Goal: Communication & Community: Answer question/provide support

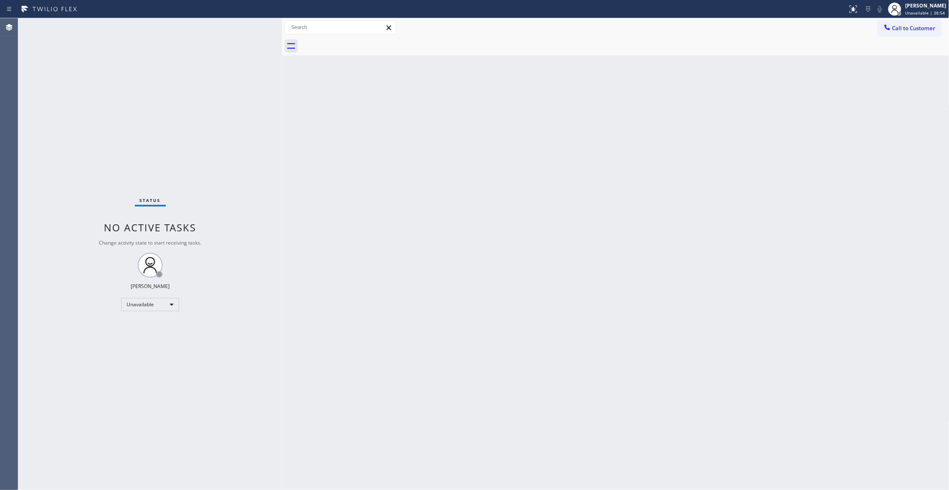
drag, startPoint x: 33, startPoint y: 242, endPoint x: 49, endPoint y: 215, distance: 31.1
click at [33, 242] on div "Status No active tasks Change activity state to start receiving tasks. [PERSON_…" at bounding box center [150, 253] width 264 height 471
click at [69, 163] on div "Status No active tasks Change activity state to start receiving tasks. [PERSON_…" at bounding box center [150, 253] width 264 height 471
drag, startPoint x: 18, startPoint y: 420, endPoint x: 42, endPoint y: 333, distance: 90.5
click at [19, 419] on div "Status No active tasks Change activity state to start receiving tasks. [PERSON_…" at bounding box center [150, 253] width 264 height 471
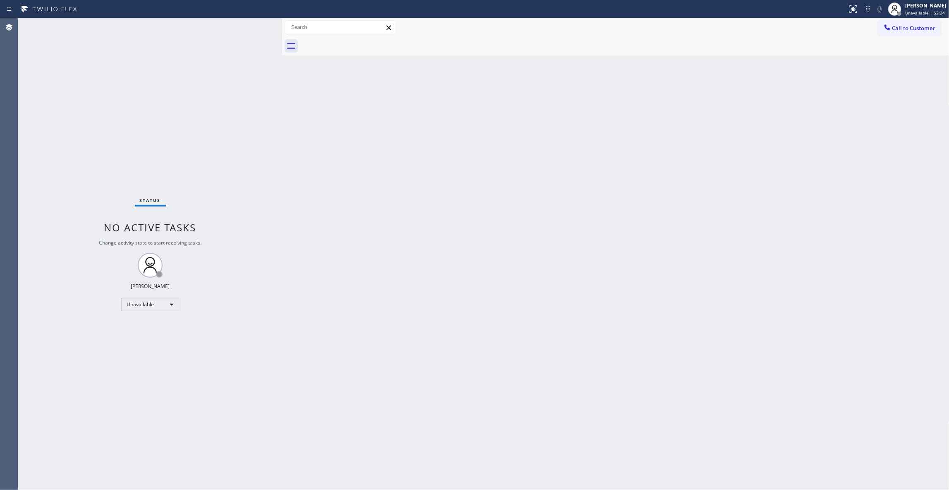
click at [930, 22] on button "Call to Customer" at bounding box center [909, 28] width 63 height 16
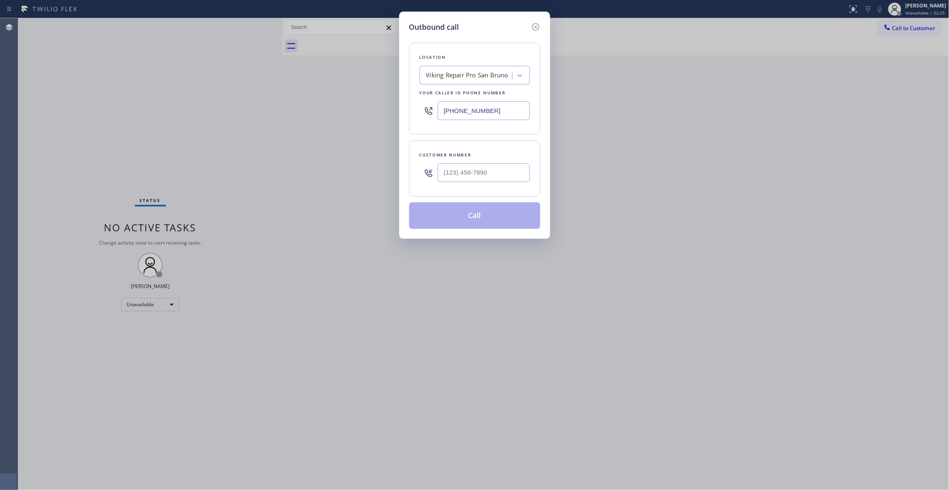
drag, startPoint x: 514, startPoint y: 112, endPoint x: 17, endPoint y: 112, distance: 497.5
click at [14, 108] on div "Outbound call Location Viking Repair Pro [GEOGRAPHIC_DATA] Your caller id phone…" at bounding box center [474, 245] width 949 height 490
paste input "425) 382-7766"
drag, startPoint x: 512, startPoint y: 112, endPoint x: 203, endPoint y: 111, distance: 308.5
click at [203, 111] on div "Outbound call Location Red Apple Appliance Repair Sammamish Your caller id phon…" at bounding box center [474, 245] width 949 height 490
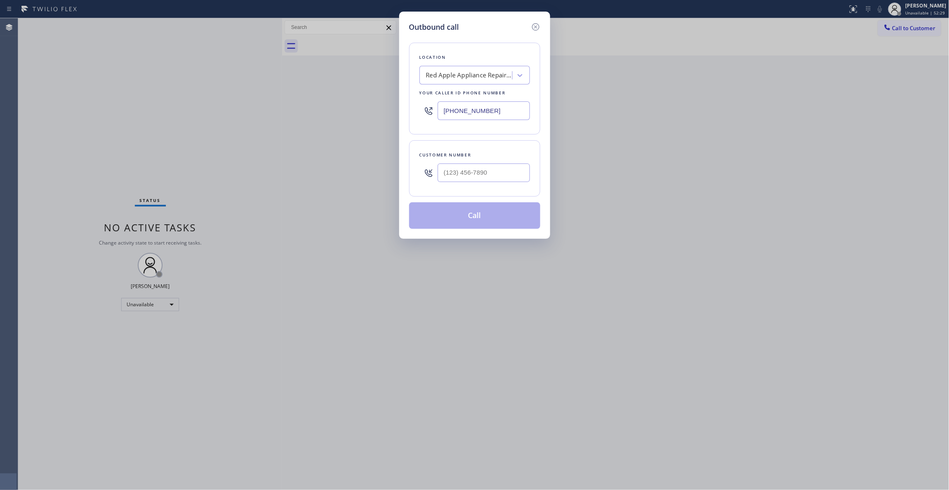
paste input "206) 931-1223"
type input "[PHONE_NUMBER]"
click at [503, 173] on input "(___) ___-____" at bounding box center [484, 172] width 92 height 19
paste input "206) 931-1223"
type input "[PHONE_NUMBER]"
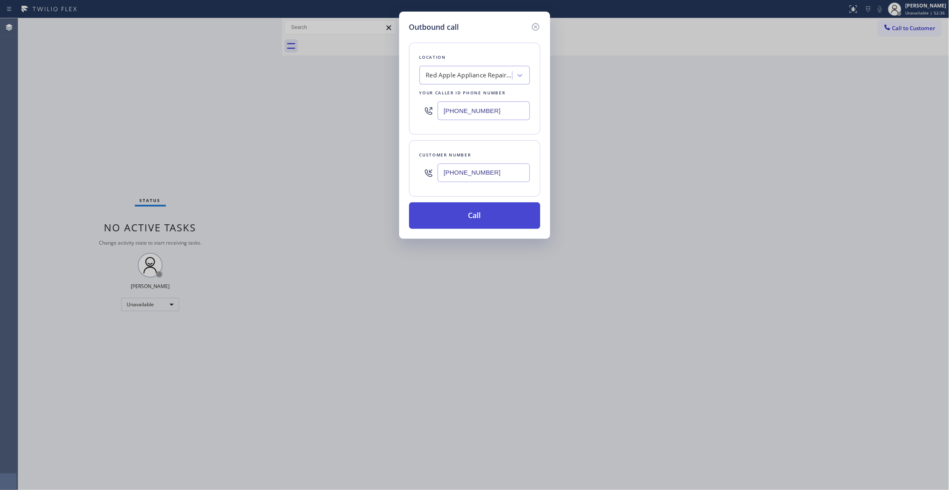
click at [464, 217] on button "Call" at bounding box center [474, 215] width 131 height 26
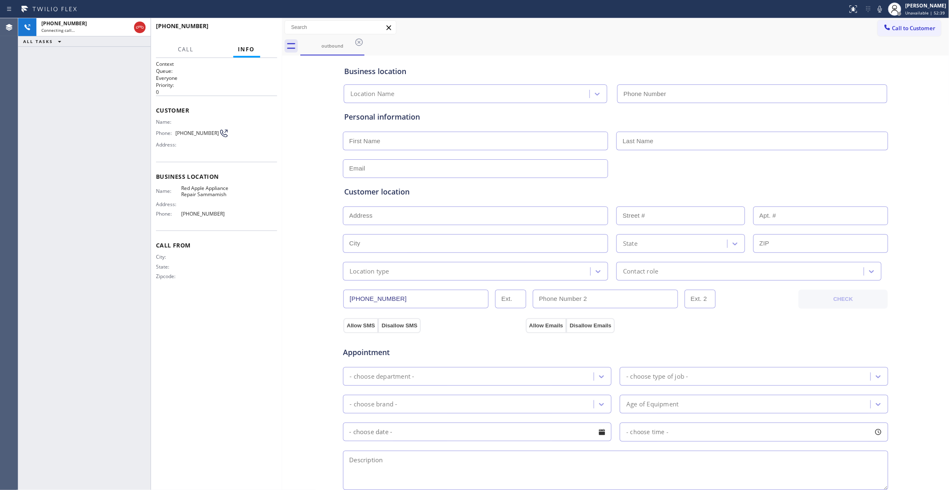
click at [249, 339] on div "Context Queue: Everyone Priority: 0 Customer Name: Phone: [PHONE_NUMBER] Addres…" at bounding box center [216, 273] width 121 height 427
type input "[PHONE_NUMBER]"
click at [275, 374] on div "Context Queue: Everyone Priority: 0 Customer Name: Phone: [PHONE_NUMBER] Addres…" at bounding box center [216, 273] width 121 height 427
drag, startPoint x: 108, startPoint y: 281, endPoint x: 110, endPoint y: 262, distance: 19.5
click at [108, 281] on div "[PHONE_NUMBER] Connecting call… ALL TASKS ALL TASKS ACTIVE TASKS TASKS IN WRAP …" at bounding box center [84, 253] width 132 height 471
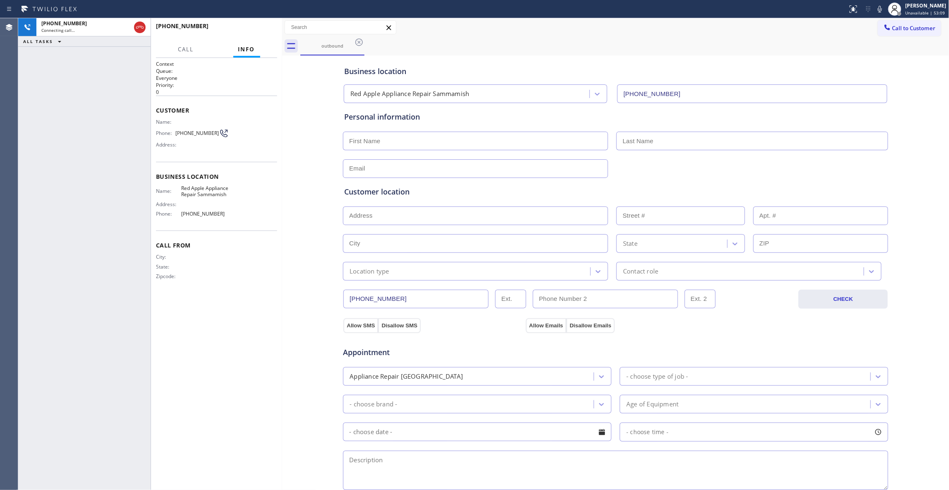
click at [239, 326] on div "Context Queue: Everyone Priority: 0 Customer Name: Phone: [PHONE_NUMBER] Addres…" at bounding box center [216, 273] width 121 height 427
click at [257, 27] on span "HANG UP" at bounding box center [257, 30] width 25 height 6
click at [203, 133] on span "[PHONE_NUMBER]" at bounding box center [196, 133] width 43 height 6
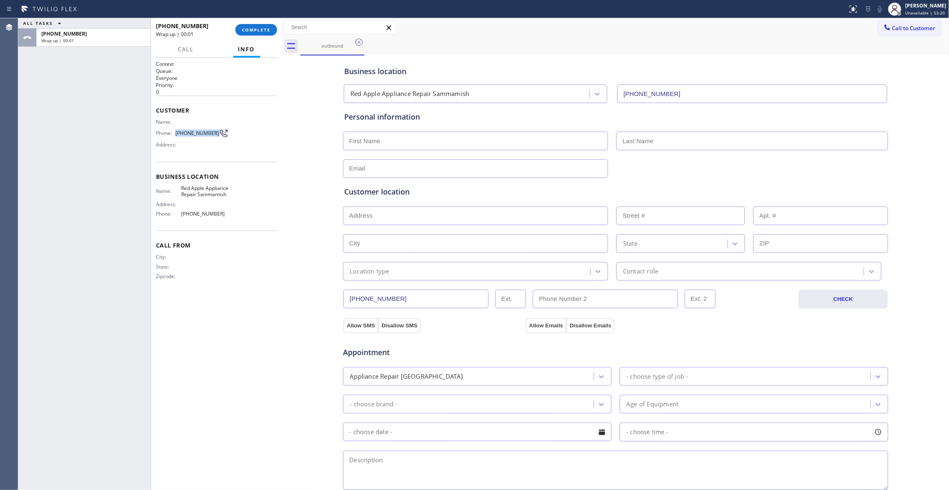
copy div "[PHONE_NUMBER]"
click at [255, 30] on span "COMPLETE" at bounding box center [256, 30] width 29 height 6
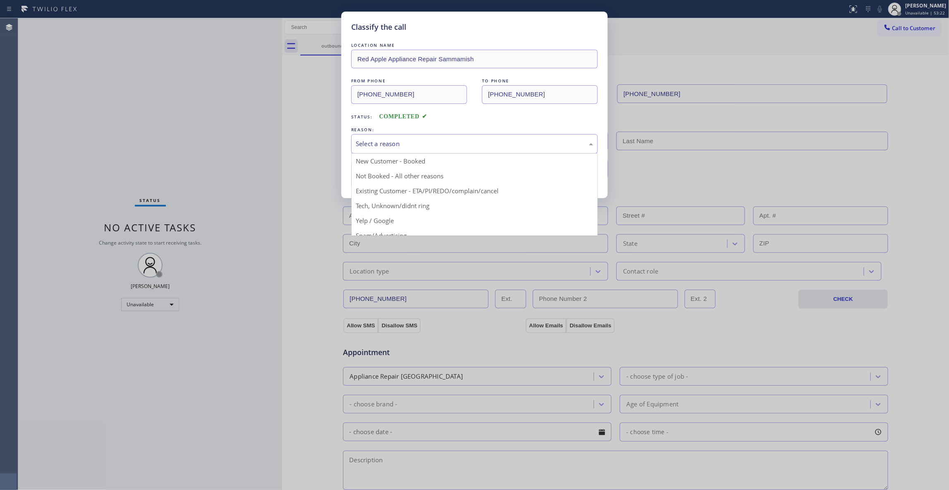
click at [412, 148] on div "Select a reason" at bounding box center [474, 144] width 237 height 10
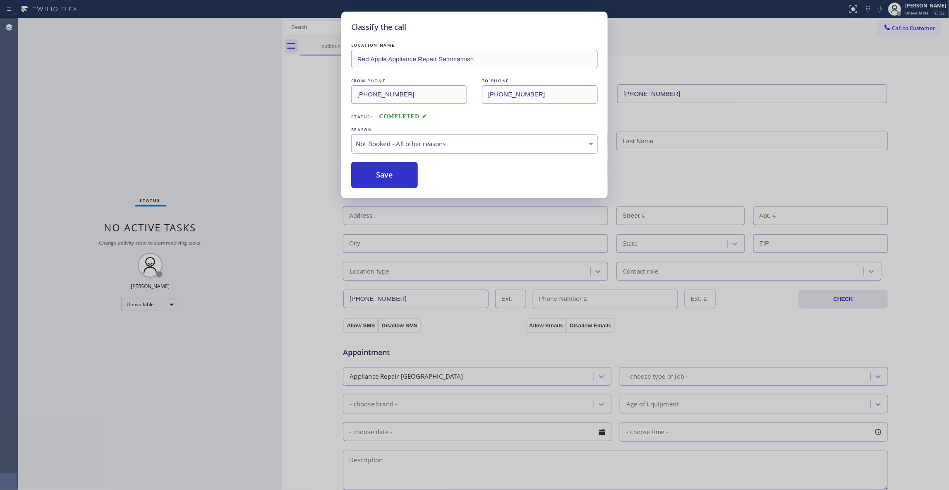
click at [379, 171] on button "Save" at bounding box center [384, 175] width 67 height 26
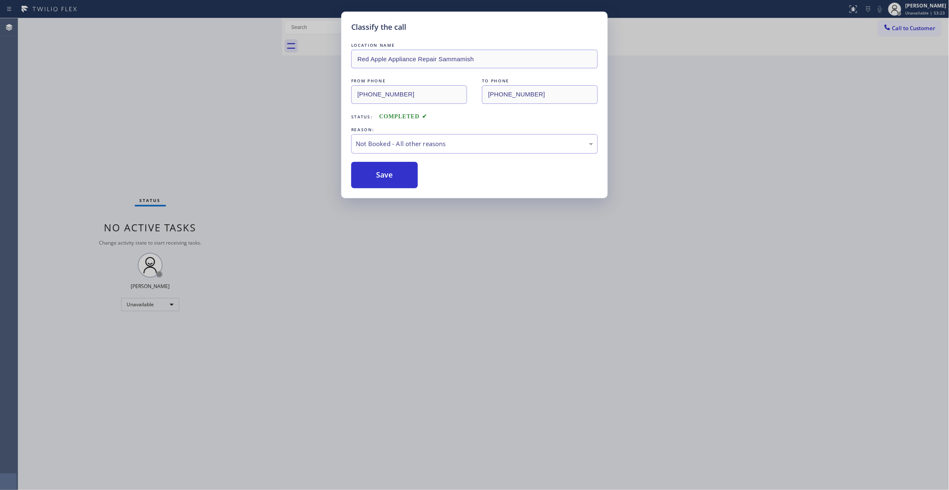
click at [379, 171] on button "Save" at bounding box center [384, 175] width 67 height 26
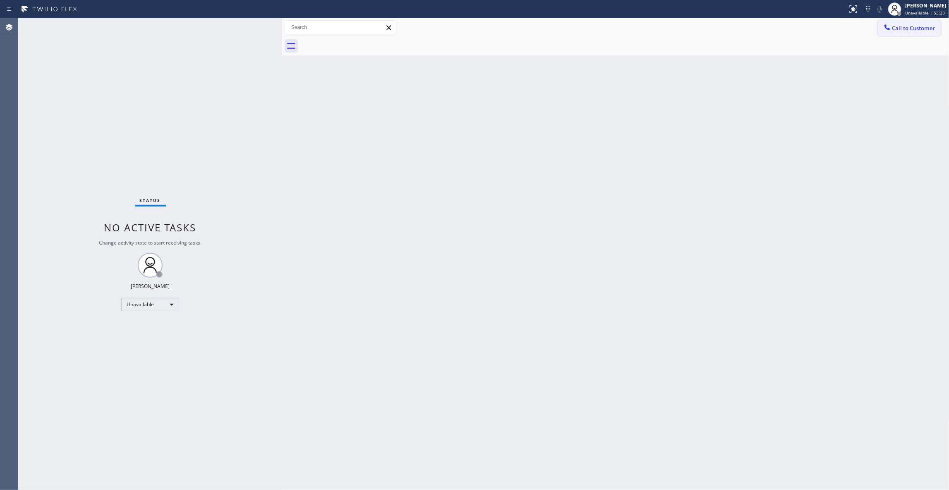
click at [913, 29] on span "Call to Customer" at bounding box center [913, 27] width 43 height 7
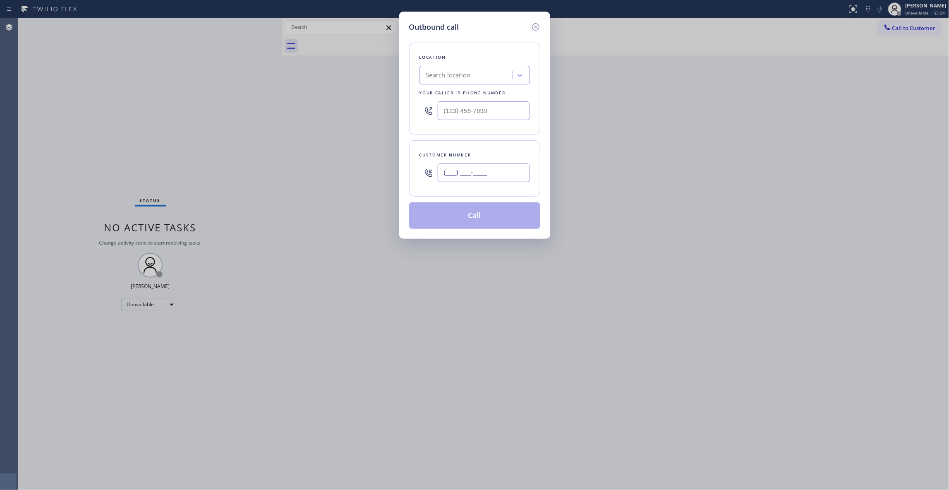
click at [481, 179] on input "(___) ___-____" at bounding box center [484, 172] width 92 height 19
paste input "206) 931-1223"
type input "[PHONE_NUMBER]"
click at [478, 108] on input "(___) ___-____" at bounding box center [484, 110] width 92 height 19
paste input "206) 931-1223"
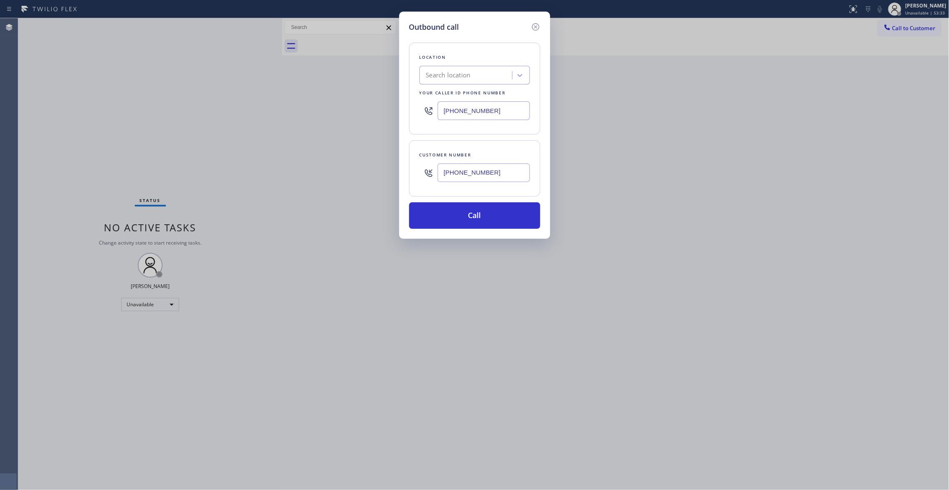
drag, startPoint x: 505, startPoint y: 106, endPoint x: 189, endPoint y: 113, distance: 316.0
click at [136, 102] on div "Outbound call Location Search location Your caller id phone number [PHONE_NUMBE…" at bounding box center [474, 245] width 949 height 490
paste input "425) 382-7766"
type input "[PHONE_NUMBER]"
click at [445, 220] on button "Call" at bounding box center [474, 215] width 131 height 26
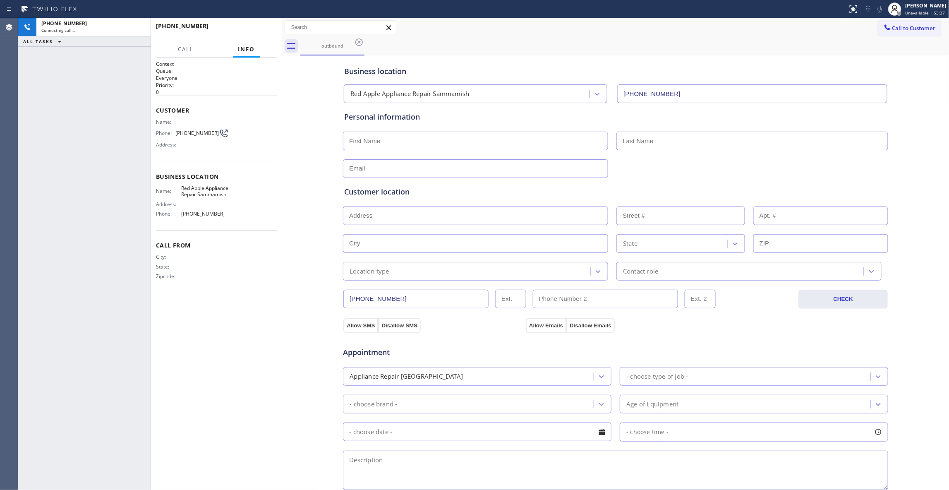
type input "[PHONE_NUMBER]"
click at [36, 289] on div "[PHONE_NUMBER] Live | 00:11 ALL TASKS ALL TASKS ACTIVE TASKS TASKS IN WRAP UP" at bounding box center [84, 253] width 132 height 471
click at [261, 19] on div "[PHONE_NUMBER] Live | 00:12 HANG UP" at bounding box center [216, 30] width 121 height 22
click at [262, 26] on button "HANG UP" at bounding box center [258, 30] width 38 height 12
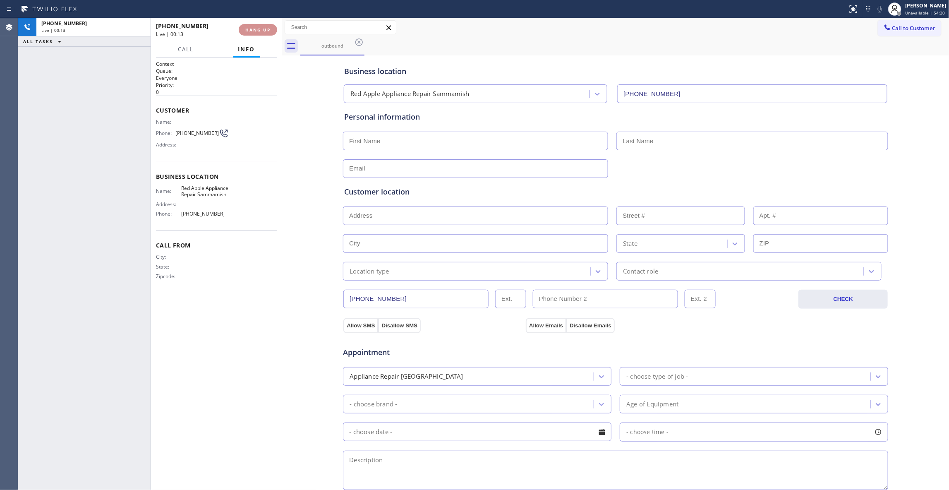
click at [262, 26] on button "HANG UP" at bounding box center [258, 30] width 38 height 12
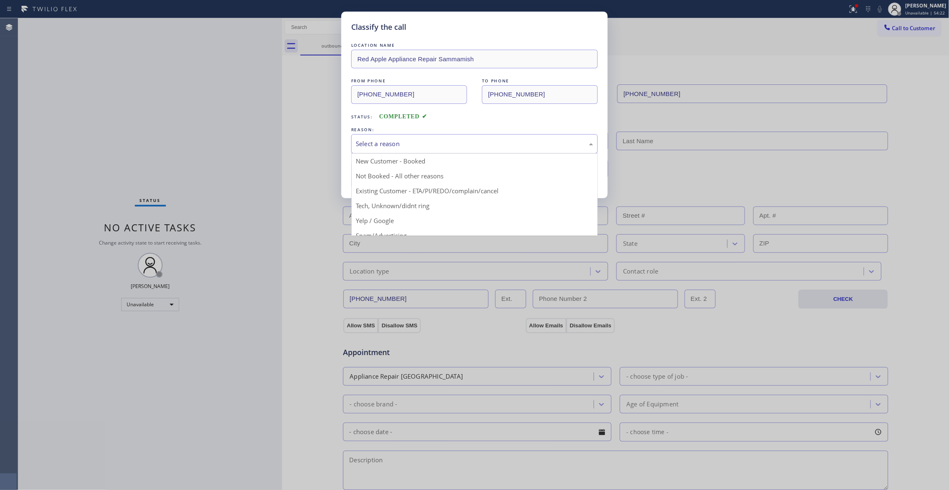
click at [391, 140] on div "Select a reason" at bounding box center [474, 144] width 237 height 10
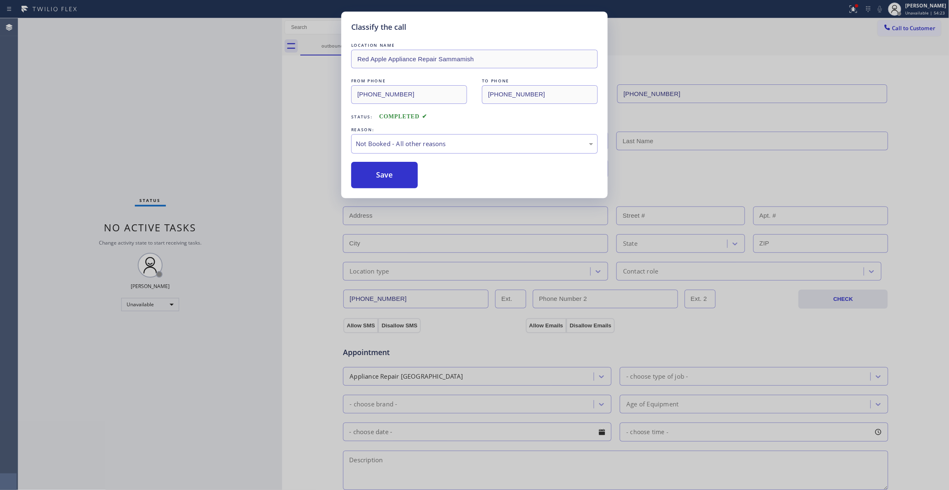
click at [388, 175] on button "Save" at bounding box center [384, 175] width 67 height 26
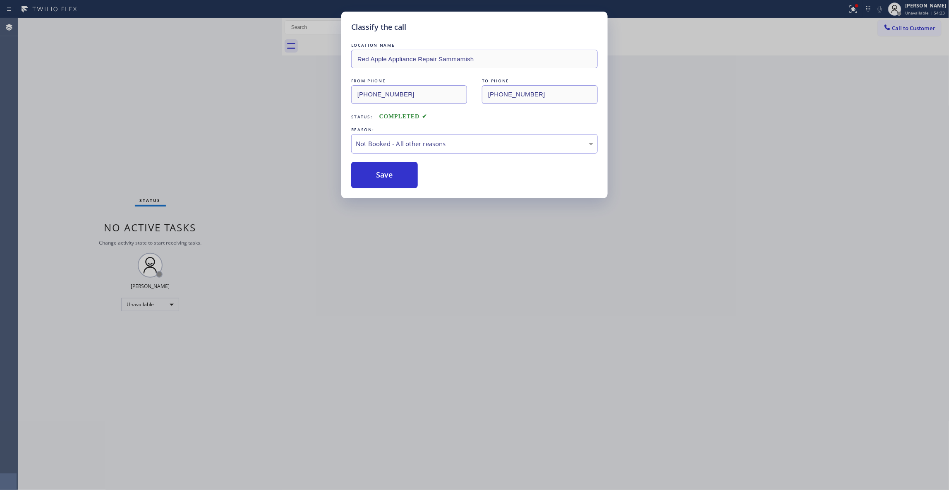
click at [388, 175] on button "Save" at bounding box center [384, 175] width 67 height 26
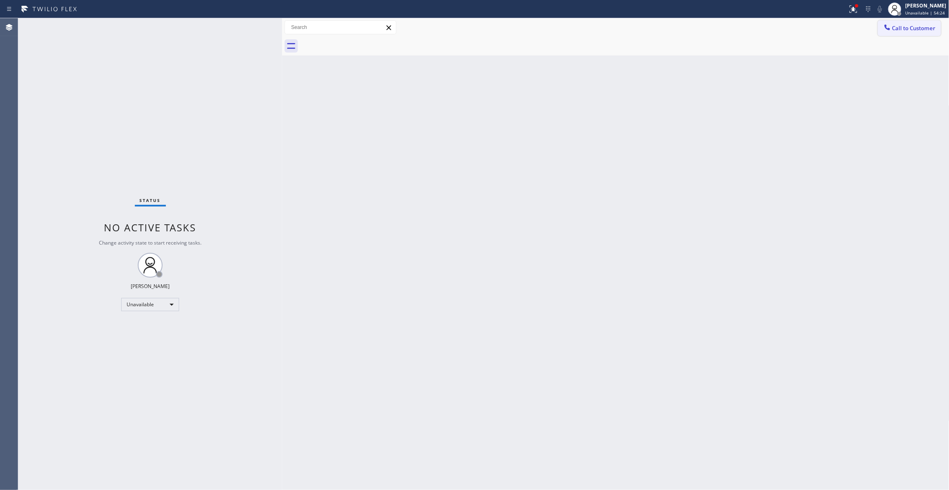
click at [909, 28] on span "Call to Customer" at bounding box center [913, 27] width 43 height 7
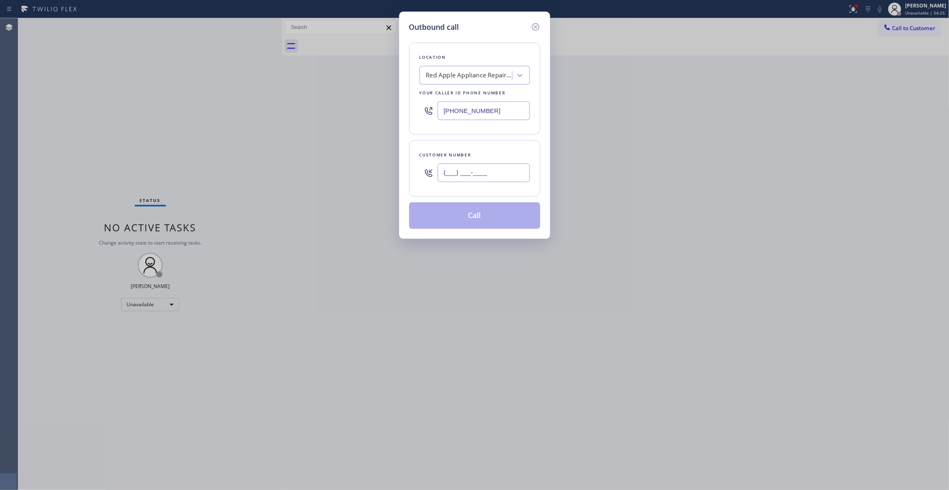
click at [470, 173] on input "(___) ___-____" at bounding box center [484, 172] width 92 height 19
paste input "425) 382-7766"
drag, startPoint x: 500, startPoint y: 173, endPoint x: 61, endPoint y: 177, distance: 439.2
click at [0, 159] on html "Status report Issues detected These issues could affect your workflow. Please c…" at bounding box center [474, 245] width 949 height 490
paste input "206) 931-1223"
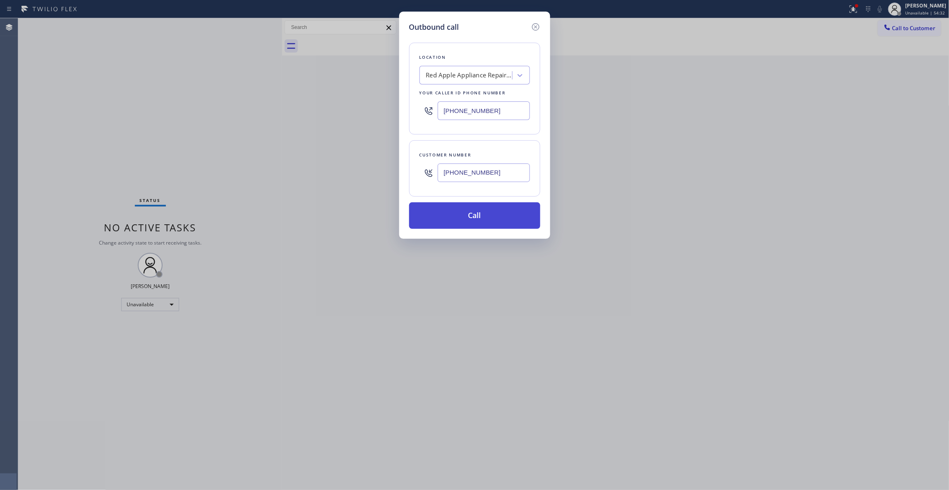
type input "[PHONE_NUMBER]"
click at [465, 208] on button "Call" at bounding box center [474, 215] width 131 height 26
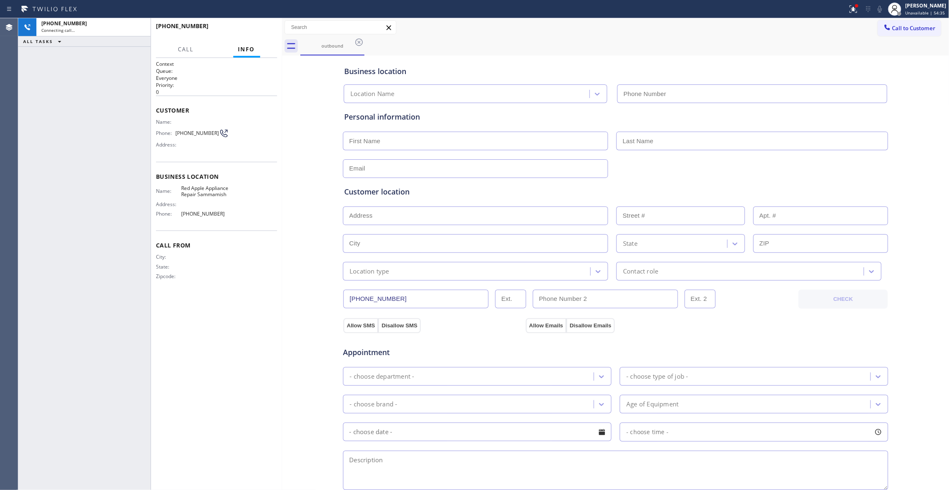
type input "[PHONE_NUMBER]"
click at [121, 253] on div "[PHONE_NUMBER] Connecting call… ALL TASKS ALL TASKS ACTIVE TASKS TASKS IN WRAP …" at bounding box center [84, 253] width 132 height 471
drag, startPoint x: 35, startPoint y: 144, endPoint x: 175, endPoint y: 50, distance: 168.6
click at [35, 142] on div "[PHONE_NUMBER] Live | 00:02 ALL TASKS ALL TASKS ACTIVE TASKS TASKS IN WRAP UP" at bounding box center [84, 253] width 132 height 471
click at [246, 33] on button "HANG UP" at bounding box center [258, 30] width 38 height 12
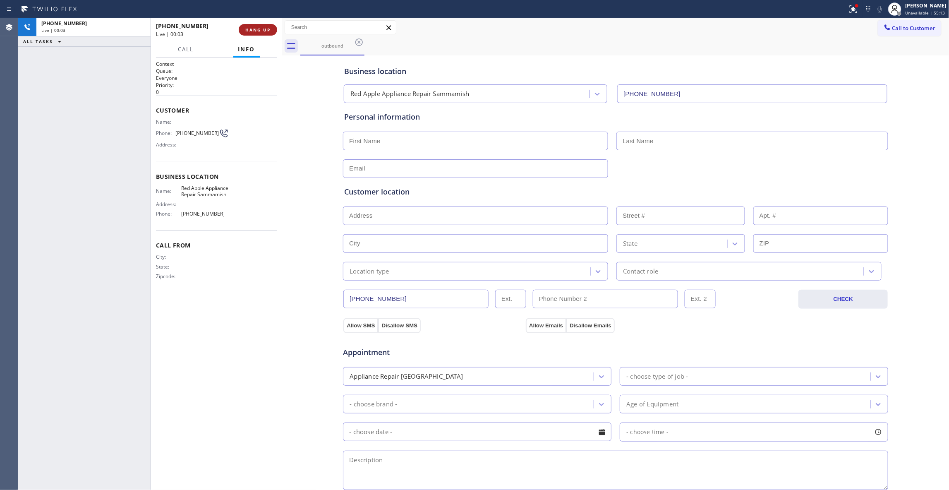
click at [249, 32] on span "HANG UP" at bounding box center [257, 30] width 25 height 6
click at [273, 31] on button "COMPLETE" at bounding box center [256, 30] width 42 height 12
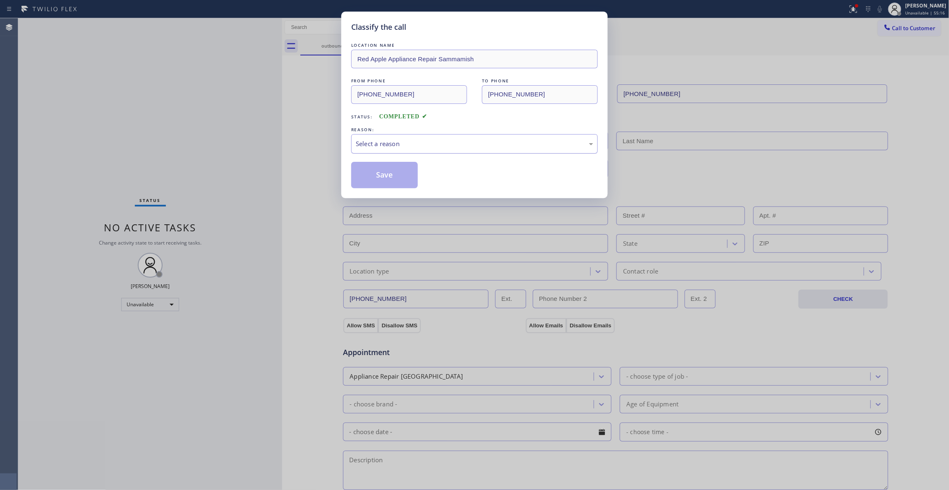
click at [366, 146] on div "Select a reason" at bounding box center [474, 144] width 237 height 10
drag, startPoint x: 371, startPoint y: 179, endPoint x: 371, endPoint y: 171, distance: 7.4
click at [371, 175] on button "Save" at bounding box center [384, 175] width 67 height 26
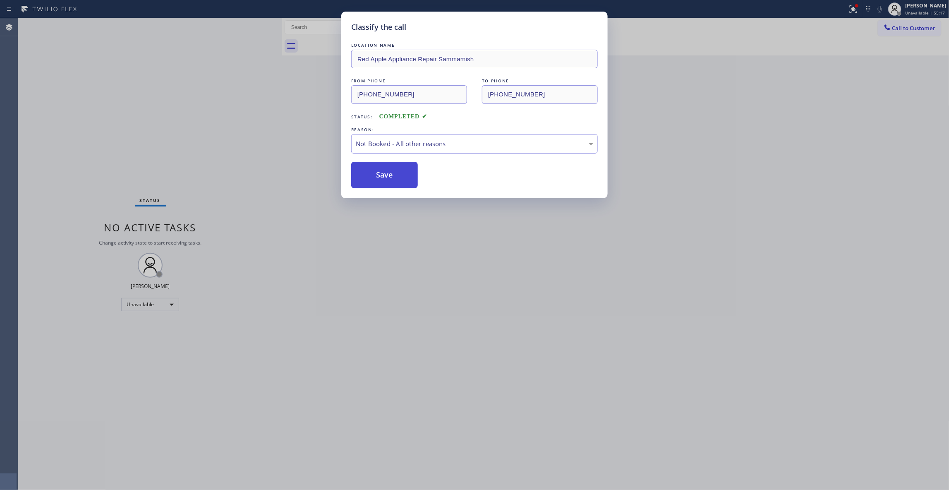
click at [371, 171] on button "Save" at bounding box center [384, 175] width 67 height 26
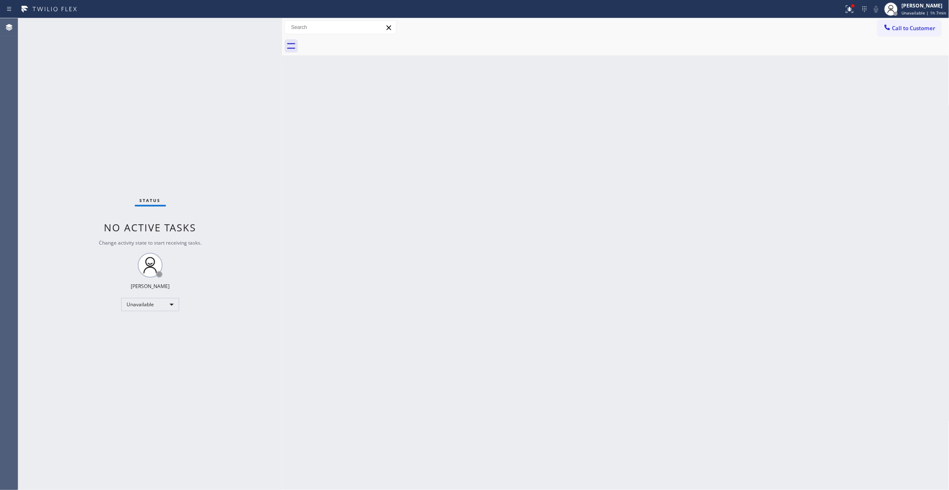
drag, startPoint x: 122, startPoint y: 418, endPoint x: 146, endPoint y: 389, distance: 38.2
click at [124, 414] on div "Status No active tasks Change activity state to start receiving tasks. [PERSON_…" at bounding box center [150, 253] width 264 height 471
click at [916, 29] on span "Call to Customer" at bounding box center [913, 27] width 43 height 7
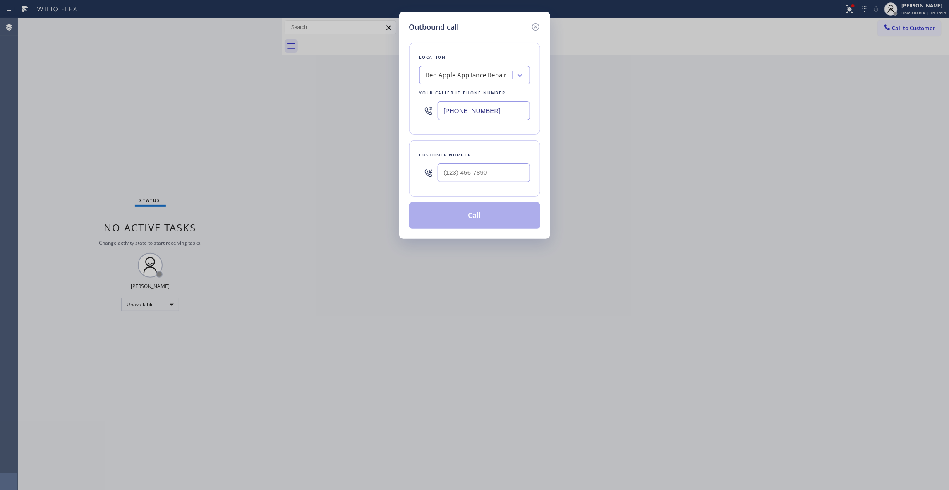
drag, startPoint x: 500, startPoint y: 115, endPoint x: 427, endPoint y: 115, distance: 73.2
click at [427, 115] on div "[PHONE_NUMBER]" at bounding box center [474, 110] width 110 height 27
drag, startPoint x: 98, startPoint y: 139, endPoint x: 198, endPoint y: 50, distance: 133.6
click at [98, 136] on div "Outbound call Location Red Apple Appliance Repair Sammamish Your caller id phon…" at bounding box center [474, 245] width 949 height 490
click at [504, 175] on input "(___) ___-____" at bounding box center [484, 172] width 92 height 19
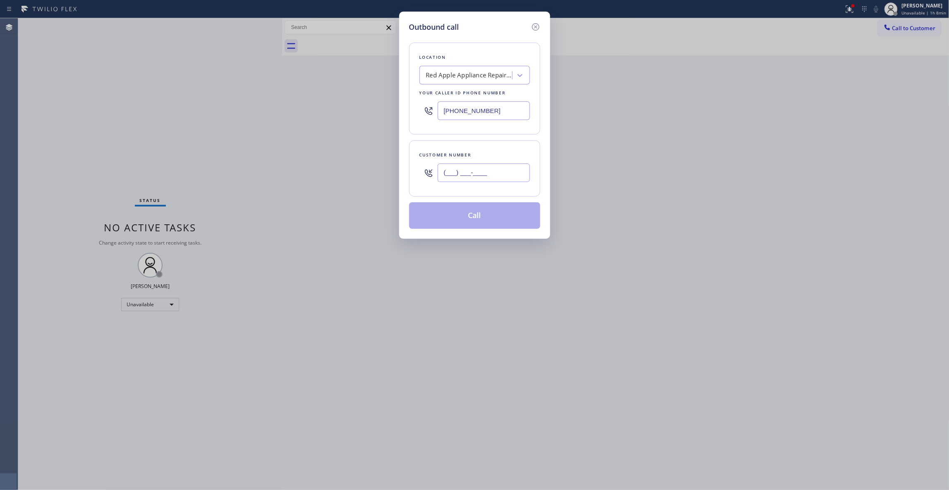
paste input "206) 931-1223"
type input "[PHONE_NUMBER]"
click at [440, 222] on button "Call" at bounding box center [474, 215] width 131 height 26
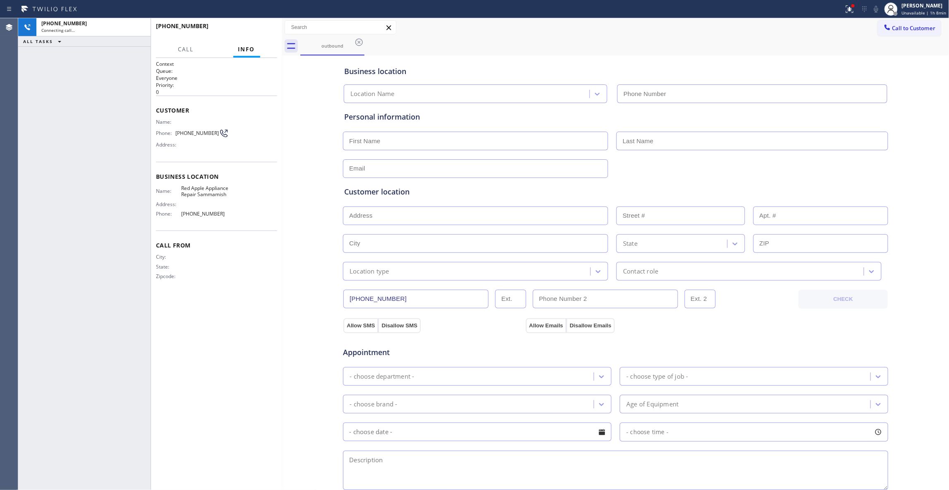
click at [492, 222] on input "text" at bounding box center [475, 215] width 265 height 19
type input "[PHONE_NUMBER]"
click at [256, 27] on span "HANG UP" at bounding box center [257, 30] width 25 height 6
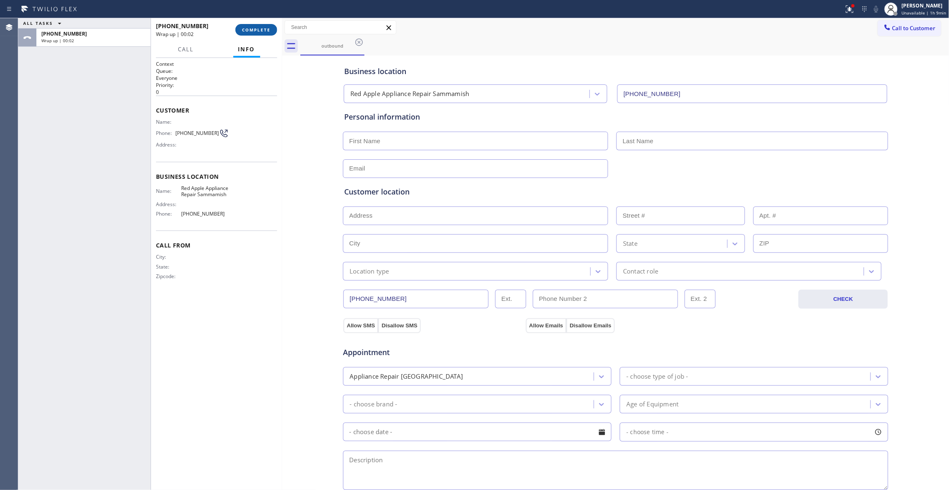
click at [253, 26] on button "COMPLETE" at bounding box center [256, 30] width 42 height 12
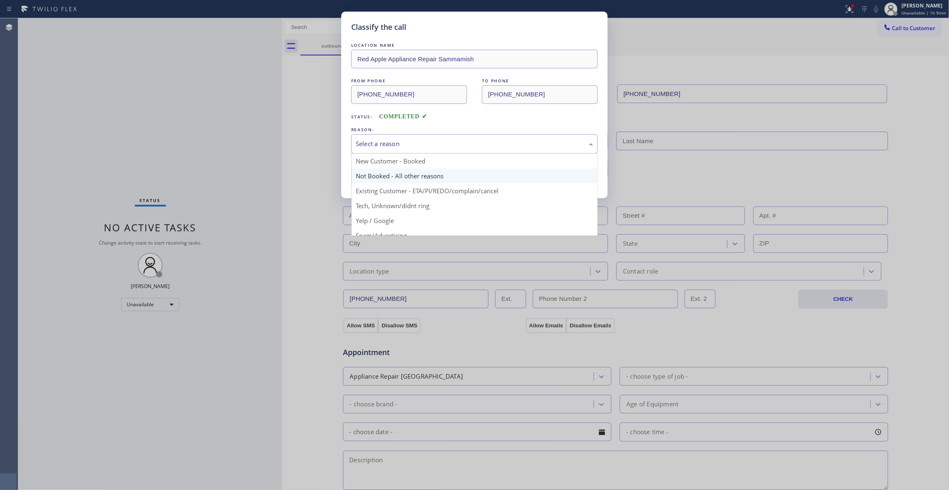
drag, startPoint x: 413, startPoint y: 147, endPoint x: 386, endPoint y: 169, distance: 34.4
click at [412, 147] on div "Select a reason" at bounding box center [474, 144] width 237 height 10
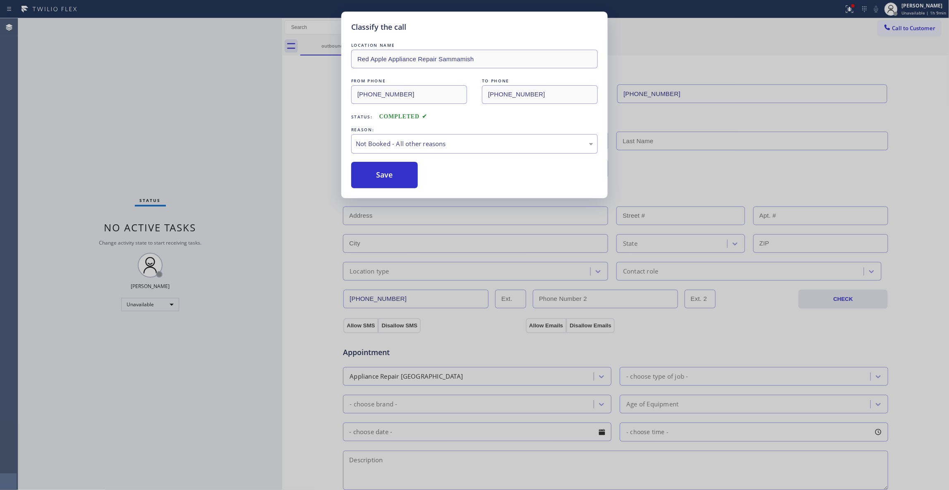
click at [382, 175] on button "Save" at bounding box center [384, 175] width 67 height 26
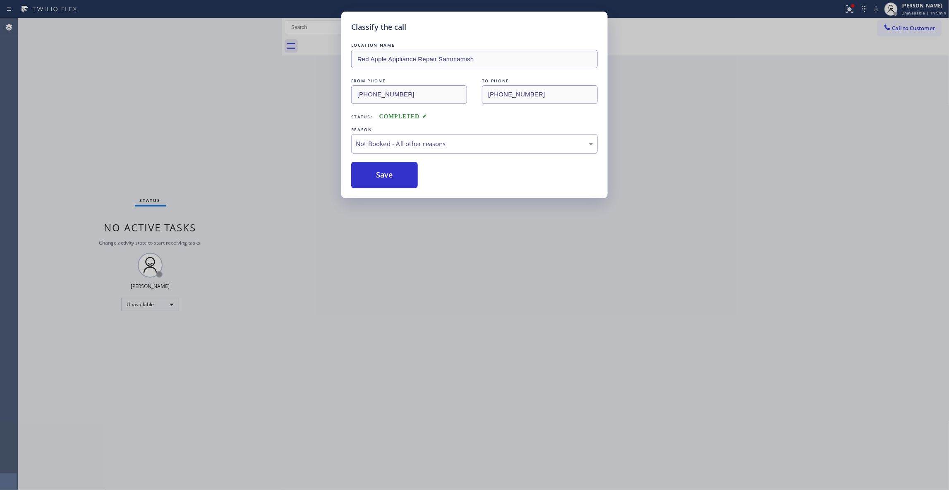
click at [382, 175] on button "Save" at bounding box center [384, 175] width 67 height 26
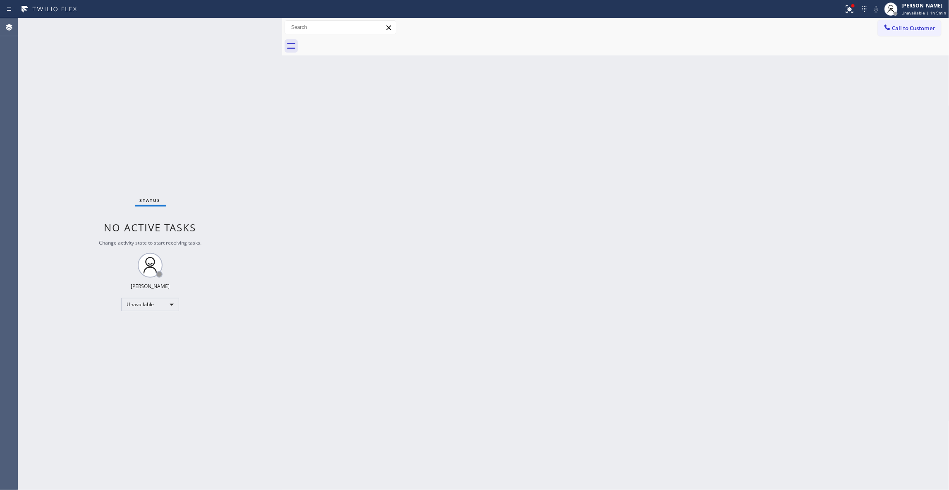
drag, startPoint x: 596, startPoint y: 119, endPoint x: 643, endPoint y: 94, distance: 53.3
click at [608, 112] on div "Back to Dashboard Change Sender ID Customers Technicians Select a contact Outbo…" at bounding box center [615, 253] width 667 height 471
click at [933, 24] on span "Call to Customer" at bounding box center [913, 27] width 43 height 7
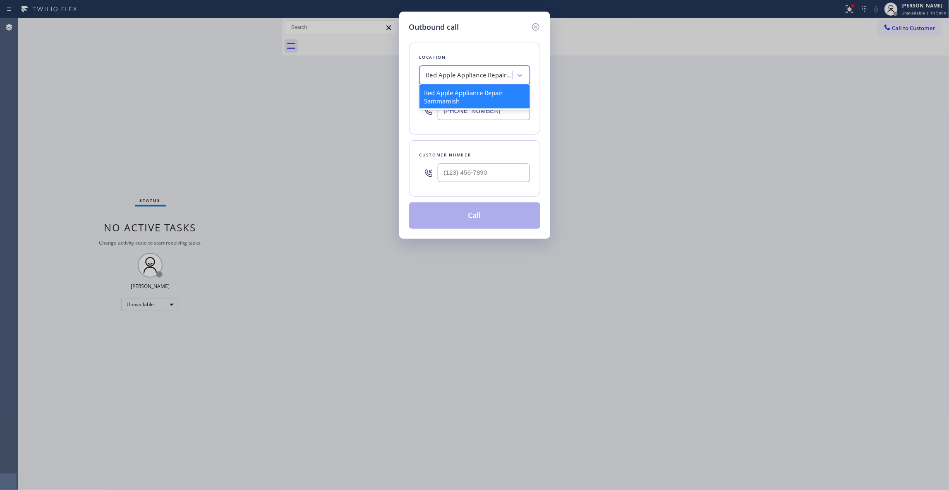
click at [442, 81] on div "Red Apple Appliance Repair Sammamish" at bounding box center [467, 75] width 90 height 14
type input "Home Alliance"
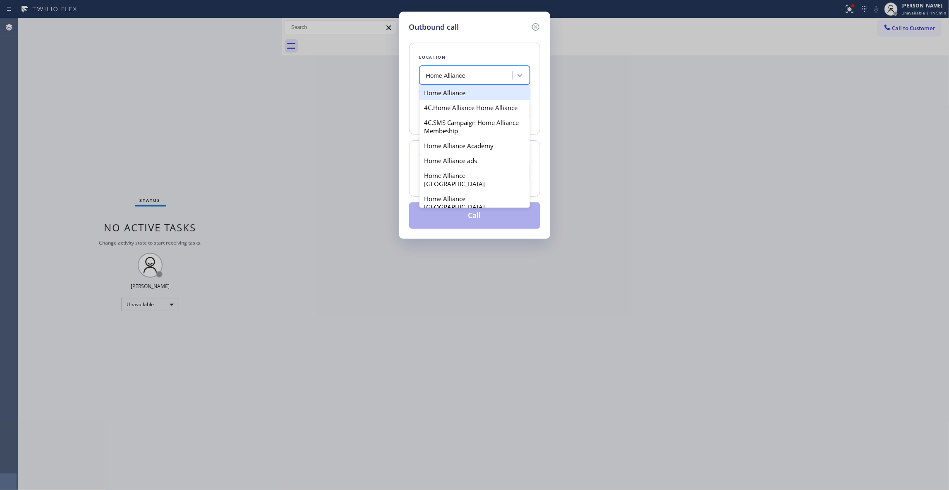
click at [459, 93] on div "Home Alliance" at bounding box center [474, 92] width 110 height 15
type input "[PHONE_NUMBER]"
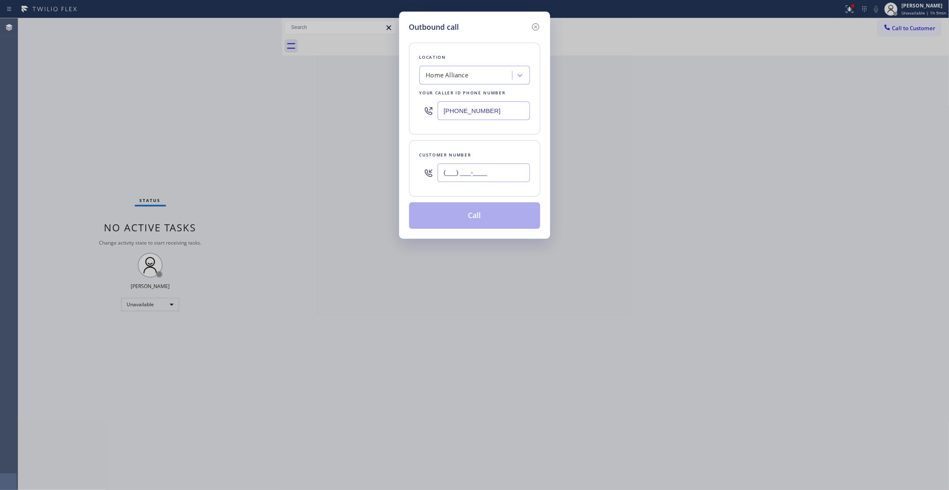
click at [453, 179] on input "(___) ___-____" at bounding box center [484, 172] width 92 height 19
paste input "206) 931-1223"
type input "[PHONE_NUMBER]"
click at [459, 216] on button "Call" at bounding box center [474, 215] width 131 height 26
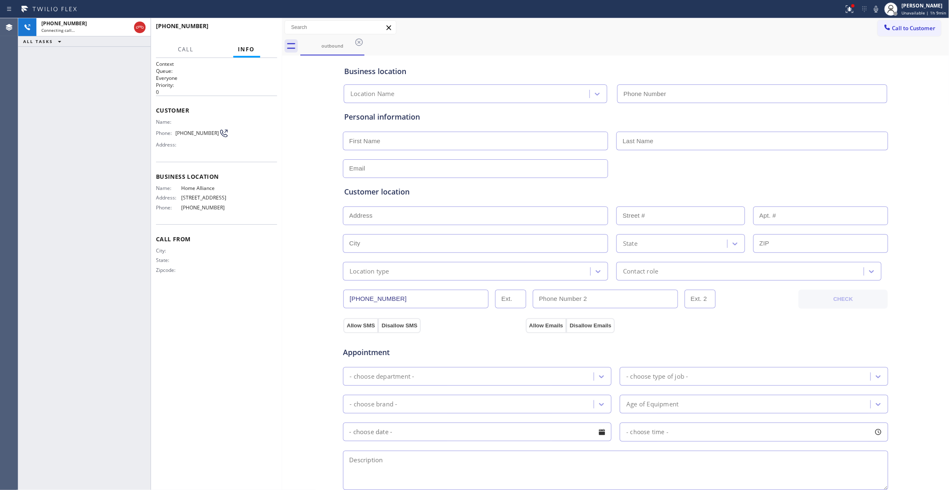
type input "[PHONE_NUMBER]"
click at [282, 299] on div at bounding box center [282, 253] width 0 height 471
click at [263, 28] on span "HANG UP" at bounding box center [257, 30] width 25 height 6
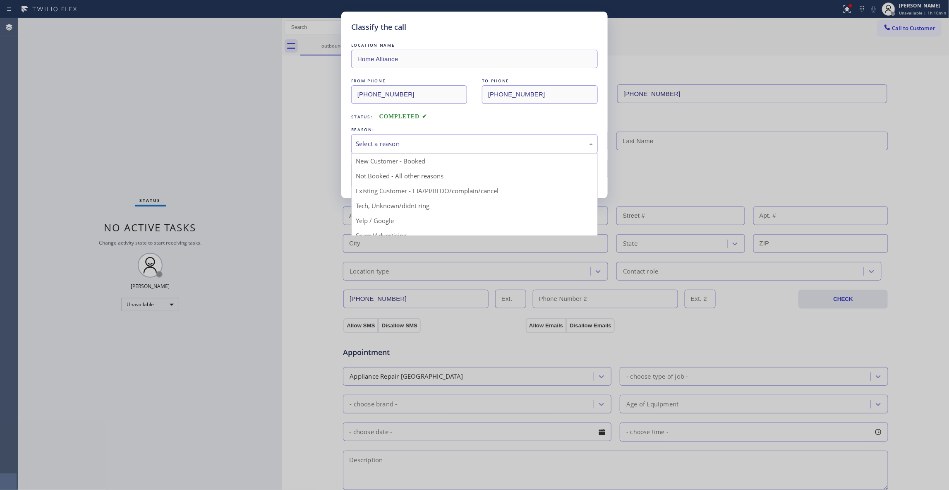
click at [394, 147] on div "Select a reason" at bounding box center [474, 144] width 237 height 10
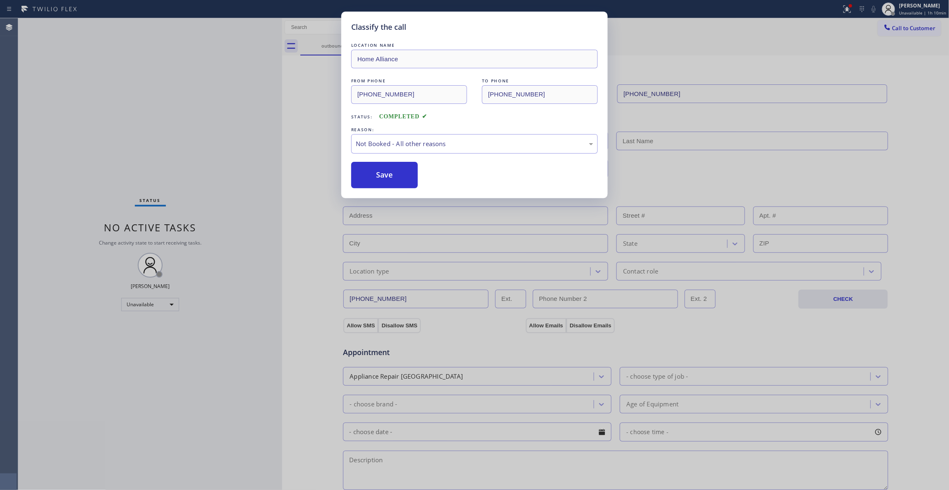
click at [384, 177] on button "Save" at bounding box center [384, 175] width 67 height 26
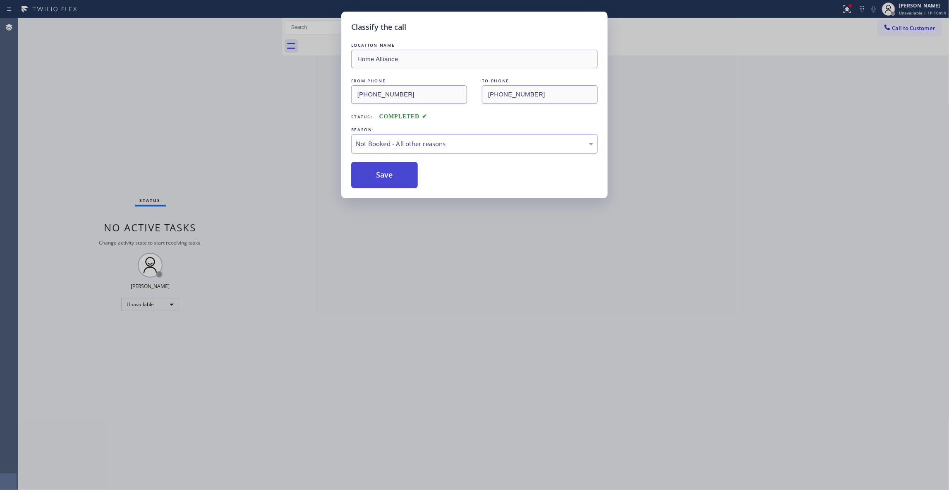
drag, startPoint x: 384, startPoint y: 176, endPoint x: 366, endPoint y: 176, distance: 18.2
click at [379, 176] on button "Save" at bounding box center [384, 175] width 67 height 26
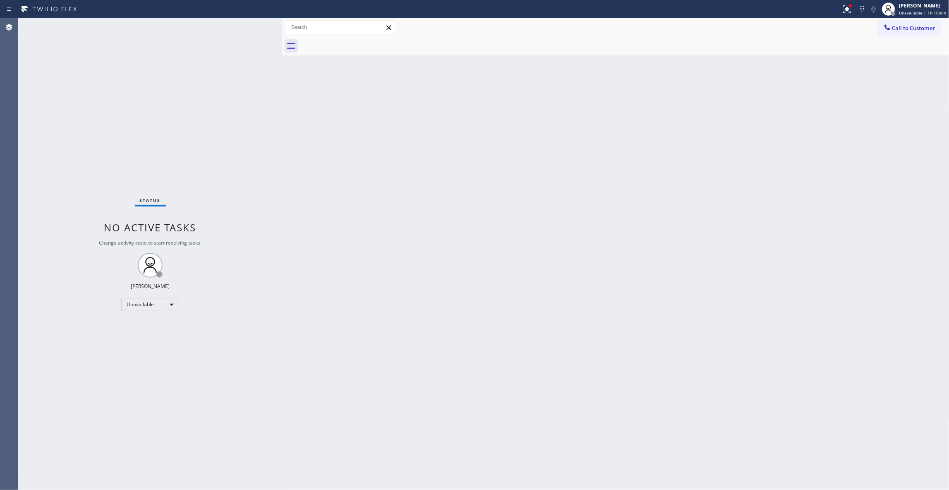
drag, startPoint x: 659, startPoint y: 191, endPoint x: 692, endPoint y: 84, distance: 112.5
click at [659, 189] on div "Back to Dashboard Change Sender ID Customers Technicians Select a contact Outbo…" at bounding box center [615, 253] width 667 height 471
click at [844, 13] on icon at bounding box center [847, 9] width 10 height 10
click at [789, 111] on span "Clear issues" at bounding box center [798, 108] width 39 height 6
drag, startPoint x: 457, startPoint y: 179, endPoint x: 799, endPoint y: 84, distance: 354.3
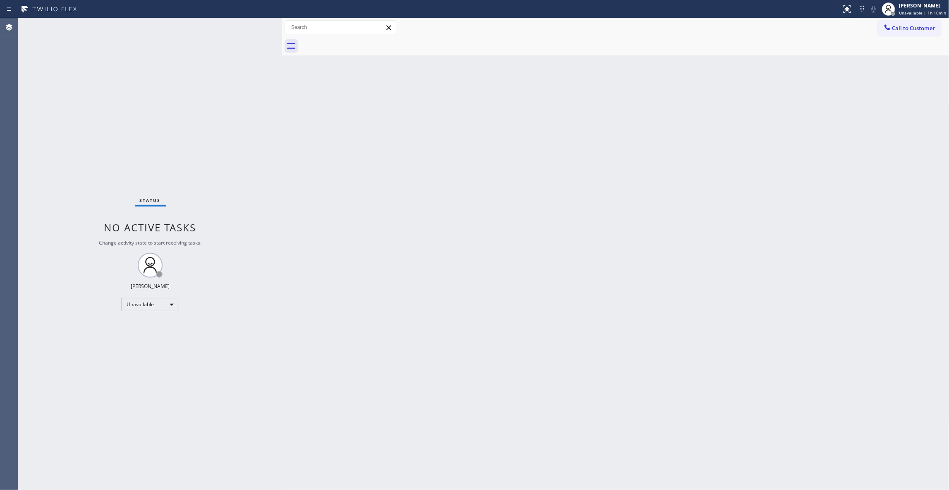
click at [460, 176] on div "Back to Dashboard Change Sender ID Customers Technicians Select a contact Outbo…" at bounding box center [615, 253] width 667 height 471
click at [906, 26] on span "Call to Customer" at bounding box center [913, 27] width 43 height 7
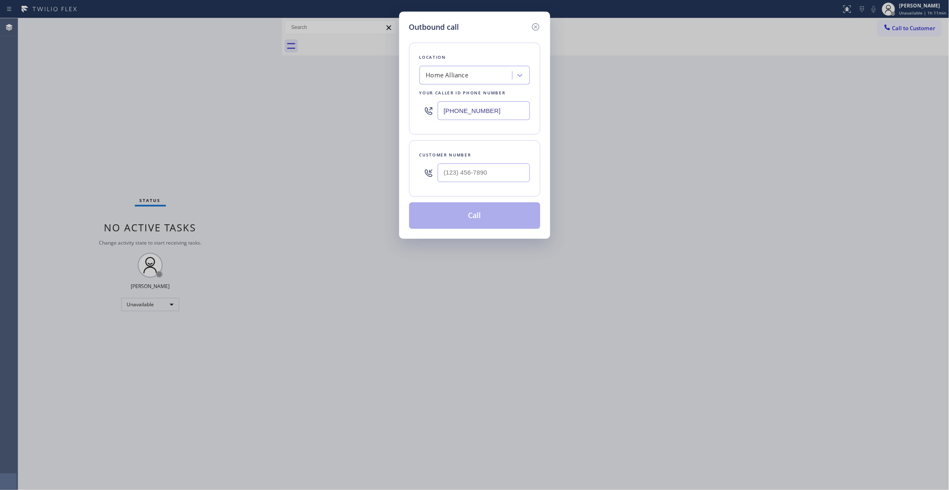
drag, startPoint x: 102, startPoint y: 399, endPoint x: 148, endPoint y: 375, distance: 52.2
click at [102, 399] on div "Outbound call Location Home Alliance Your caller id phone number [PHONE_NUMBER]…" at bounding box center [474, 245] width 949 height 490
drag, startPoint x: 743, startPoint y: 89, endPoint x: 837, endPoint y: 45, distance: 103.8
click at [753, 81] on div "Outbound call Location Home Alliance Your caller id phone number [PHONE_NUMBER]…" at bounding box center [474, 245] width 949 height 490
click at [922, 31] on div "Outbound call Location Home Alliance Your caller id phone number [PHONE_NUMBER]…" at bounding box center [474, 245] width 949 height 490
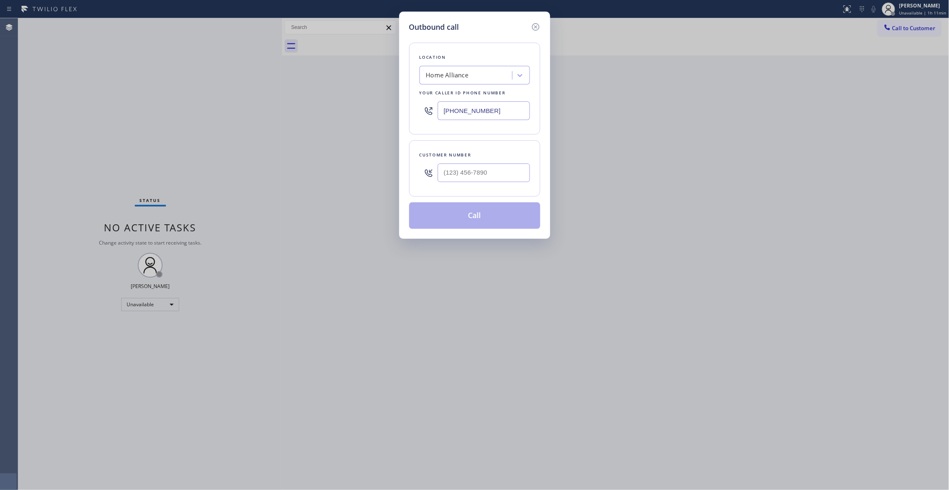
paste input "760) 388-9800"
drag, startPoint x: 520, startPoint y: 115, endPoint x: 325, endPoint y: 114, distance: 195.2
click at [325, 114] on div "Outbound call Location Home Alliance Your caller id phone number [PHONE_NUMBER]…" at bounding box center [474, 245] width 949 height 490
type input "[PHONE_NUMBER]"
click at [459, 168] on input "(___) ___-____" at bounding box center [484, 172] width 92 height 19
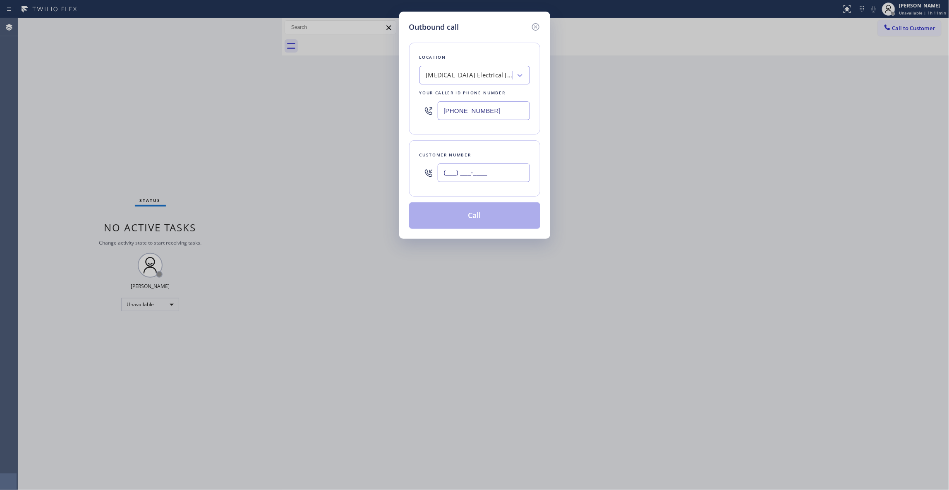
paste input "442) 241-9300"
type input "[PHONE_NUMBER]"
click at [447, 219] on button "Call" at bounding box center [474, 215] width 131 height 26
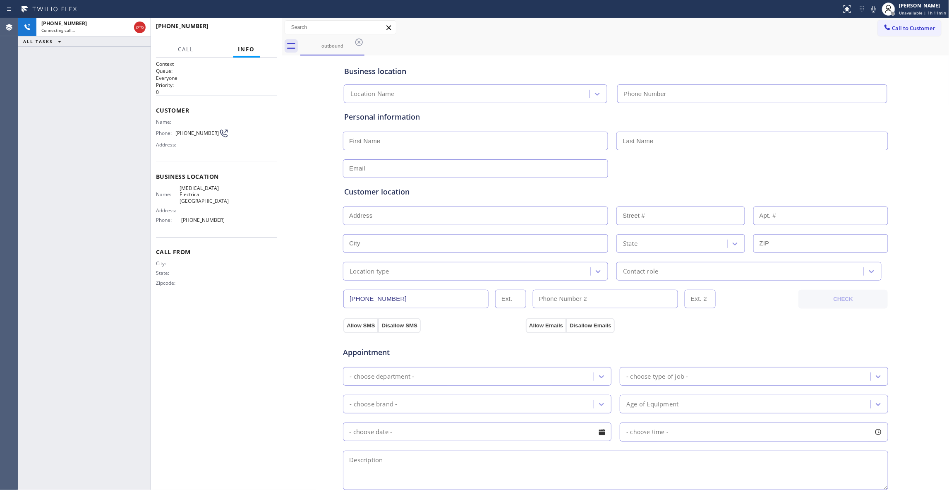
type input "[PHONE_NUMBER]"
click at [260, 24] on button "HANG UP" at bounding box center [258, 30] width 38 height 12
click at [260, 26] on button "HANG UP" at bounding box center [258, 30] width 38 height 12
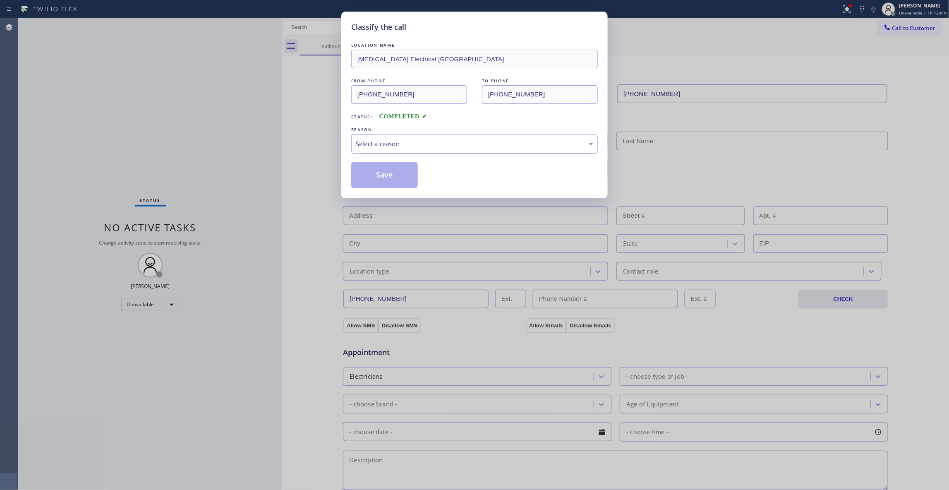
click at [439, 141] on div "Select a reason" at bounding box center [474, 144] width 237 height 10
click at [409, 170] on button "Save" at bounding box center [384, 175] width 67 height 26
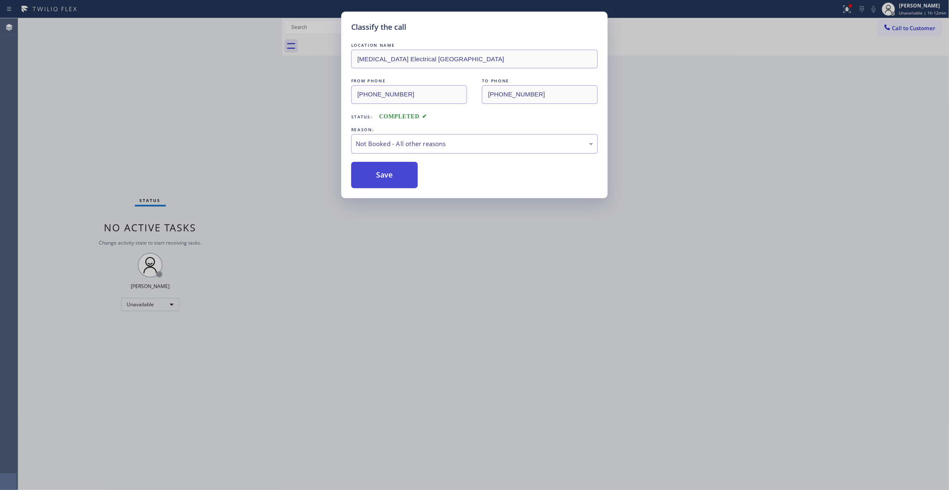
click at [409, 170] on button "Save" at bounding box center [384, 175] width 67 height 26
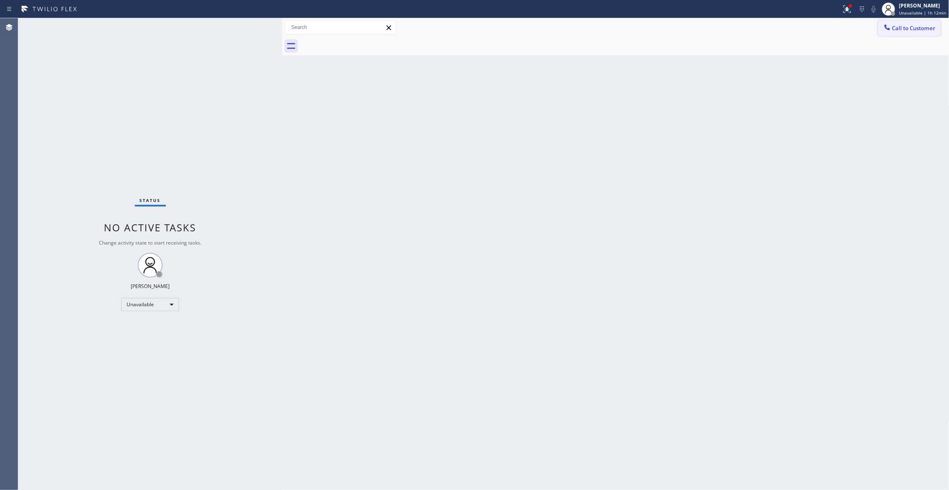
drag, startPoint x: 915, startPoint y: 30, endPoint x: 905, endPoint y: 30, distance: 9.9
click at [913, 30] on span "Call to Customer" at bounding box center [913, 27] width 43 height 7
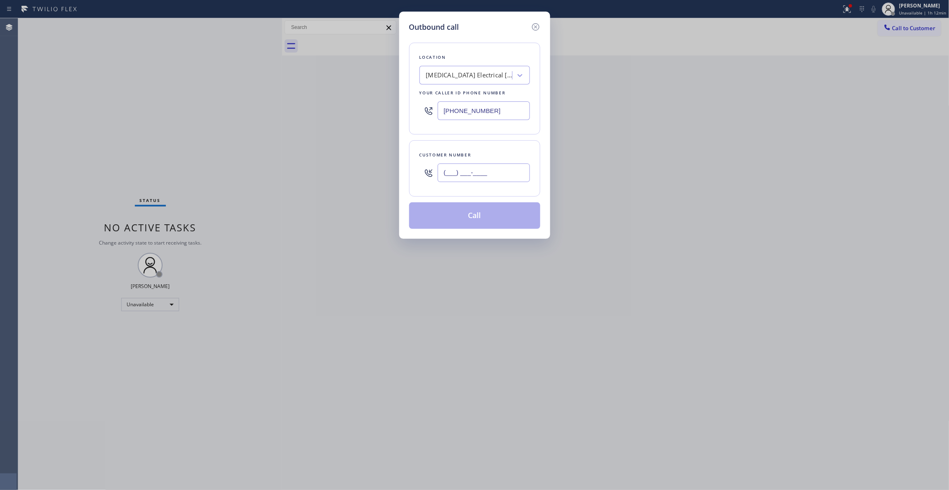
click at [472, 172] on input "(___) ___-____" at bounding box center [484, 172] width 92 height 19
paste input "442) 241-9300"
type input "[PHONE_NUMBER]"
click at [464, 215] on button "Call" at bounding box center [474, 215] width 131 height 26
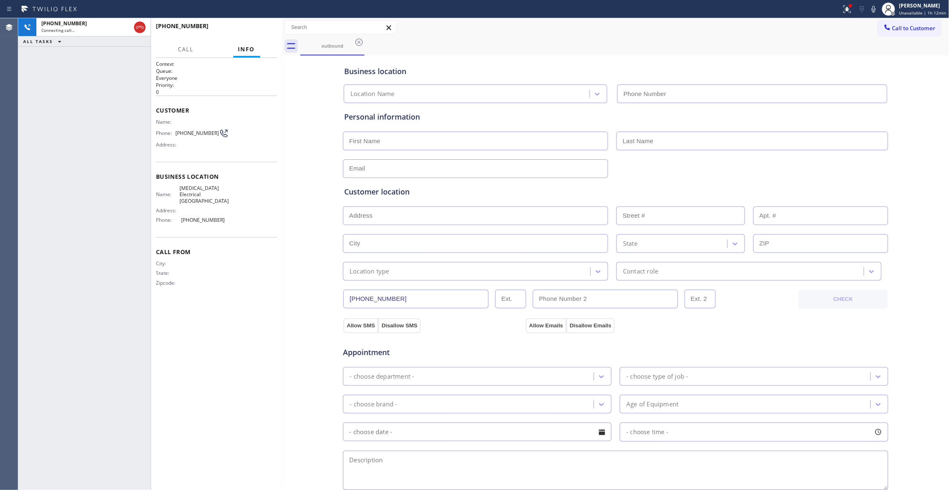
type input "[PHONE_NUMBER]"
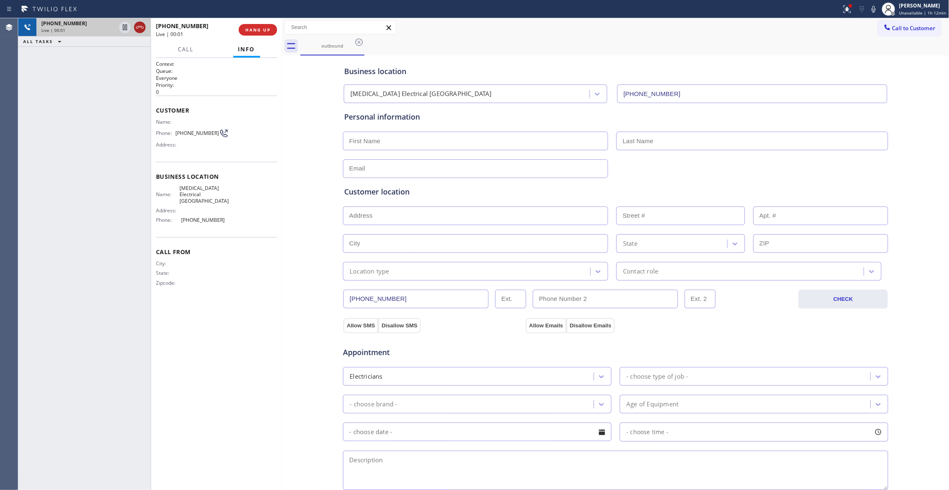
click at [139, 27] on icon at bounding box center [139, 27] width 7 height 2
drag, startPoint x: 279, startPoint y: 25, endPoint x: 268, endPoint y: 27, distance: 10.9
click at [281, 25] on div at bounding box center [281, 253] width 0 height 471
click at [264, 29] on span "COMPLETE" at bounding box center [251, 30] width 29 height 6
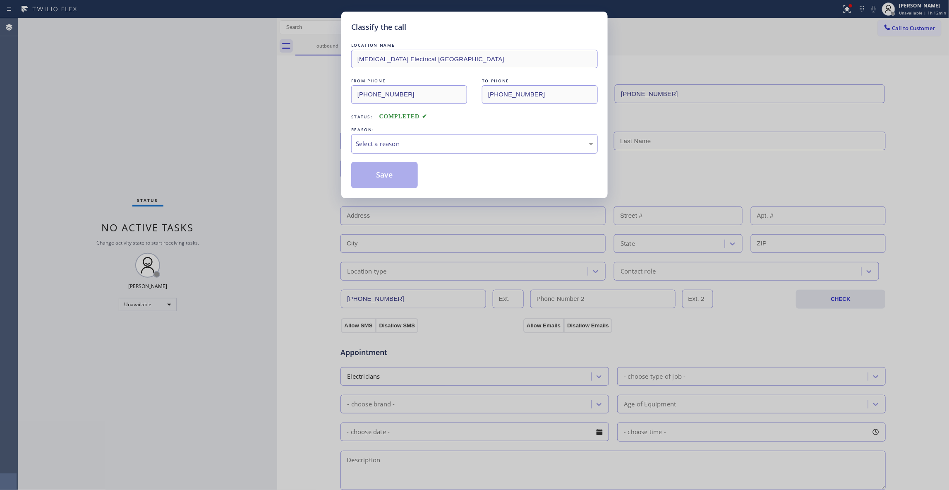
click at [390, 146] on div "Select a reason" at bounding box center [474, 144] width 237 height 10
click at [390, 179] on button "Save" at bounding box center [384, 175] width 67 height 26
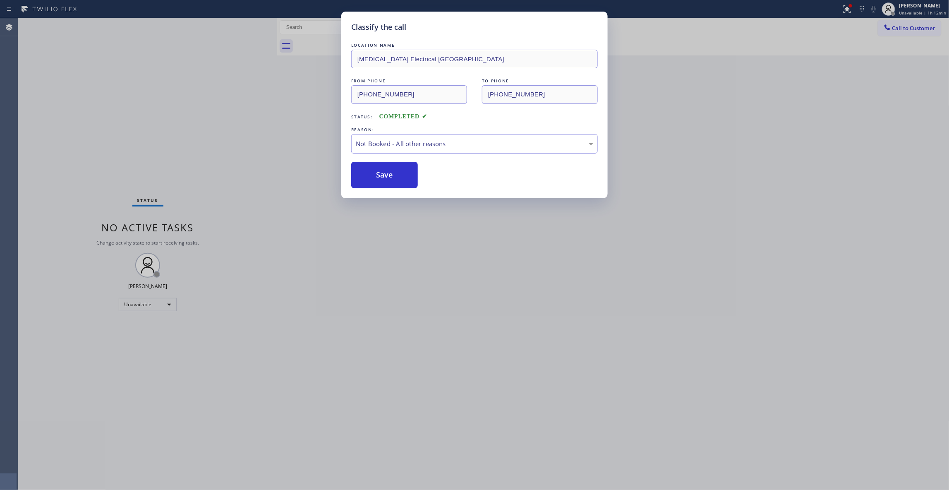
drag, startPoint x: 390, startPoint y: 179, endPoint x: 943, endPoint y: 58, distance: 565.8
click at [390, 178] on button "Save" at bounding box center [384, 175] width 67 height 26
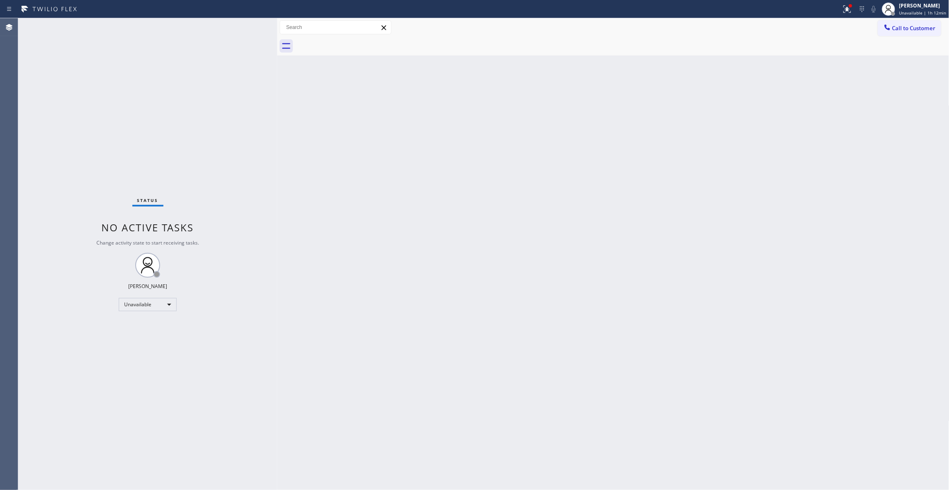
click at [922, 29] on span "Call to Customer" at bounding box center [913, 27] width 43 height 7
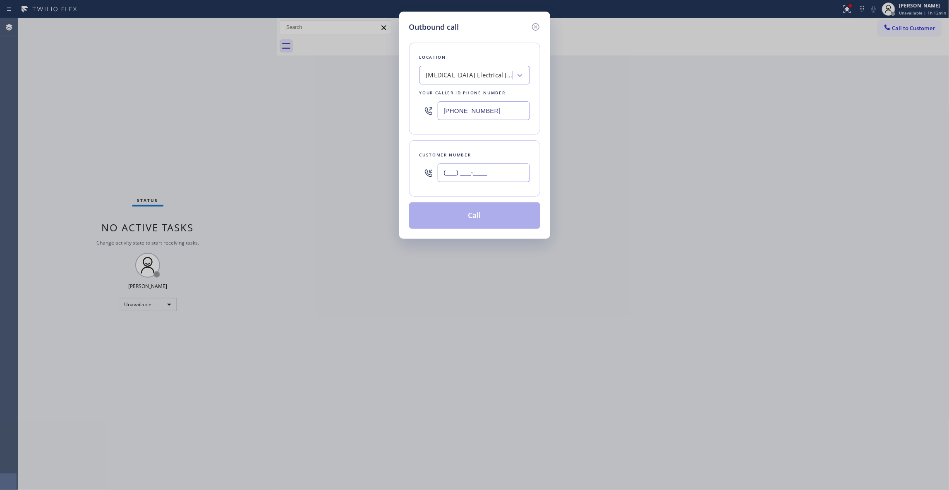
click at [501, 169] on input "(___) ___-____" at bounding box center [484, 172] width 92 height 19
paste input "442) 241-9300"
type input "[PHONE_NUMBER]"
click at [450, 221] on button "Call" at bounding box center [474, 215] width 131 height 26
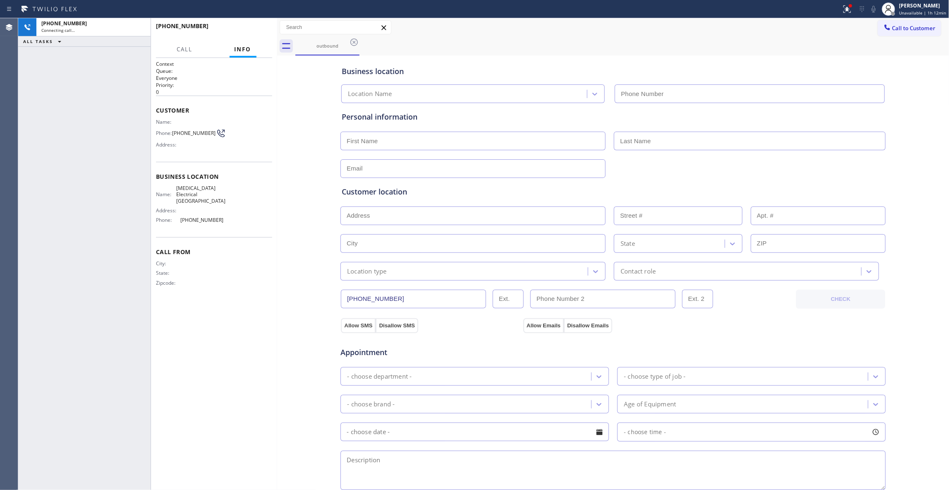
type input "[PHONE_NUMBER]"
drag, startPoint x: 140, startPoint y: 25, endPoint x: 149, endPoint y: 26, distance: 9.5
click at [140, 25] on icon at bounding box center [140, 27] width 10 height 10
click at [264, 33] on button "HANG UP" at bounding box center [253, 30] width 38 height 12
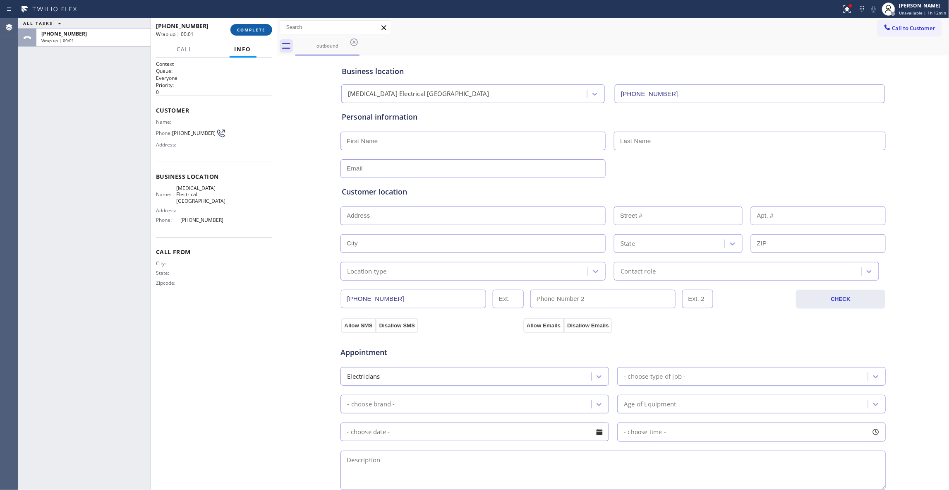
click at [241, 27] on span "COMPLETE" at bounding box center [251, 30] width 29 height 6
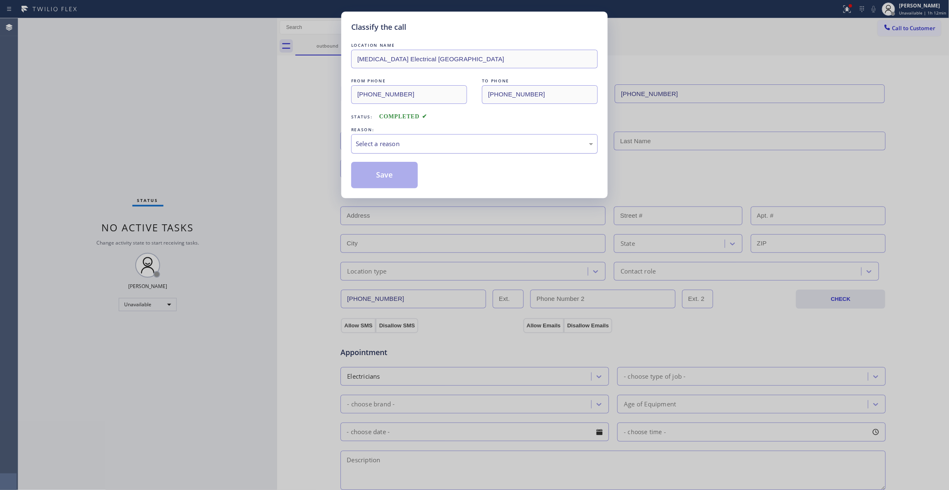
click at [396, 143] on div "Select a reason" at bounding box center [474, 144] width 237 height 10
click at [396, 172] on button "Save" at bounding box center [384, 175] width 67 height 26
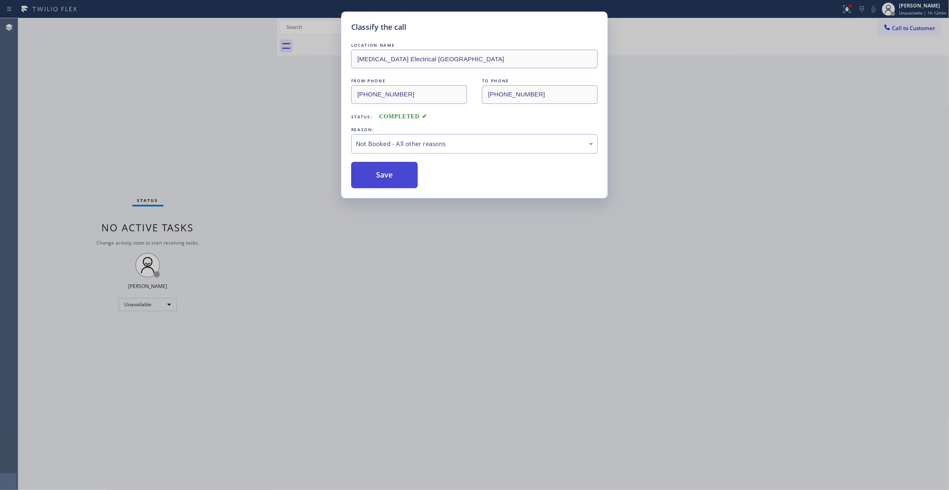
click at [396, 172] on button "Save" at bounding box center [384, 175] width 67 height 26
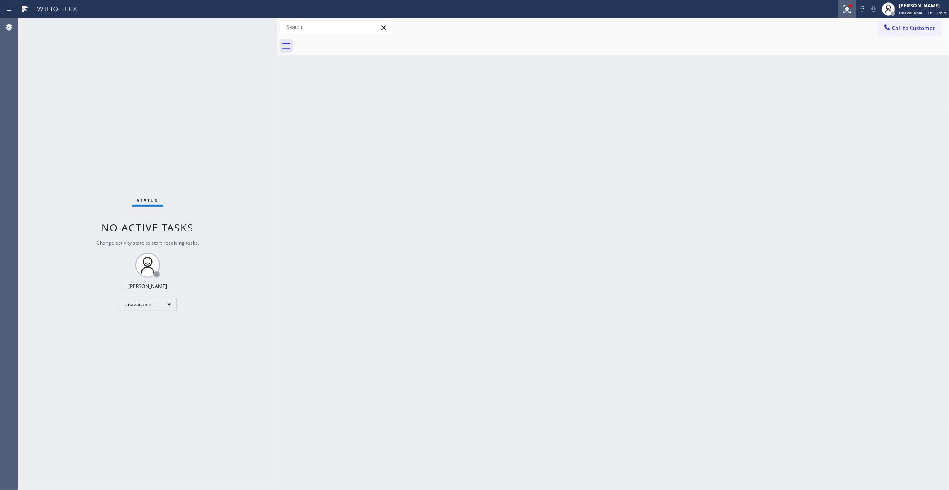
click at [844, 7] on icon at bounding box center [846, 8] width 5 height 3
click at [819, 110] on button "Clear issues" at bounding box center [799, 109] width 97 height 12
click at [906, 26] on span "Call to Customer" at bounding box center [913, 27] width 43 height 7
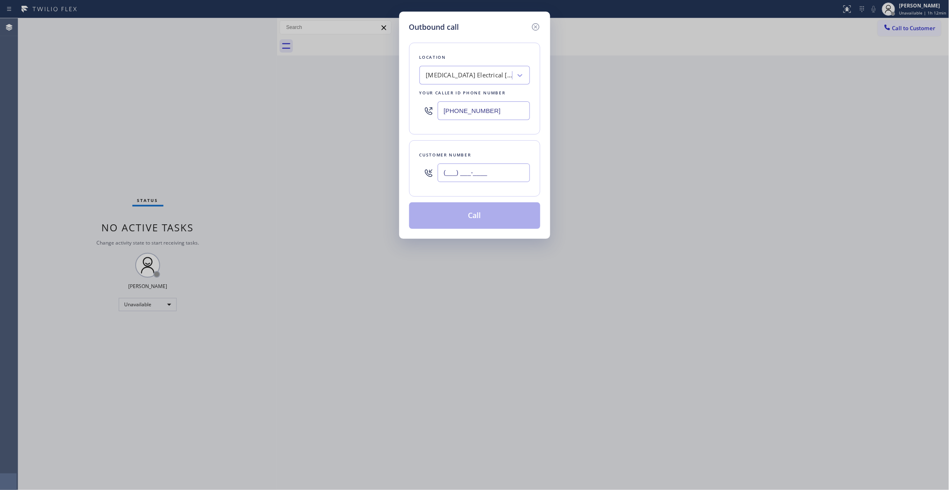
click at [496, 177] on input "(___) ___-____" at bounding box center [484, 172] width 92 height 19
paste input "442) 241-9300"
type input "[PHONE_NUMBER]"
click at [449, 210] on button "Call" at bounding box center [474, 215] width 131 height 26
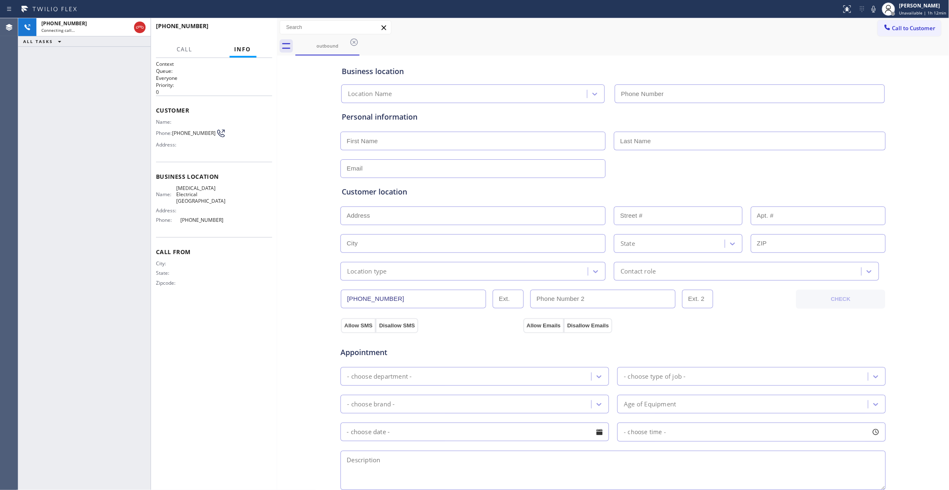
type input "[PHONE_NUMBER]"
click at [258, 31] on span "HANG UP" at bounding box center [252, 30] width 25 height 6
click at [257, 31] on span "HANG UP" at bounding box center [252, 30] width 25 height 6
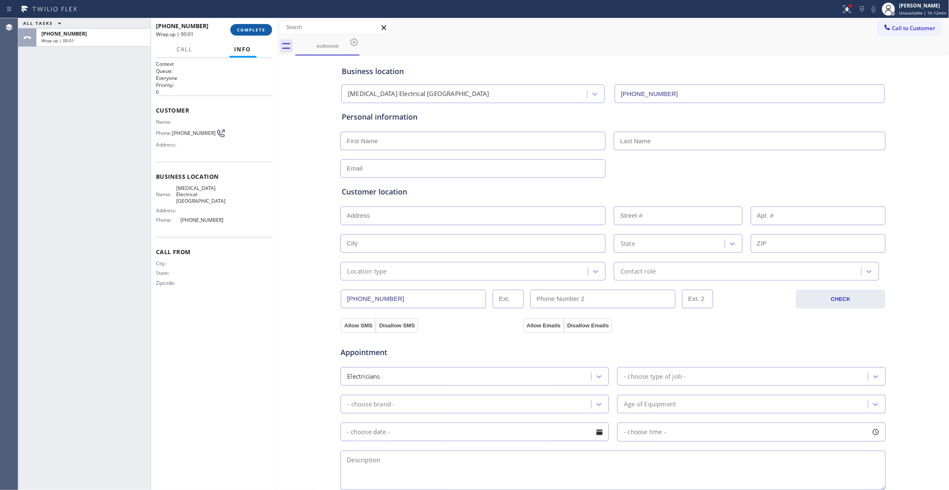
click at [255, 32] on span "COMPLETE" at bounding box center [251, 30] width 29 height 6
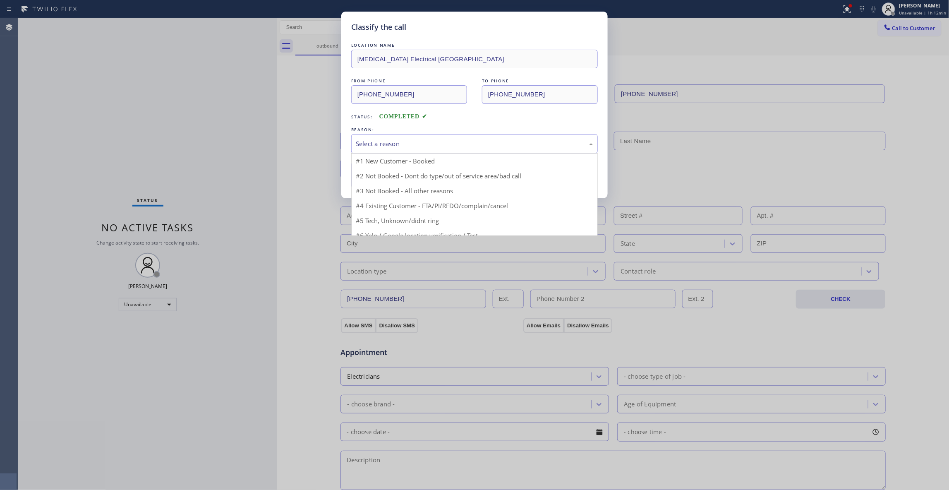
click at [365, 146] on div "Select a reason" at bounding box center [474, 144] width 237 height 10
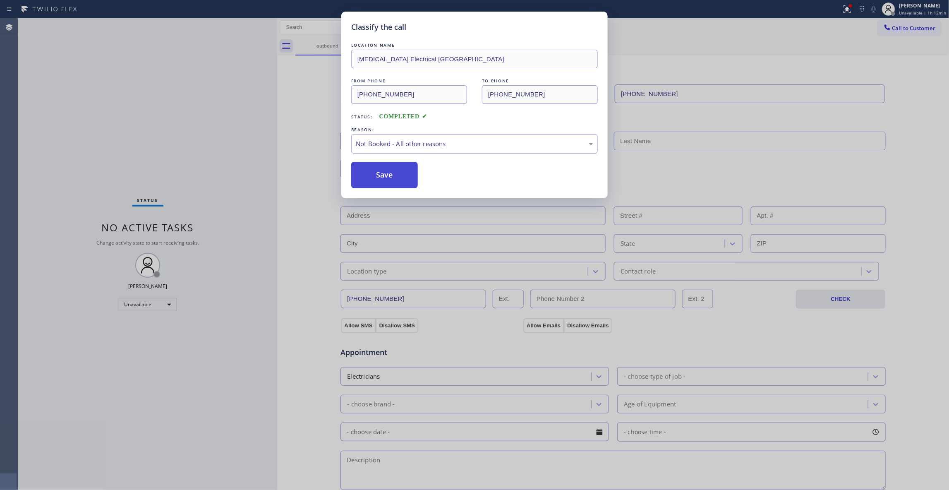
click at [375, 177] on button "Save" at bounding box center [384, 175] width 67 height 26
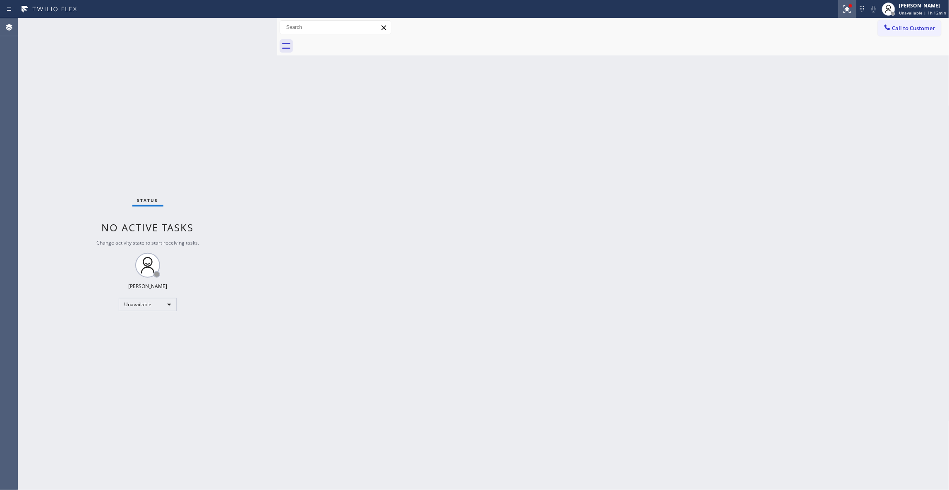
click at [842, 10] on icon at bounding box center [847, 9] width 10 height 10
click at [790, 107] on span "Clear issues" at bounding box center [798, 108] width 39 height 6
click at [902, 26] on span "Call to Customer" at bounding box center [913, 27] width 43 height 7
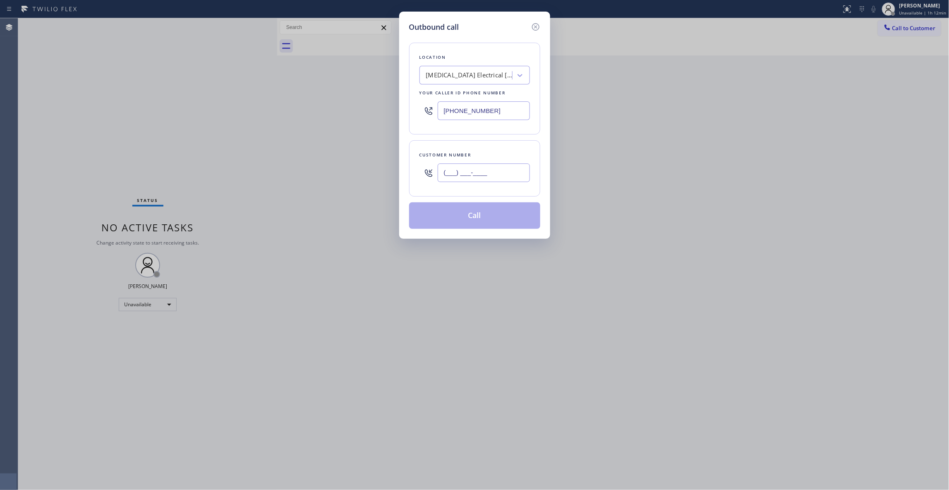
click at [465, 179] on input "(___) ___-____" at bounding box center [484, 172] width 92 height 19
paste input "442) 241-9300"
type input "[PHONE_NUMBER]"
click at [465, 219] on button "Call" at bounding box center [474, 215] width 131 height 26
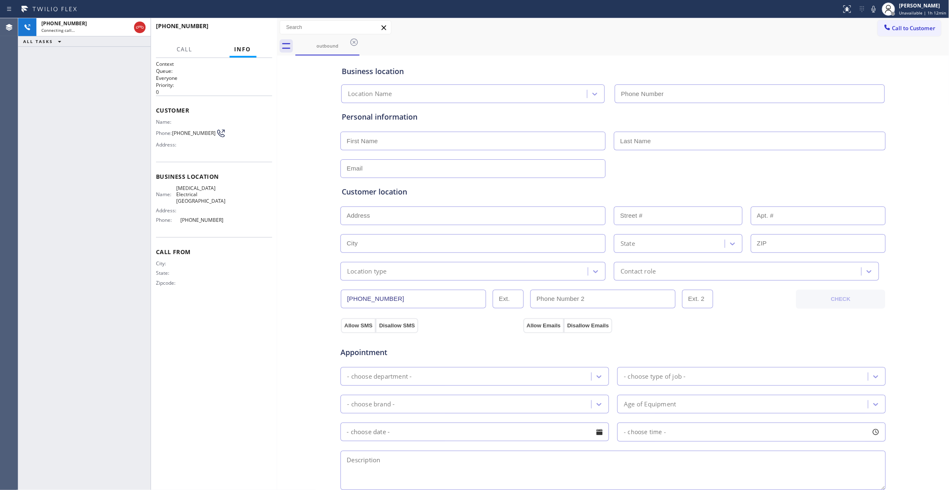
type input "[PHONE_NUMBER]"
click at [255, 28] on span "HANG UP" at bounding box center [252, 30] width 25 height 6
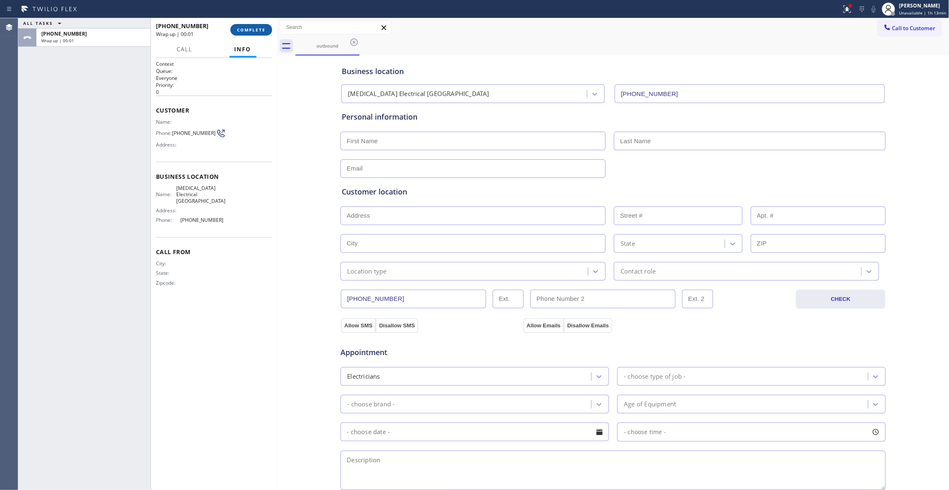
click at [251, 29] on span "COMPLETE" at bounding box center [251, 30] width 29 height 6
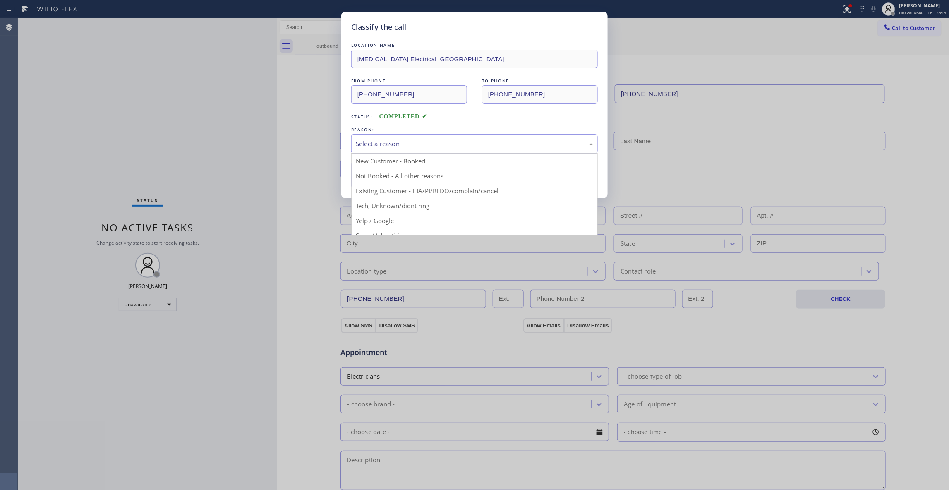
click at [444, 148] on div "Select a reason" at bounding box center [474, 144] width 237 height 10
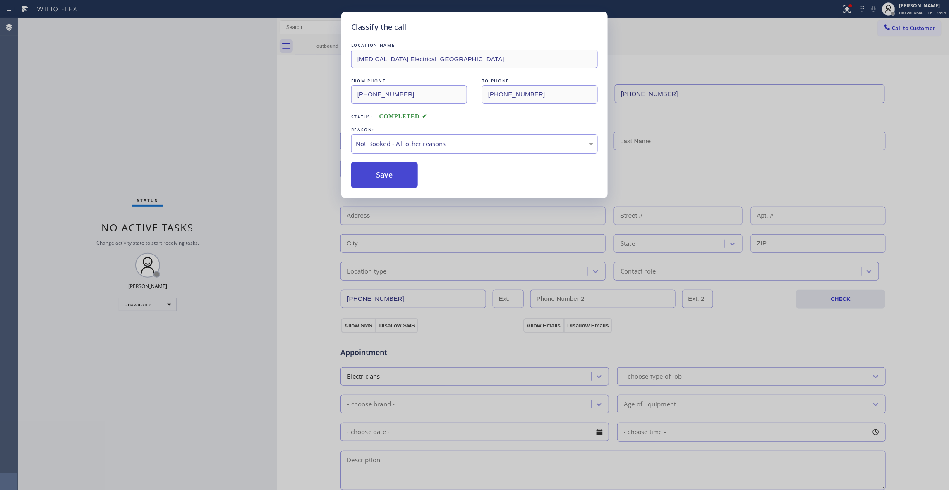
click at [402, 177] on button "Save" at bounding box center [384, 175] width 67 height 26
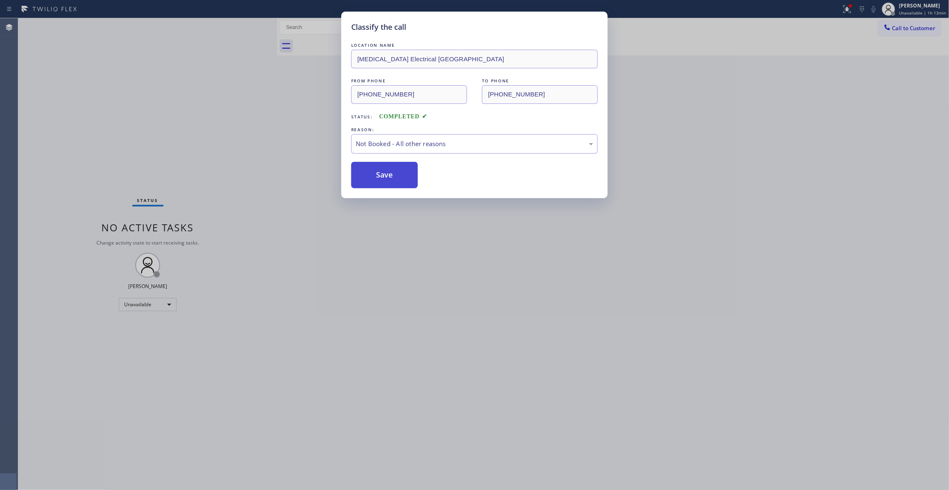
click at [402, 177] on button "Save" at bounding box center [384, 175] width 67 height 26
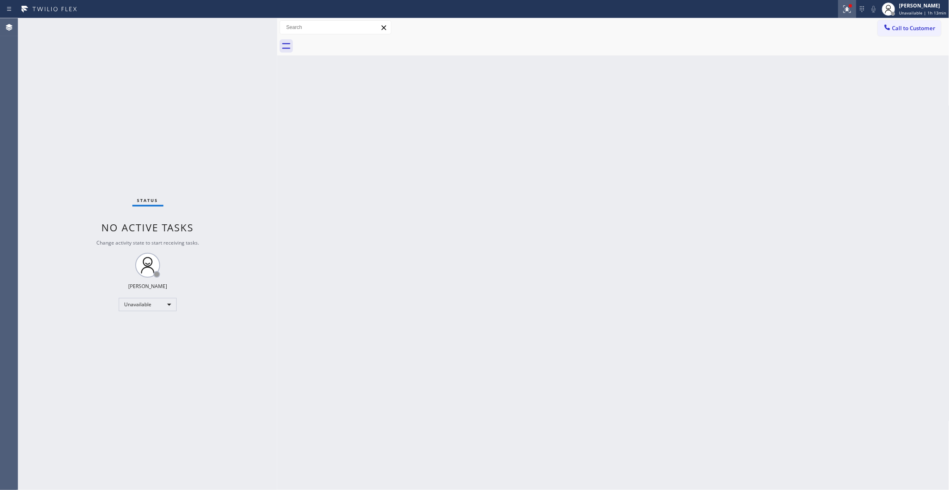
click at [844, 7] on icon at bounding box center [846, 8] width 5 height 3
drag, startPoint x: 799, startPoint y: 105, endPoint x: 862, endPoint y: 65, distance: 74.7
click at [799, 106] on button "Clear issues" at bounding box center [799, 109] width 97 height 12
click at [894, 24] on span "Call to Customer" at bounding box center [913, 27] width 43 height 7
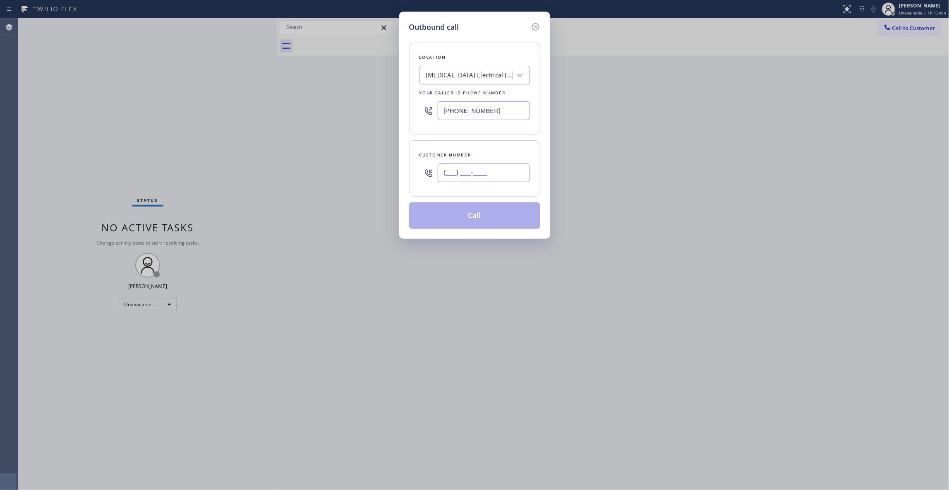
click at [490, 177] on input "(___) ___-____" at bounding box center [484, 172] width 92 height 19
paste input "442) 241-9300"
type input "[PHONE_NUMBER]"
click at [481, 223] on button "Call" at bounding box center [474, 215] width 131 height 26
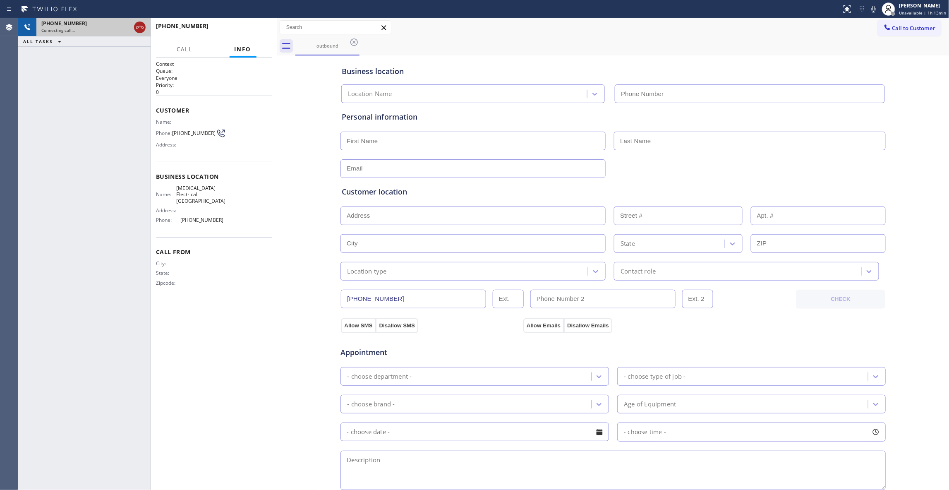
type input "[PHONE_NUMBER]"
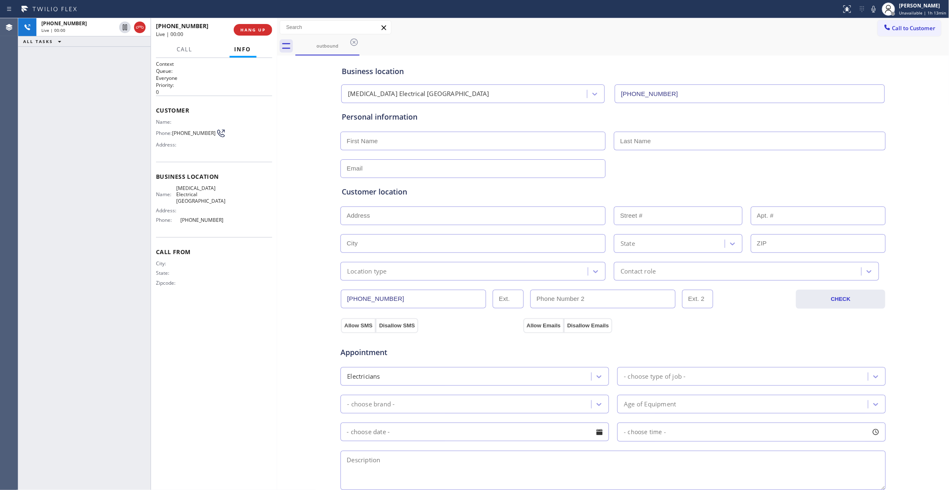
drag, startPoint x: 138, startPoint y: 25, endPoint x: 263, endPoint y: 69, distance: 132.2
click at [138, 25] on icon at bounding box center [140, 27] width 10 height 10
click at [253, 27] on span "HANG UP" at bounding box center [252, 30] width 25 height 6
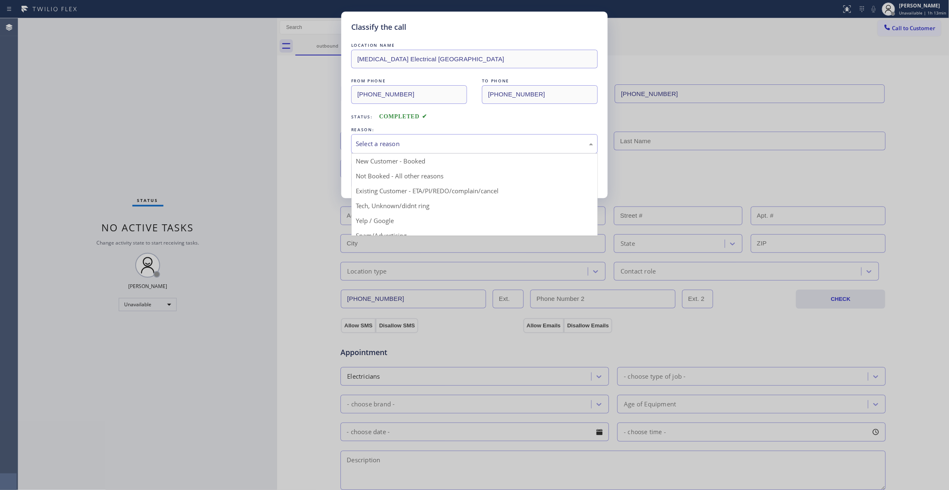
click at [376, 144] on div "Select a reason" at bounding box center [474, 144] width 237 height 10
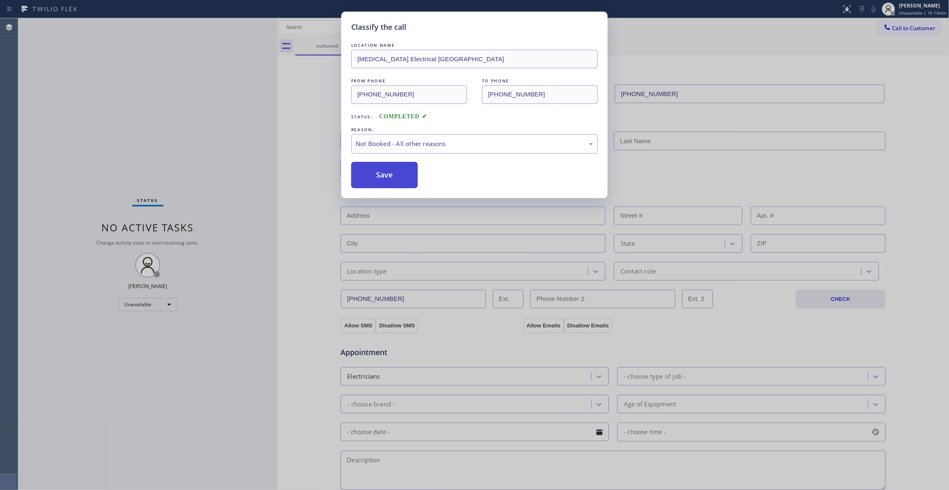
click at [379, 175] on button "Save" at bounding box center [384, 175] width 67 height 26
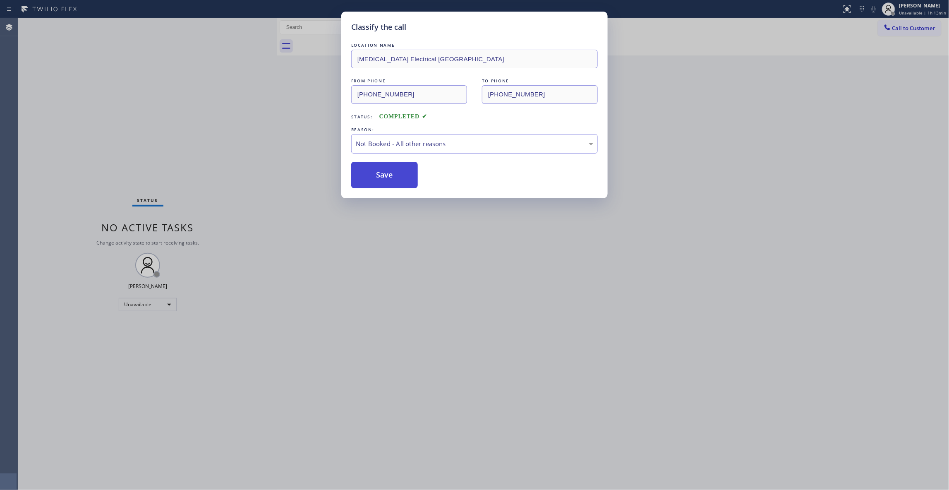
click at [379, 174] on button "Save" at bounding box center [384, 175] width 67 height 26
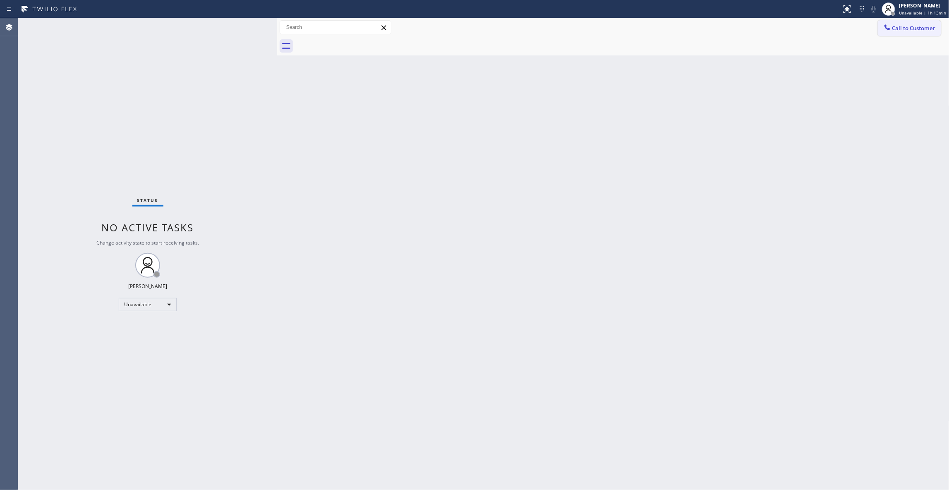
click at [921, 29] on span "Call to Customer" at bounding box center [913, 27] width 43 height 7
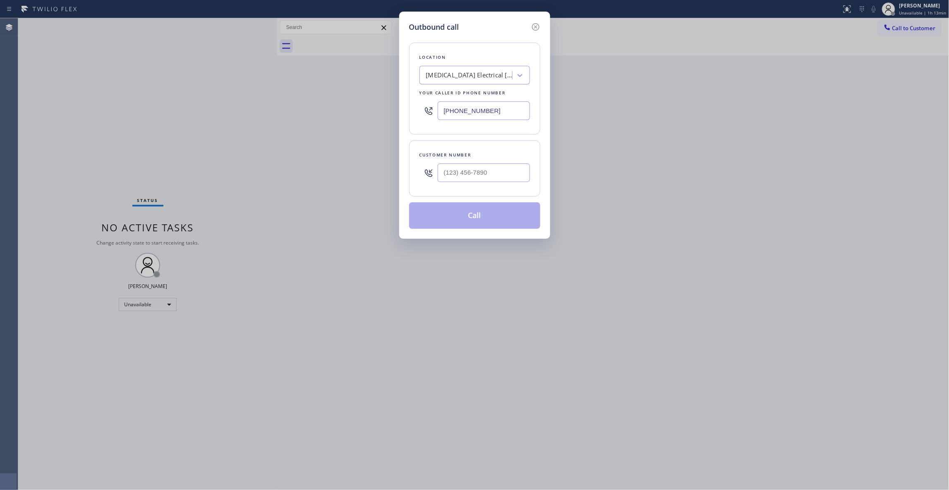
drag, startPoint x: 497, startPoint y: 107, endPoint x: 266, endPoint y: 101, distance: 230.4
click at [271, 103] on div "Outbound call Location [MEDICAL_DATA] Electrical [GEOGRAPHIC_DATA] Your caller …" at bounding box center [474, 245] width 949 height 490
paste input "470) 782-9857"
type input "[PHONE_NUMBER]"
click at [469, 178] on input "(___) ___-____" at bounding box center [484, 172] width 92 height 19
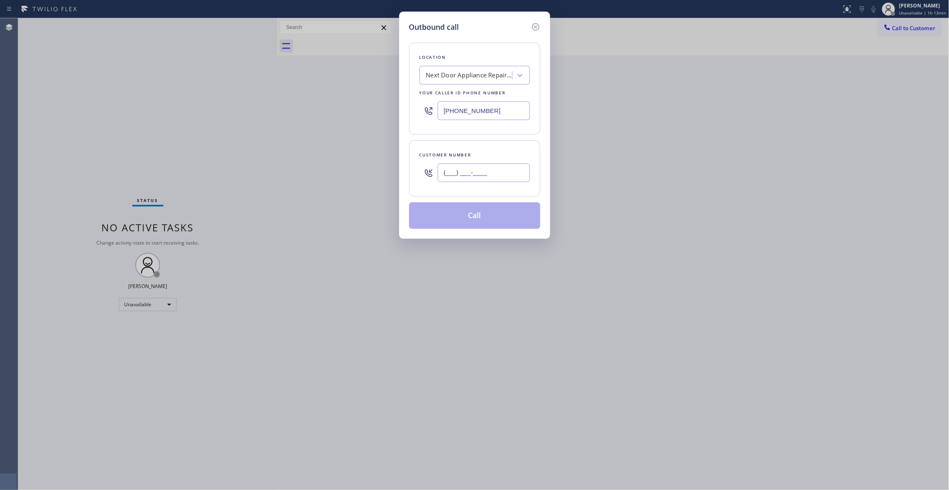
paste input "986) 286-1401"
type input "[PHONE_NUMBER]"
click at [478, 218] on button "Call" at bounding box center [474, 215] width 131 height 26
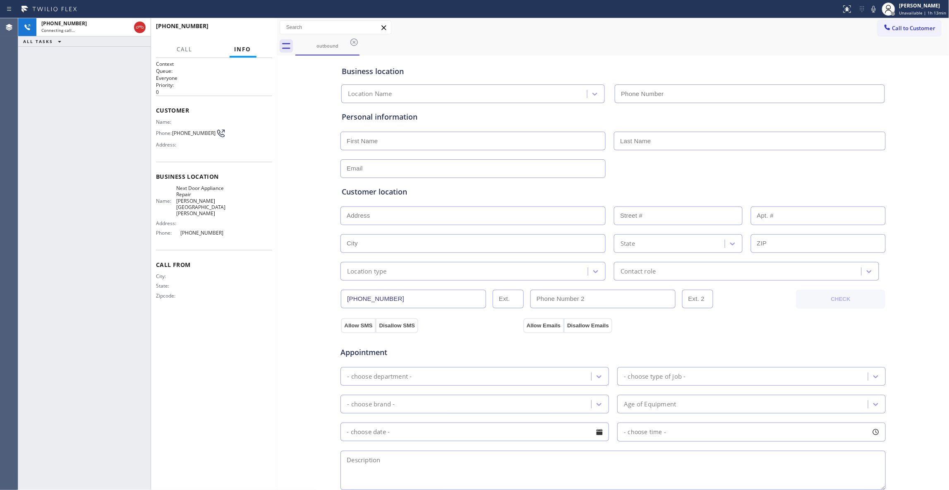
type input "[PHONE_NUMBER]"
click at [252, 29] on span "HANG UP" at bounding box center [252, 30] width 25 height 6
click at [256, 28] on span "HANG UP" at bounding box center [252, 30] width 25 height 6
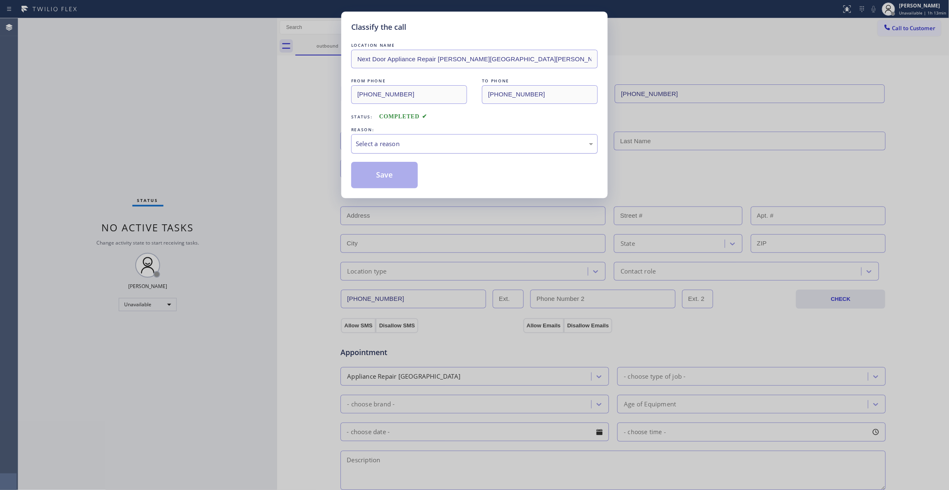
click at [375, 141] on div "Select a reason" at bounding box center [474, 144] width 237 height 10
click at [384, 176] on button "Save" at bounding box center [384, 175] width 67 height 26
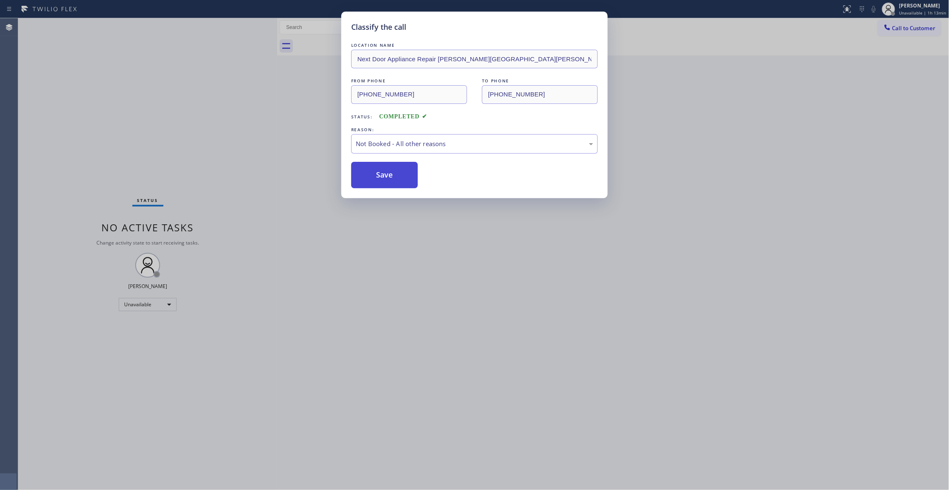
click at [384, 176] on button "Save" at bounding box center [384, 175] width 67 height 26
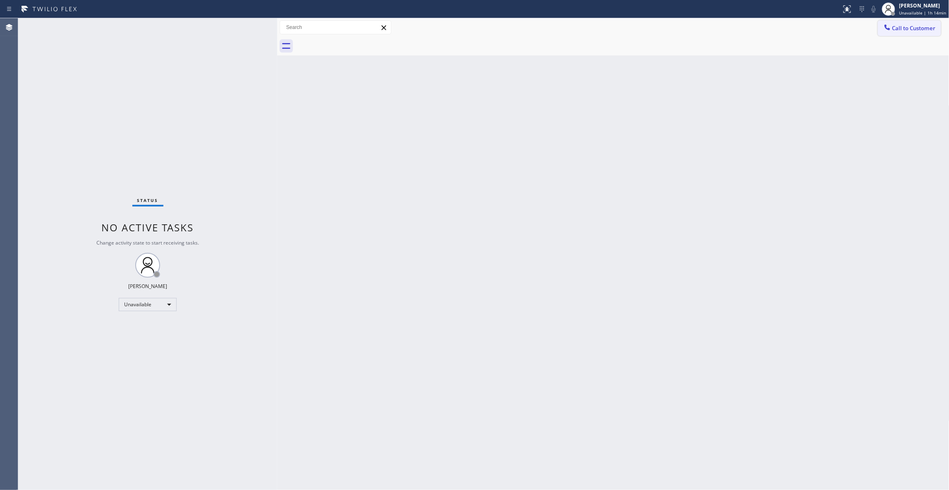
click at [928, 26] on span "Call to Customer" at bounding box center [913, 27] width 43 height 7
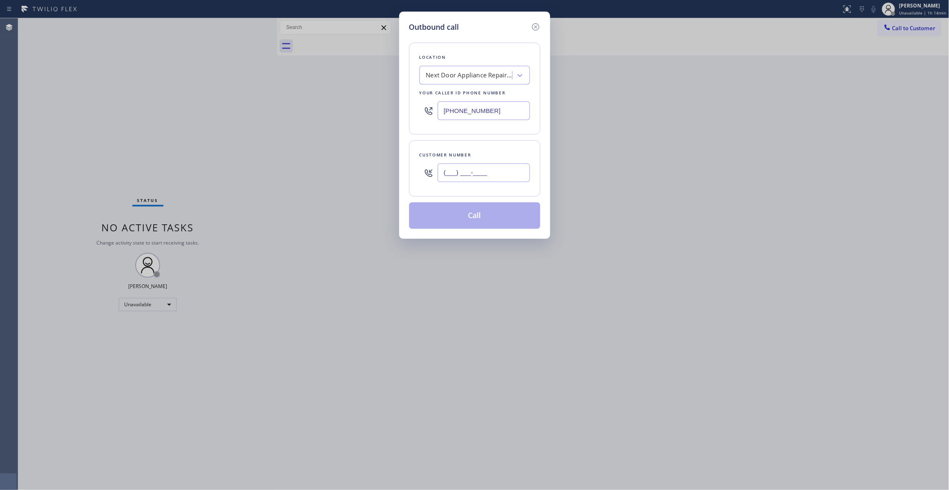
click at [465, 175] on input "(___) ___-____" at bounding box center [484, 172] width 92 height 19
paste input "986) 286-1401"
type input "[PHONE_NUMBER]"
click at [490, 222] on button "Call" at bounding box center [474, 215] width 131 height 26
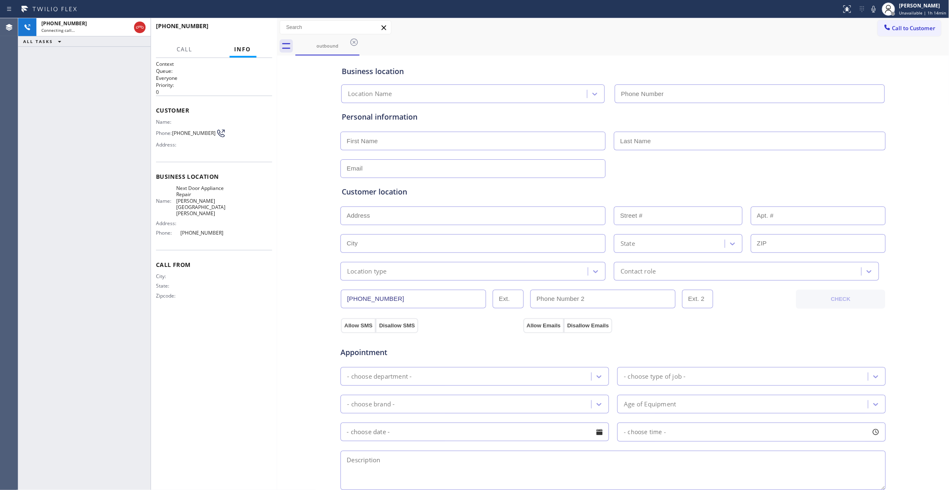
type input "[PHONE_NUMBER]"
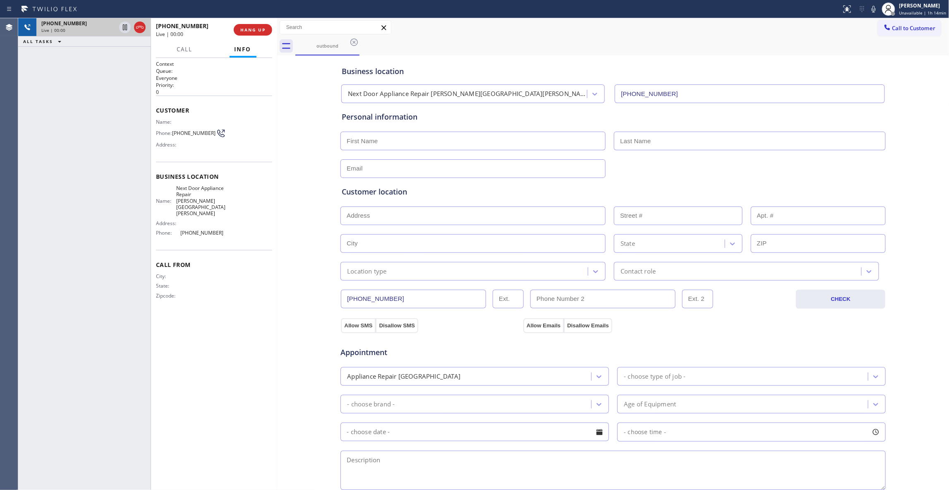
click at [139, 30] on icon at bounding box center [140, 27] width 10 height 10
click at [244, 22] on div "[PHONE_NUMBER] Live | 00:00 HANG UP" at bounding box center [214, 30] width 116 height 22
click at [260, 36] on div "[PHONE_NUMBER] Live | 00:00 HANG UP" at bounding box center [214, 30] width 116 height 22
click at [257, 33] on button "COMPLETE" at bounding box center [251, 30] width 42 height 12
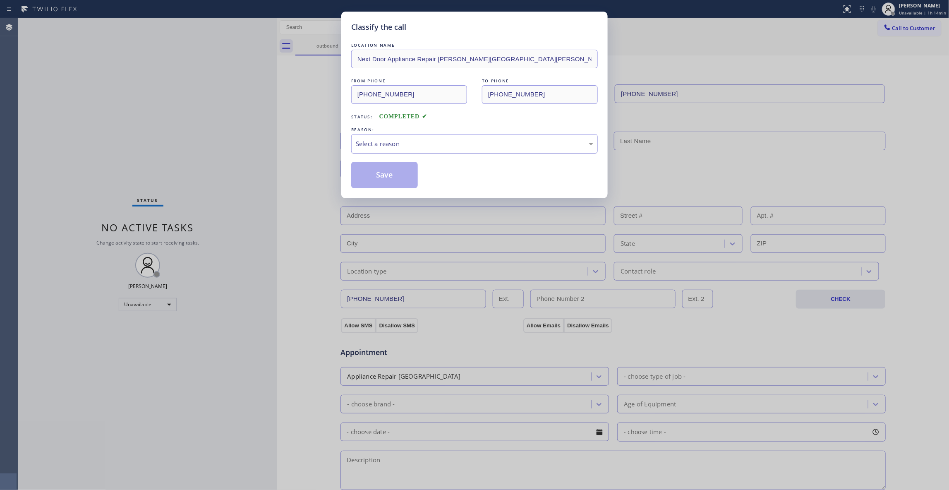
click at [385, 144] on div "Select a reason" at bounding box center [474, 144] width 237 height 10
click at [387, 170] on button "Save" at bounding box center [384, 175] width 67 height 26
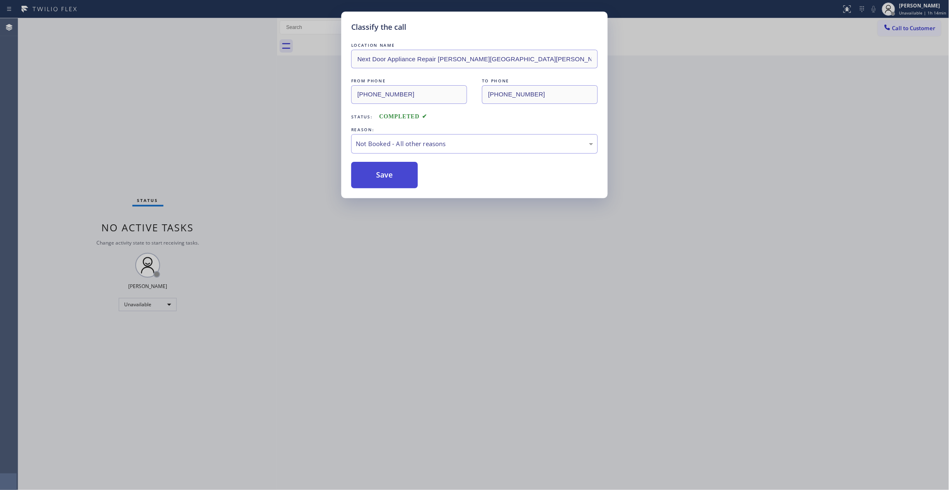
click at [387, 170] on button "Save" at bounding box center [384, 175] width 67 height 26
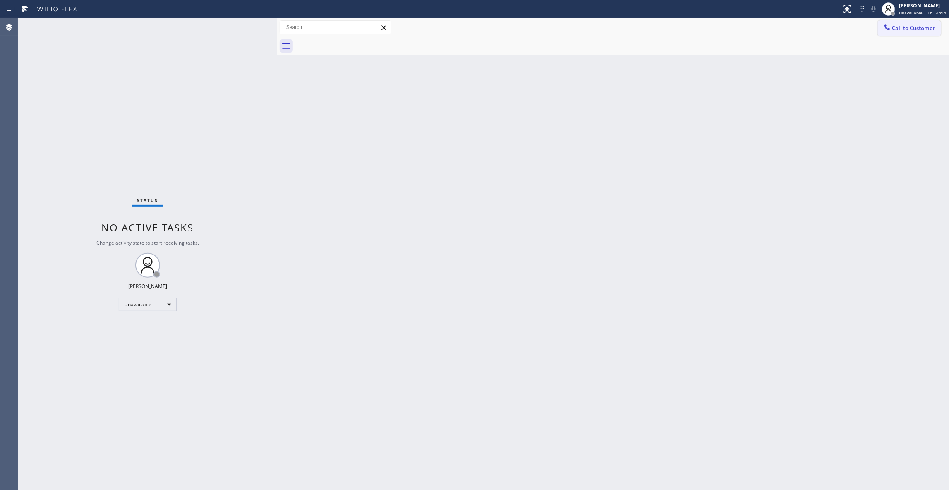
click at [914, 26] on span "Call to Customer" at bounding box center [913, 27] width 43 height 7
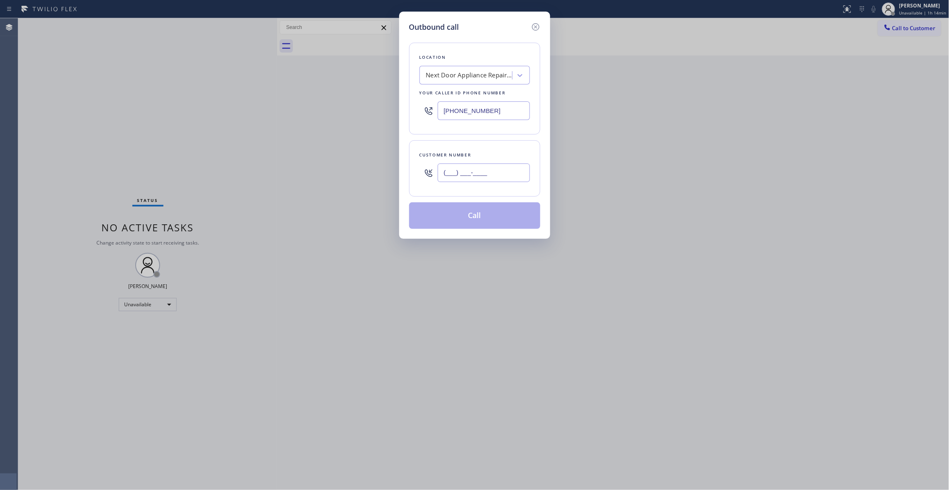
click at [486, 167] on input "(___) ___-____" at bounding box center [484, 172] width 92 height 19
paste input "986) 286-1401"
type input "[PHONE_NUMBER]"
click at [473, 218] on button "Call" at bounding box center [474, 215] width 131 height 26
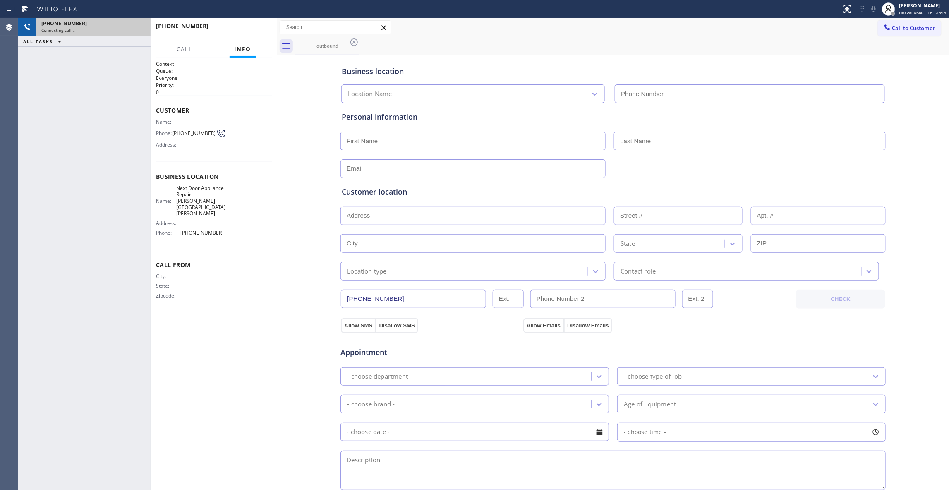
type input "[PHONE_NUMBER]"
click at [138, 27] on icon at bounding box center [139, 27] width 7 height 2
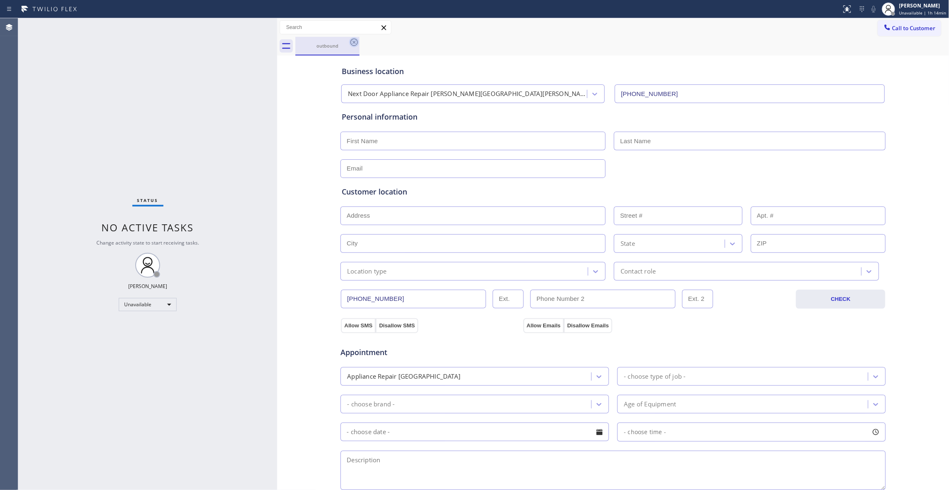
click at [352, 43] on icon at bounding box center [354, 42] width 10 height 10
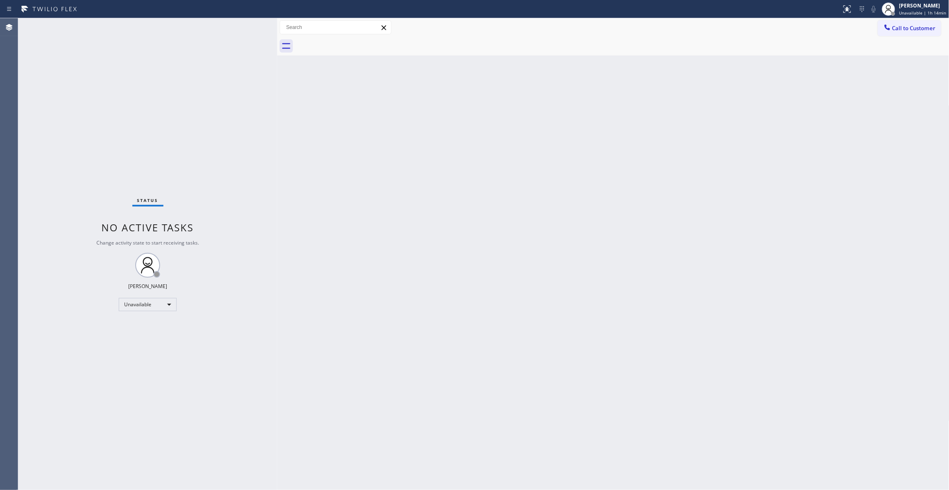
click at [937, 33] on button "Call to Customer" at bounding box center [909, 28] width 63 height 16
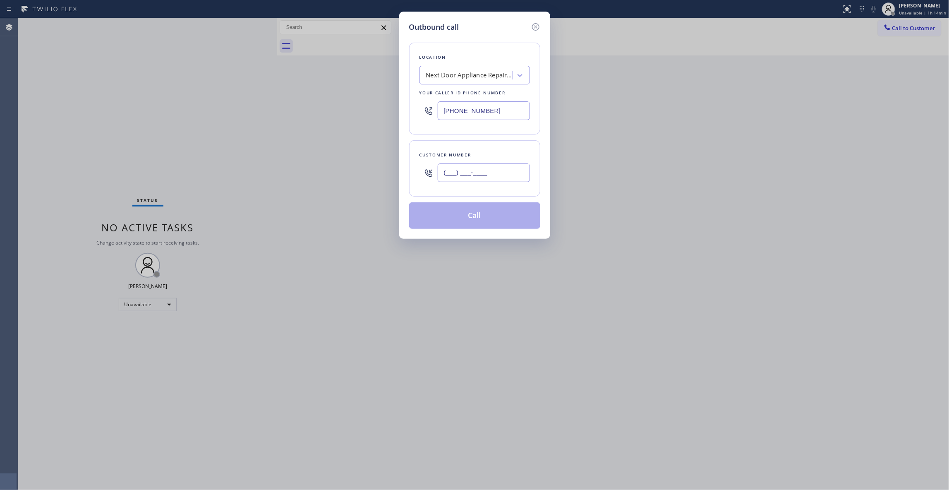
click at [490, 174] on input "(___) ___-____" at bounding box center [484, 172] width 92 height 19
paste input "986) 286-1401"
type input "[PHONE_NUMBER]"
click at [473, 217] on button "Call" at bounding box center [474, 215] width 131 height 26
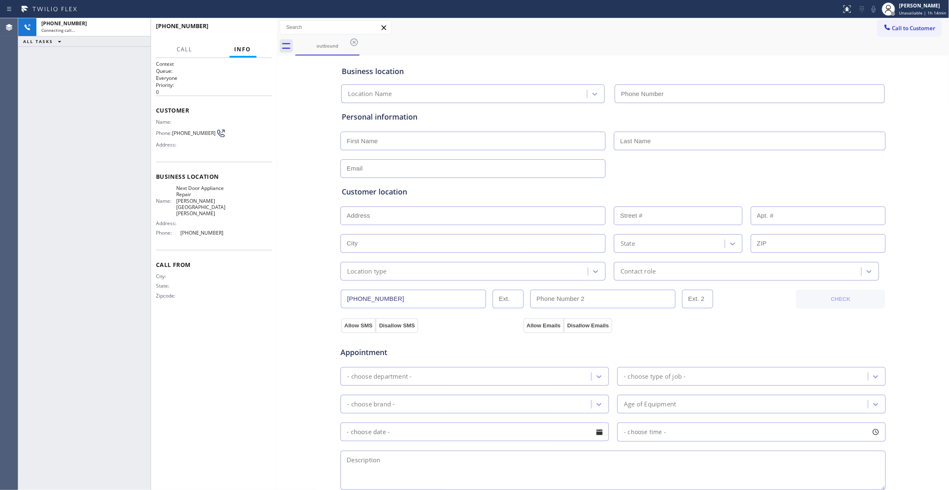
type input "[PHONE_NUMBER]"
drag, startPoint x: 138, startPoint y: 29, endPoint x: 176, endPoint y: 26, distance: 37.7
click at [138, 29] on icon at bounding box center [140, 27] width 10 height 10
click at [248, 27] on span "HANG UP" at bounding box center [252, 30] width 25 height 6
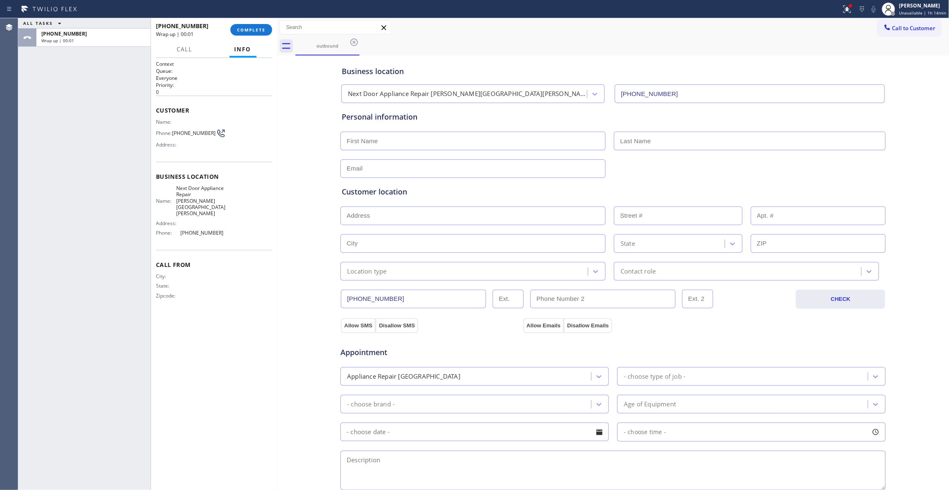
click at [246, 36] on div "[PHONE_NUMBER] Wrap up | 00:01 COMPLETE" at bounding box center [214, 30] width 116 height 22
click at [247, 30] on span "COMPLETE" at bounding box center [251, 30] width 29 height 6
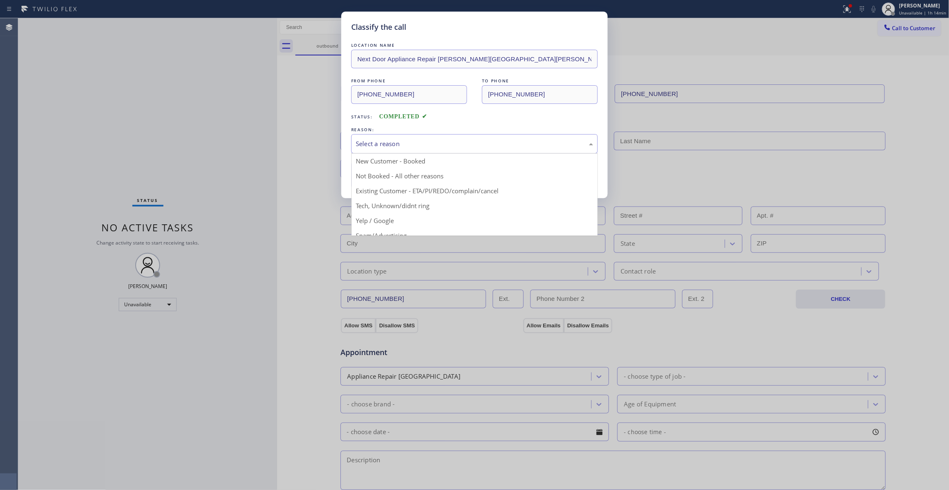
click at [375, 137] on div "Select a reason" at bounding box center [474, 143] width 246 height 19
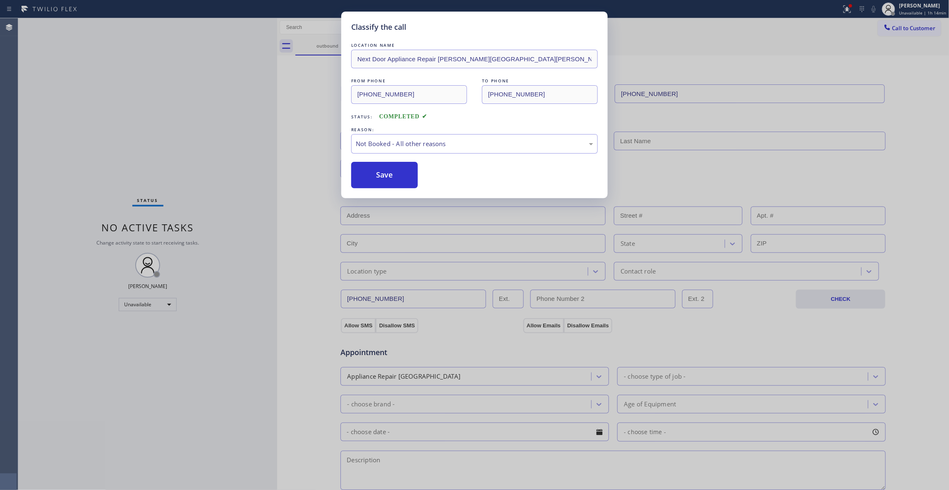
click at [374, 176] on button "Save" at bounding box center [384, 175] width 67 height 26
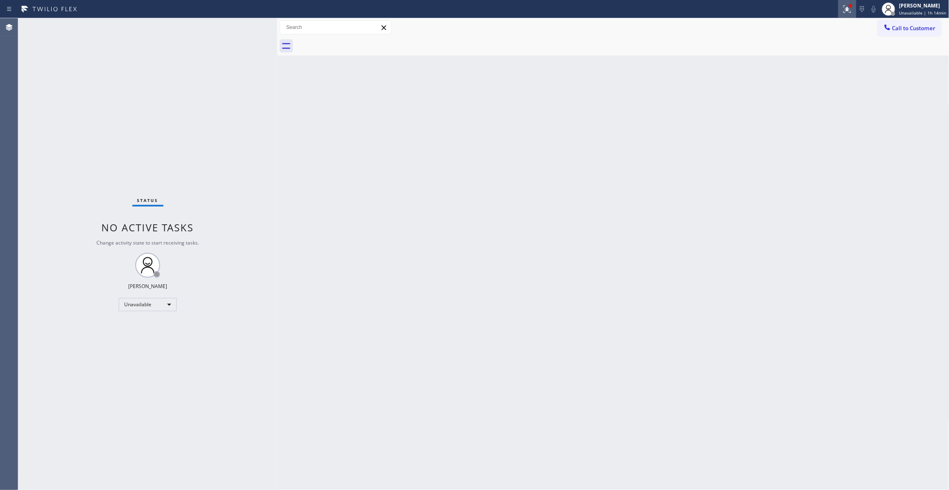
click at [847, 10] on icon at bounding box center [847, 9] width 10 height 10
click at [824, 108] on button "Clear issues" at bounding box center [799, 109] width 97 height 12
click at [897, 31] on span "Call to Customer" at bounding box center [913, 27] width 43 height 7
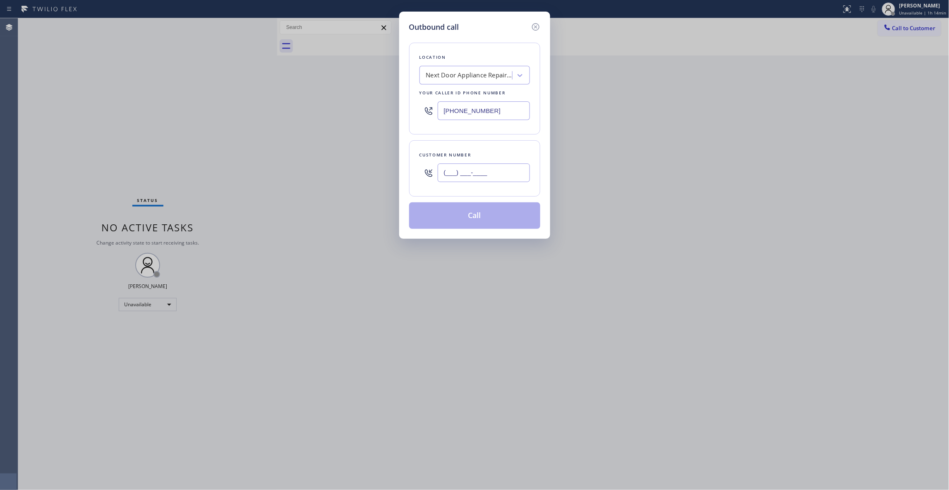
click at [490, 168] on input "(___) ___-____" at bounding box center [484, 172] width 92 height 19
paste input "986) 286-1401"
type input "[PHONE_NUMBER]"
click at [476, 227] on button "Call" at bounding box center [474, 215] width 131 height 26
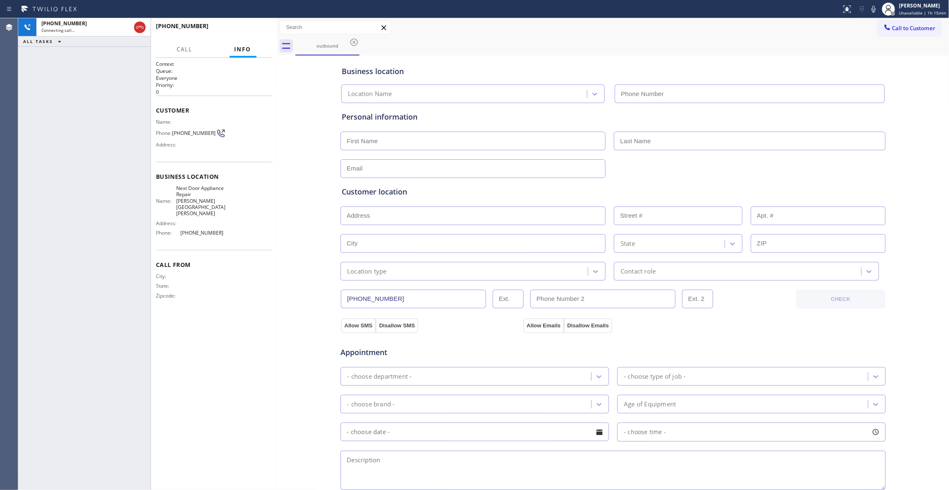
type input "[PHONE_NUMBER]"
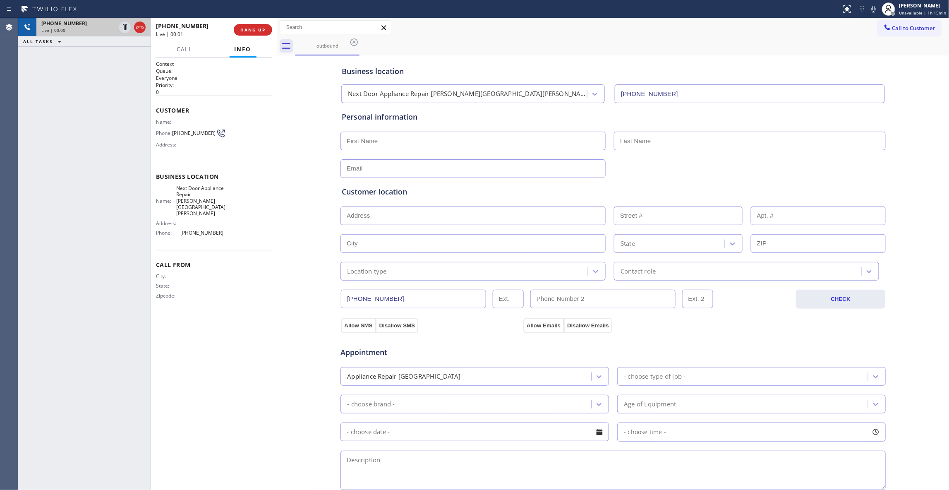
click at [136, 28] on icon at bounding box center [140, 27] width 10 height 10
click at [252, 26] on button "COMPLETE" at bounding box center [251, 30] width 42 height 12
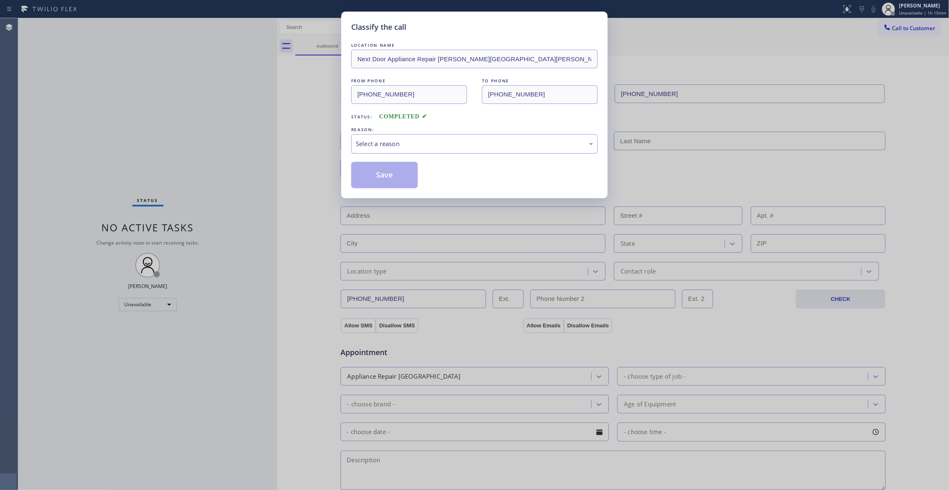
click at [408, 145] on div "Select a reason" at bounding box center [474, 144] width 237 height 10
drag, startPoint x: 382, startPoint y: 179, endPoint x: 706, endPoint y: 105, distance: 332.6
click at [382, 179] on button "Save" at bounding box center [384, 175] width 67 height 26
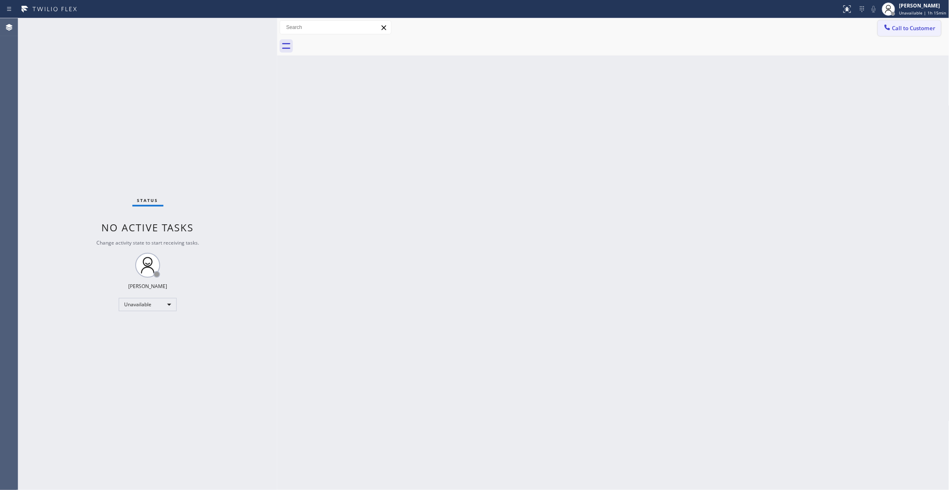
click at [903, 29] on span "Call to Customer" at bounding box center [913, 27] width 43 height 7
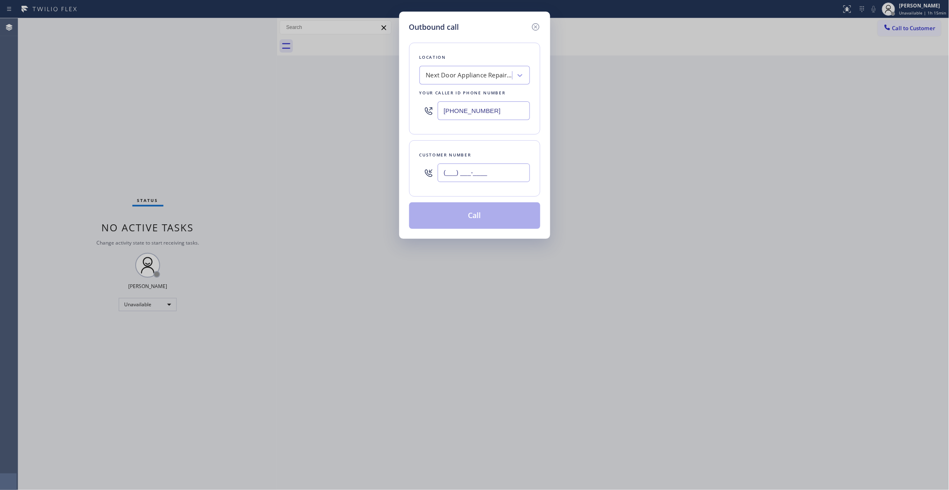
click at [478, 170] on input "(___) ___-____" at bounding box center [484, 172] width 92 height 19
paste input "986) 286-1401"
type input "[PHONE_NUMBER]"
click at [456, 216] on button "Call" at bounding box center [474, 215] width 131 height 26
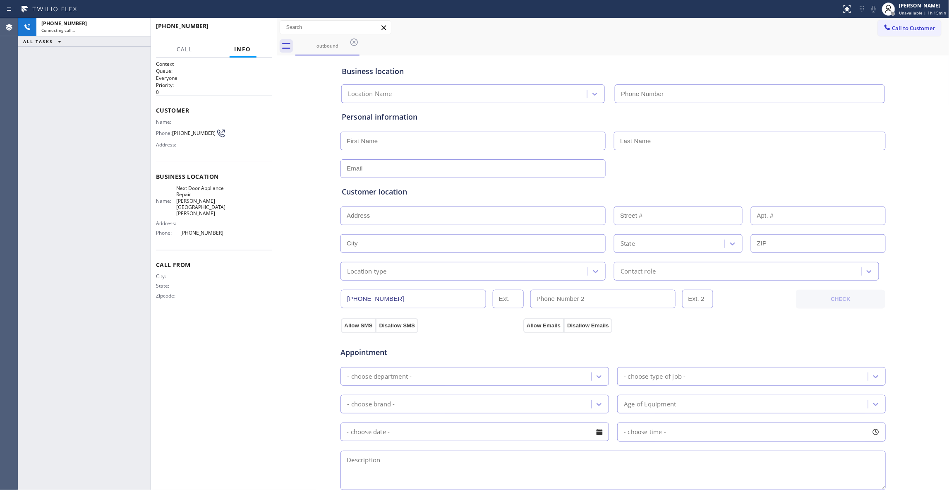
type input "[PHONE_NUMBER]"
drag, startPoint x: 139, startPoint y: 27, endPoint x: 226, endPoint y: 35, distance: 86.7
click at [139, 27] on icon at bounding box center [140, 27] width 10 height 10
click at [243, 25] on button "HANG UP" at bounding box center [253, 30] width 38 height 12
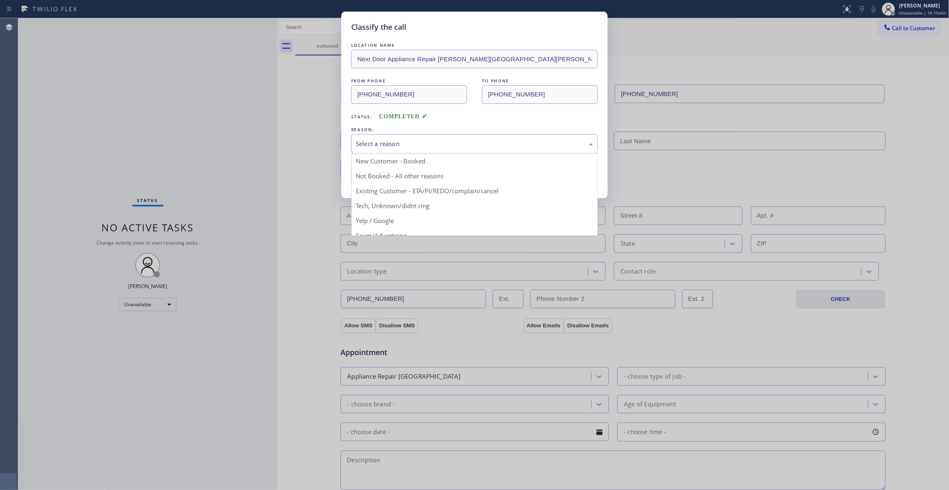
click at [365, 145] on div "Select a reason" at bounding box center [474, 144] width 237 height 10
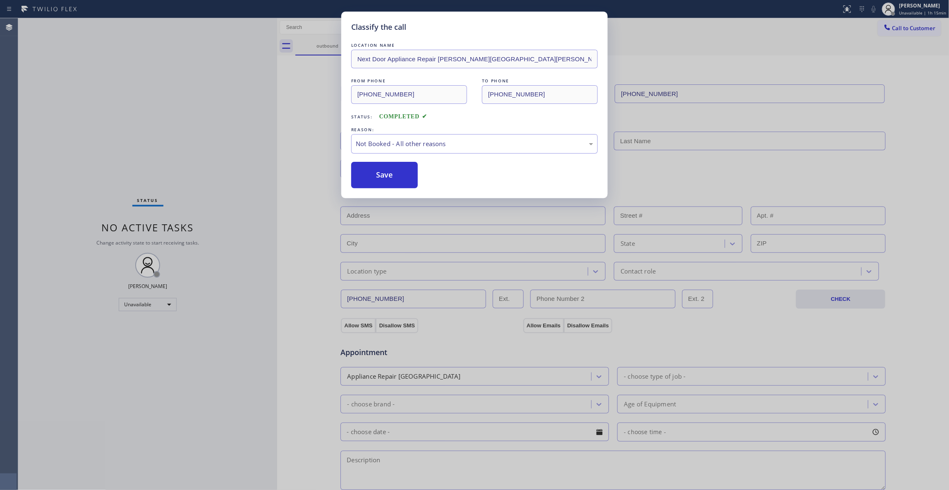
click at [373, 171] on button "Save" at bounding box center [384, 175] width 67 height 26
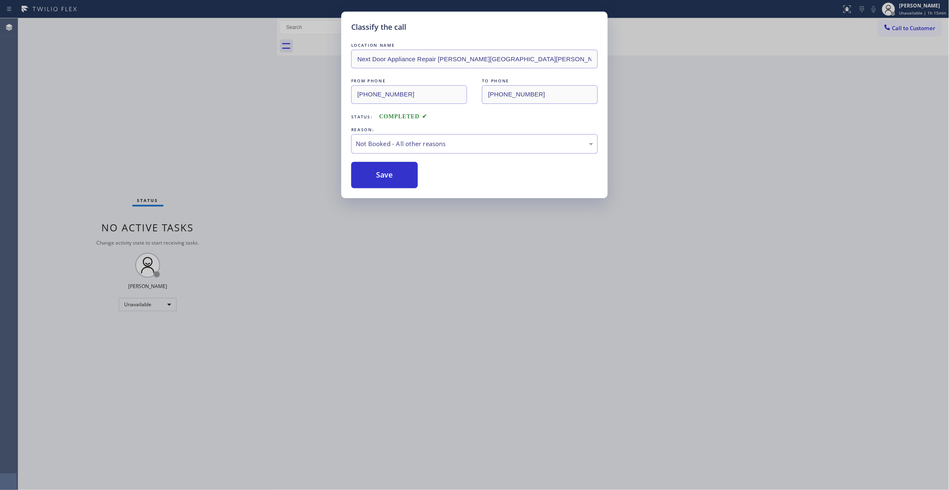
click at [373, 171] on button "Save" at bounding box center [384, 175] width 67 height 26
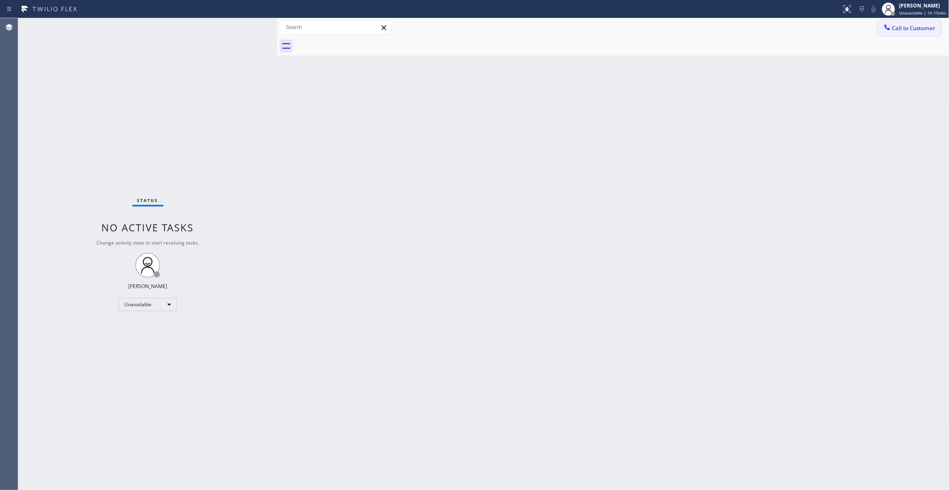
click at [913, 32] on button "Call to Customer" at bounding box center [909, 28] width 63 height 16
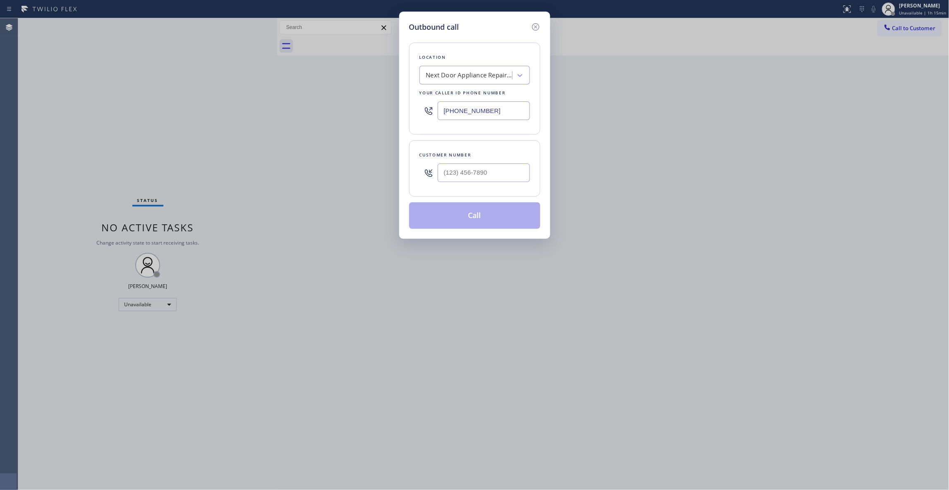
drag, startPoint x: 497, startPoint y: 115, endPoint x: 366, endPoint y: 132, distance: 131.8
click at [300, 118] on div "Outbound call Location Next Door Appliance Repair [PERSON_NAME][GEOGRAPHIC_DATA…" at bounding box center [474, 245] width 949 height 490
paste input "551) 239-9945"
type input "[PHONE_NUMBER]"
click at [472, 169] on input "(___) ___-____" at bounding box center [484, 172] width 92 height 19
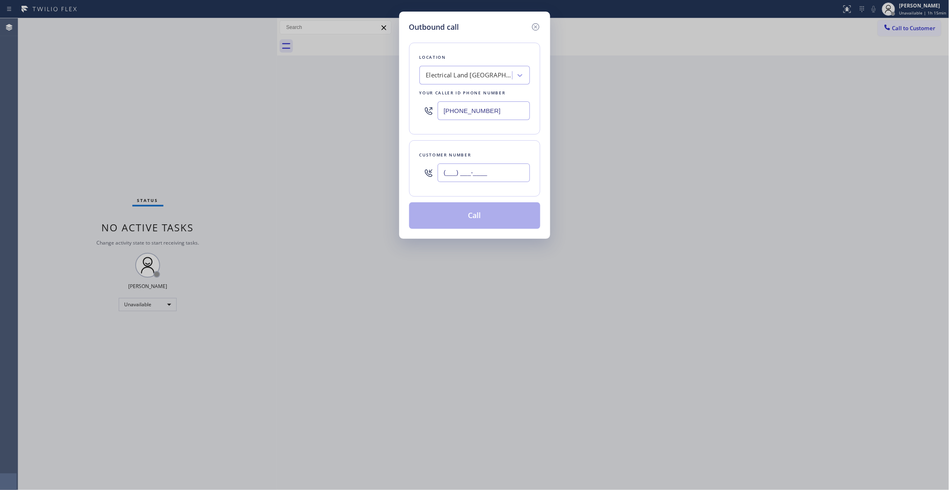
paste input "609) 862-7430"
type input "[PHONE_NUMBER]"
click at [469, 222] on button "Call" at bounding box center [474, 215] width 131 height 26
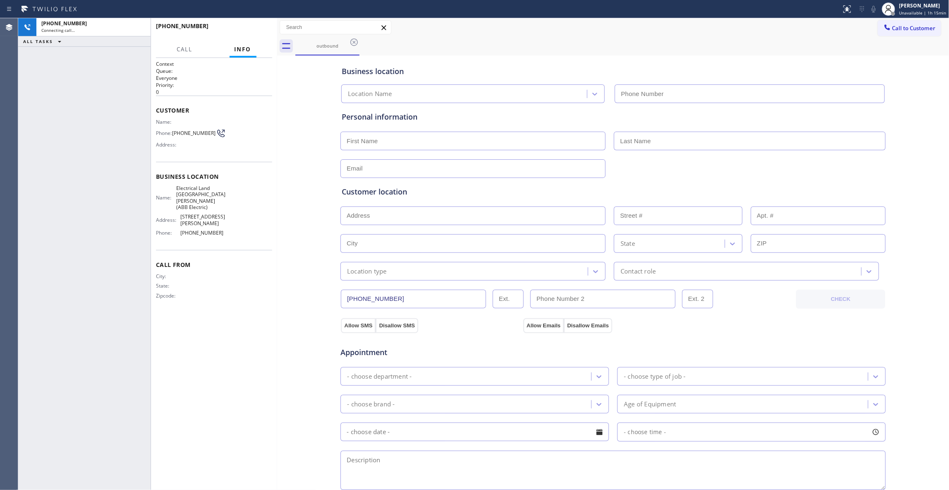
type input "[PHONE_NUMBER]"
click at [248, 29] on span "HANG UP" at bounding box center [252, 30] width 25 height 6
click at [248, 27] on span "HANG UP" at bounding box center [252, 30] width 25 height 6
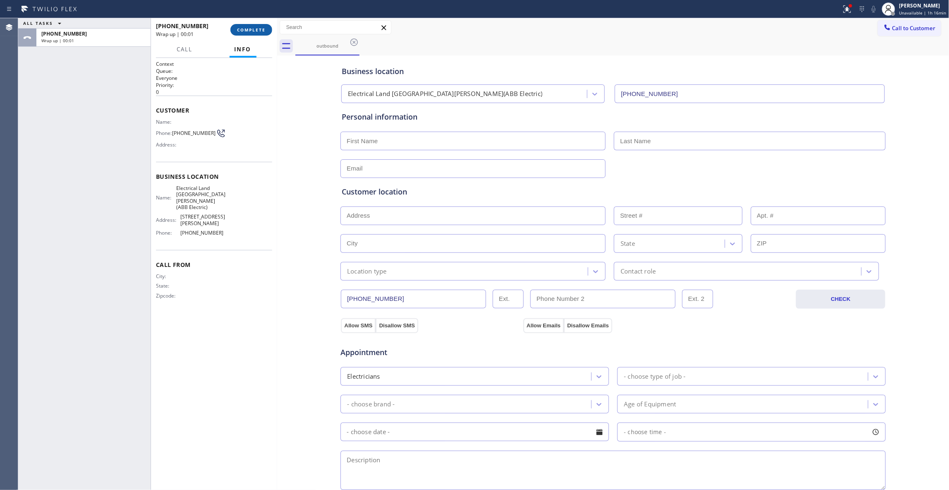
click at [247, 27] on span "COMPLETE" at bounding box center [251, 30] width 29 height 6
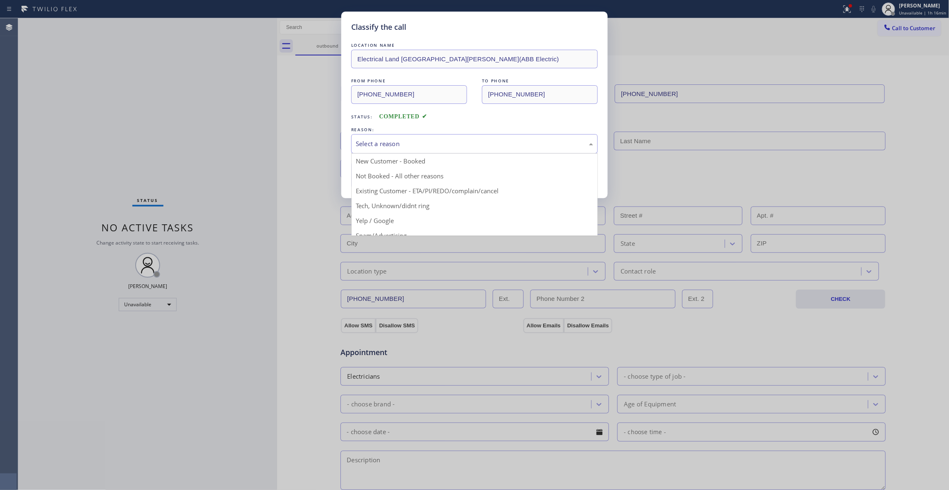
click at [377, 140] on div "Select a reason" at bounding box center [474, 144] width 237 height 10
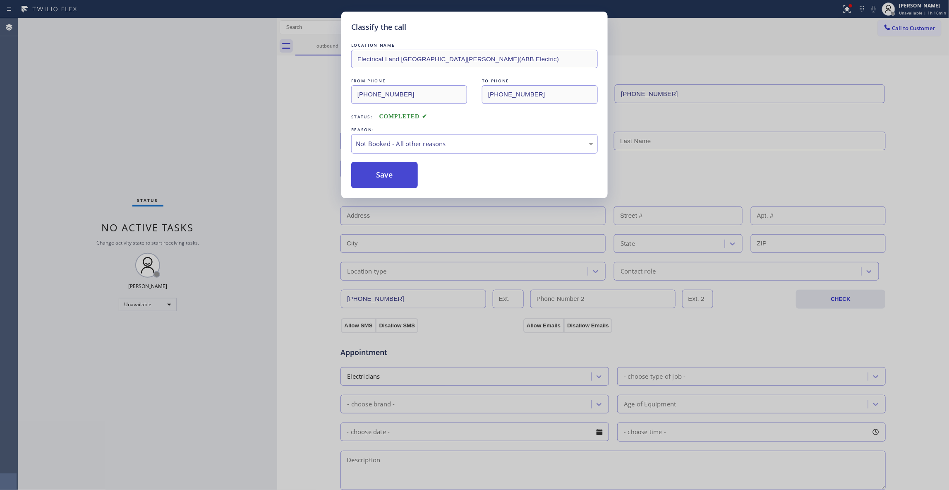
click at [378, 177] on button "Save" at bounding box center [384, 175] width 67 height 26
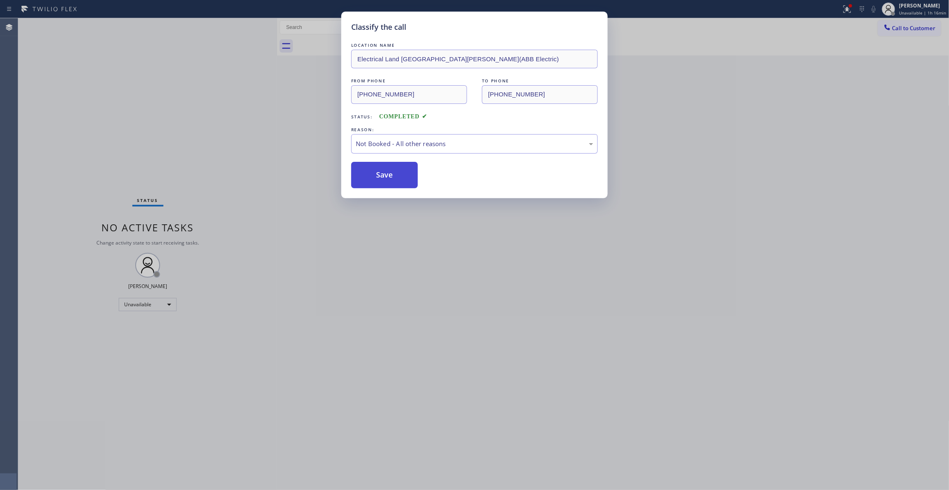
click at [377, 177] on button "Save" at bounding box center [384, 175] width 67 height 26
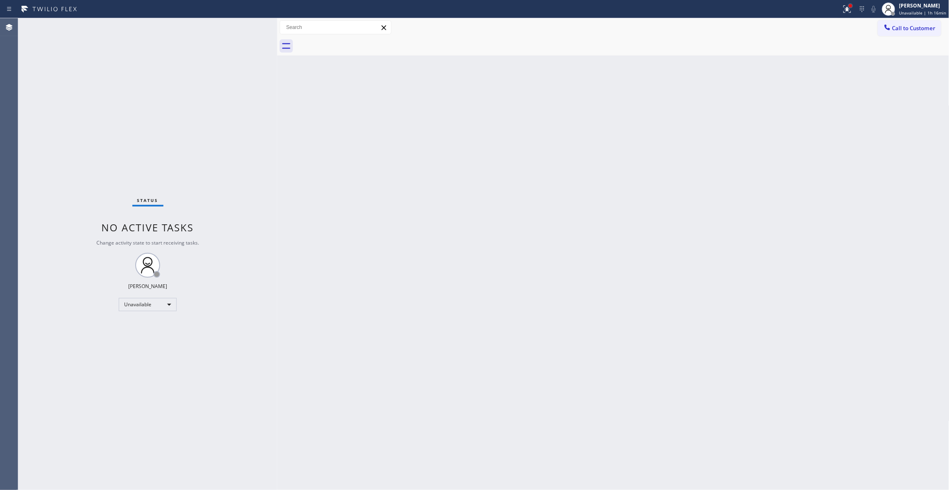
click at [849, 7] on div at bounding box center [850, 5] width 3 height 3
drag, startPoint x: 800, startPoint y: 104, endPoint x: 909, endPoint y: 40, distance: 126.5
click at [799, 104] on button "Clear issues" at bounding box center [799, 109] width 97 height 12
click at [912, 29] on span "Call to Customer" at bounding box center [913, 27] width 43 height 7
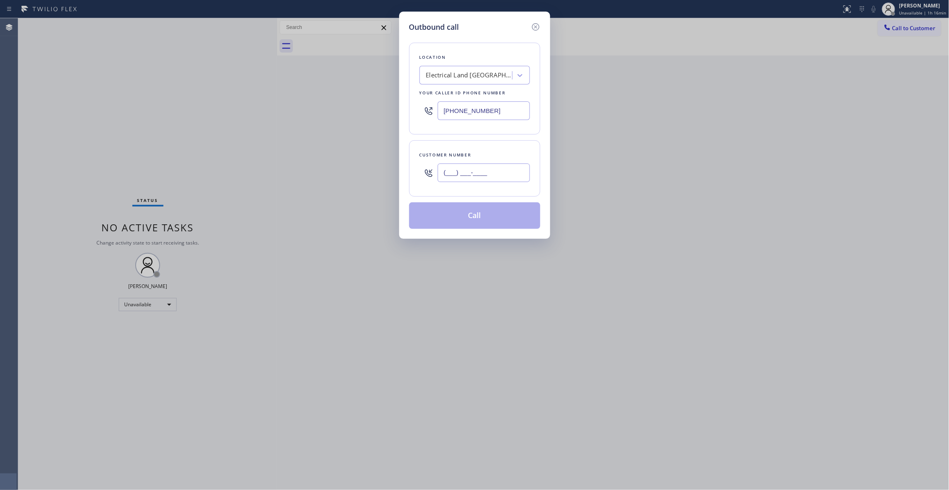
click at [500, 166] on input "(___) ___-____" at bounding box center [484, 172] width 92 height 19
paste input "609) 862-7430"
type input "[PHONE_NUMBER]"
click at [477, 215] on button "Call" at bounding box center [474, 215] width 131 height 26
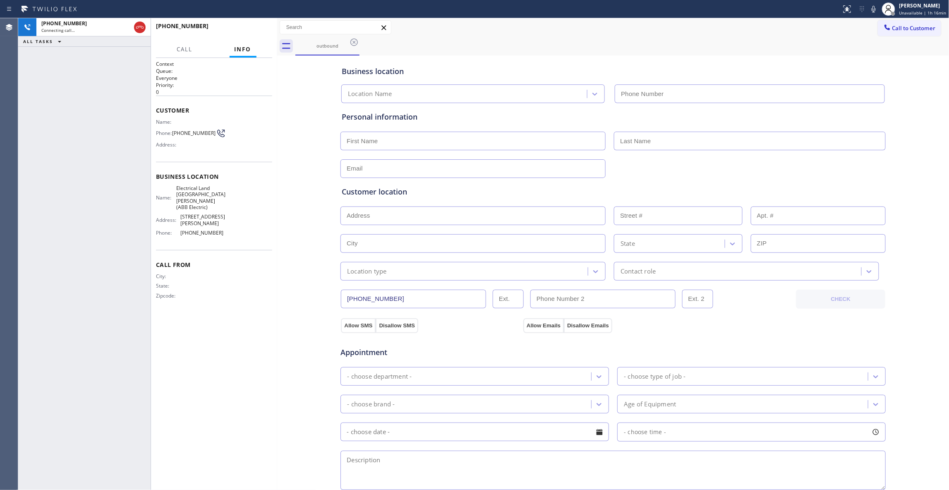
type input "[PHONE_NUMBER]"
click at [201, 133] on span "[PHONE_NUMBER]" at bounding box center [193, 133] width 43 height 6
copy div "[PHONE_NUMBER]"
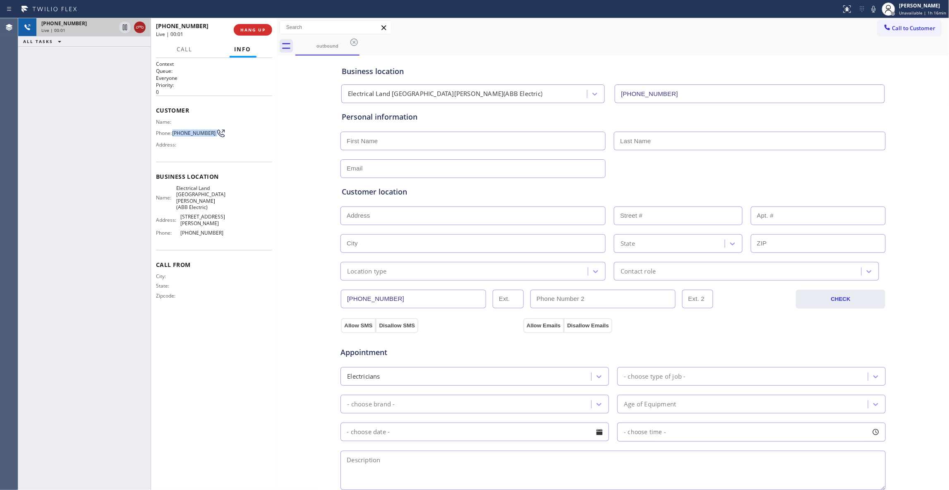
click at [139, 28] on icon at bounding box center [140, 27] width 10 height 10
click at [262, 26] on button "COMPLETE" at bounding box center [251, 30] width 42 height 12
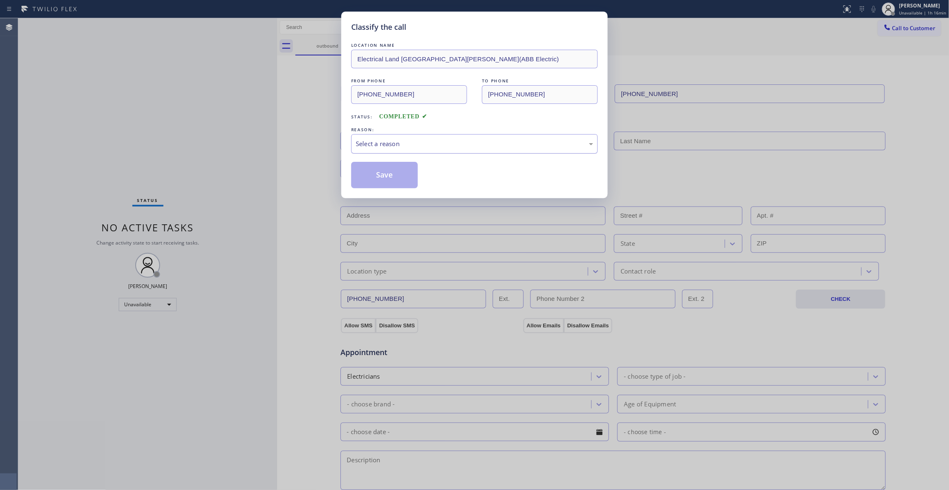
click at [386, 148] on div "Select a reason" at bounding box center [474, 144] width 237 height 10
click at [394, 176] on button "Save" at bounding box center [384, 175] width 67 height 26
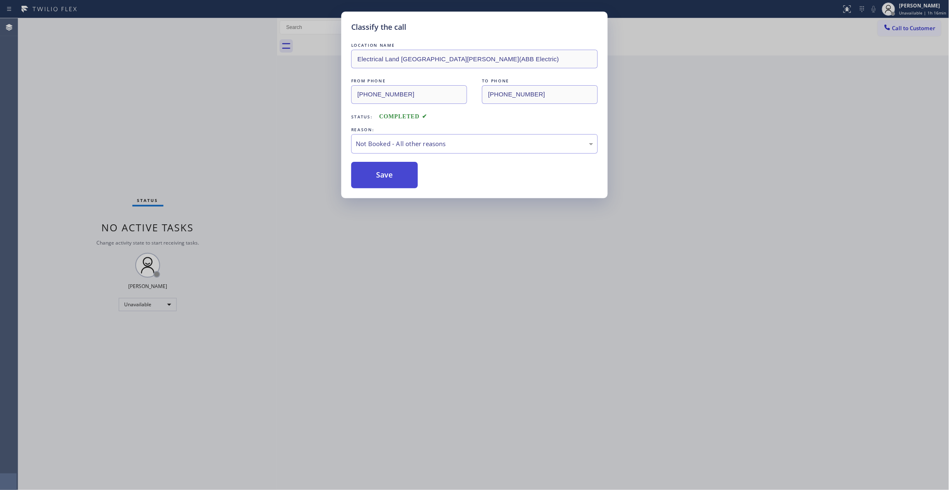
click at [394, 176] on button "Save" at bounding box center [384, 175] width 67 height 26
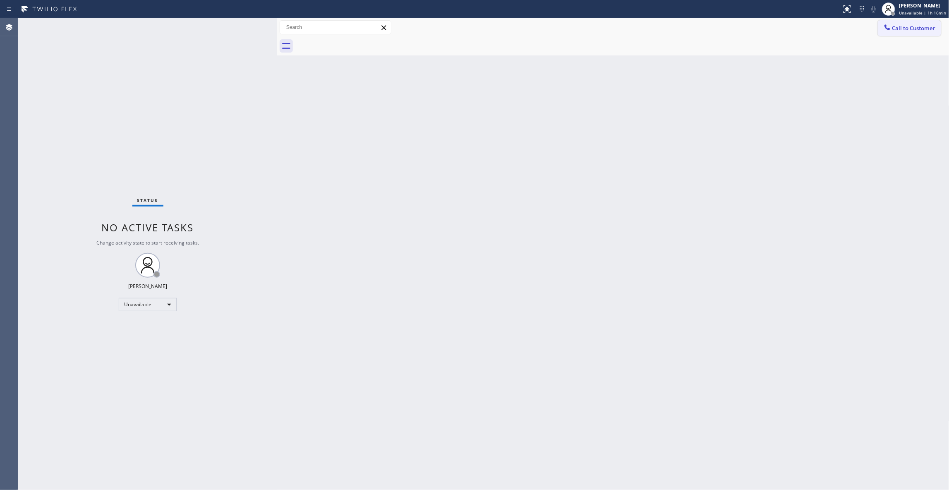
click at [915, 27] on span "Call to Customer" at bounding box center [913, 27] width 43 height 7
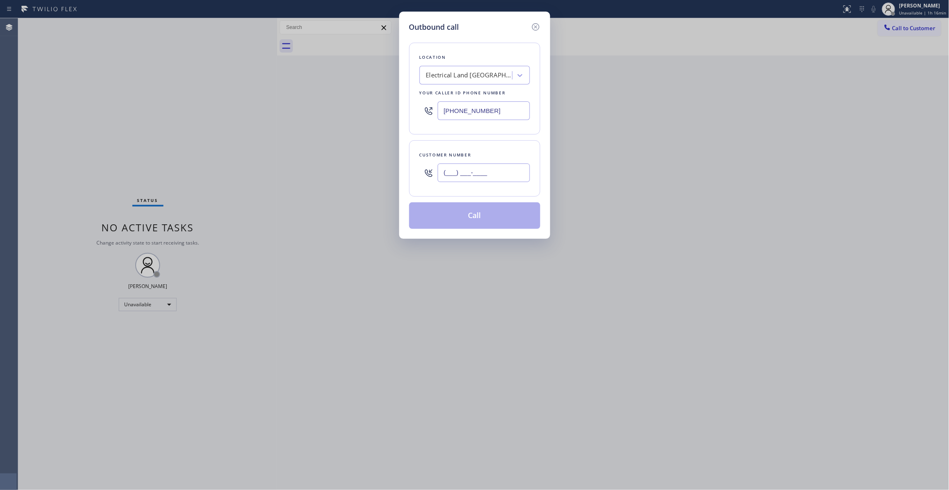
click at [452, 182] on input "(___) ___-____" at bounding box center [484, 172] width 92 height 19
paste input "609) 862-7430"
type input "[PHONE_NUMBER]"
click at [485, 217] on button "Call" at bounding box center [474, 215] width 131 height 26
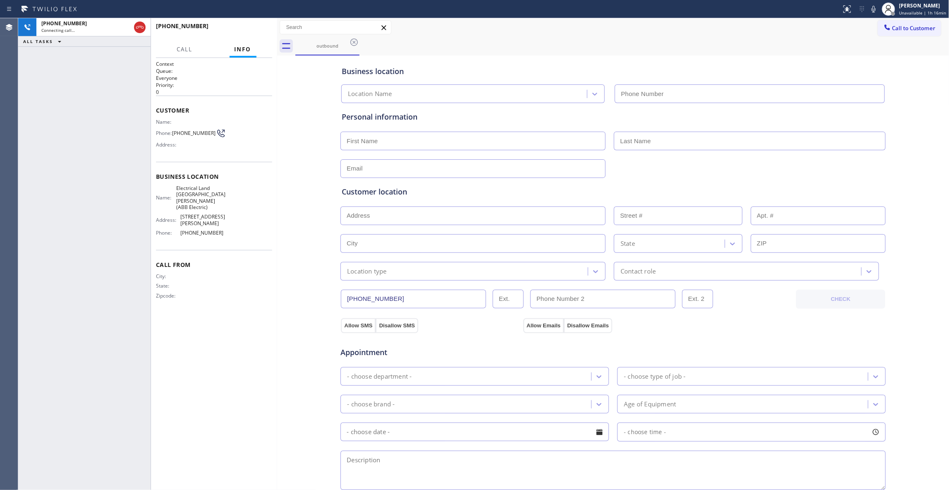
type input "[PHONE_NUMBER]"
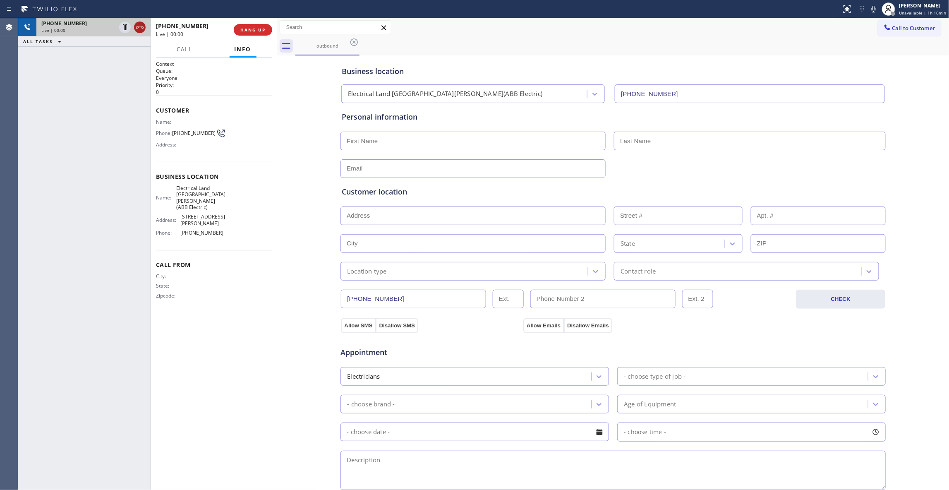
click at [141, 29] on icon at bounding box center [140, 27] width 10 height 10
click at [253, 30] on span "COMPLETE" at bounding box center [251, 30] width 29 height 6
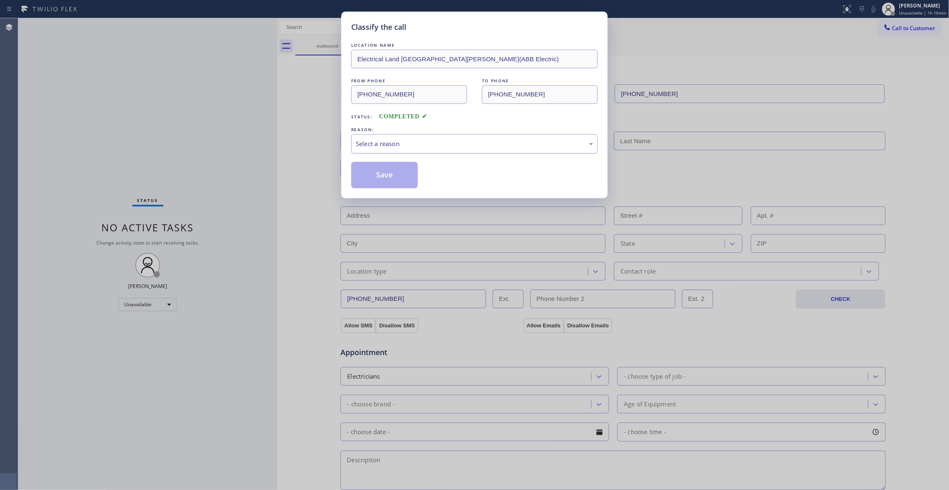
click at [375, 139] on div "Select a reason" at bounding box center [474, 144] width 237 height 10
click at [392, 179] on button "Save" at bounding box center [384, 175] width 67 height 26
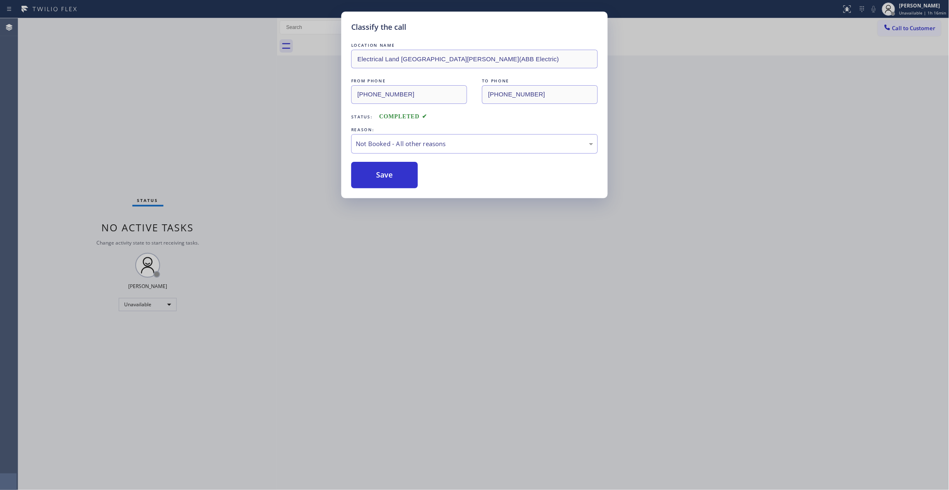
click at [392, 179] on button "Save" at bounding box center [384, 175] width 67 height 26
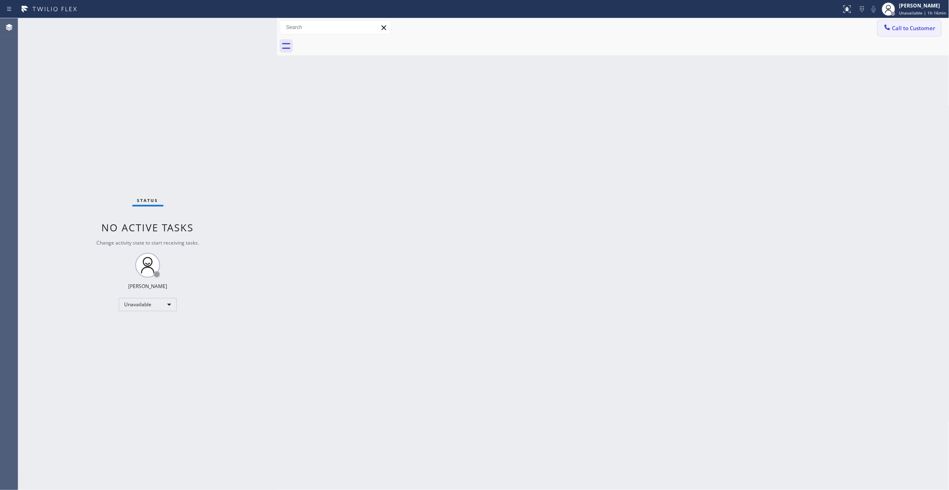
click at [910, 26] on span "Call to Customer" at bounding box center [913, 27] width 43 height 7
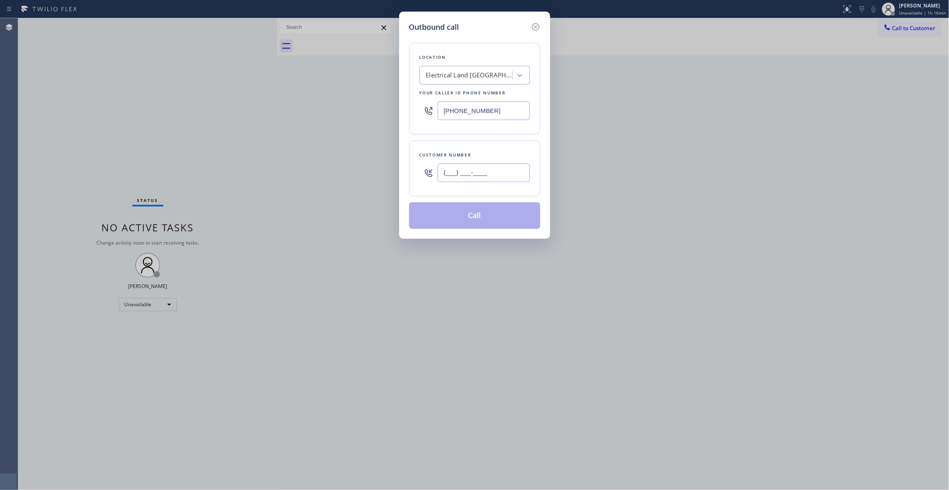
click at [487, 165] on input "(___) ___-____" at bounding box center [484, 172] width 92 height 19
paste input "609) 862-7430"
type input "[PHONE_NUMBER]"
click at [462, 213] on button "Call" at bounding box center [474, 215] width 131 height 26
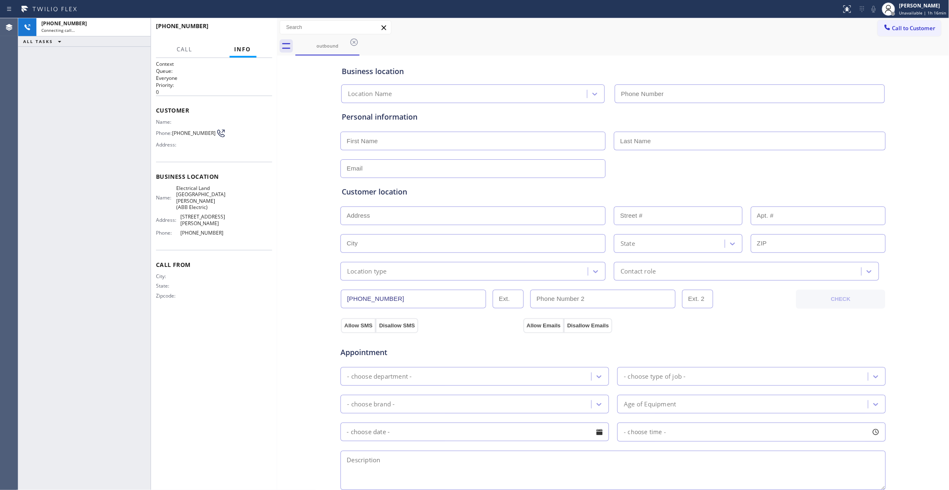
type input "[PHONE_NUMBER]"
click at [247, 32] on span "HANG UP" at bounding box center [252, 30] width 25 height 6
click at [246, 32] on span "HANG UP" at bounding box center [252, 30] width 25 height 6
click at [246, 32] on span "COMPLETE" at bounding box center [251, 30] width 29 height 6
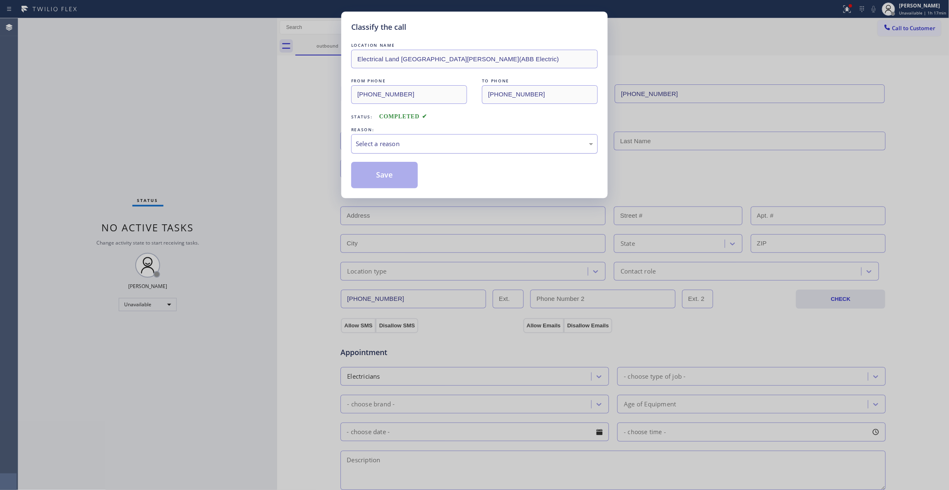
click at [402, 147] on div "Select a reason" at bounding box center [474, 144] width 237 height 10
click at [394, 177] on button "Save" at bounding box center [384, 175] width 67 height 26
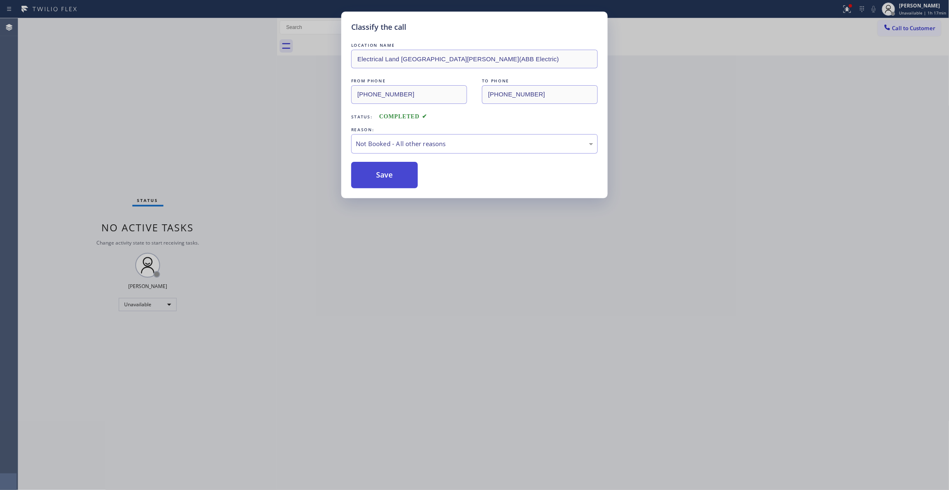
click at [394, 177] on button "Save" at bounding box center [384, 175] width 67 height 26
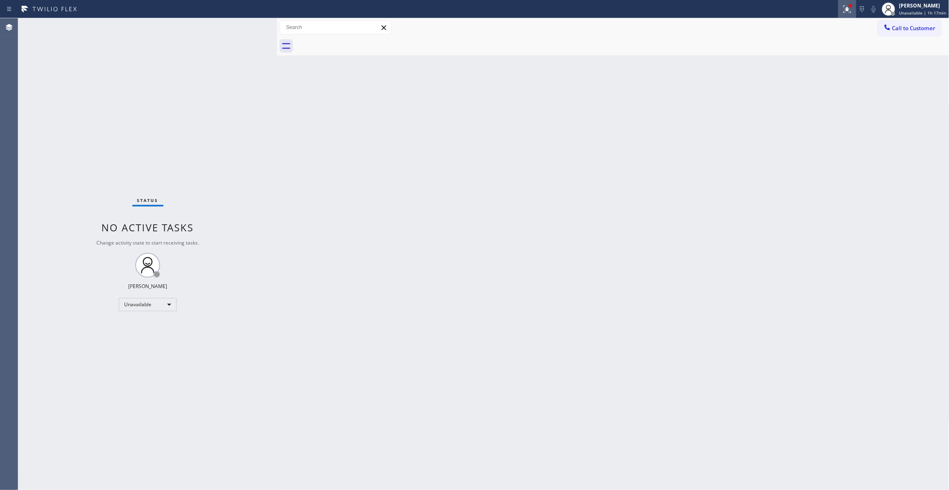
click at [843, 8] on icon at bounding box center [846, 8] width 7 height 7
click at [816, 103] on button "Clear issues" at bounding box center [799, 109] width 97 height 12
click at [904, 26] on span "Call to Customer" at bounding box center [913, 27] width 43 height 7
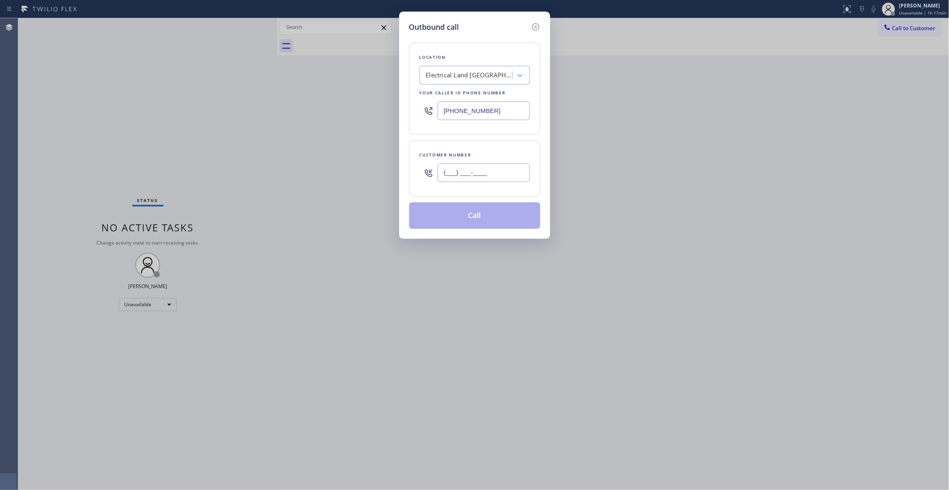
click at [495, 175] on input "(___) ___-____" at bounding box center [484, 172] width 92 height 19
paste input "609) 862-7430"
type input "[PHONE_NUMBER]"
click at [453, 214] on button "Call" at bounding box center [474, 215] width 131 height 26
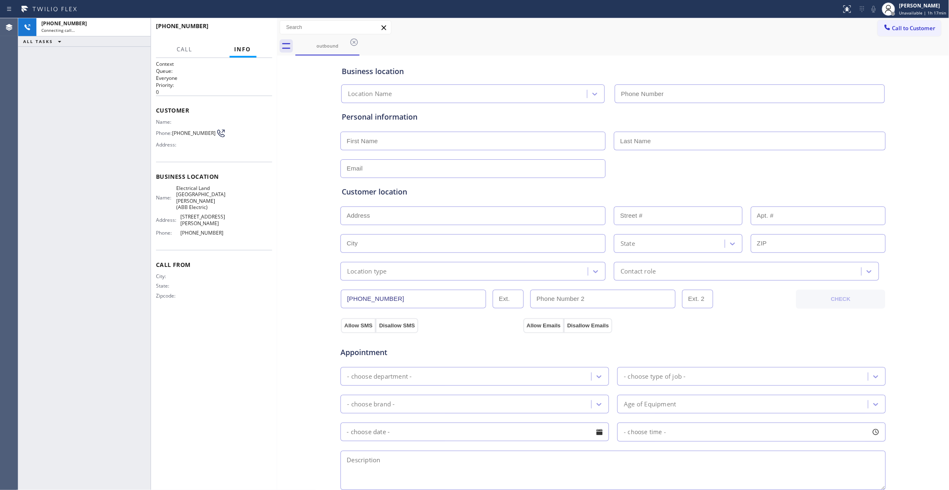
type input "[PHONE_NUMBER]"
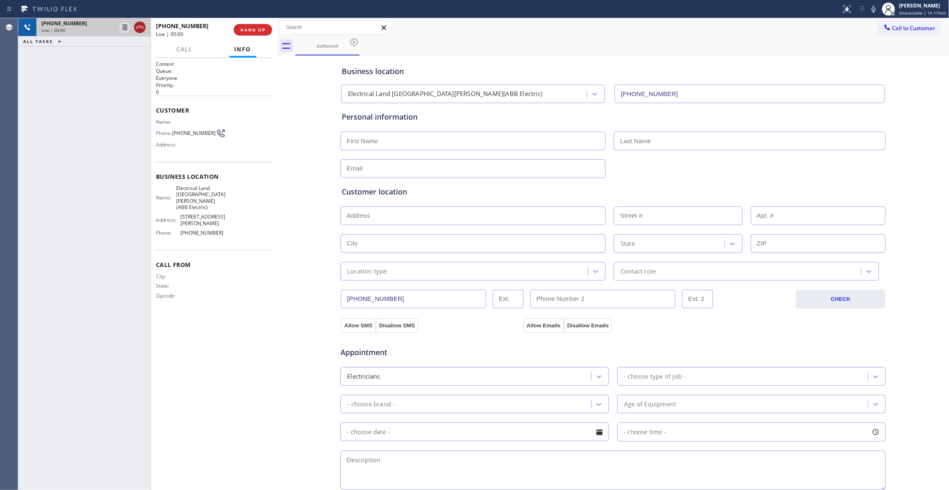
click at [139, 28] on icon at bounding box center [140, 27] width 10 height 10
click at [261, 33] on button "COMPLETE" at bounding box center [251, 30] width 42 height 12
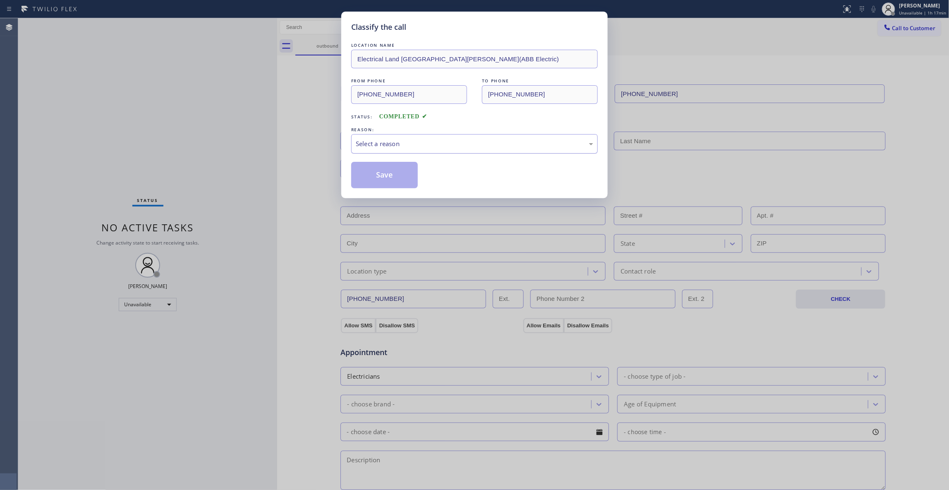
click at [380, 144] on div "Select a reason" at bounding box center [474, 144] width 237 height 10
click at [386, 177] on button "Save" at bounding box center [384, 175] width 67 height 26
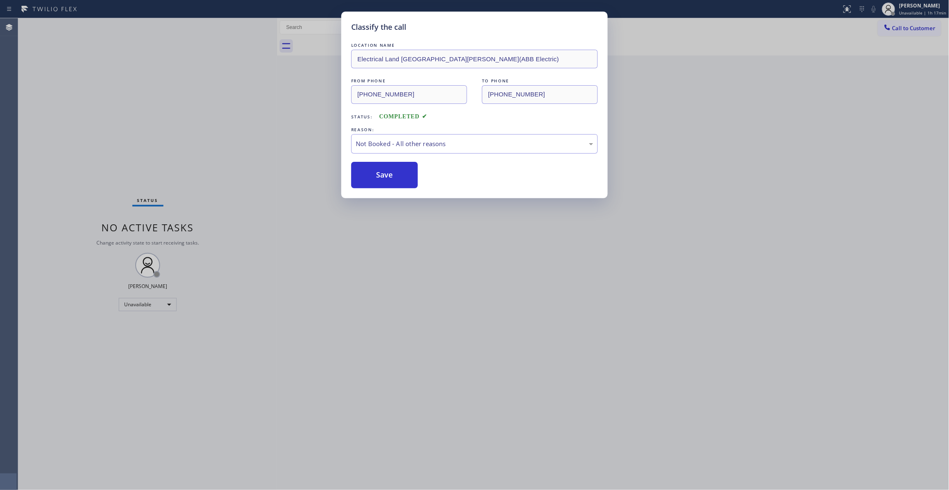
click at [386, 177] on button "Save" at bounding box center [384, 175] width 67 height 26
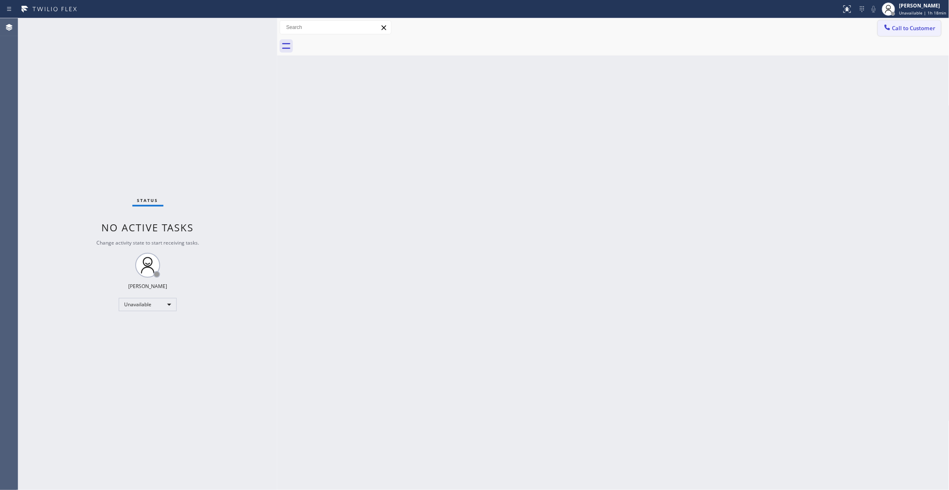
click at [908, 33] on button "Call to Customer" at bounding box center [909, 28] width 63 height 16
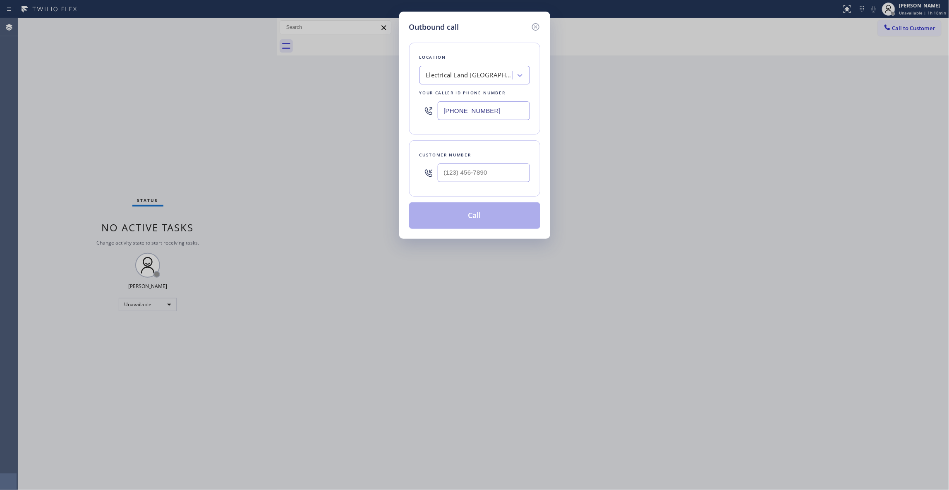
drag, startPoint x: 517, startPoint y: 112, endPoint x: 414, endPoint y: 104, distance: 103.3
click at [414, 104] on div "Location Electrical Land [GEOGRAPHIC_DATA][PERSON_NAME](ABB Electric) Your call…" at bounding box center [474, 89] width 131 height 92
type input "[PHONE_NUMBER]"
click at [461, 171] on input "(___) ___-____" at bounding box center [484, 172] width 92 height 19
paste input "626) 880-6122"
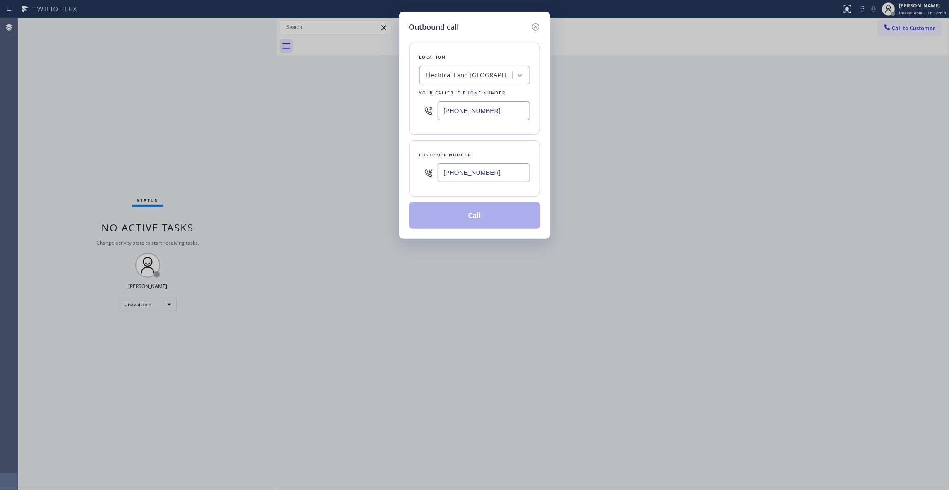
type input "[PHONE_NUMBER]"
paste input "888) 493-2313"
drag, startPoint x: 507, startPoint y: 115, endPoint x: 270, endPoint y: 108, distance: 236.2
click at [270, 108] on div "Outbound call Location Electrical Land [GEOGRAPHIC_DATA][PERSON_NAME](ABB Elect…" at bounding box center [474, 245] width 949 height 490
type input "[PHONE_NUMBER]"
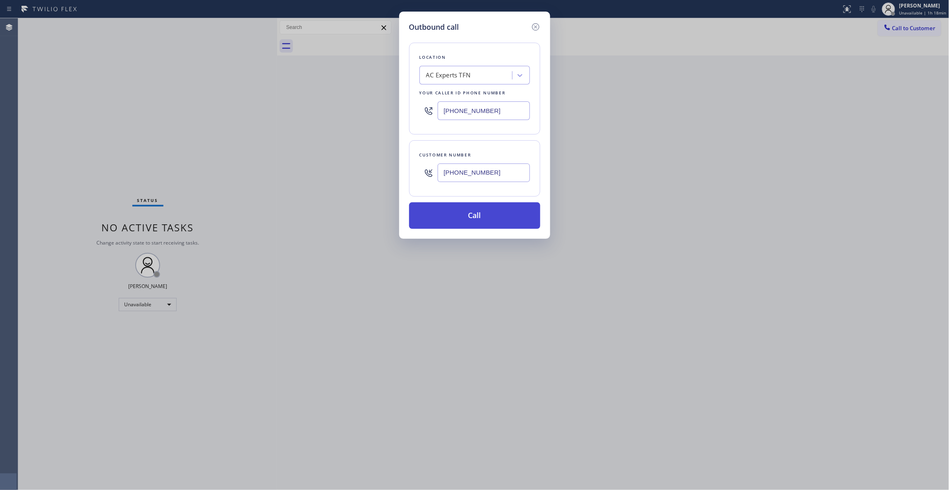
click at [485, 224] on button "Call" at bounding box center [474, 215] width 131 height 26
click at [427, 55] on div "No tabs Call to Customer Outbound call Location AC Experts TFN Your caller id p…" at bounding box center [613, 36] width 672 height 37
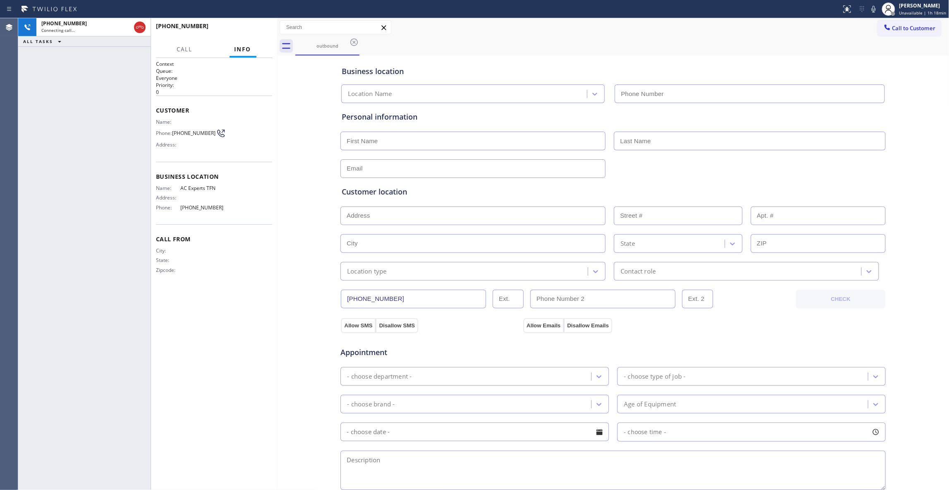
type input "[PHONE_NUMBER]"
drag, startPoint x: 211, startPoint y: 136, endPoint x: 177, endPoint y: 134, distance: 33.9
click at [177, 134] on span "[PHONE_NUMBER]" at bounding box center [193, 133] width 43 height 6
copy span "[PHONE_NUMBER]"
click at [144, 22] on icon at bounding box center [140, 27] width 10 height 10
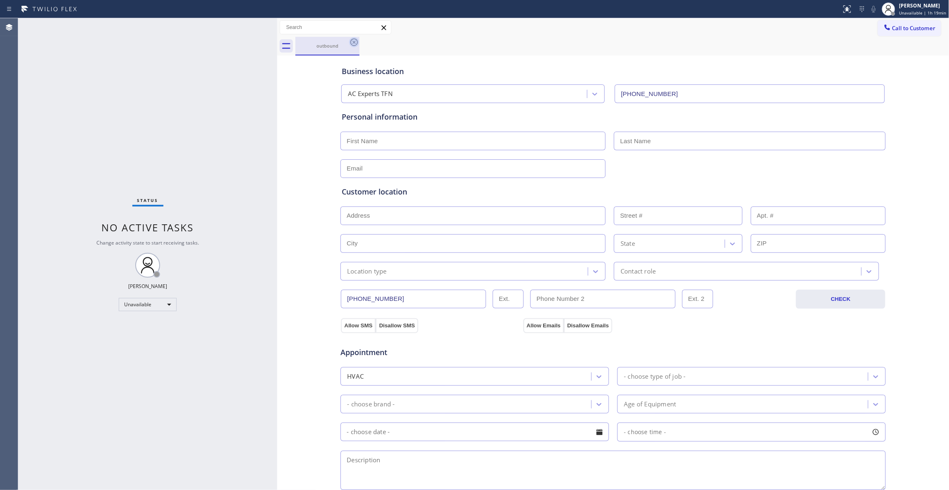
click at [351, 41] on icon at bounding box center [354, 42] width 10 height 10
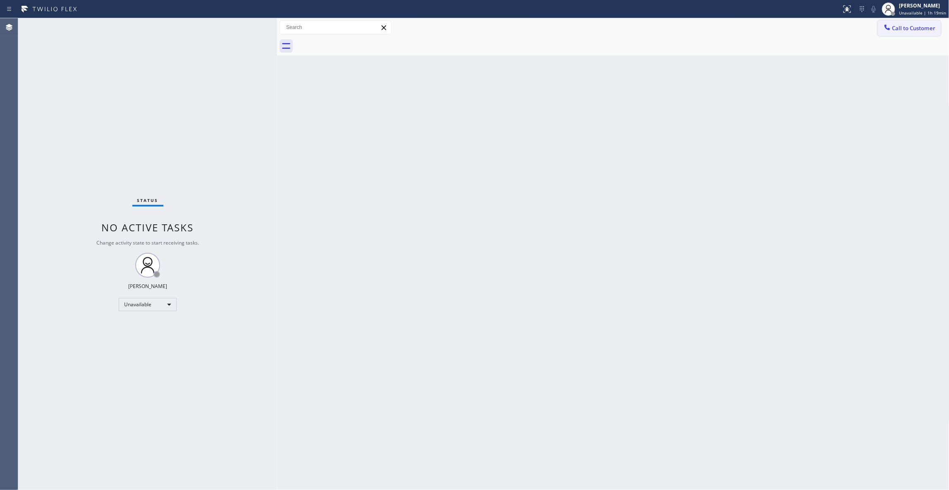
click at [920, 31] on span "Call to Customer" at bounding box center [913, 27] width 43 height 7
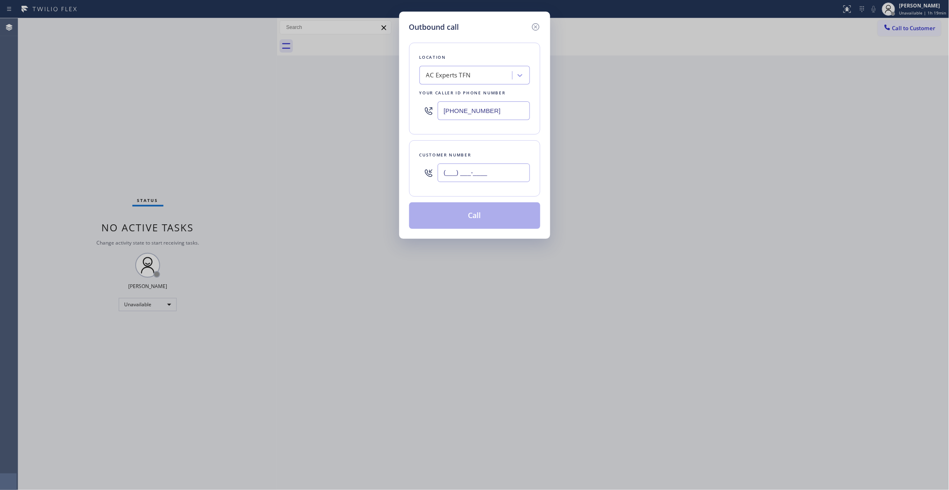
click at [487, 164] on input "(___) ___-____" at bounding box center [484, 172] width 92 height 19
paste input "626) 880-6122"
type input "[PHONE_NUMBER]"
click at [483, 219] on button "Call" at bounding box center [474, 215] width 131 height 26
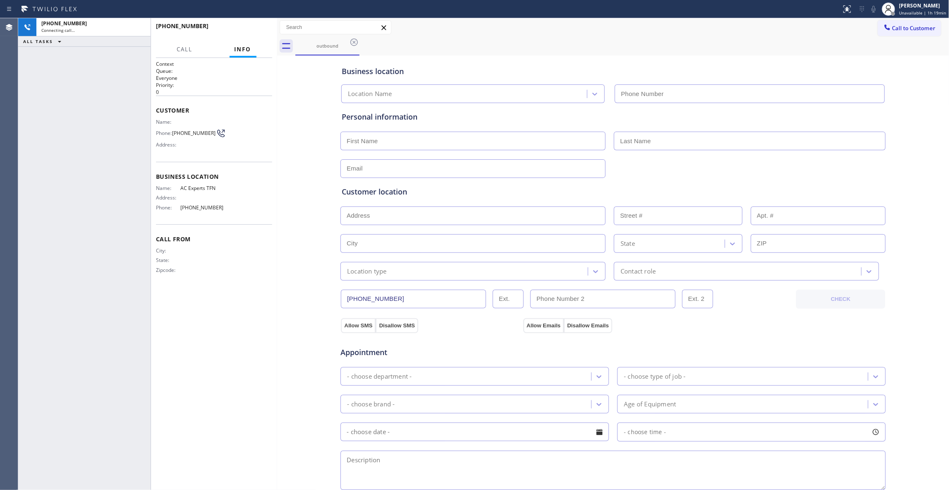
type input "[PHONE_NUMBER]"
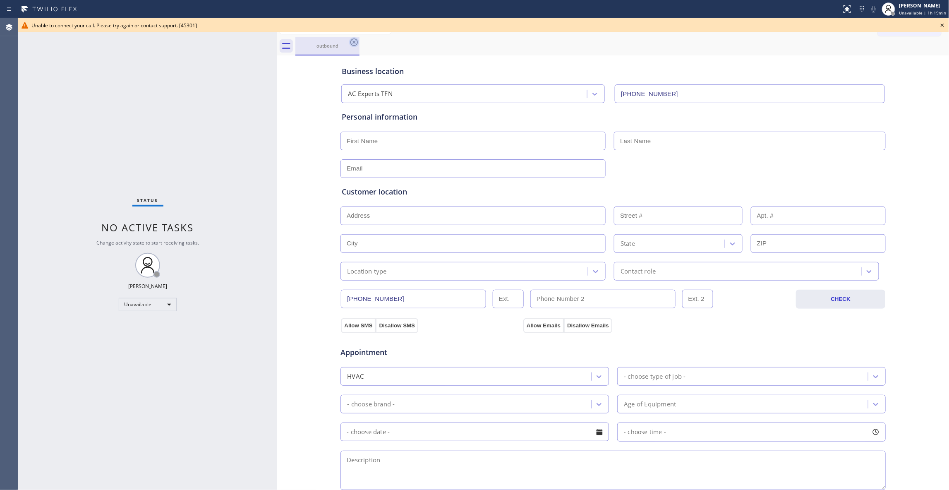
drag, startPoint x: 355, startPoint y: 45, endPoint x: 481, endPoint y: 37, distance: 125.9
click at [354, 44] on icon at bounding box center [354, 42] width 10 height 10
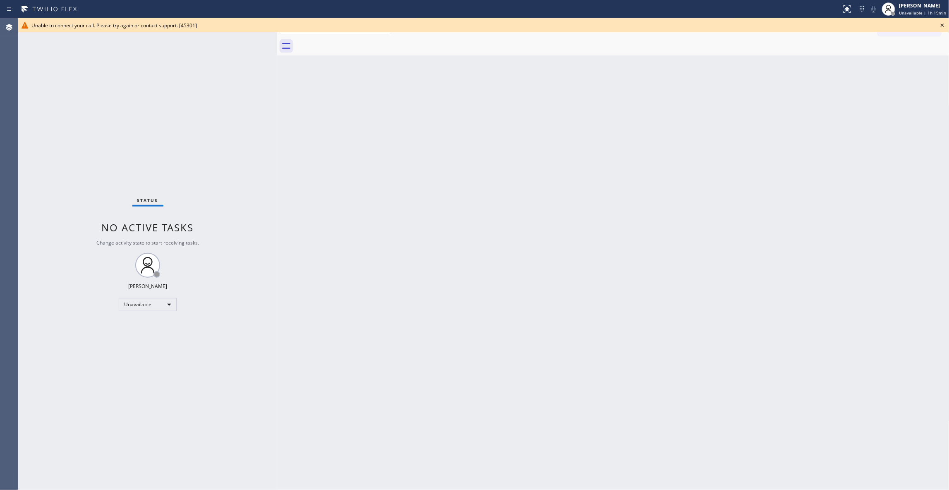
click at [942, 25] on icon at bounding box center [941, 25] width 3 height 3
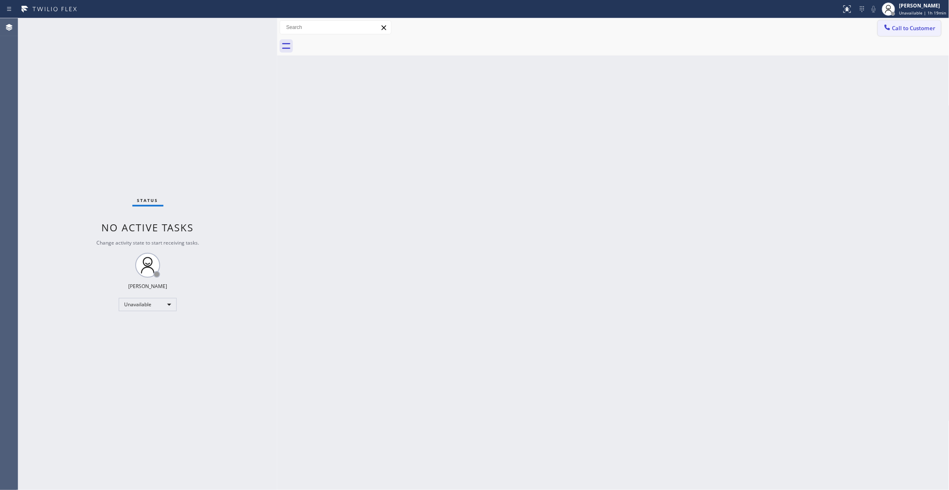
click at [911, 26] on span "Call to Customer" at bounding box center [913, 27] width 43 height 7
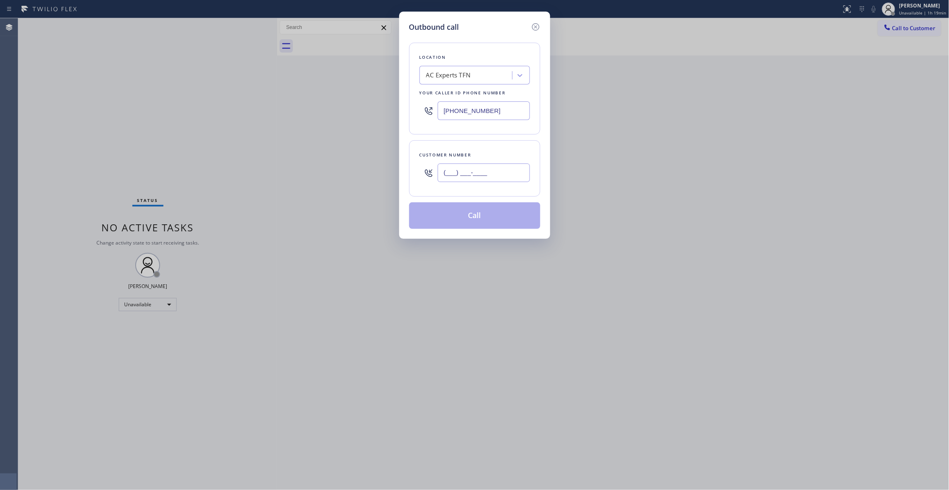
click at [500, 167] on input "(___) ___-____" at bounding box center [484, 172] width 92 height 19
paste input "626) 880-6122"
type input "[PHONE_NUMBER]"
click at [465, 214] on button "Call" at bounding box center [474, 215] width 131 height 26
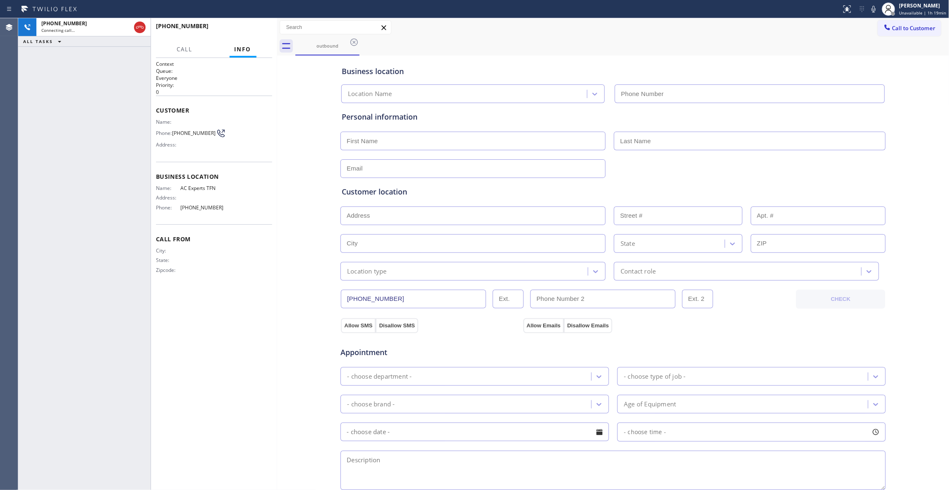
type input "[PHONE_NUMBER]"
click at [141, 24] on icon at bounding box center [140, 27] width 10 height 10
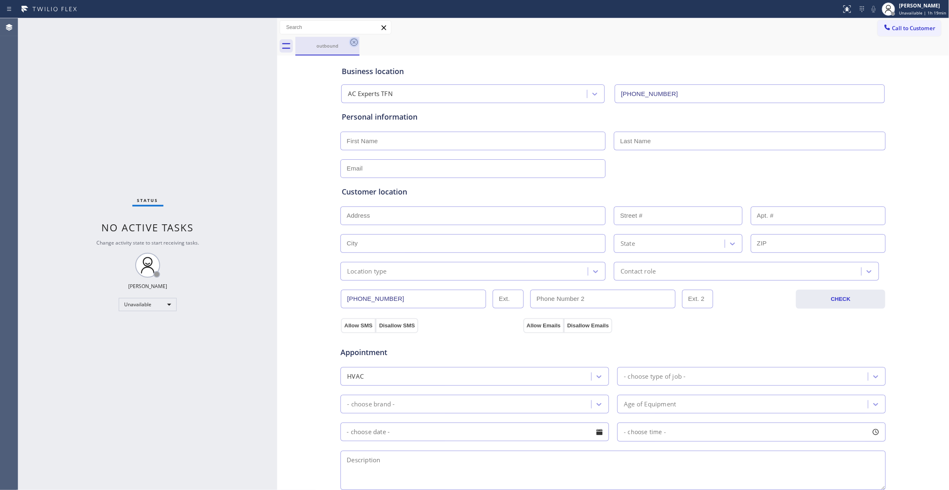
click at [354, 43] on icon at bounding box center [354, 42] width 10 height 10
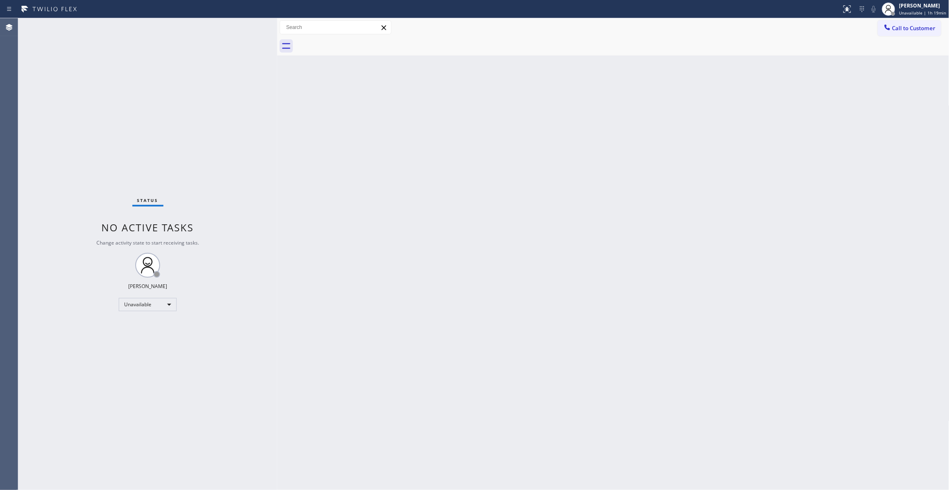
click at [915, 23] on button "Call to Customer" at bounding box center [909, 28] width 63 height 16
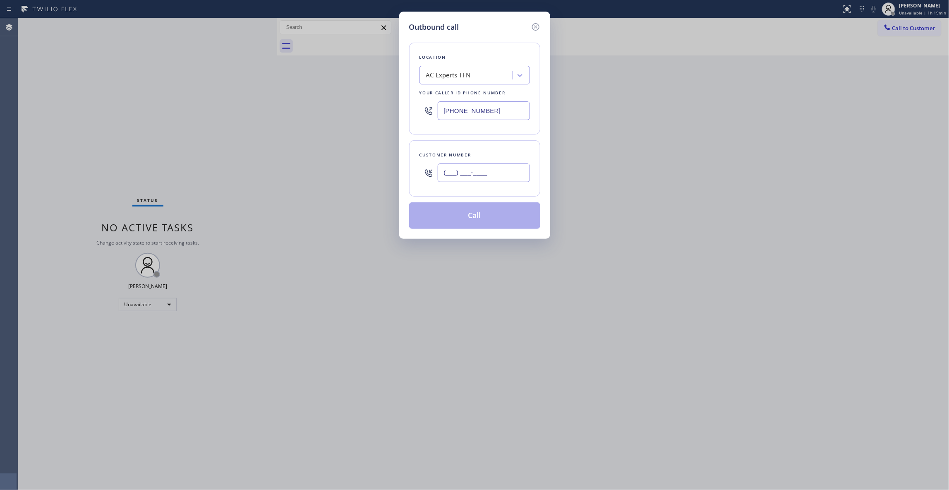
click at [490, 172] on input "(___) ___-____" at bounding box center [484, 172] width 92 height 19
paste input "626) 880-6122"
type input "[PHONE_NUMBER]"
click at [471, 222] on button "Call" at bounding box center [474, 215] width 131 height 26
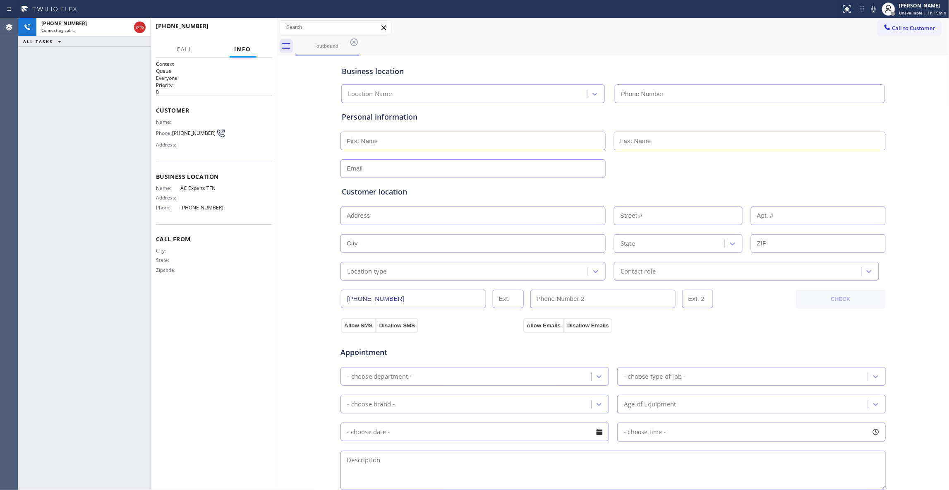
type input "[PHONE_NUMBER]"
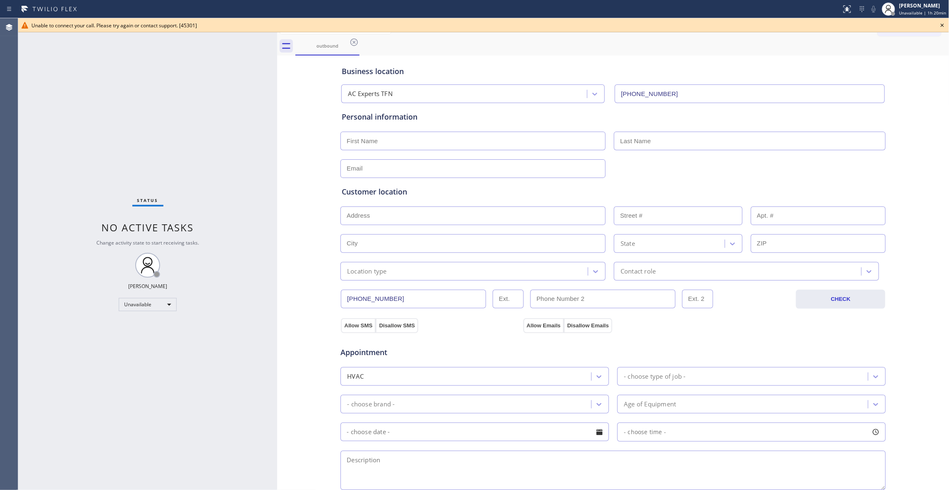
click at [942, 20] on div "Unable to connect your call. Please try again or contact support. [45301]" at bounding box center [483, 25] width 930 height 14
click at [942, 23] on icon at bounding box center [942, 25] width 10 height 10
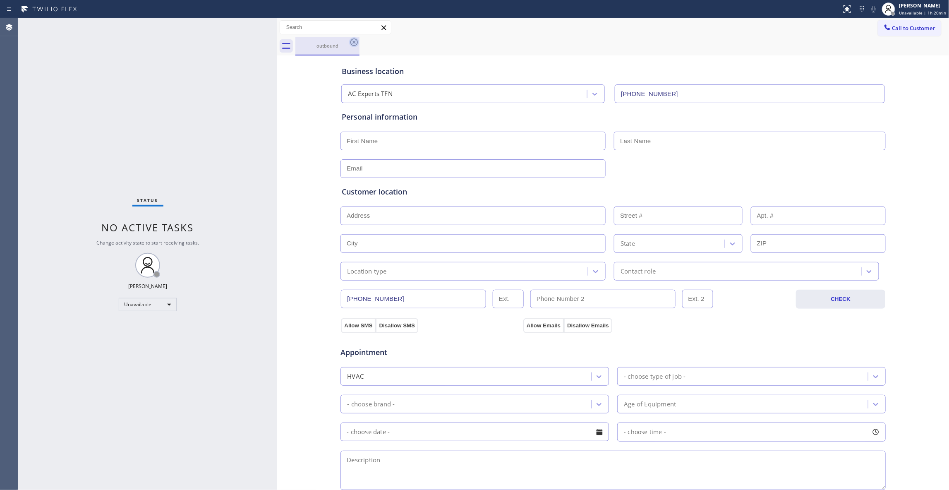
click at [357, 44] on icon at bounding box center [354, 42] width 10 height 10
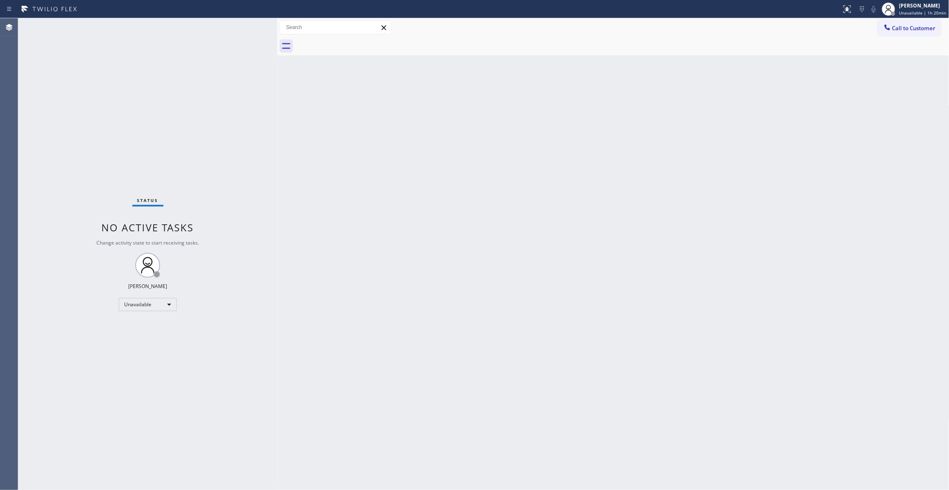
click at [80, 113] on div "Status No active tasks Change activity state to start receiving tasks. [PERSON_…" at bounding box center [147, 253] width 259 height 471
click at [899, 29] on span "Call to Customer" at bounding box center [913, 27] width 43 height 7
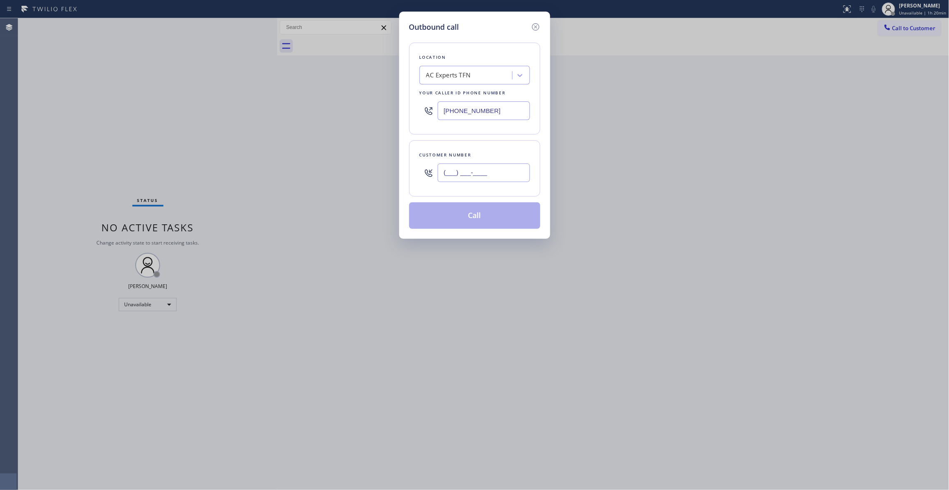
click at [488, 176] on input "(___) ___-____" at bounding box center [484, 172] width 92 height 19
paste input "626) 880-6122"
type input "[PHONE_NUMBER]"
click at [472, 217] on button "Call" at bounding box center [474, 215] width 131 height 26
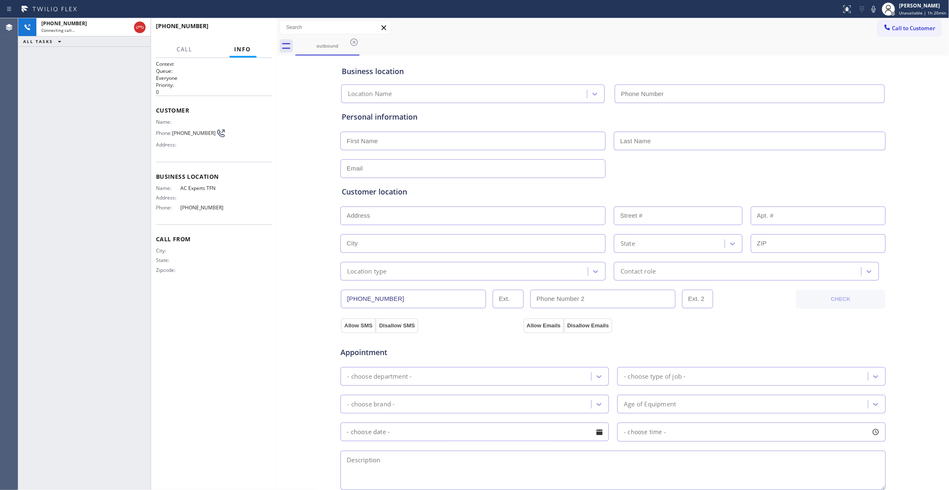
type input "[PHONE_NUMBER]"
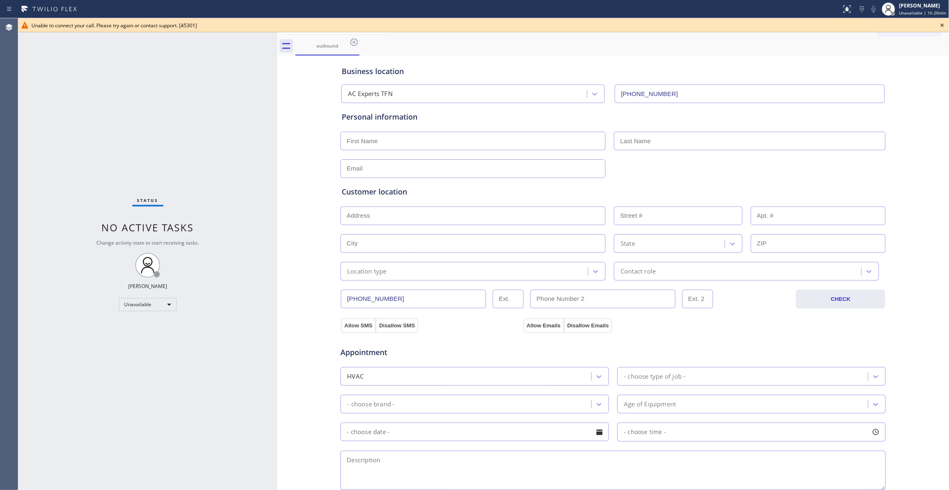
click at [945, 24] on icon at bounding box center [942, 25] width 10 height 10
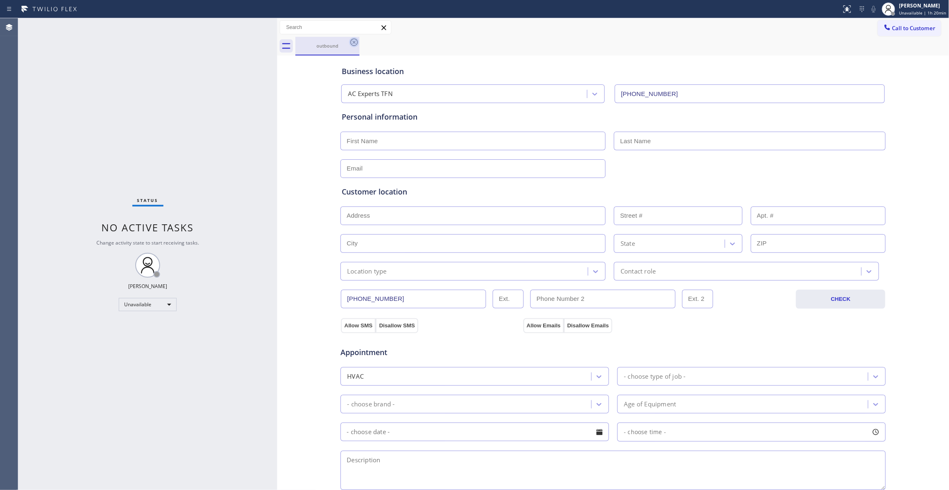
click at [351, 40] on icon at bounding box center [353, 41] width 7 height 7
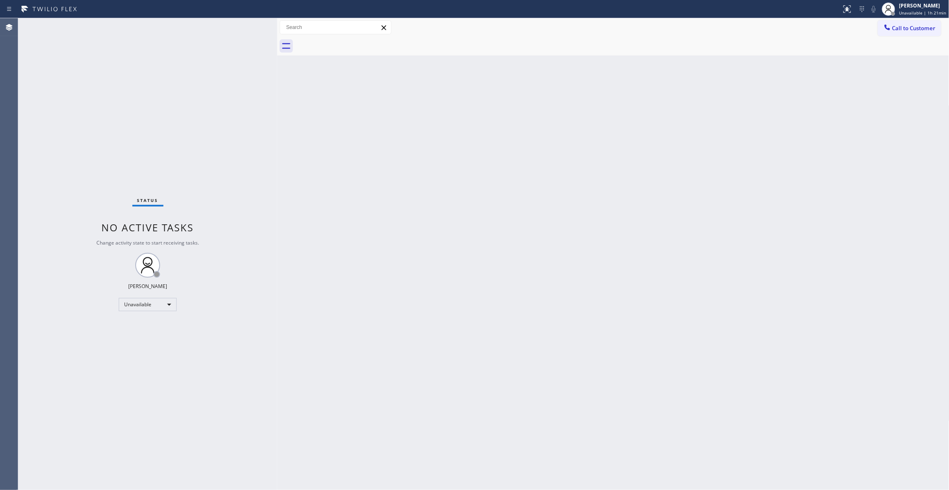
drag, startPoint x: 594, startPoint y: 230, endPoint x: 861, endPoint y: 53, distance: 319.8
click at [609, 209] on div "Back to Dashboard Change Sender ID Customers Technicians Select a contact Outbo…" at bounding box center [613, 253] width 672 height 471
click at [912, 26] on span "Call to Customer" at bounding box center [913, 27] width 43 height 7
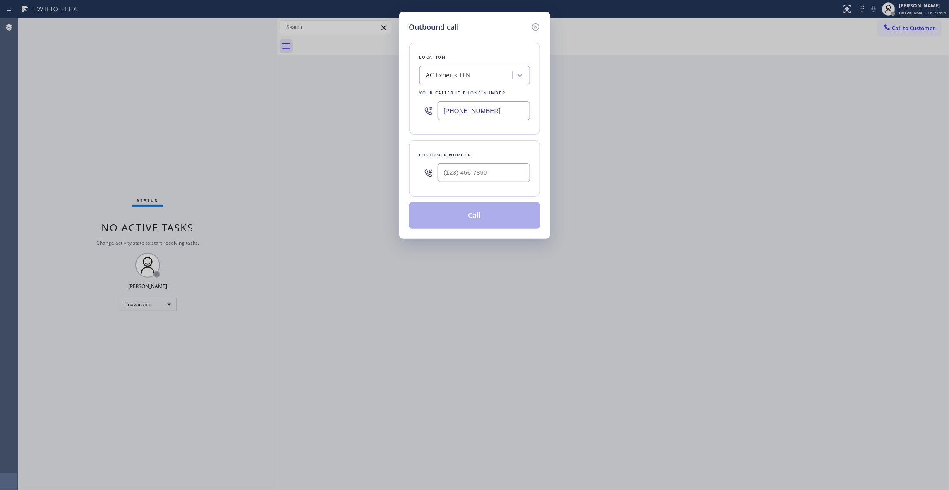
drag, startPoint x: 504, startPoint y: 113, endPoint x: 220, endPoint y: 111, distance: 283.7
click at [222, 111] on div "Outbound call Location AC Experts TFN Your caller id phone number [PHONE_NUMBER…" at bounding box center [474, 245] width 949 height 490
paste input "05) 600-5332"
type input "[PHONE_NUMBER]"
type input "(___) ___-____"
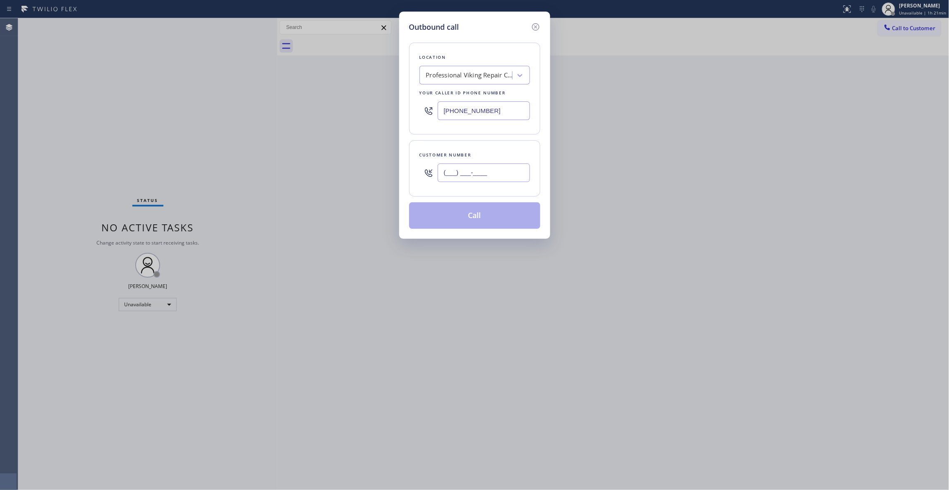
drag, startPoint x: 493, startPoint y: 172, endPoint x: 366, endPoint y: 171, distance: 127.4
click at [366, 171] on div "Outbound call Location Professional Viking Repair [GEOGRAPHIC_DATA] Your caller…" at bounding box center [474, 245] width 949 height 490
paste input "602) 536-9008"
type input "[PHONE_NUMBER]"
click at [515, 217] on button "Call" at bounding box center [474, 215] width 131 height 26
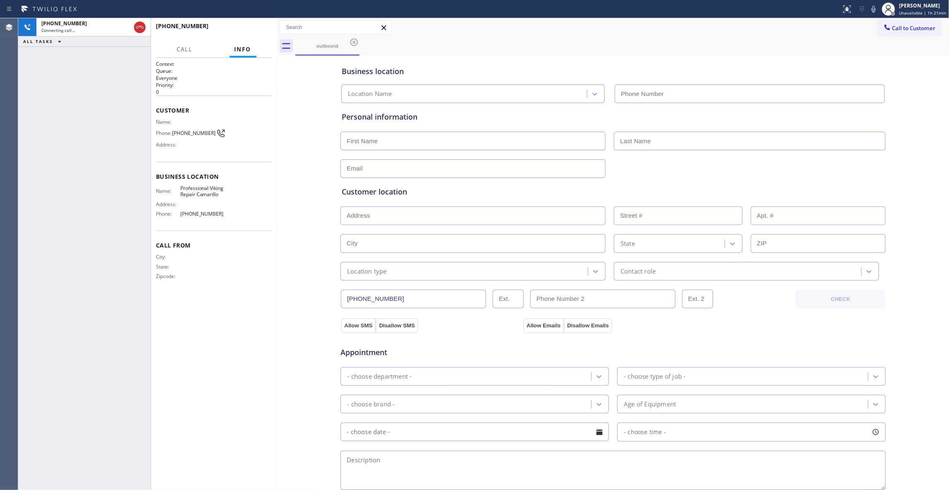
type input "[PHONE_NUMBER]"
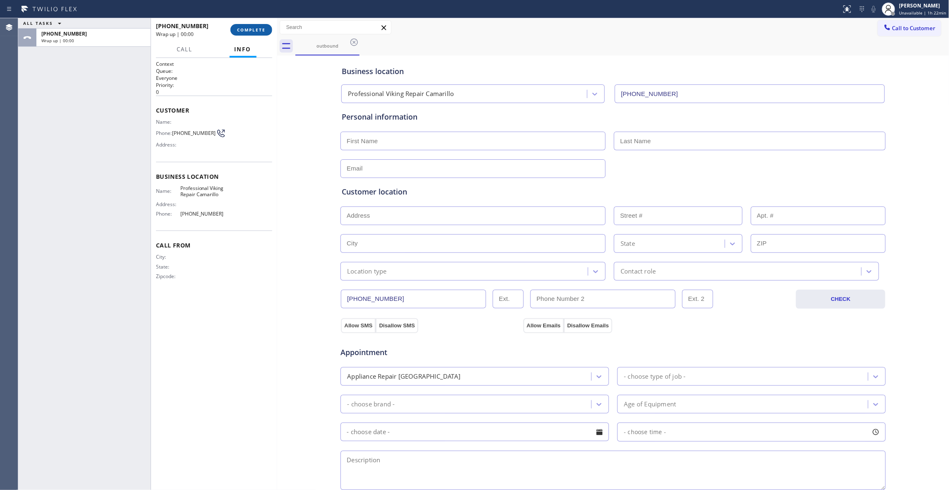
click at [244, 29] on span "COMPLETE" at bounding box center [251, 30] width 29 height 6
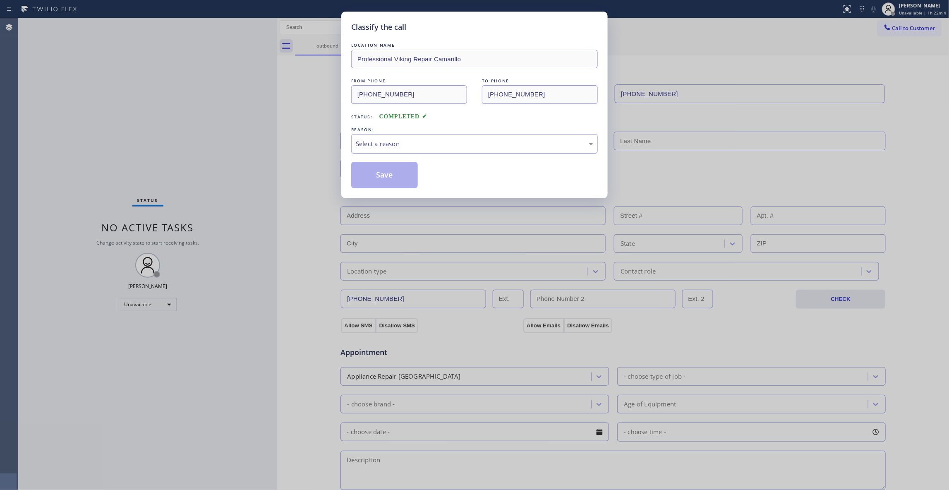
click at [385, 141] on div "Select a reason" at bounding box center [474, 144] width 237 height 10
click at [379, 179] on button "Save" at bounding box center [384, 175] width 67 height 26
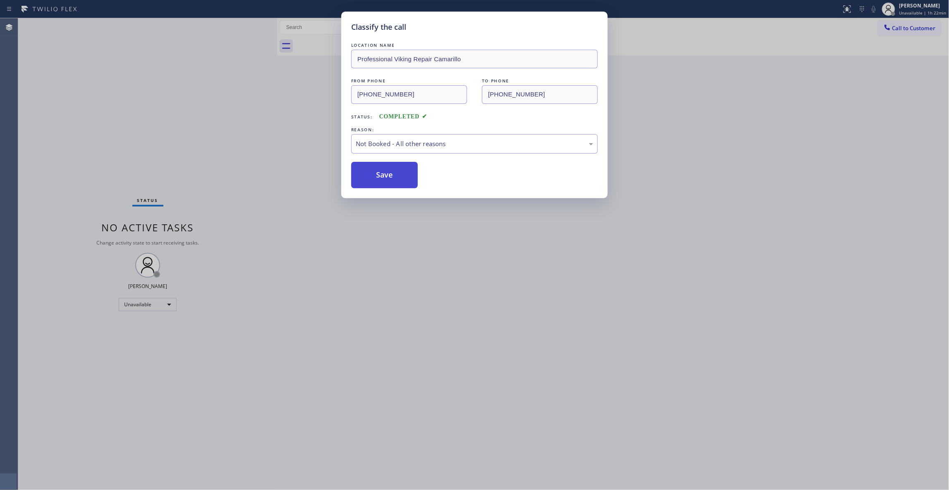
click at [379, 179] on button "Save" at bounding box center [384, 175] width 67 height 26
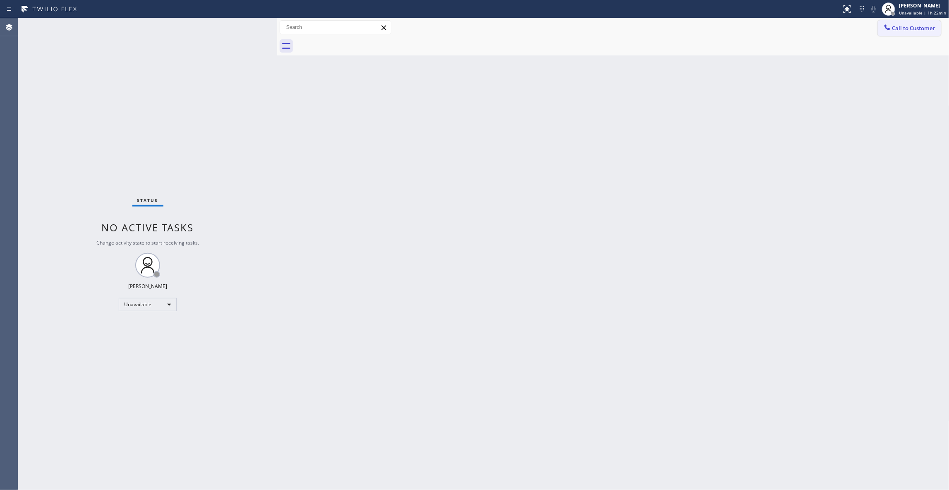
drag, startPoint x: 927, startPoint y: 24, endPoint x: 918, endPoint y: 26, distance: 9.0
click at [926, 24] on span "Call to Customer" at bounding box center [913, 27] width 43 height 7
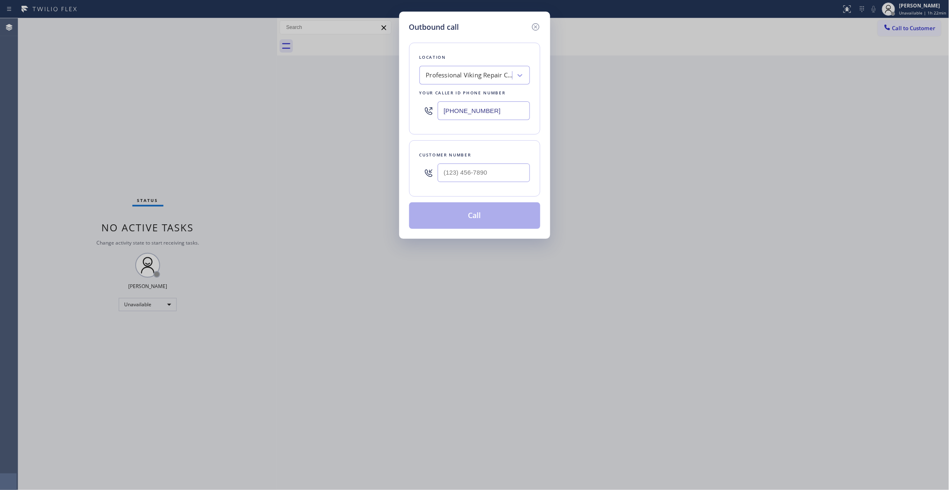
click at [467, 184] on div at bounding box center [484, 172] width 92 height 27
click at [466, 176] on input "(___) ___-____" at bounding box center [484, 172] width 92 height 19
paste input "602) 536-9008"
type input "[PHONE_NUMBER]"
click at [456, 216] on button "Call" at bounding box center [474, 215] width 131 height 26
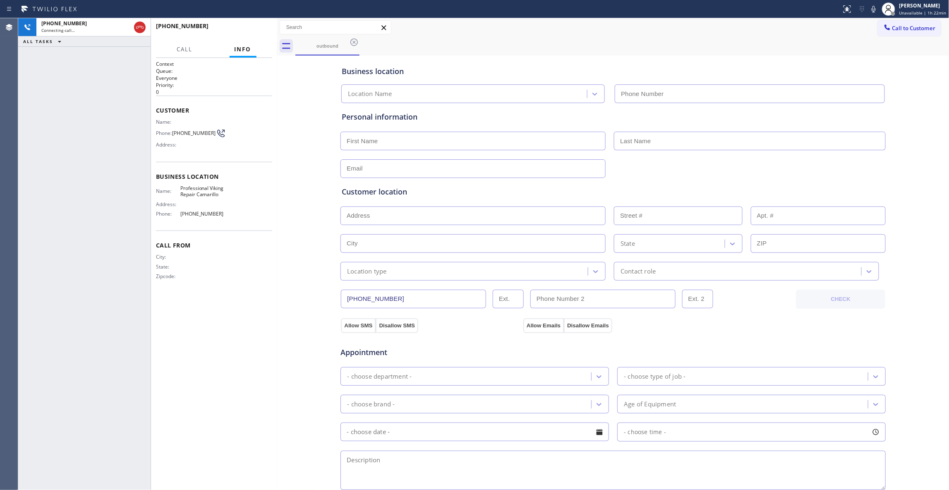
type input "[PHONE_NUMBER]"
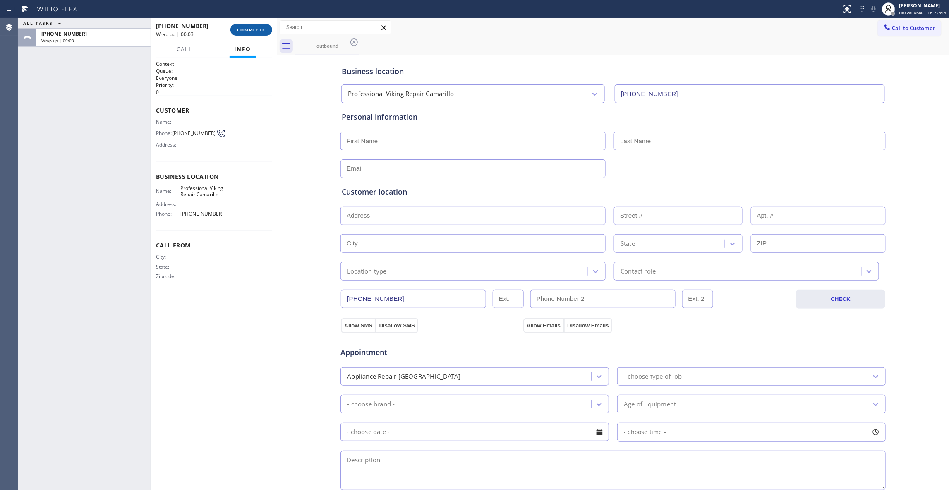
click at [255, 32] on span "COMPLETE" at bounding box center [251, 30] width 29 height 6
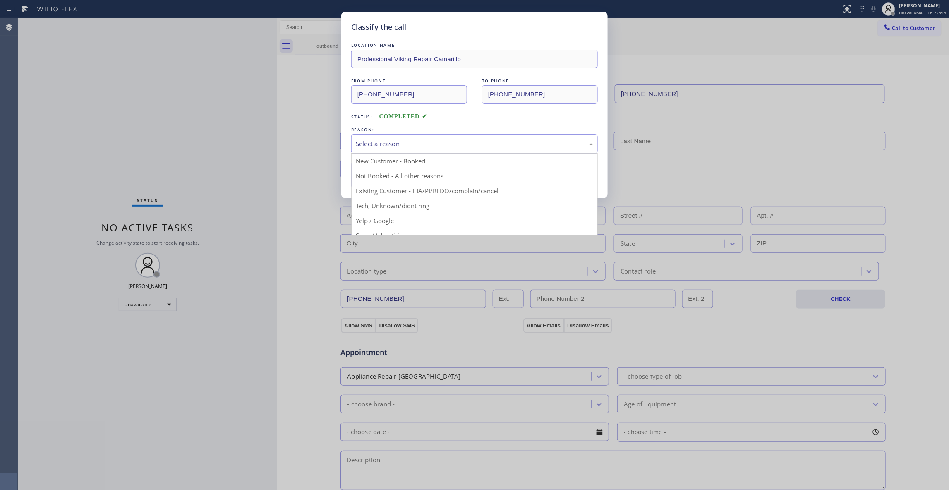
click at [400, 141] on div "Select a reason" at bounding box center [474, 144] width 237 height 10
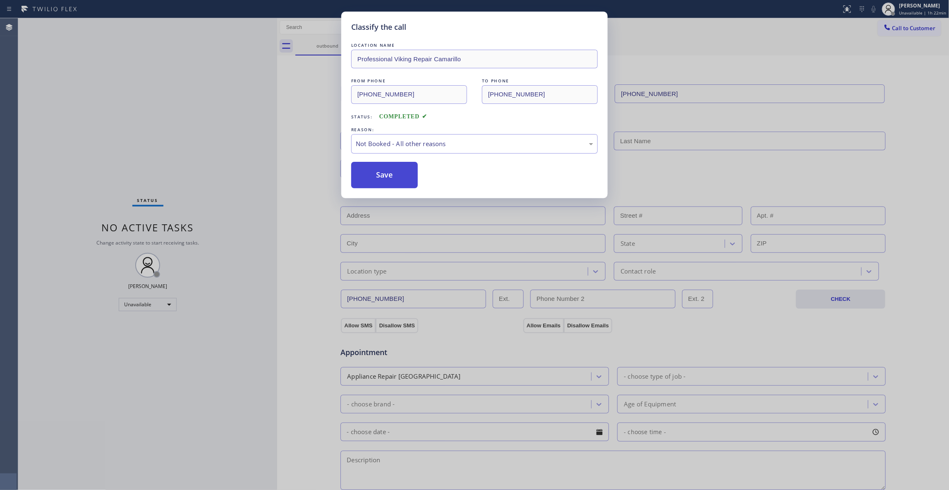
click at [396, 178] on button "Save" at bounding box center [384, 175] width 67 height 26
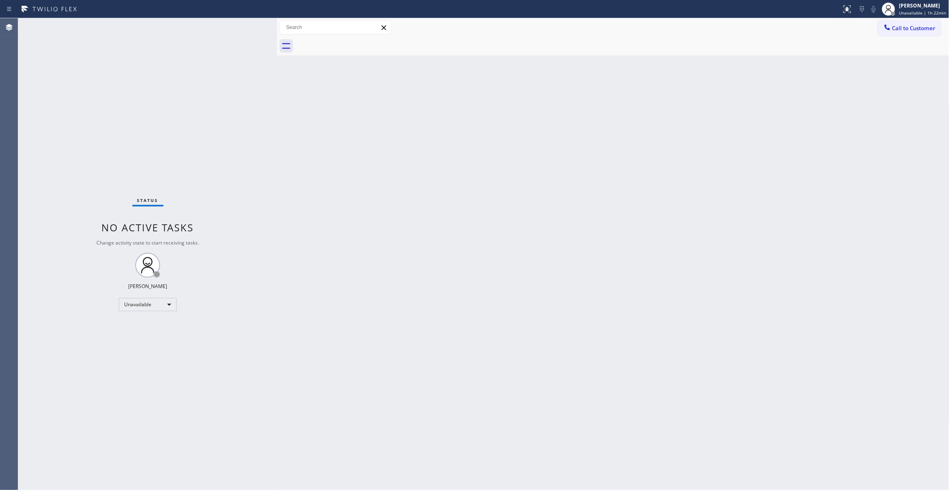
drag, startPoint x: 907, startPoint y: 26, endPoint x: 524, endPoint y: 117, distance: 393.6
click at [905, 28] on span "Call to Customer" at bounding box center [913, 27] width 43 height 7
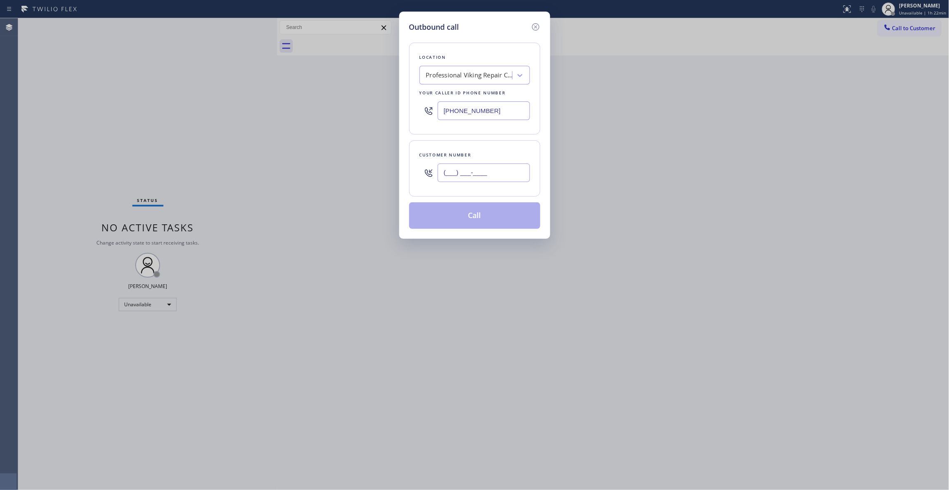
click at [481, 175] on input "(___) ___-____" at bounding box center [484, 172] width 92 height 19
paste input "602) 536-9008"
type input "[PHONE_NUMBER]"
click at [473, 219] on button "Call" at bounding box center [474, 215] width 131 height 26
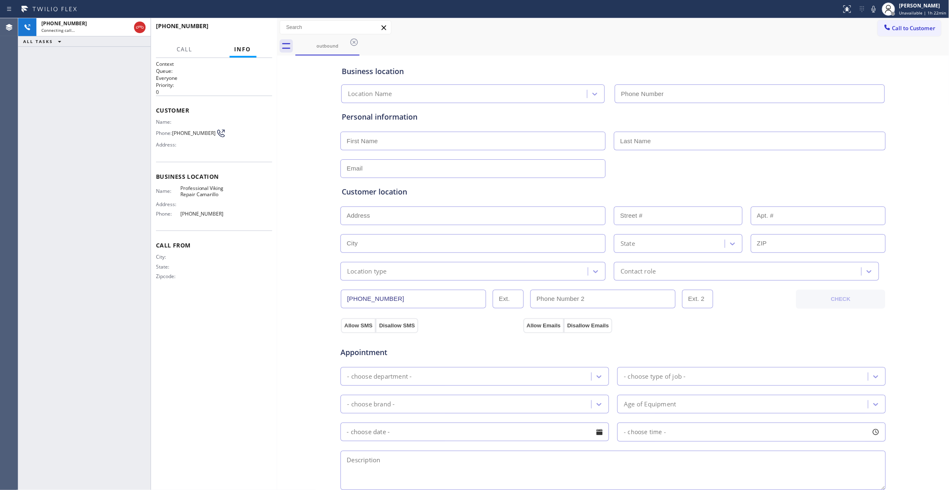
type input "[PHONE_NUMBER]"
click at [254, 33] on button "HANG UP" at bounding box center [253, 30] width 38 height 12
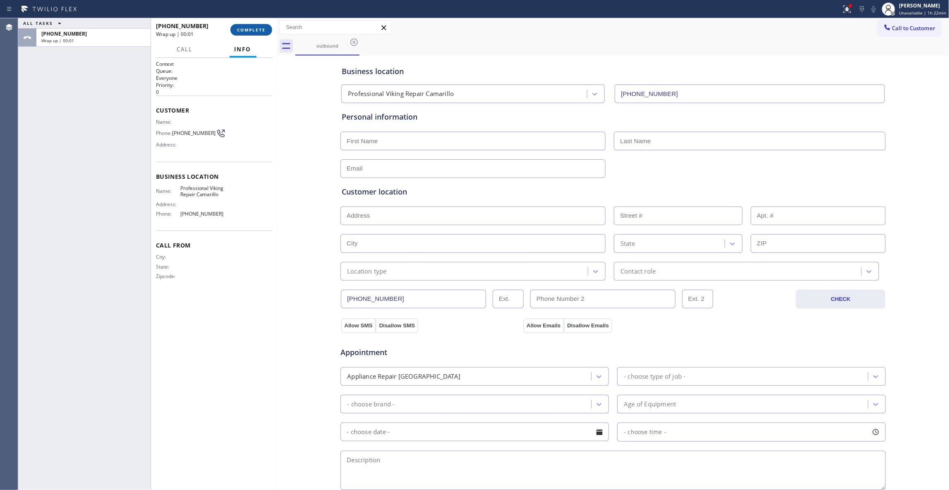
click at [254, 33] on button "COMPLETE" at bounding box center [251, 30] width 42 height 12
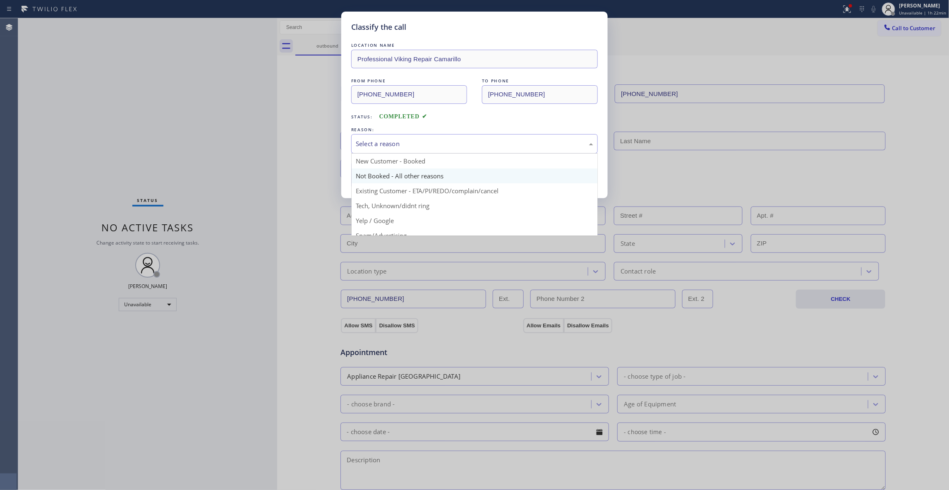
drag, startPoint x: 381, startPoint y: 144, endPoint x: 379, endPoint y: 181, distance: 36.9
click at [381, 145] on div "Select a reason" at bounding box center [474, 144] width 237 height 10
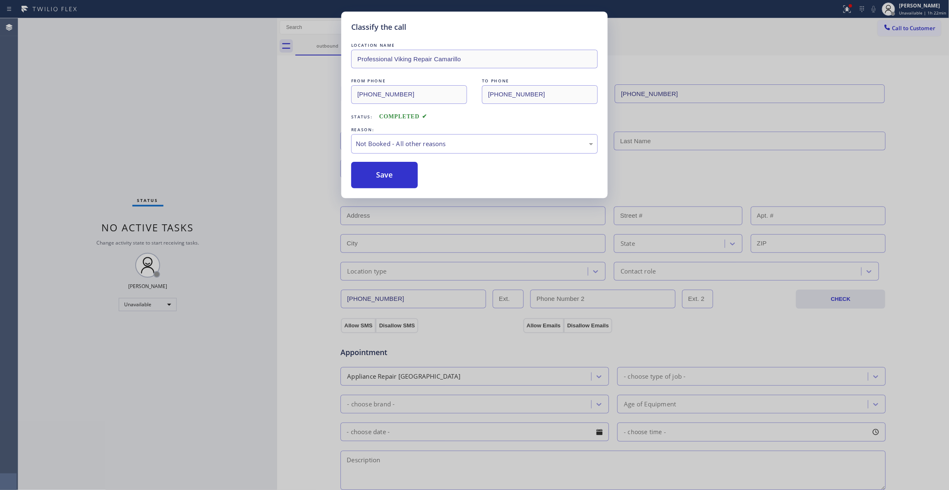
click at [369, 176] on button "Save" at bounding box center [384, 175] width 67 height 26
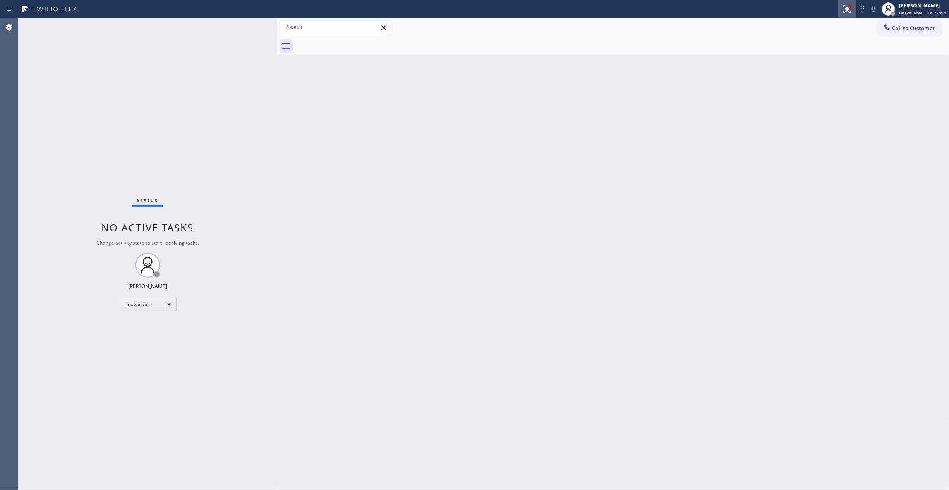
click at [843, 12] on icon at bounding box center [846, 8] width 7 height 7
click at [793, 104] on button "Clear issues" at bounding box center [799, 109] width 97 height 12
click at [903, 27] on span "Call to Customer" at bounding box center [913, 27] width 43 height 7
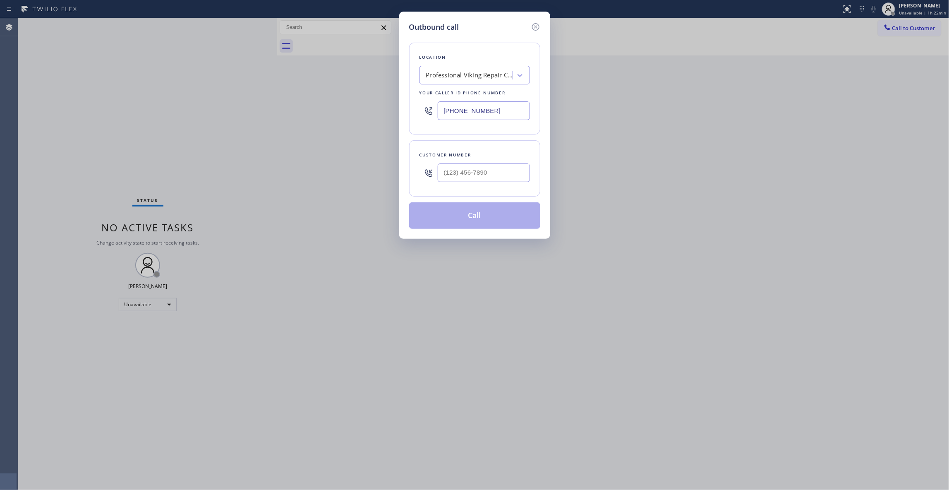
type input "(___) ___-____"
drag, startPoint x: 857, startPoint y: 50, endPoint x: 453, endPoint y: 177, distance: 423.2
click at [453, 177] on input "(___) ___-____" at bounding box center [484, 172] width 92 height 19
click at [458, 168] on input "(___) ___-____" at bounding box center [484, 172] width 92 height 19
click at [458, 105] on input "[PHONE_NUMBER]" at bounding box center [484, 110] width 92 height 19
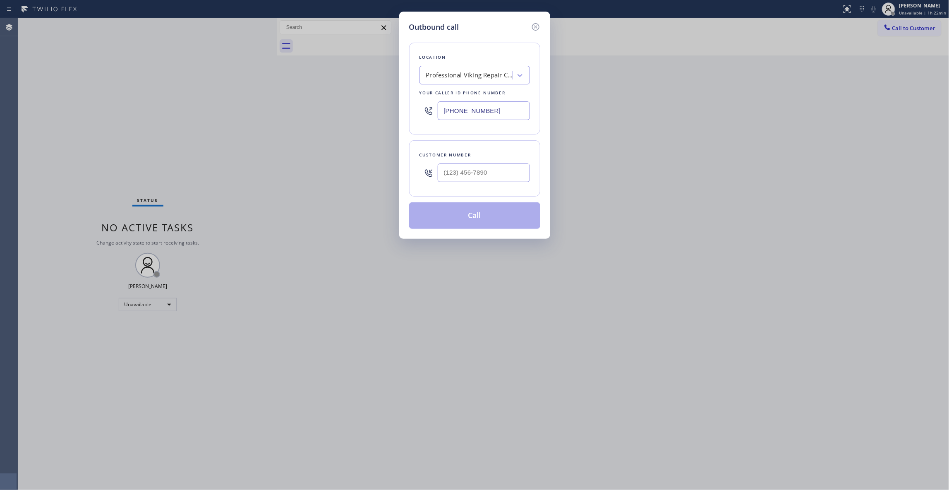
type input "(___) ___-____"
click at [476, 177] on input "(___) ___-____" at bounding box center [484, 172] width 92 height 19
drag, startPoint x: 392, startPoint y: 194, endPoint x: 378, endPoint y: 198, distance: 14.9
drag, startPoint x: 378, startPoint y: 198, endPoint x: 380, endPoint y: 212, distance: 14.7
drag, startPoint x: 380, startPoint y: 212, endPoint x: 339, endPoint y: 172, distance: 57.3
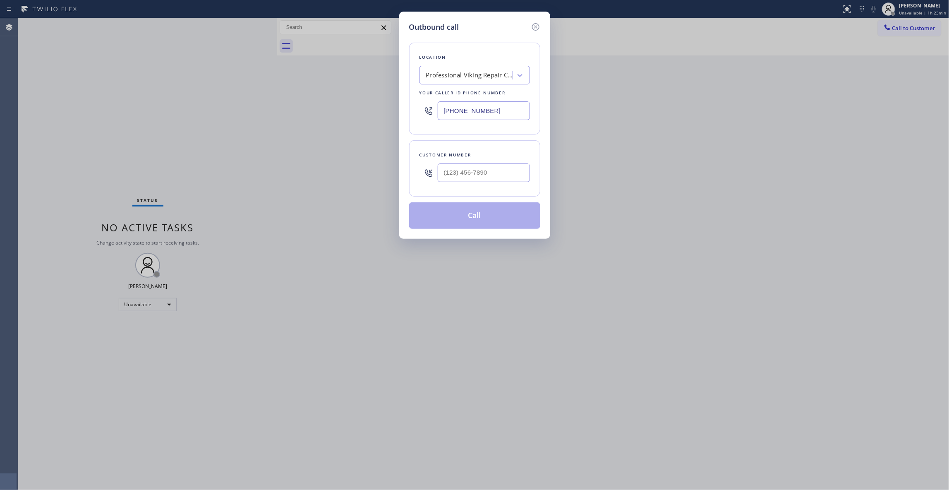
click at [338, 174] on div "Outbound call Location Professional Viking Repair [GEOGRAPHIC_DATA] Your caller…" at bounding box center [474, 245] width 949 height 490
click at [482, 167] on input "(___) ___-____" at bounding box center [484, 172] width 92 height 19
paste input "602) 536-9008"
type input "[PHONE_NUMBER]"
click at [479, 213] on button "Call" at bounding box center [474, 215] width 131 height 26
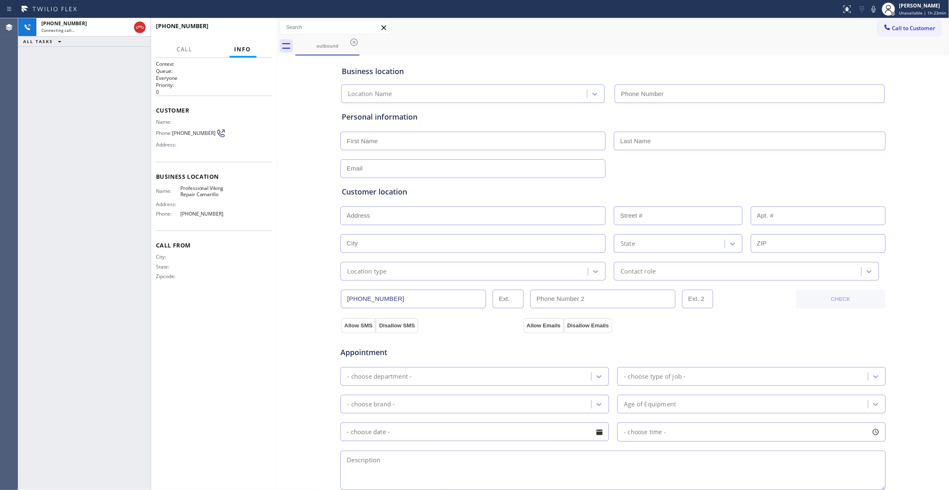
type input "[PHONE_NUMBER]"
click at [258, 25] on button "HANG UP" at bounding box center [253, 30] width 38 height 12
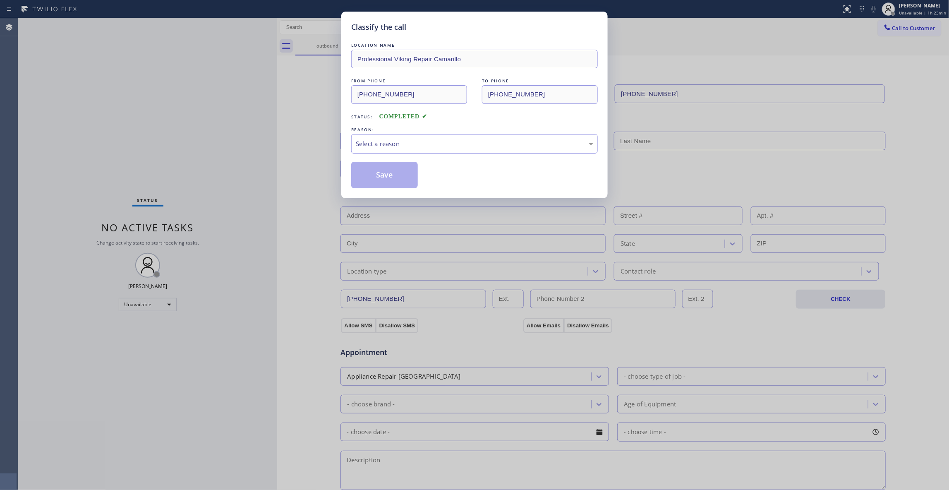
click at [257, 25] on div "Classify the call LOCATION NAME Professional Viking Repair Camarillo FROM PHONE…" at bounding box center [474, 245] width 949 height 490
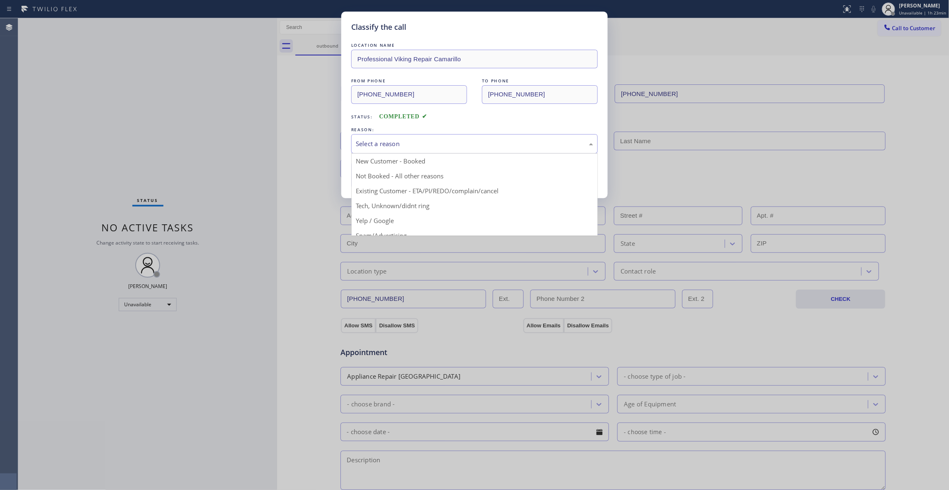
drag, startPoint x: 440, startPoint y: 142, endPoint x: 398, endPoint y: 179, distance: 56.0
click at [437, 141] on div "Select a reason" at bounding box center [474, 144] width 237 height 10
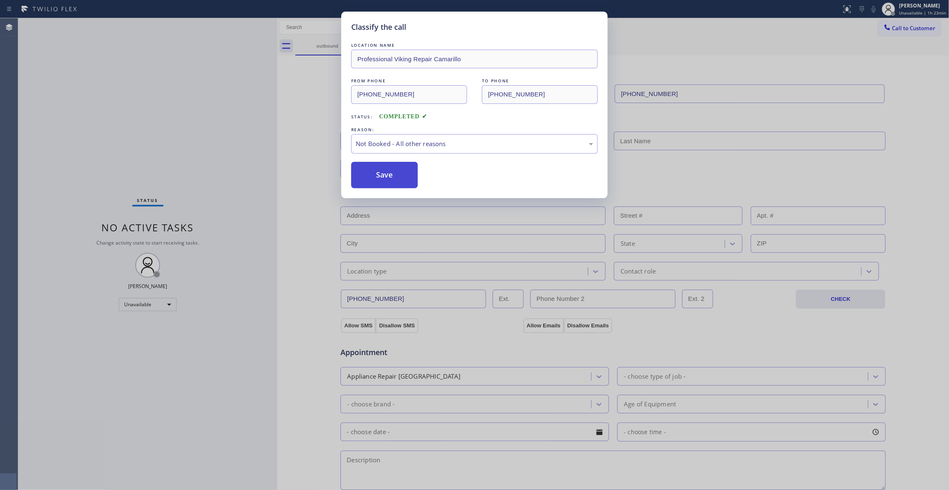
click at [397, 178] on button "Save" at bounding box center [384, 175] width 67 height 26
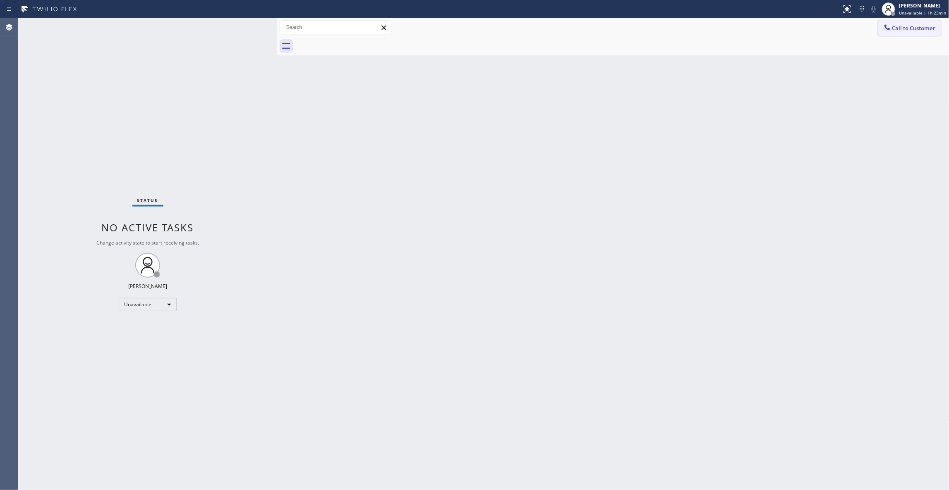
click at [921, 32] on button "Call to Customer" at bounding box center [909, 28] width 63 height 16
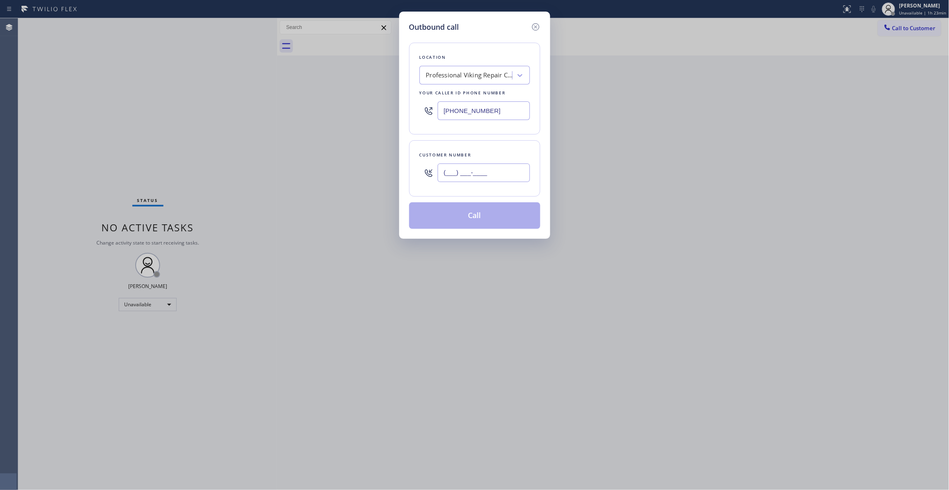
click at [478, 182] on input "(___) ___-____" at bounding box center [484, 172] width 92 height 19
paste input "602) 536-9008"
type input "[PHONE_NUMBER]"
click at [499, 217] on button "Call" at bounding box center [474, 215] width 131 height 26
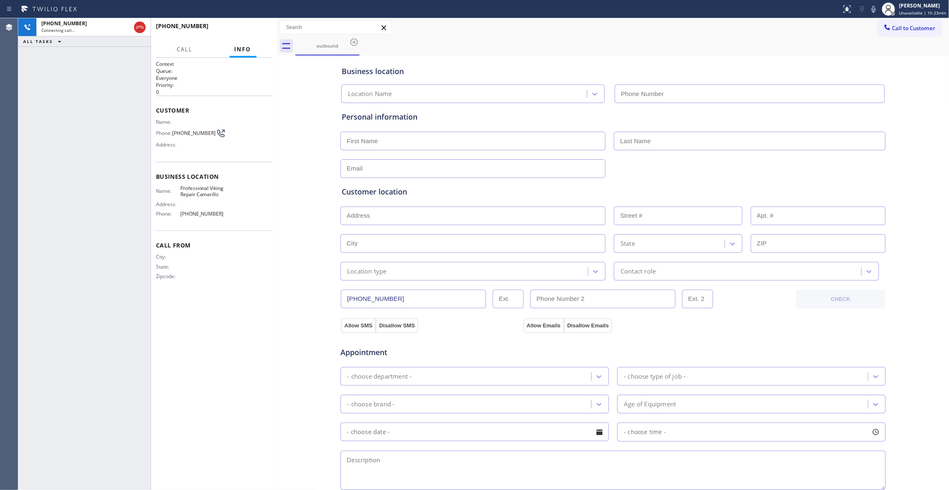
type input "[PHONE_NUMBER]"
click at [257, 27] on span "HANG UP" at bounding box center [252, 30] width 25 height 6
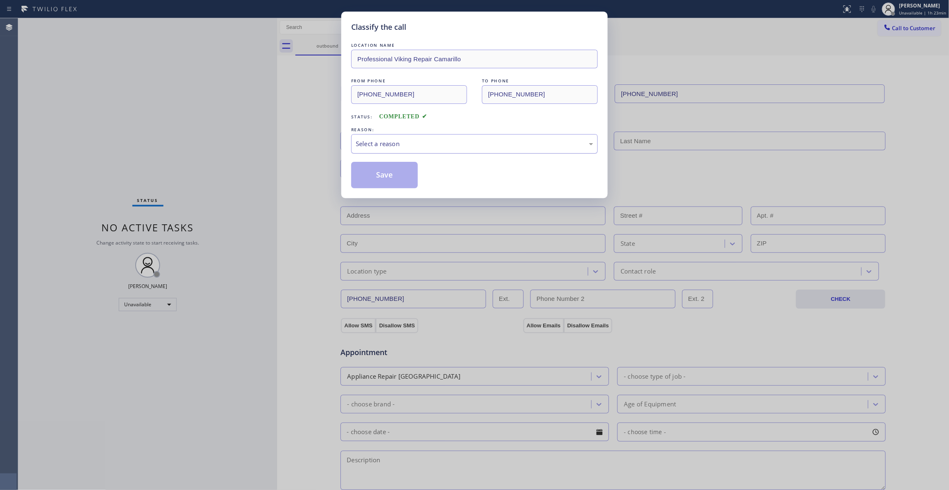
drag, startPoint x: 372, startPoint y: 140, endPoint x: 379, endPoint y: 147, distance: 10.2
click at [375, 143] on div "Select a reason" at bounding box center [474, 144] width 237 height 10
click at [380, 177] on button "Save" at bounding box center [384, 175] width 67 height 26
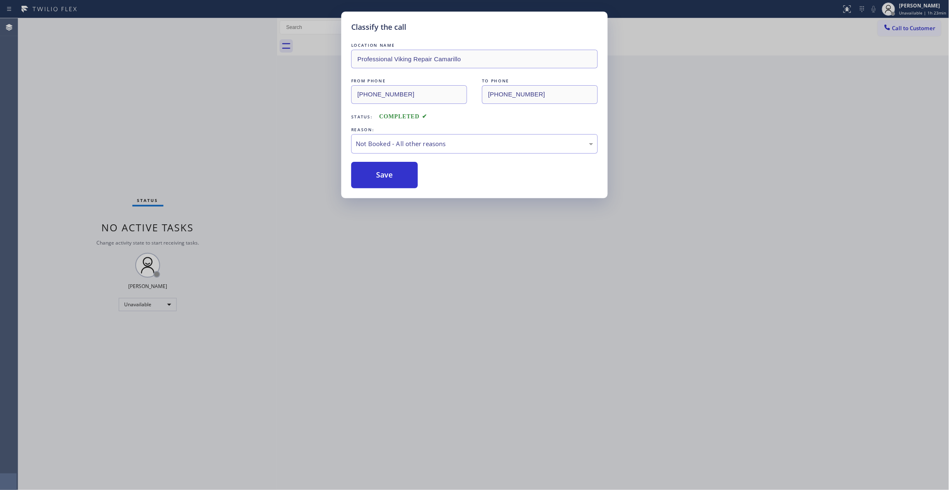
click at [380, 177] on button "Save" at bounding box center [384, 175] width 67 height 26
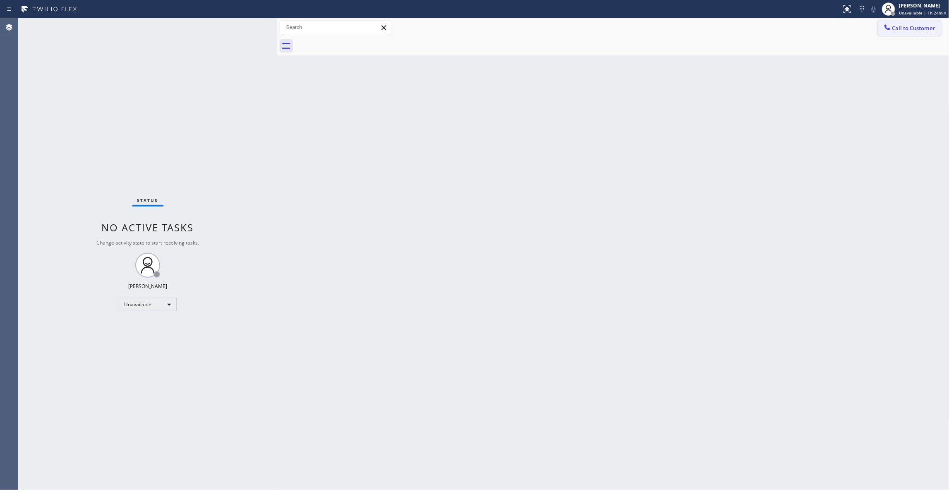
click at [921, 35] on button "Call to Customer" at bounding box center [909, 28] width 63 height 16
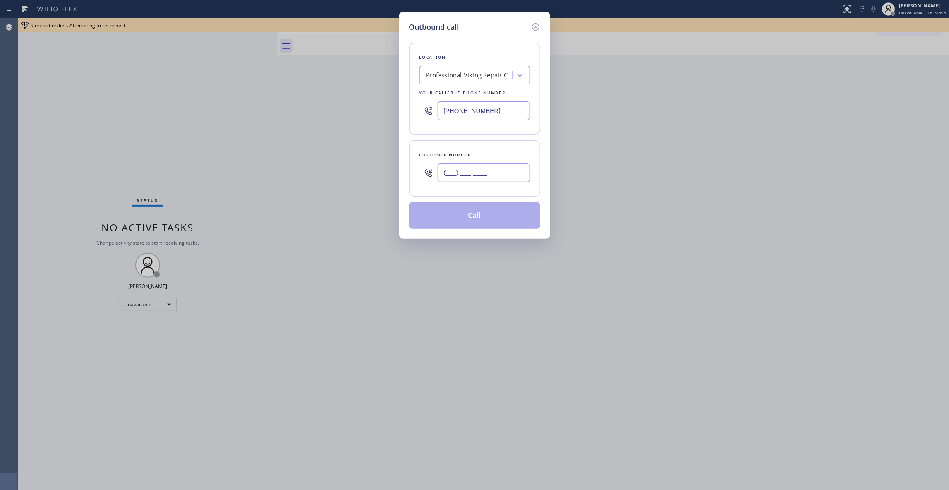
click at [501, 178] on input "(___) ___-____" at bounding box center [484, 172] width 92 height 19
paste input "656) 225-2583"
type input "[PHONE_NUMBER]"
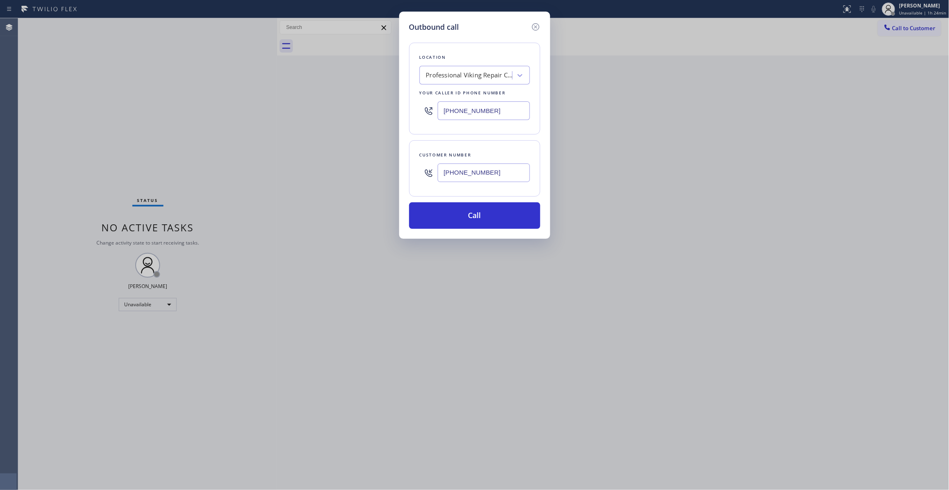
paste input "13) 750-0106"
drag, startPoint x: 505, startPoint y: 112, endPoint x: 233, endPoint y: 111, distance: 271.7
click at [233, 111] on div "Outbound call Location Professional Viking Repair [GEOGRAPHIC_DATA] Your caller…" at bounding box center [474, 245] width 949 height 490
type input "[PHONE_NUMBER]"
drag, startPoint x: 499, startPoint y: 169, endPoint x: 348, endPoint y: 154, distance: 151.3
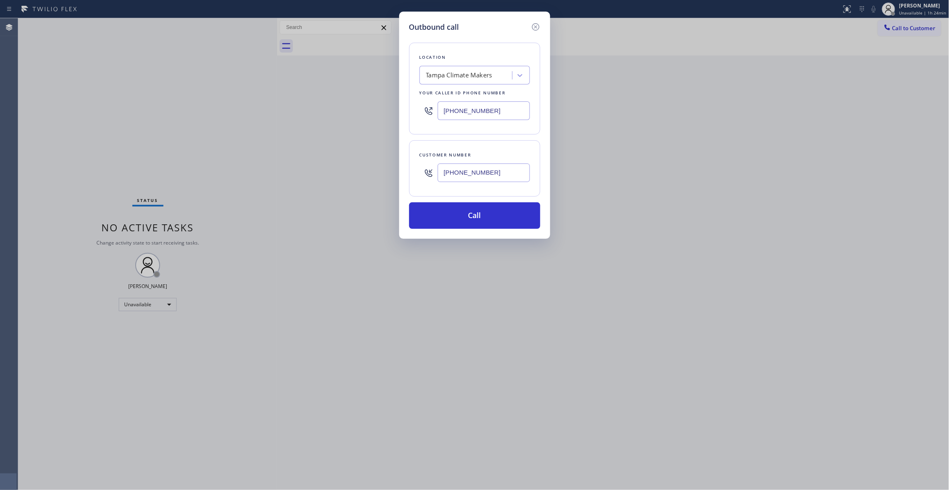
click at [348, 154] on div "Outbound call Location [GEOGRAPHIC_DATA] Climate Makers Your caller id phone nu…" at bounding box center [474, 245] width 949 height 490
click at [485, 219] on button "Call" at bounding box center [474, 215] width 131 height 26
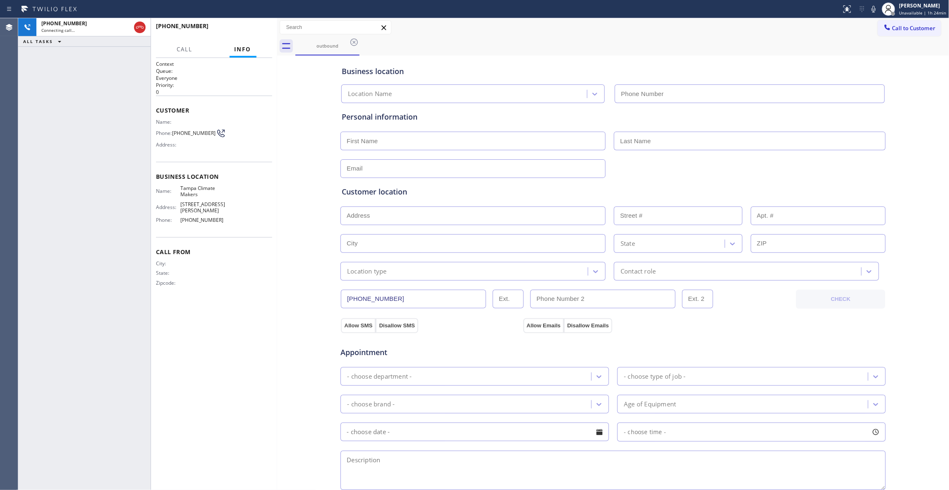
type input "[PHONE_NUMBER]"
click at [241, 30] on span "HANG UP" at bounding box center [252, 30] width 25 height 6
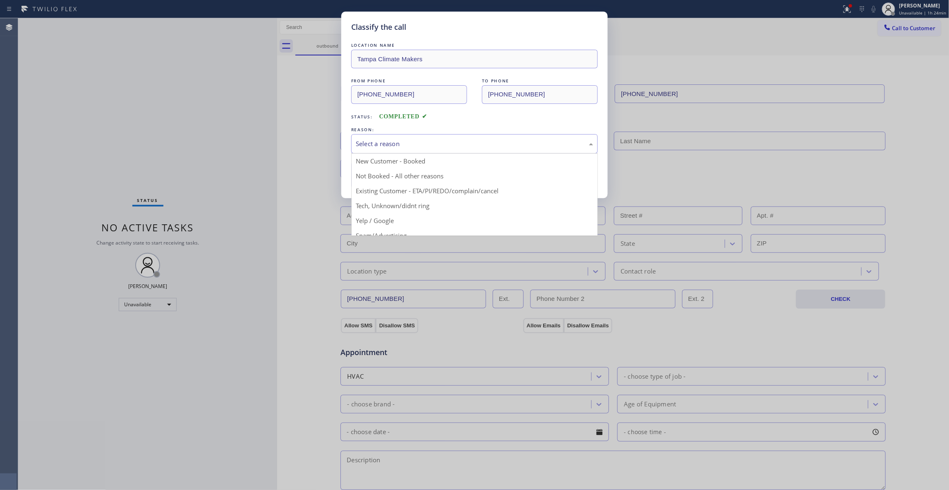
click at [378, 142] on div "Select a reason" at bounding box center [474, 144] width 237 height 10
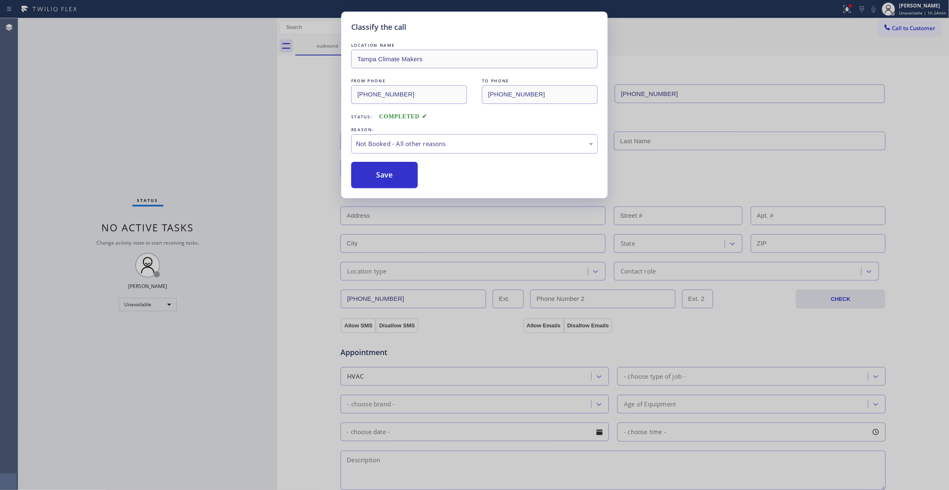
click at [383, 173] on button "Save" at bounding box center [384, 175] width 67 height 26
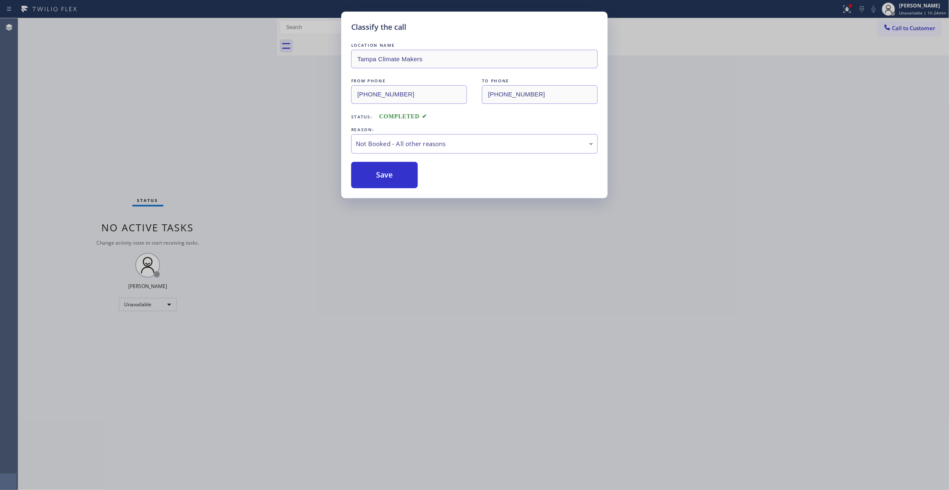
click at [383, 173] on button "Save" at bounding box center [384, 175] width 67 height 26
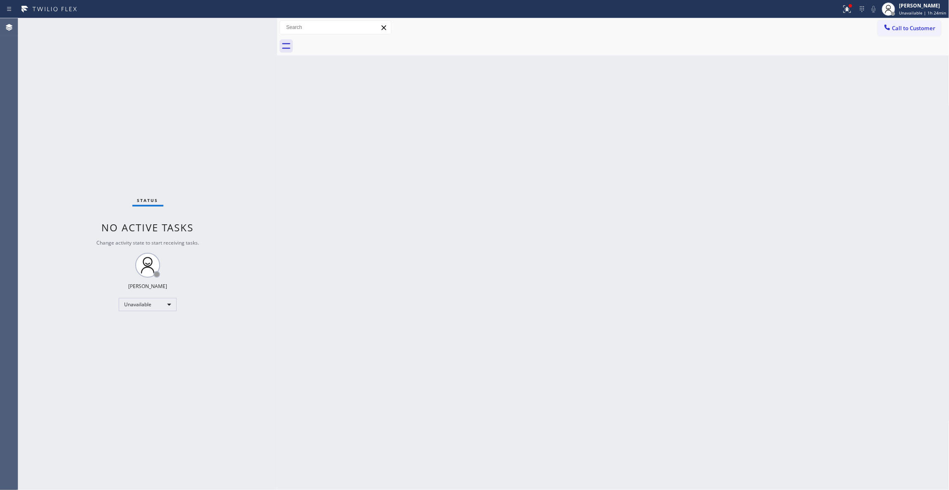
drag, startPoint x: 583, startPoint y: 244, endPoint x: 836, endPoint y: 48, distance: 319.9
click at [583, 242] on div "Back to Dashboard Change Sender ID Customers Technicians Select a contact Outbo…" at bounding box center [613, 253] width 672 height 471
click at [916, 26] on span "Call to Customer" at bounding box center [913, 27] width 43 height 7
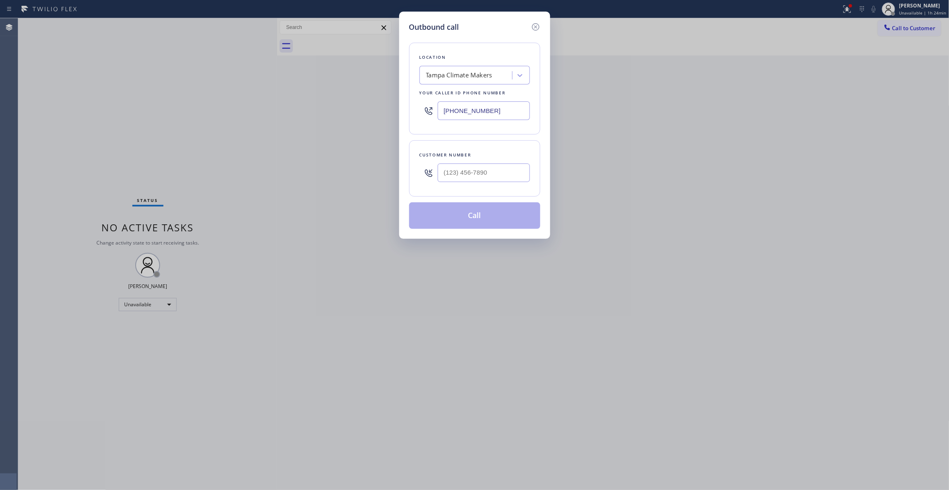
drag, startPoint x: 498, startPoint y: 111, endPoint x: 234, endPoint y: 111, distance: 264.2
click at [234, 111] on div "Outbound call Location [GEOGRAPHIC_DATA] Climate Makers Your caller id phone nu…" at bounding box center [474, 245] width 949 height 490
paste input "8) 696-4939"
type input "[PHONE_NUMBER]"
click at [490, 180] on input "(___) ___-____" at bounding box center [484, 172] width 92 height 19
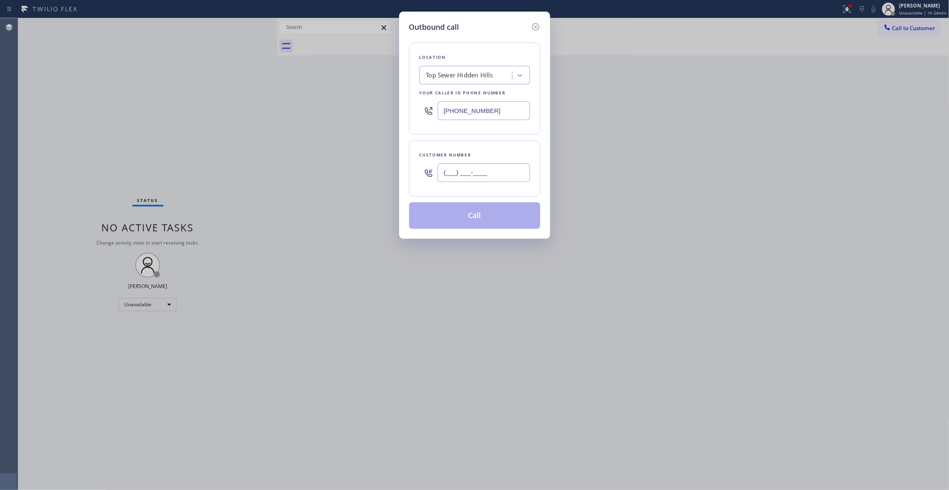
paste input "810) 314-8298"
type input "[PHONE_NUMBER]"
click at [495, 216] on button "Call" at bounding box center [474, 215] width 131 height 26
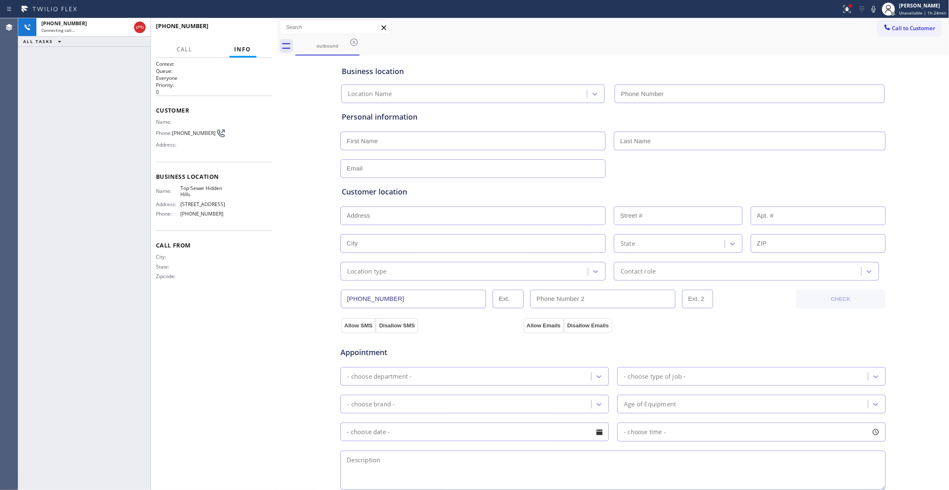
type input "[PHONE_NUMBER]"
drag, startPoint x: 484, startPoint y: 222, endPoint x: 383, endPoint y: 322, distance: 142.4
drag, startPoint x: 383, startPoint y: 322, endPoint x: 252, endPoint y: 27, distance: 322.0
click at [252, 27] on span "HANG UP" at bounding box center [252, 30] width 25 height 6
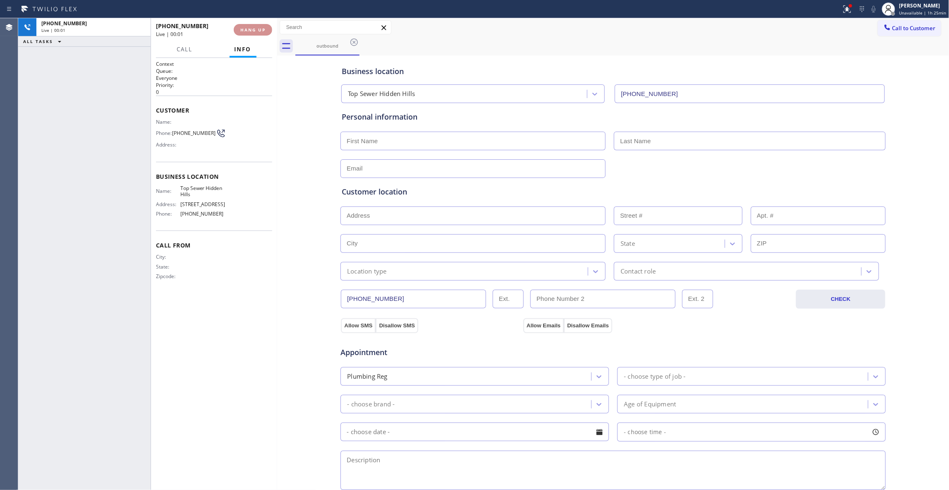
click at [251, 27] on span "HANG UP" at bounding box center [252, 30] width 25 height 6
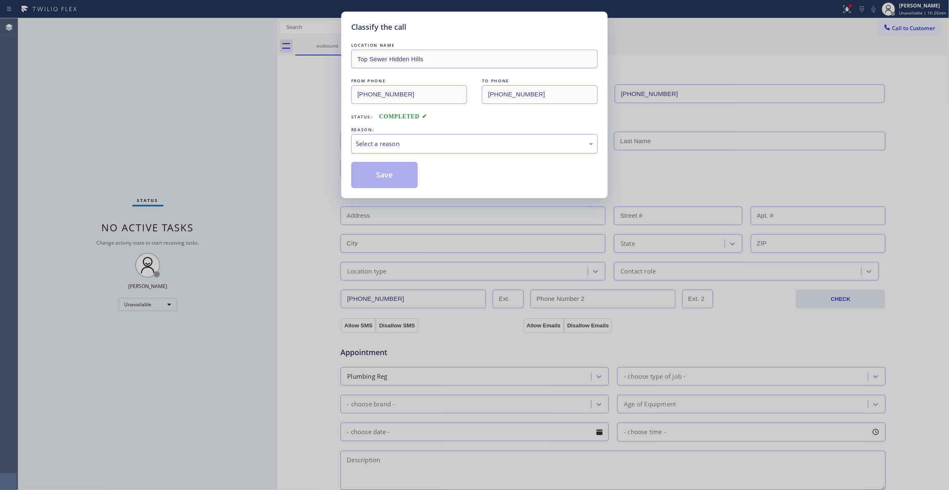
click at [373, 148] on div "Select a reason" at bounding box center [474, 144] width 237 height 10
click at [379, 178] on button "Save" at bounding box center [384, 175] width 67 height 26
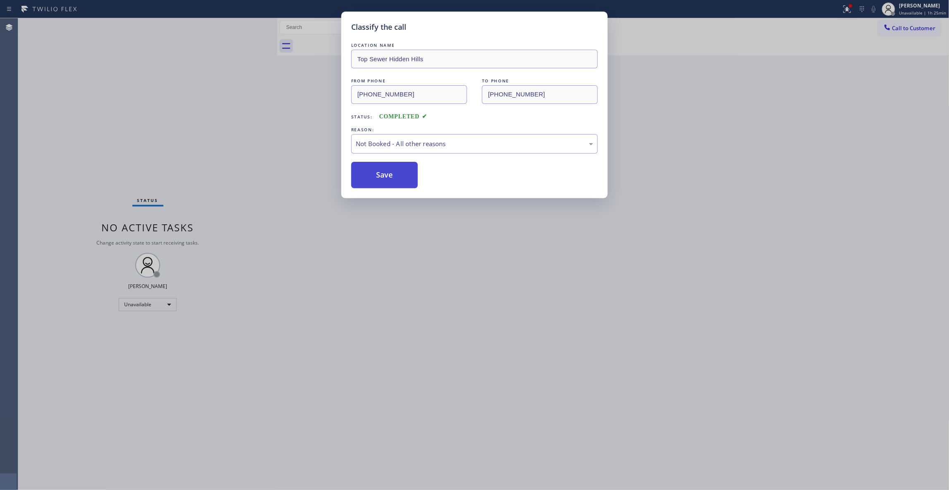
click at [370, 174] on button "Save" at bounding box center [384, 175] width 67 height 26
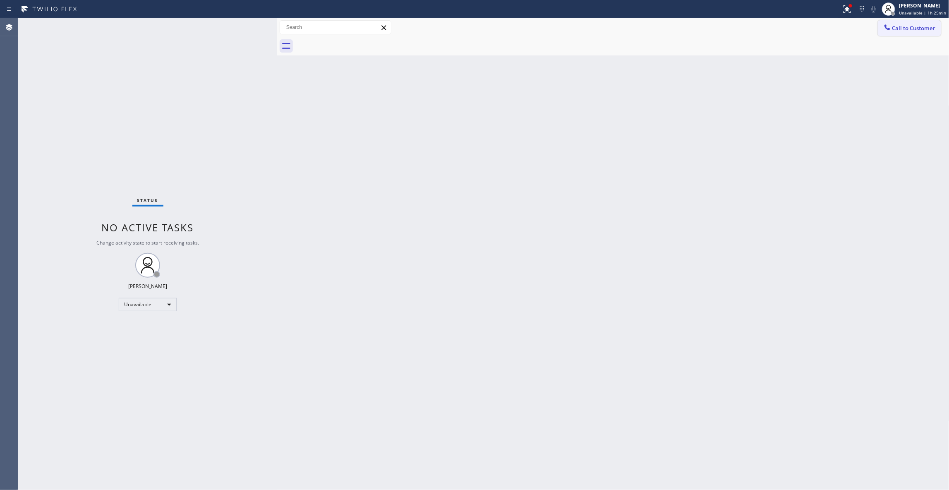
click at [915, 30] on span "Call to Customer" at bounding box center [913, 27] width 43 height 7
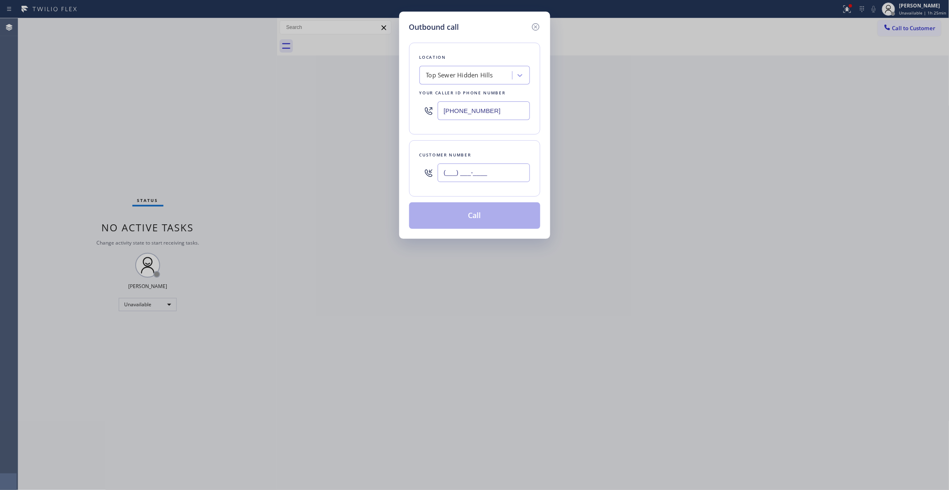
click at [512, 171] on input "(___) ___-____" at bounding box center [484, 172] width 92 height 19
paste input "810) 314-8298"
type input "[PHONE_NUMBER]"
click at [469, 222] on button "Call" at bounding box center [474, 215] width 131 height 26
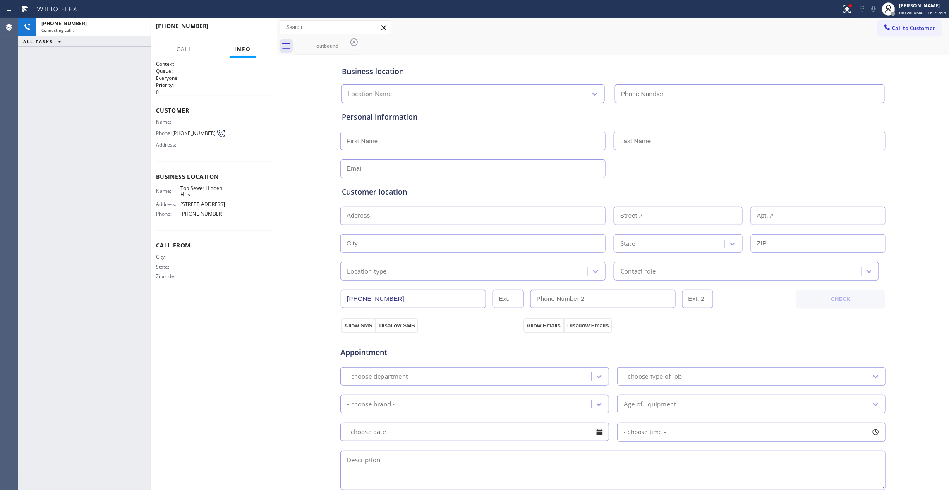
type input "[PHONE_NUMBER]"
click at [258, 29] on span "HANG UP" at bounding box center [252, 30] width 25 height 6
click at [256, 32] on span "COMPLETE" at bounding box center [251, 30] width 29 height 6
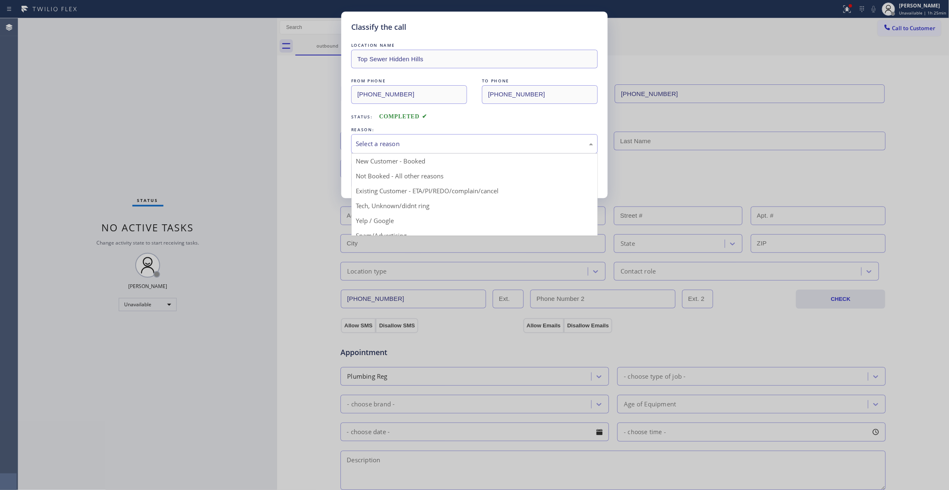
click at [361, 149] on div "Select a reason" at bounding box center [474, 143] width 246 height 19
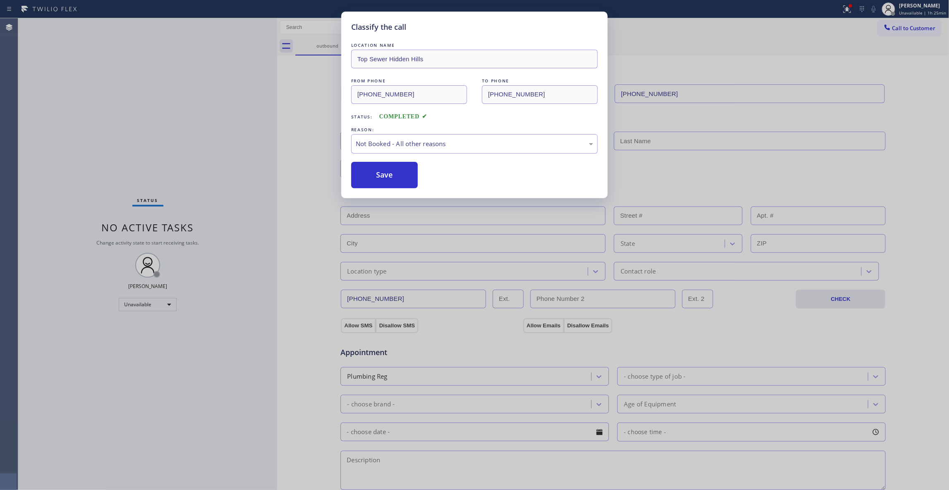
click at [371, 180] on button "Save" at bounding box center [384, 175] width 67 height 26
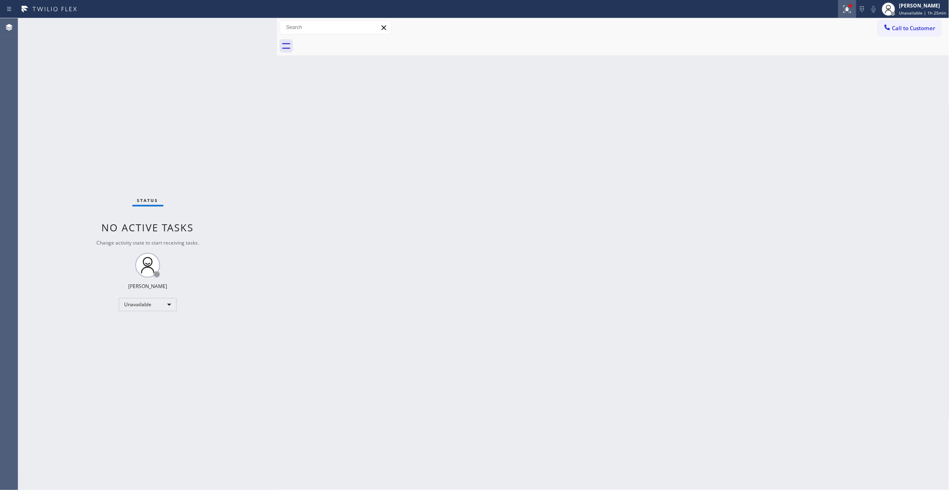
click at [844, 13] on icon at bounding box center [847, 9] width 10 height 10
click at [814, 103] on button "Clear issues" at bounding box center [799, 109] width 97 height 12
click at [920, 31] on span "Call to Customer" at bounding box center [913, 27] width 43 height 7
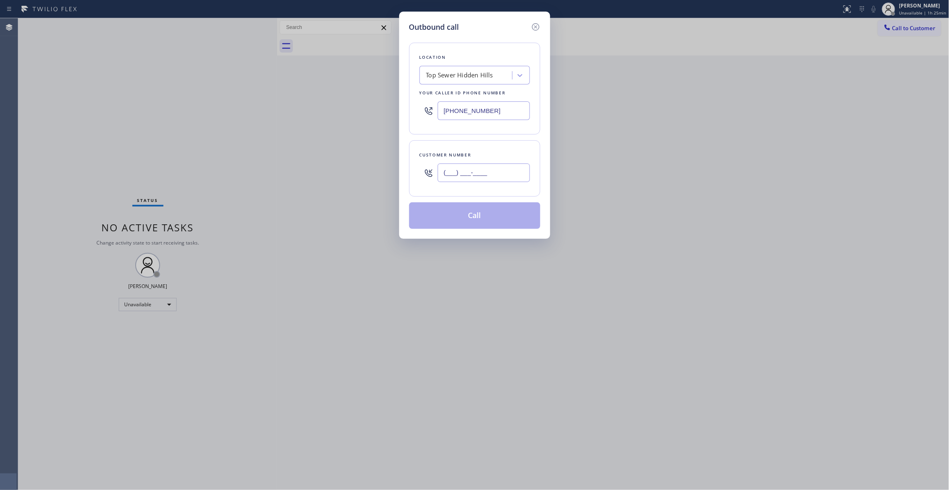
click at [485, 168] on input "(___) ___-____" at bounding box center [484, 172] width 92 height 19
paste input "810) 314-8298"
type input "[PHONE_NUMBER]"
click at [490, 222] on button "Call" at bounding box center [474, 215] width 131 height 26
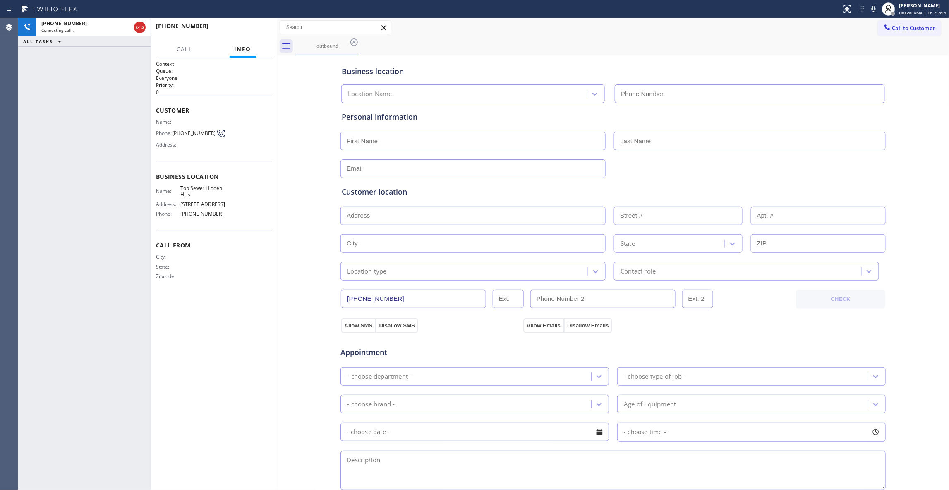
type input "[PHONE_NUMBER]"
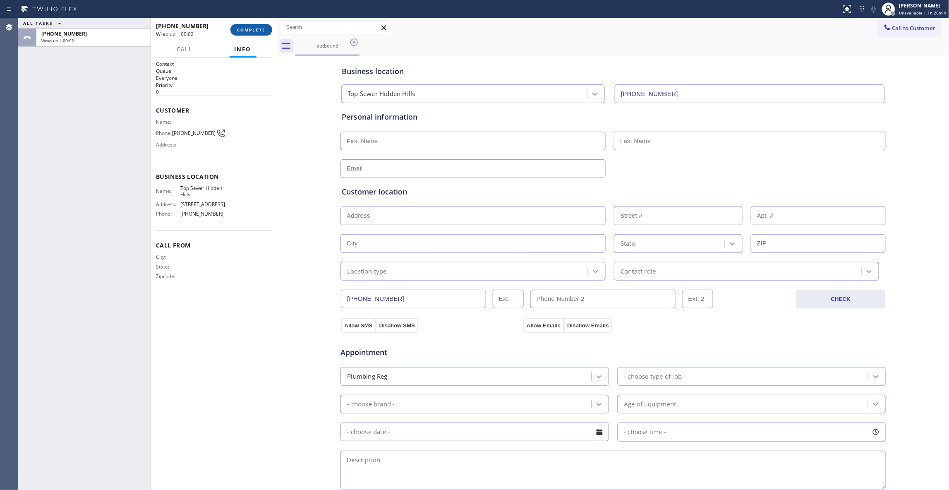
click at [240, 26] on button "COMPLETE" at bounding box center [251, 30] width 42 height 12
click at [240, 26] on div "Classify the call LOCATION NAME Sub Zero Refrigerator Repair [GEOGRAPHIC_DATA] …" at bounding box center [483, 253] width 930 height 471
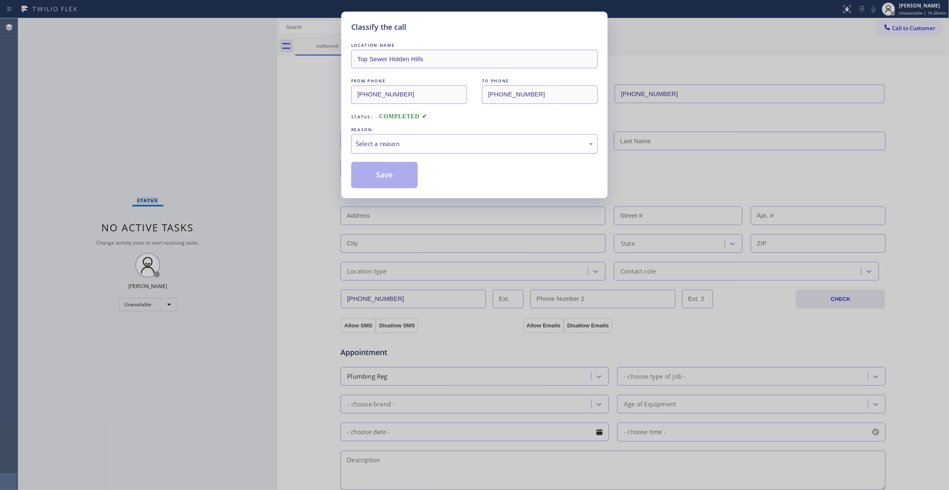
click at [373, 146] on div "Select a reason" at bounding box center [474, 144] width 237 height 10
click at [369, 179] on button "Save" at bounding box center [384, 175] width 67 height 26
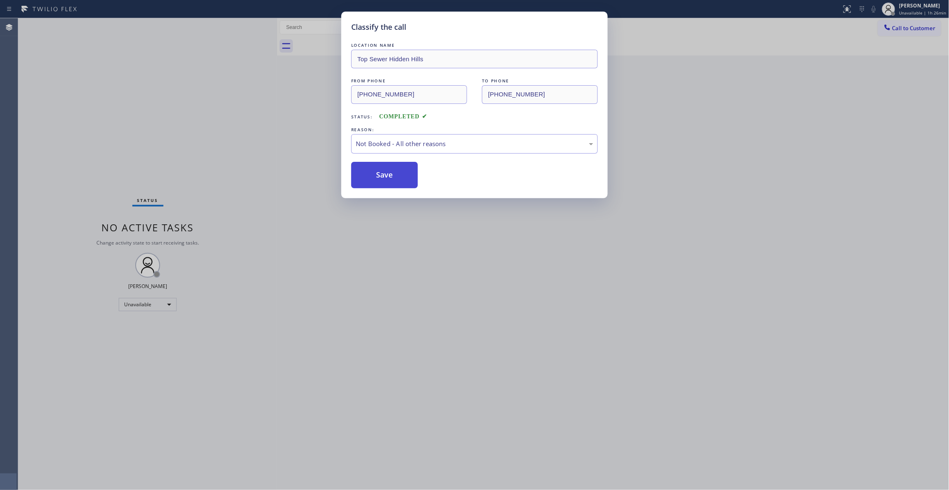
click at [369, 179] on button "Save" at bounding box center [384, 175] width 67 height 26
click at [303, 87] on div "Classify the call LOCATION NAME Top Sewer Hidden Hills FROM PHONE [PHONE_NUMBER…" at bounding box center [474, 245] width 949 height 490
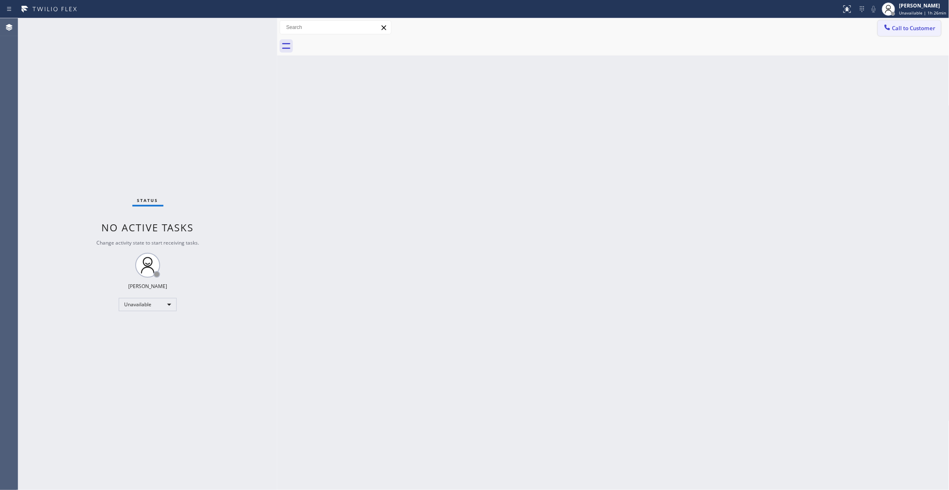
click at [900, 28] on span "Call to Customer" at bounding box center [913, 27] width 43 height 7
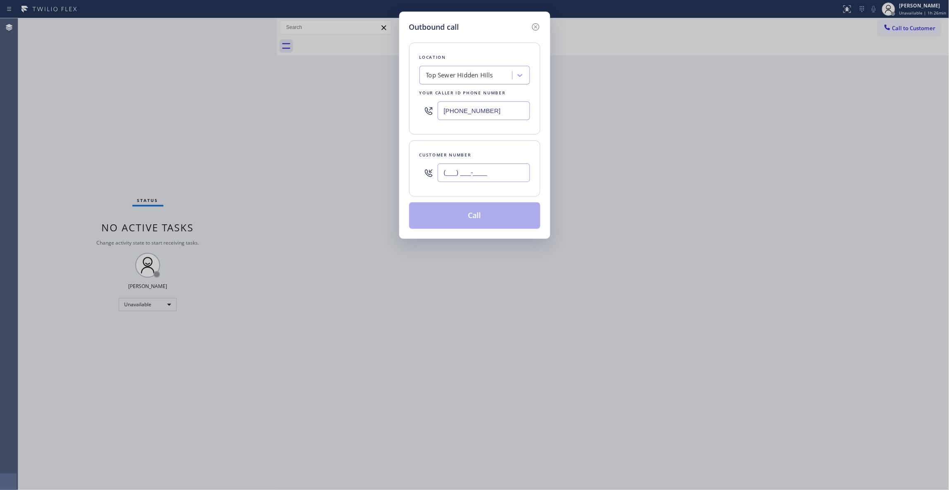
click at [481, 179] on input "(___) ___-____" at bounding box center [484, 172] width 92 height 19
paste input "810) 314-8298"
type input "[PHONE_NUMBER]"
click at [504, 213] on button "Call" at bounding box center [474, 215] width 131 height 26
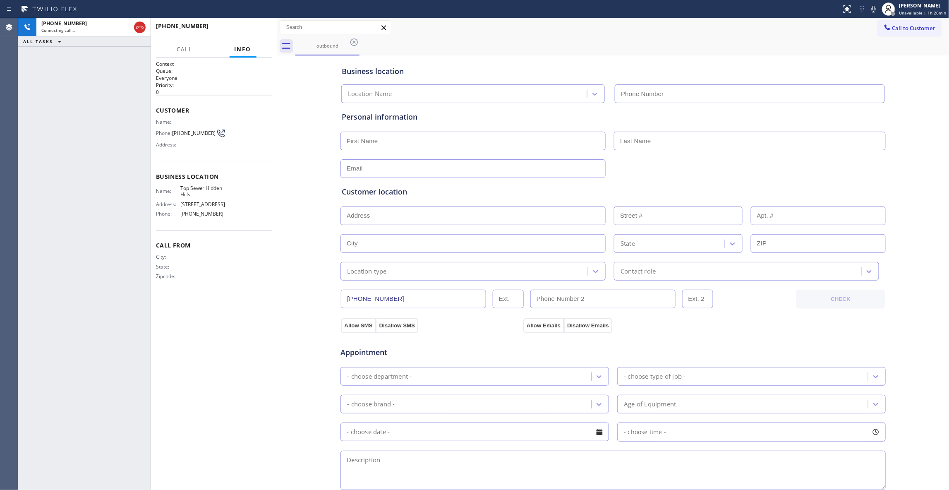
type input "[PHONE_NUMBER]"
click at [256, 32] on span "HANG UP" at bounding box center [252, 30] width 25 height 6
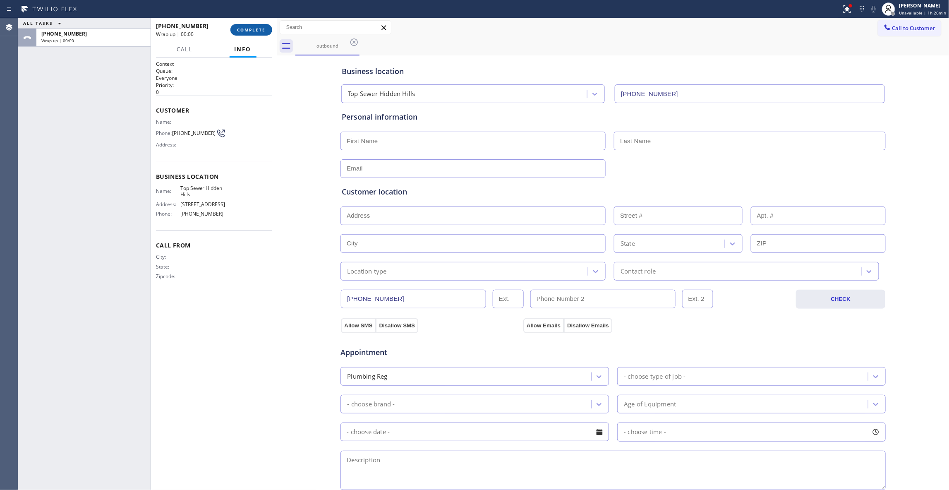
click at [256, 32] on button "COMPLETE" at bounding box center [251, 30] width 42 height 12
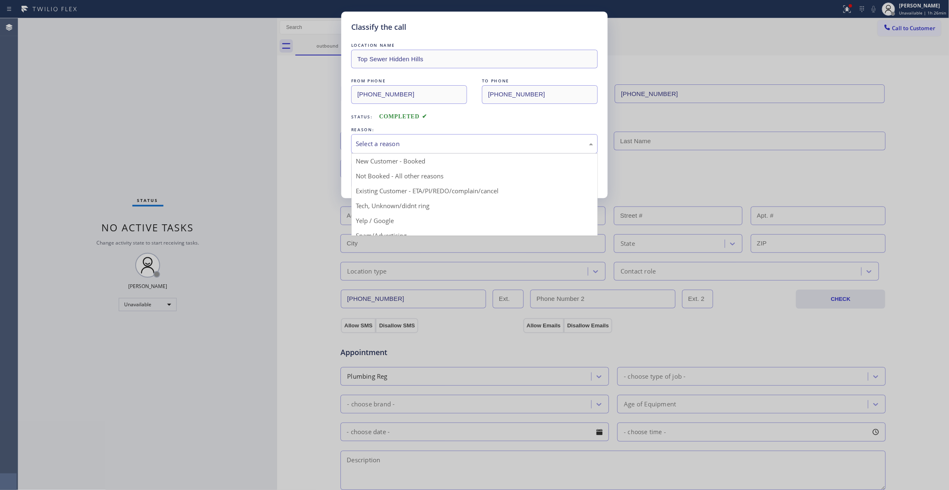
click at [385, 134] on div "Select a reason" at bounding box center [474, 143] width 246 height 19
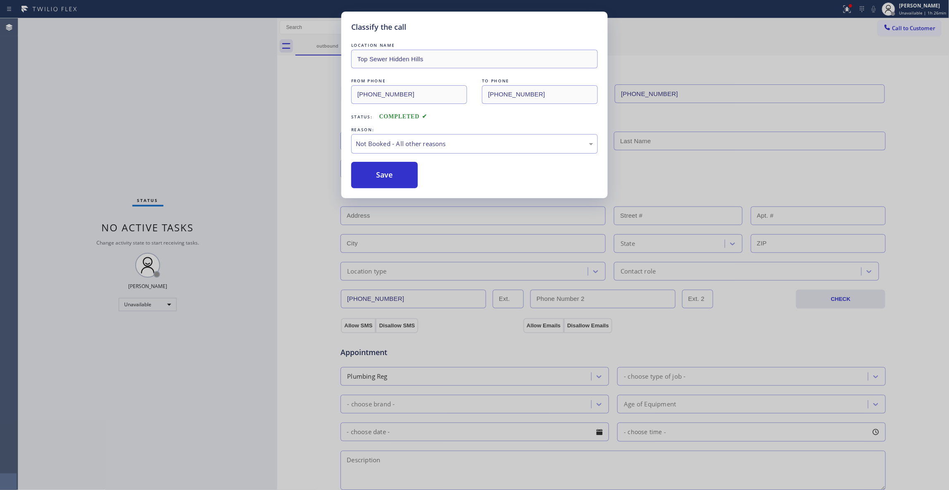
click at [381, 176] on button "Save" at bounding box center [384, 175] width 67 height 26
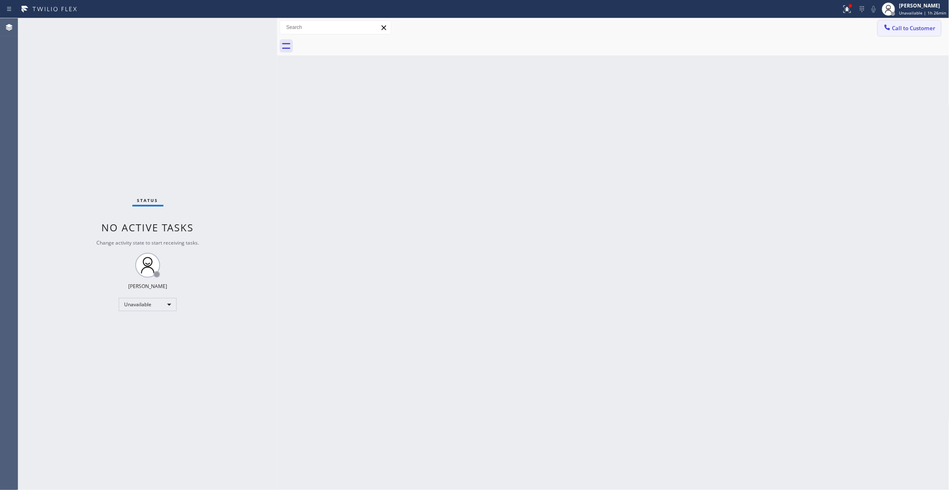
click at [900, 32] on button "Call to Customer" at bounding box center [909, 28] width 63 height 16
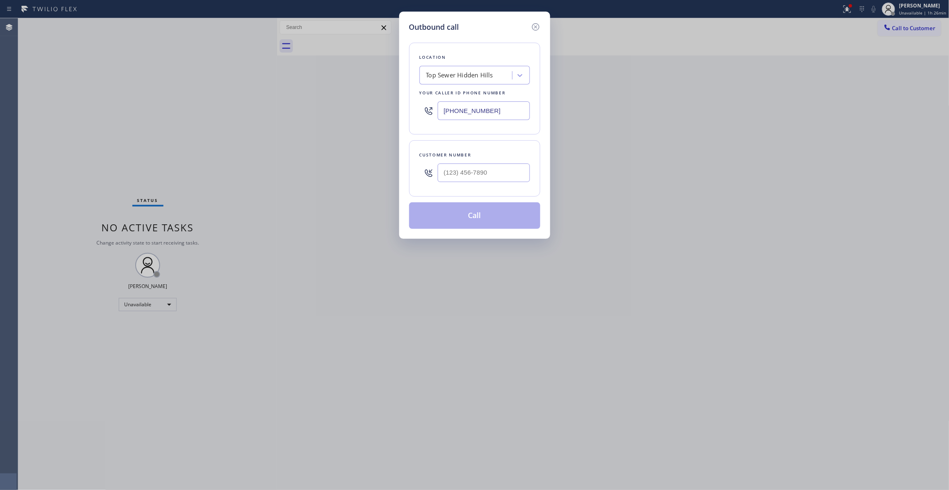
drag, startPoint x: 506, startPoint y: 113, endPoint x: 169, endPoint y: 110, distance: 337.5
click at [118, 103] on div "Outbound call Location Top Sewer [GEOGRAPHIC_DATA] Your caller id phone number …" at bounding box center [474, 245] width 949 height 490
paste input "602) 536-9008"
type input "[PHONE_NUMBER]"
click at [472, 175] on input "(___) ___-____" at bounding box center [484, 172] width 92 height 19
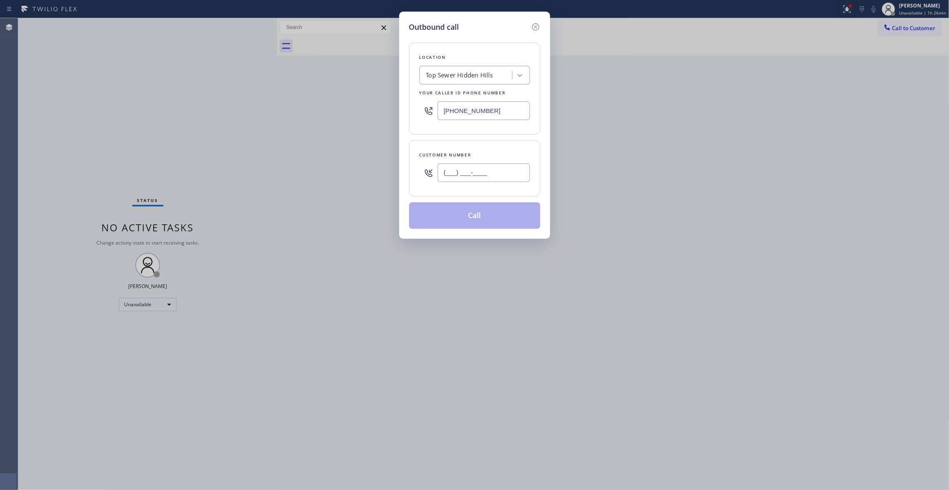
paste input "713) 425-4382"
type input "[PHONE_NUMBER]"
click at [490, 218] on button "Call" at bounding box center [474, 215] width 131 height 26
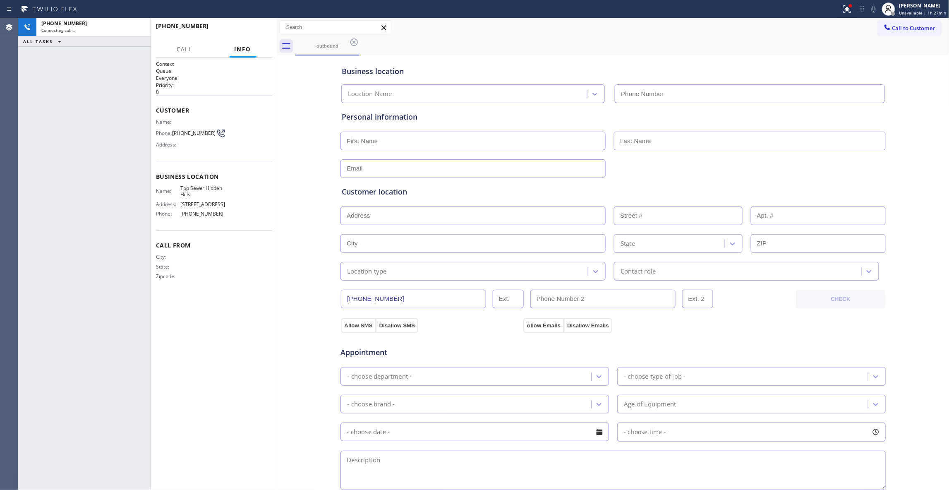
type input "[PHONE_NUMBER]"
click at [142, 30] on icon at bounding box center [140, 27] width 10 height 10
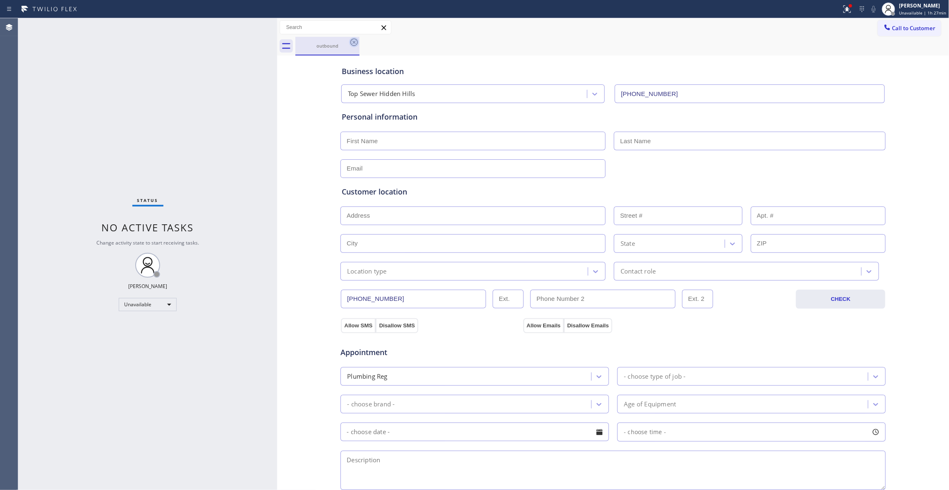
click at [350, 45] on div "outbound" at bounding box center [327, 46] width 64 height 19
click at [352, 45] on icon at bounding box center [354, 42] width 10 height 10
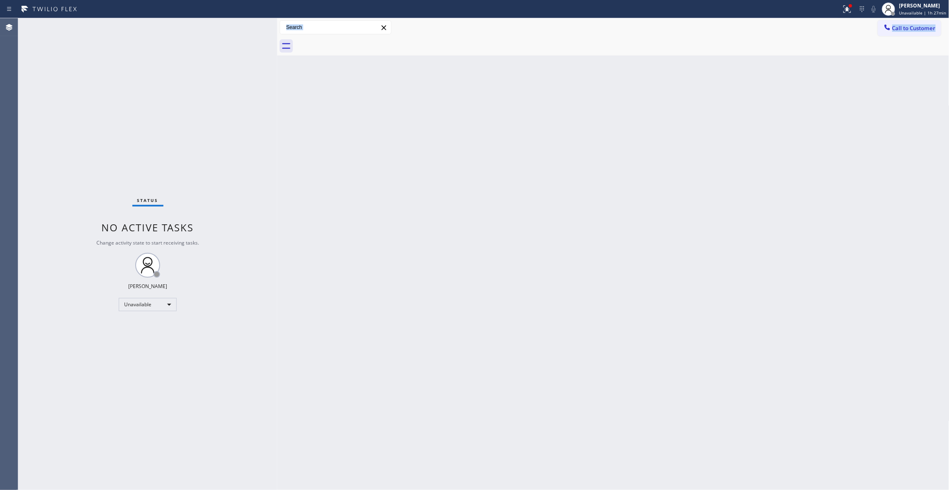
click at [326, 45] on div at bounding box center [622, 46] width 654 height 19
click at [911, 29] on span "Call to Customer" at bounding box center [913, 27] width 43 height 7
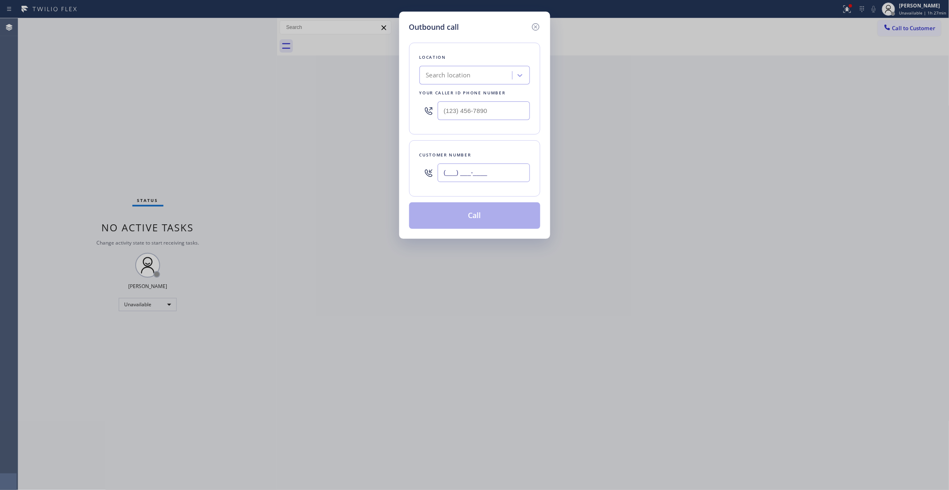
click at [495, 165] on input "(___) ___-____" at bounding box center [484, 172] width 92 height 19
paste input "415) 921-9606"
click at [485, 171] on input "[PHONE_NUMBER]" at bounding box center [484, 172] width 92 height 19
drag, startPoint x: 510, startPoint y: 169, endPoint x: 208, endPoint y: 150, distance: 302.9
click at [208, 150] on div "Outbound call Location Search location Your caller id phone number Customer num…" at bounding box center [474, 245] width 949 height 490
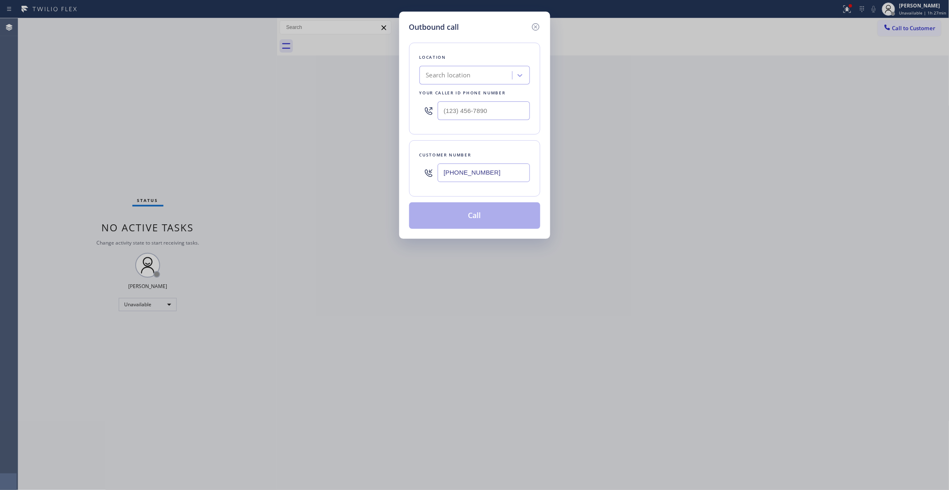
paste input "text"
type input "[PHONE_NUMBER]"
drag, startPoint x: 497, startPoint y: 108, endPoint x: 177, endPoint y: 86, distance: 320.4
click at [177, 86] on div "Outbound call Location Search location Your caller id phone number (___) ___-__…" at bounding box center [474, 245] width 949 height 490
paste input "415) 921-9606"
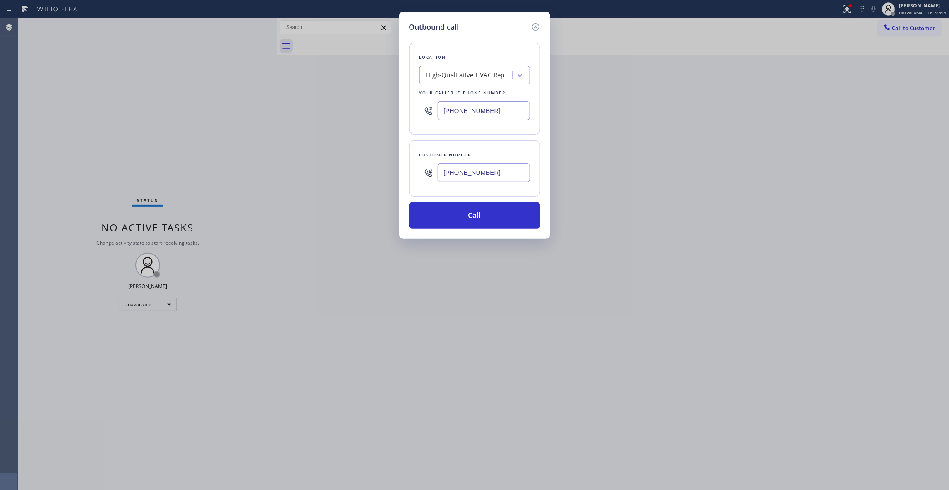
drag, startPoint x: 501, startPoint y: 113, endPoint x: 316, endPoint y: 103, distance: 185.1
click at [316, 103] on div "Outbound call Location High-Qualitative HVAC Repair [GEOGRAPHIC_DATA] Your call…" at bounding box center [474, 245] width 949 height 490
paste input "657) 845-8170"
type input "[PHONE_NUMBER]"
click at [477, 176] on input "[PHONE_NUMBER]" at bounding box center [484, 172] width 92 height 19
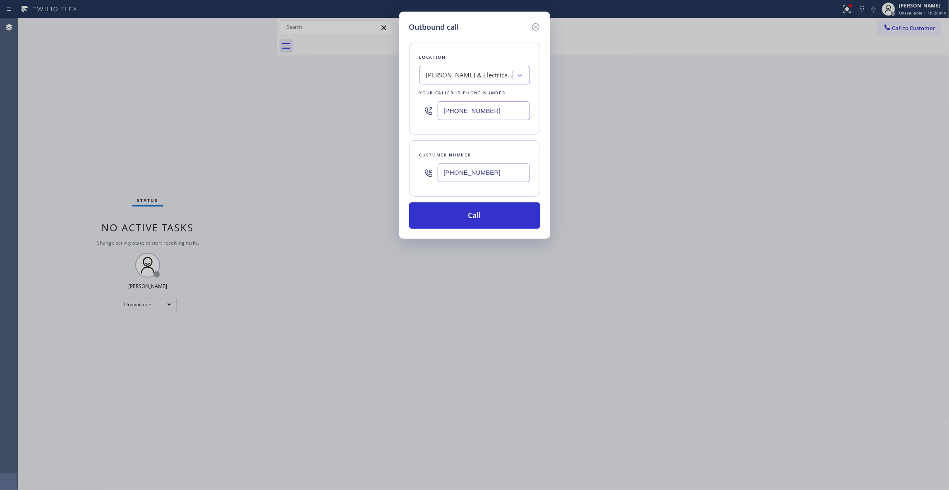
paste input "415"
type input "[PHONE_NUMBER]"
click at [499, 227] on button "Call" at bounding box center [474, 215] width 131 height 26
click at [493, 217] on button "Call" at bounding box center [474, 215] width 131 height 26
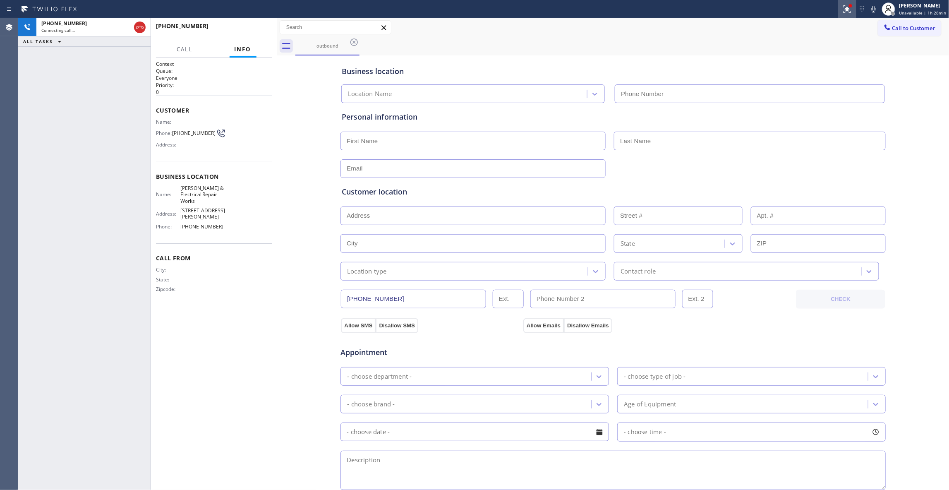
click at [842, 9] on icon at bounding box center [847, 9] width 10 height 10
type input "[PHONE_NUMBER]"
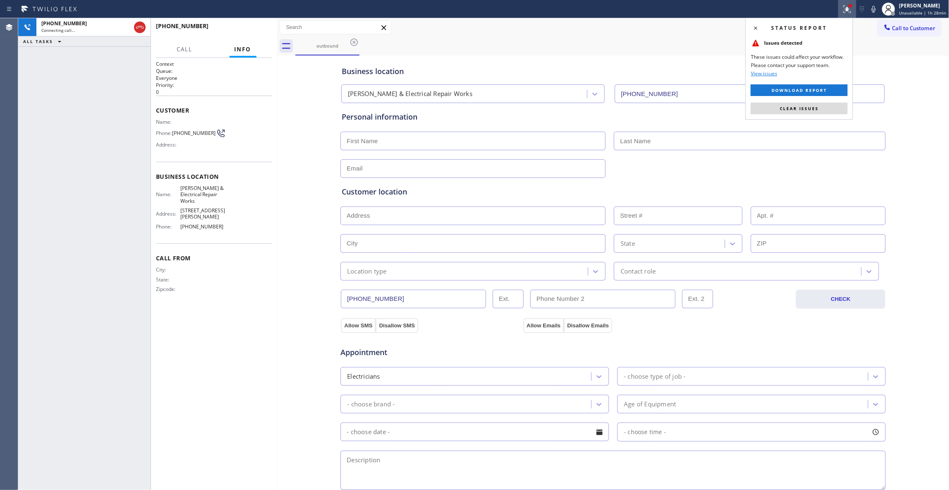
click at [842, 10] on icon at bounding box center [847, 9] width 10 height 10
click at [849, 0] on button at bounding box center [847, 9] width 18 height 18
click at [815, 107] on span "Clear issues" at bounding box center [798, 108] width 39 height 6
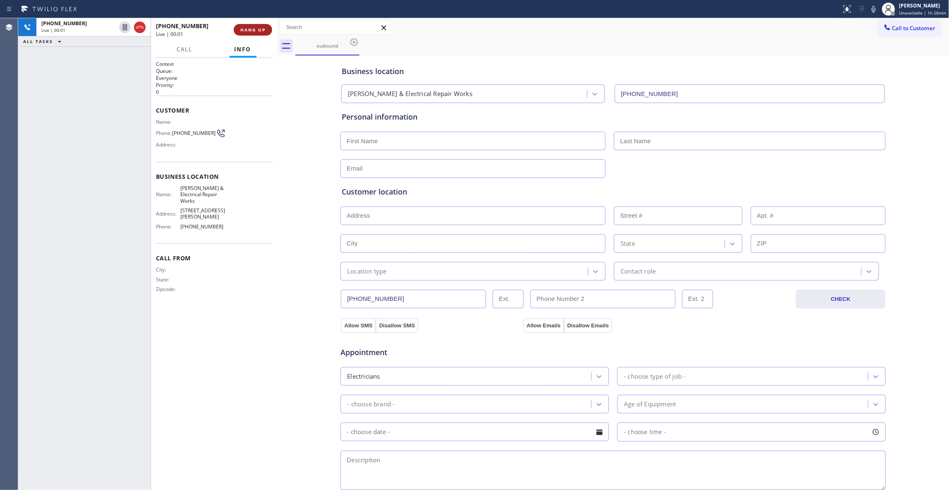
click at [263, 24] on div "[PHONE_NUMBER] Live | 00:01 HANG UP" at bounding box center [214, 30] width 116 height 22
click at [263, 27] on span "HANG UP" at bounding box center [252, 30] width 25 height 6
click at [263, 27] on span "COMPLETE" at bounding box center [251, 30] width 29 height 6
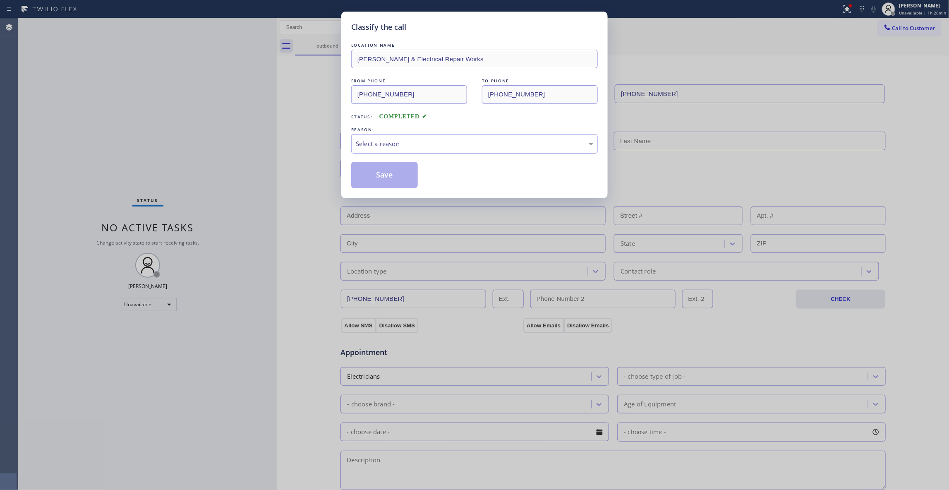
click at [193, 132] on div "Classify the call LOCATION NAME [PERSON_NAME] & Electrical Repair Works FROM PH…" at bounding box center [474, 245] width 949 height 490
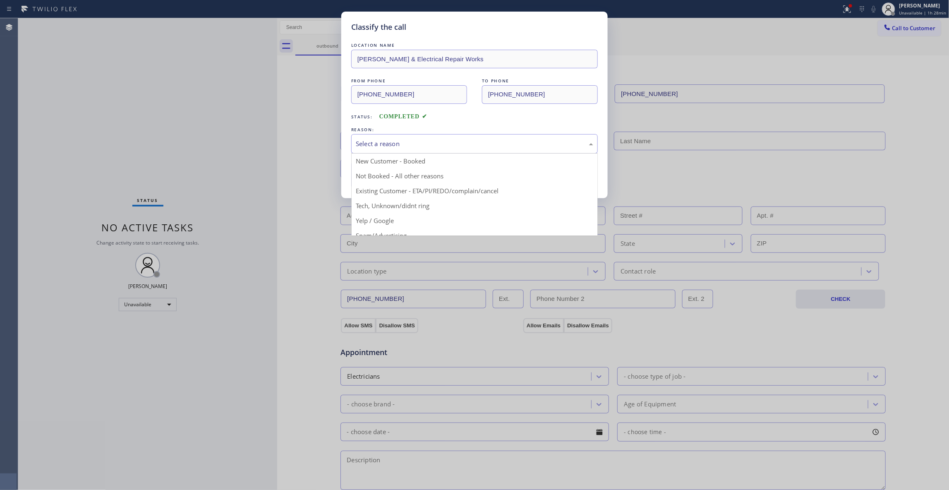
click at [438, 148] on div "Select a reason" at bounding box center [474, 144] width 237 height 10
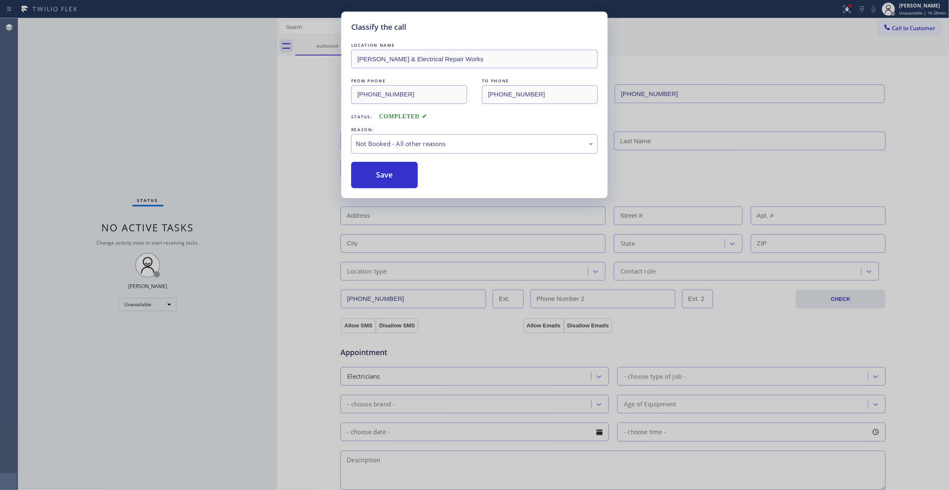
click at [382, 179] on button "Save" at bounding box center [384, 175] width 67 height 26
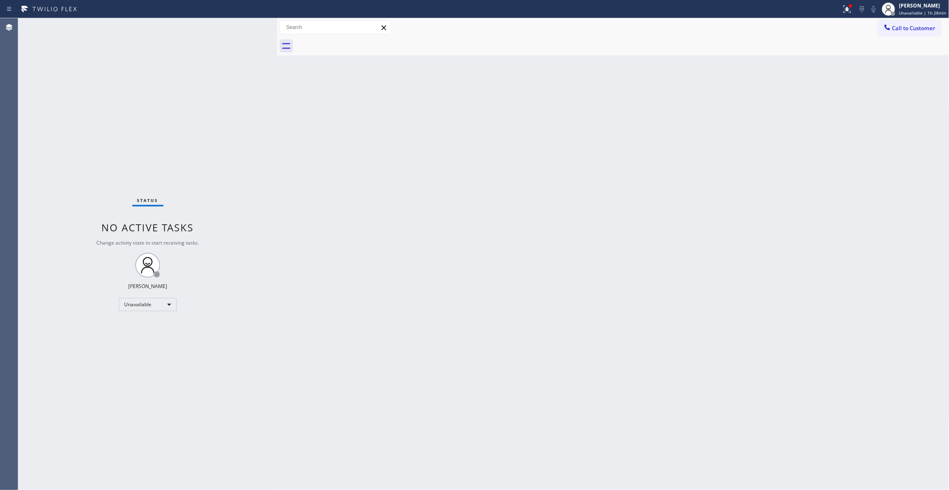
click at [605, 282] on div "Back to Dashboard Change Sender ID Customers Technicians Select a contact Outbo…" at bounding box center [613, 253] width 672 height 471
click at [904, 37] on div at bounding box center [622, 46] width 654 height 19
click at [902, 22] on button "Call to Customer" at bounding box center [909, 28] width 63 height 16
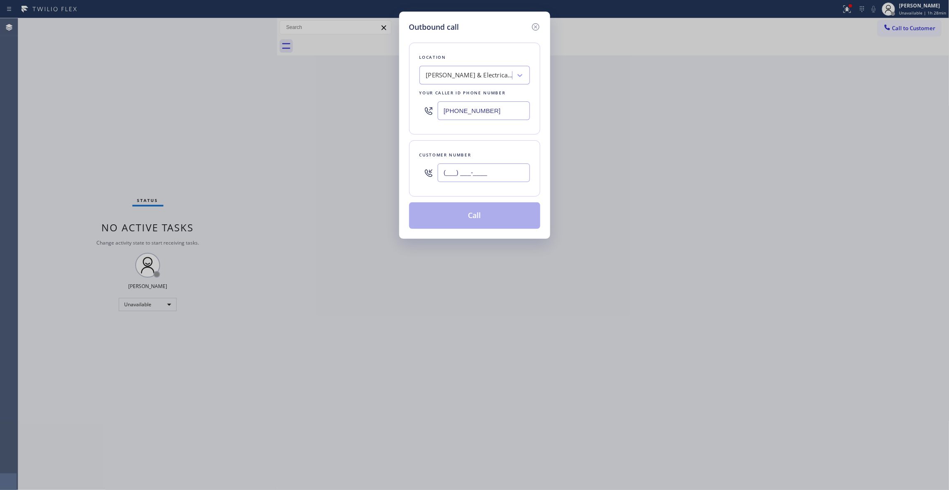
click at [481, 167] on input "(___) ___-____" at bounding box center [484, 172] width 92 height 19
paste input "415) 969-8401"
type input "[PHONE_NUMBER]"
click at [495, 212] on button "Call" at bounding box center [474, 215] width 131 height 26
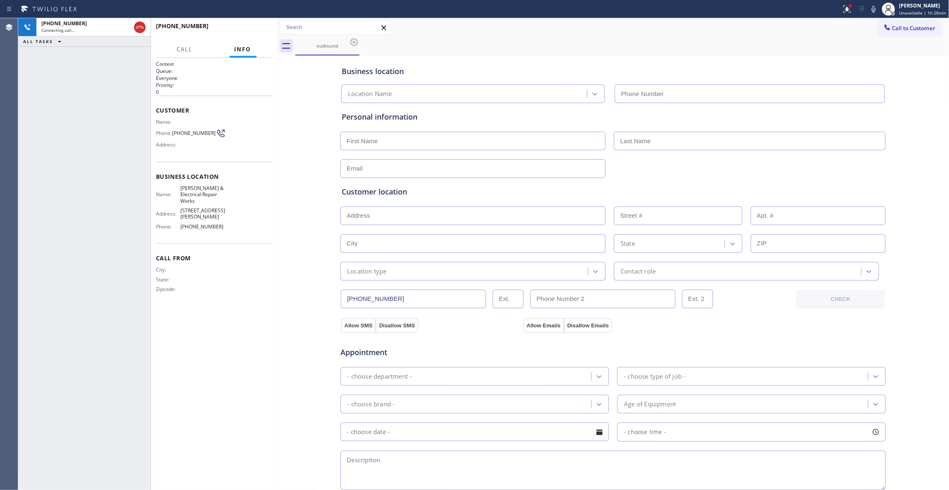
type input "[PHONE_NUMBER]"
click at [247, 30] on span "HANG UP" at bounding box center [252, 30] width 25 height 6
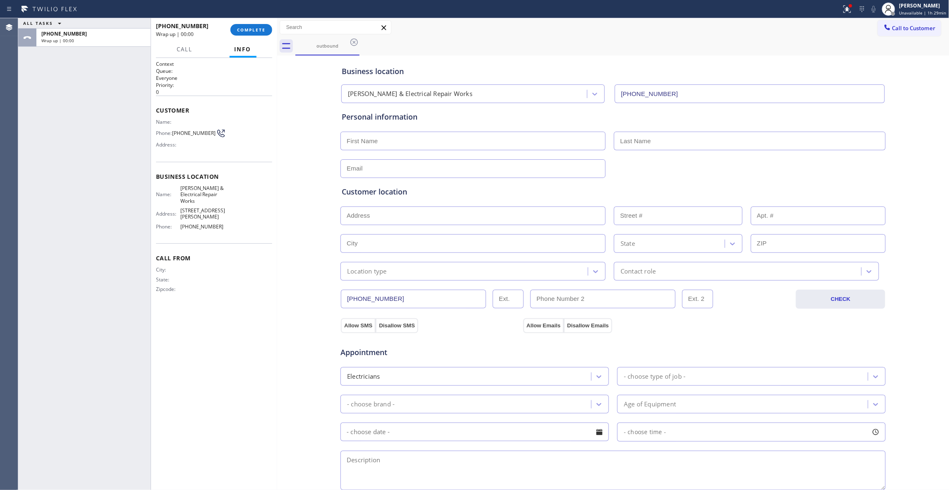
click at [197, 136] on span "[PHONE_NUMBER]" at bounding box center [193, 133] width 43 height 6
copy div "[PHONE_NUMBER]"
click at [262, 30] on span "COMPLETE" at bounding box center [251, 30] width 29 height 6
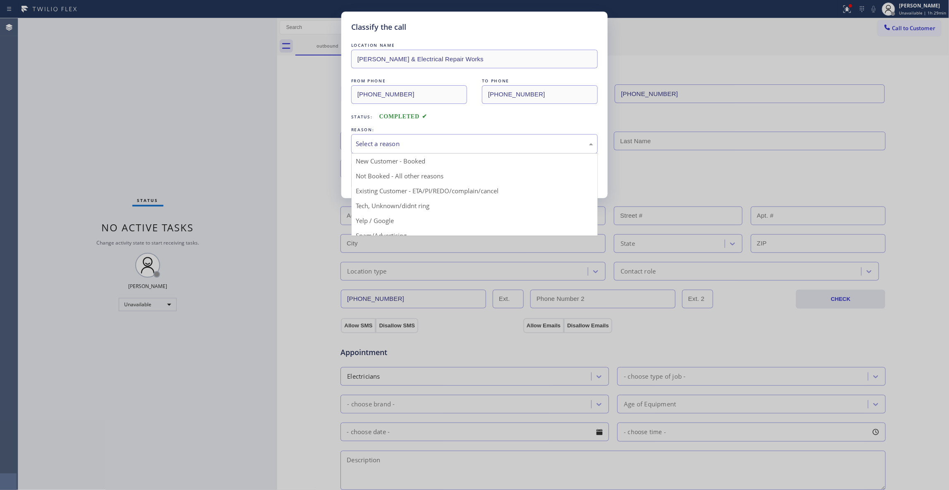
click at [376, 144] on div "Select a reason" at bounding box center [474, 144] width 237 height 10
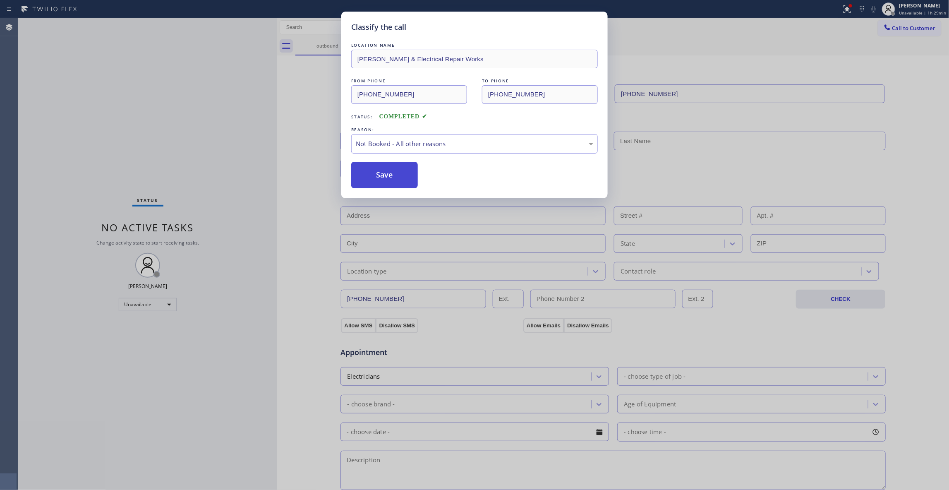
click at [375, 172] on button "Save" at bounding box center [384, 175] width 67 height 26
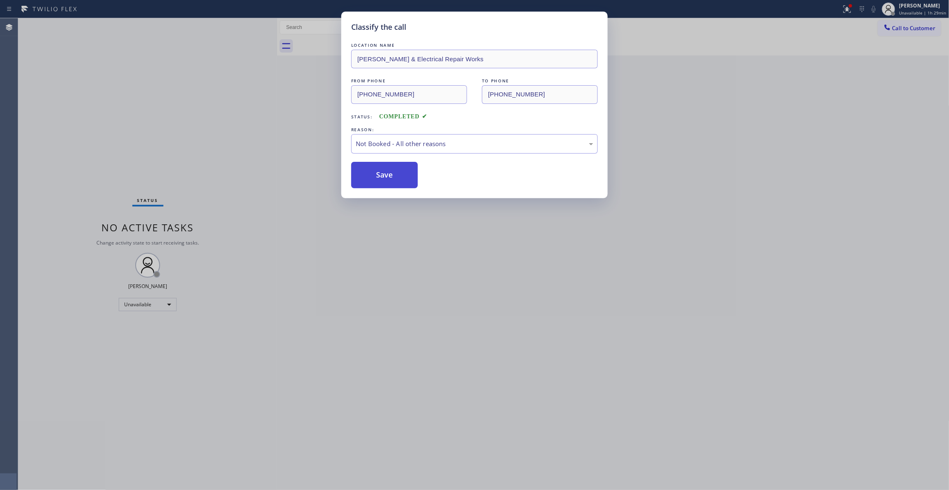
click at [375, 172] on button "Save" at bounding box center [384, 175] width 67 height 26
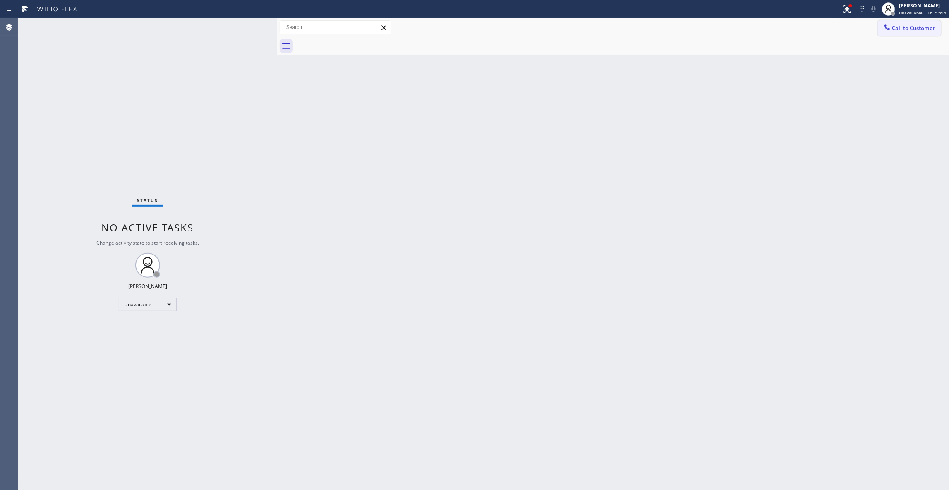
click at [907, 25] on span "Call to Customer" at bounding box center [913, 27] width 43 height 7
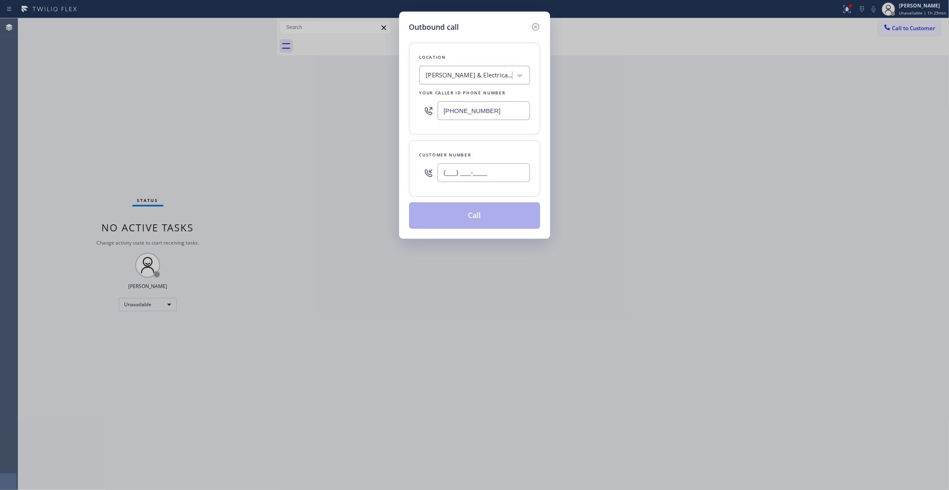
click at [450, 168] on input "(___) ___-____" at bounding box center [484, 172] width 92 height 19
paste input "415) 969-8401"
type input "[PHONE_NUMBER]"
click at [487, 213] on button "Call" at bounding box center [474, 215] width 131 height 26
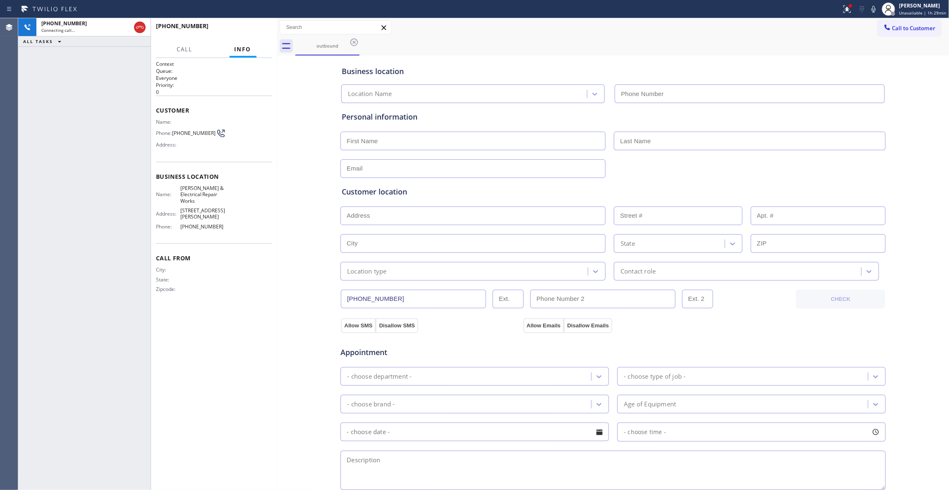
type input "[PHONE_NUMBER]"
click at [237, 29] on button "HANG UP" at bounding box center [253, 30] width 38 height 12
click at [240, 26] on button "HANG UP" at bounding box center [253, 30] width 38 height 12
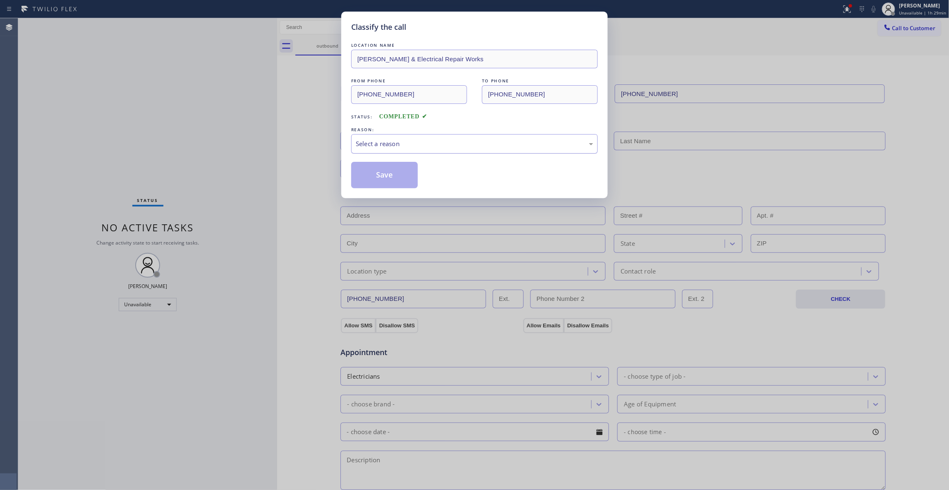
click at [364, 147] on div "Select a reason" at bounding box center [474, 144] width 237 height 10
click at [364, 172] on button "Save" at bounding box center [384, 175] width 67 height 26
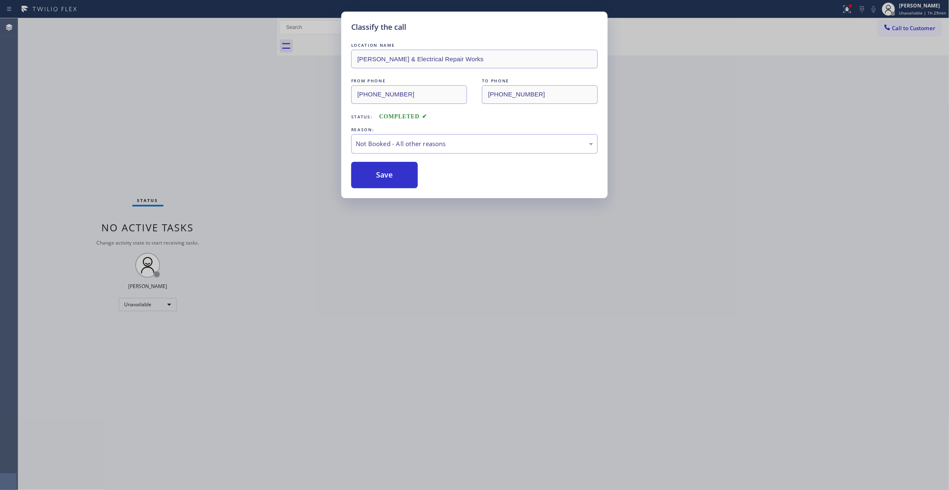
click at [364, 172] on button "Save" at bounding box center [384, 175] width 67 height 26
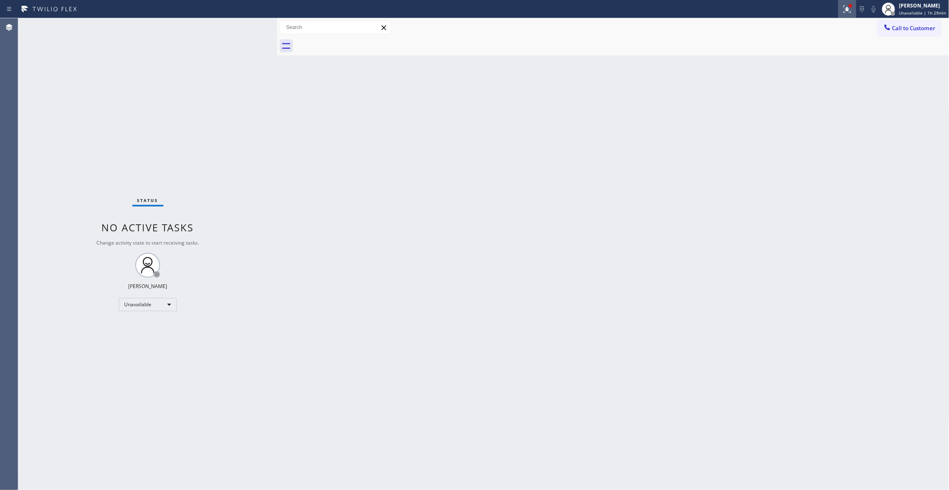
click at [838, 11] on div at bounding box center [847, 9] width 18 height 10
click at [808, 112] on button "Clear issues" at bounding box center [799, 109] width 97 height 12
click at [902, 32] on button "Call to Customer" at bounding box center [909, 28] width 63 height 16
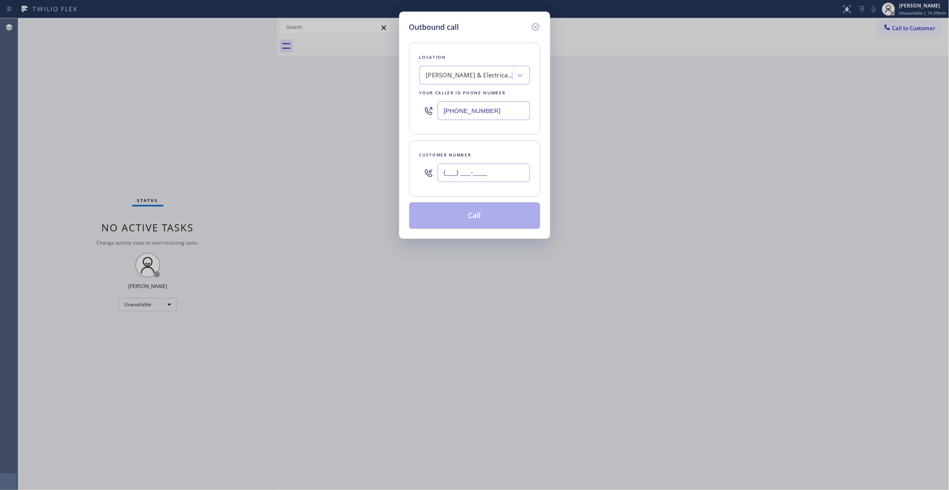
click at [469, 172] on input "(___) ___-____" at bounding box center [484, 172] width 92 height 19
paste input "415) 969-8401"
type input "[PHONE_NUMBER]"
click at [471, 220] on button "Call" at bounding box center [474, 215] width 131 height 26
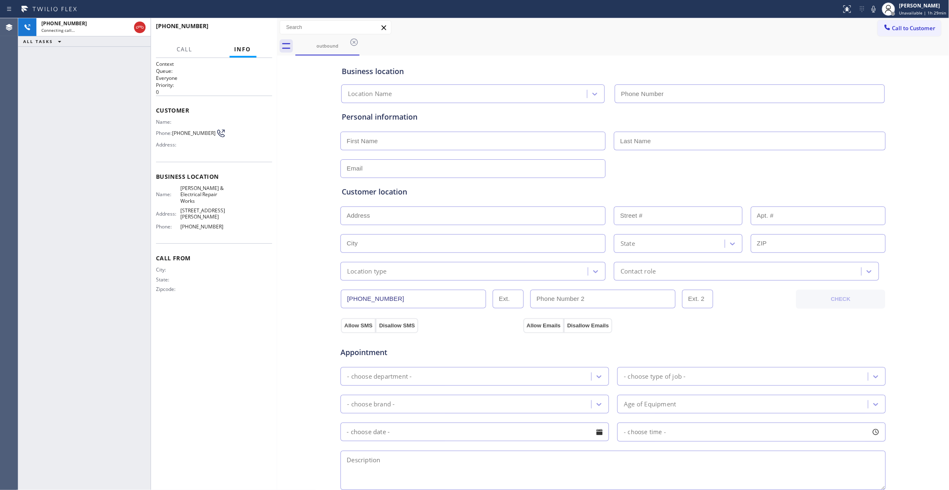
type input "[PHONE_NUMBER]"
click at [28, 91] on div "[PHONE_NUMBER] Live | 00:02 ALL TASKS ALL TASKS ACTIVE TASKS TASKS IN WRAP UP" at bounding box center [84, 253] width 132 height 471
click at [269, 27] on button "HANG UP" at bounding box center [253, 30] width 38 height 12
click at [262, 27] on span "HANG UP" at bounding box center [252, 30] width 25 height 6
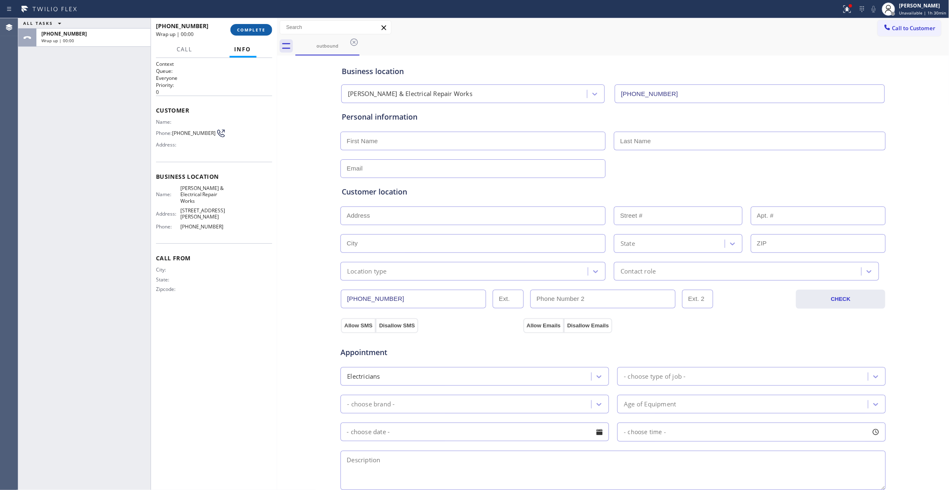
click at [262, 27] on span "COMPLETE" at bounding box center [251, 30] width 29 height 6
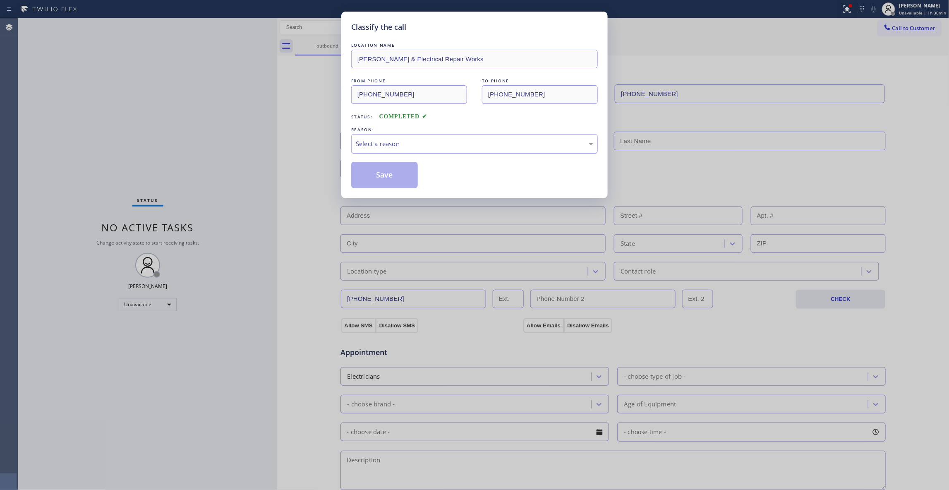
click at [397, 146] on div "Select a reason" at bounding box center [474, 144] width 237 height 10
click at [387, 176] on button "Save" at bounding box center [384, 175] width 67 height 26
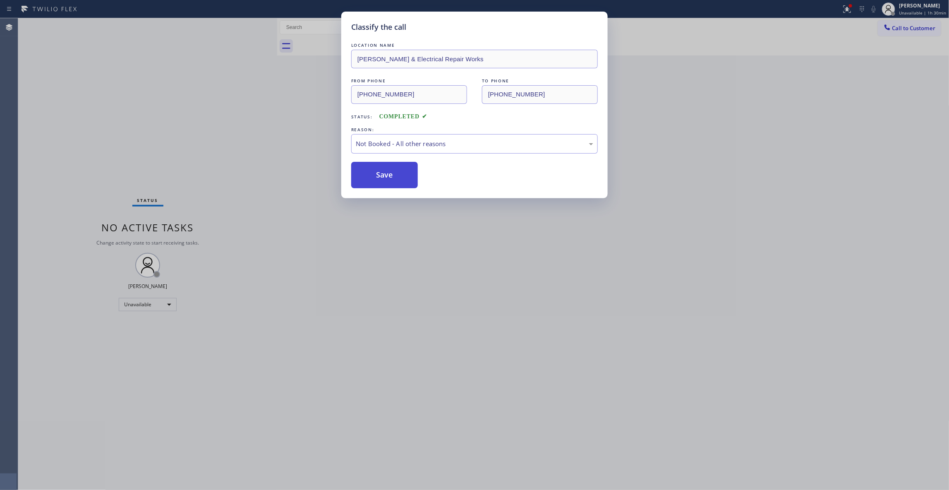
click at [387, 176] on button "Save" at bounding box center [384, 175] width 67 height 26
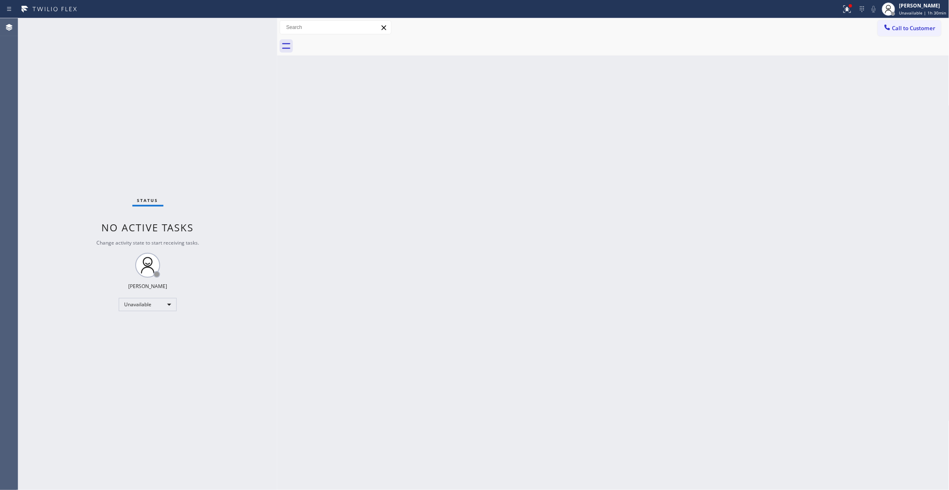
click at [513, 323] on div "Back to Dashboard Change Sender ID Customers Technicians Select a contact Outbo…" at bounding box center [613, 253] width 672 height 471
click at [38, 182] on div "Status No active tasks Change activity state to start receiving tasks. [PERSON_…" at bounding box center [147, 253] width 259 height 471
click at [925, 23] on button "Call to Customer" at bounding box center [909, 28] width 63 height 16
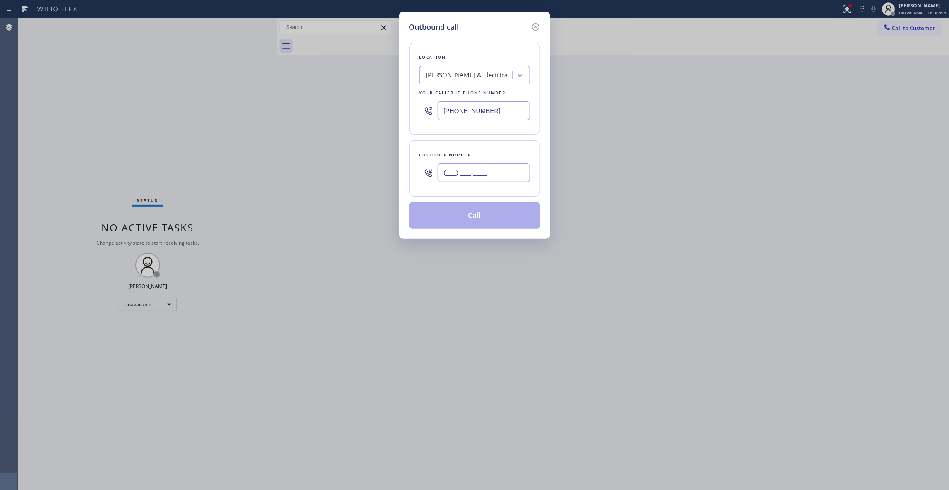
click at [490, 168] on input "(___) ___-____" at bounding box center [484, 172] width 92 height 19
paste input "415) 969-8401"
type input "[PHONE_NUMBER]"
click at [488, 224] on button "Call" at bounding box center [474, 215] width 131 height 26
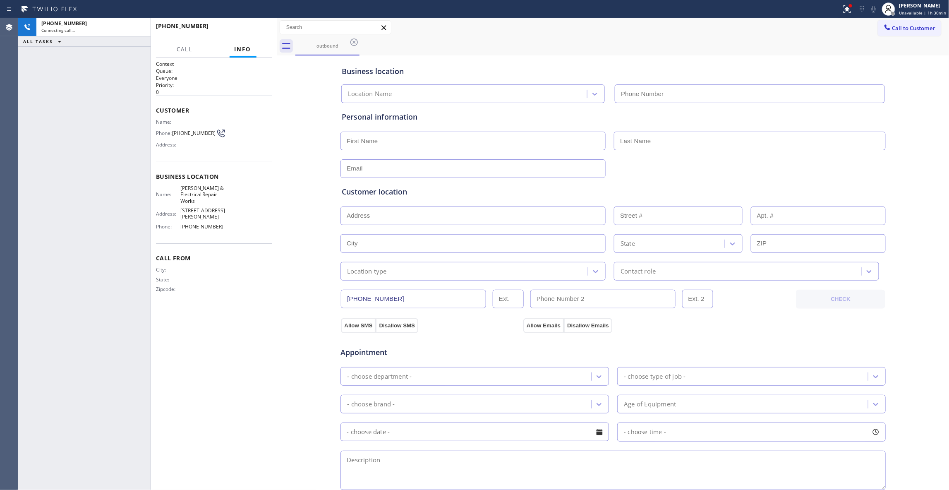
type input "[PHONE_NUMBER]"
drag, startPoint x: 120, startPoint y: 98, endPoint x: 163, endPoint y: 57, distance: 59.1
click at [120, 96] on div "[PHONE_NUMBER] Connecting call… ALL TASKS ALL TASKS ACTIVE TASKS TASKS IN WRAP …" at bounding box center [84, 253] width 132 height 471
click at [235, 31] on button "HANG UP" at bounding box center [253, 30] width 38 height 12
click at [239, 31] on button "HANG UP" at bounding box center [253, 30] width 38 height 12
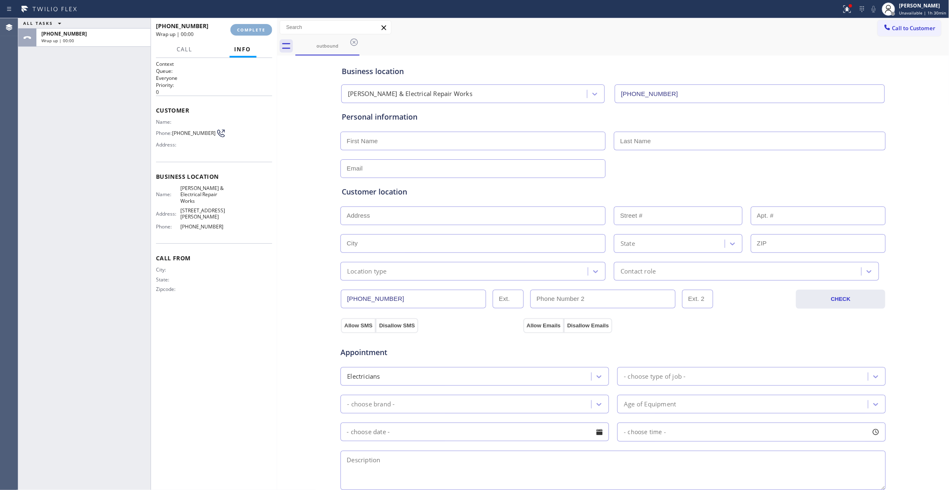
click at [239, 31] on span "COMPLETE" at bounding box center [251, 30] width 29 height 6
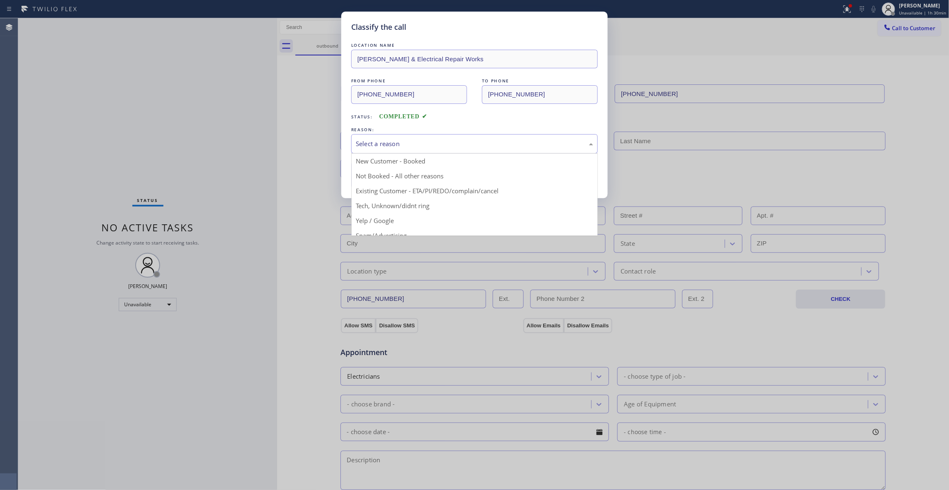
click at [375, 146] on div "Select a reason" at bounding box center [474, 144] width 237 height 10
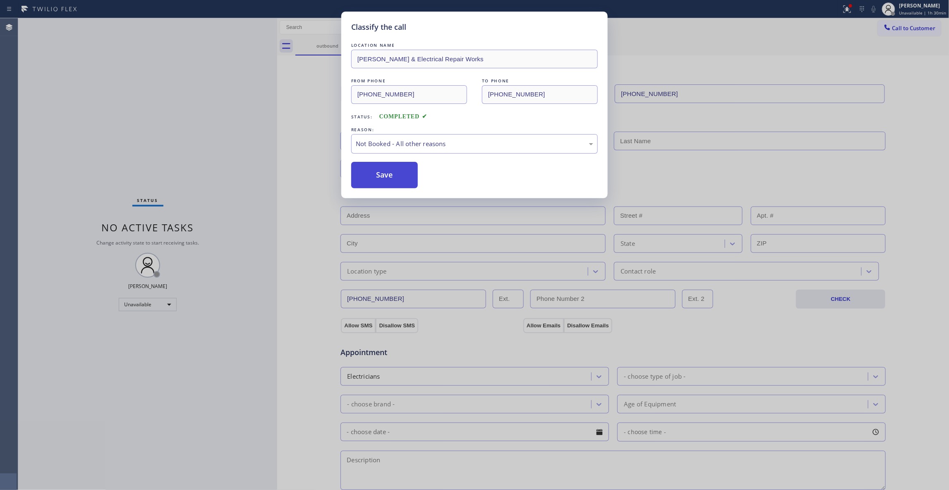
click at [363, 175] on button "Save" at bounding box center [384, 175] width 67 height 26
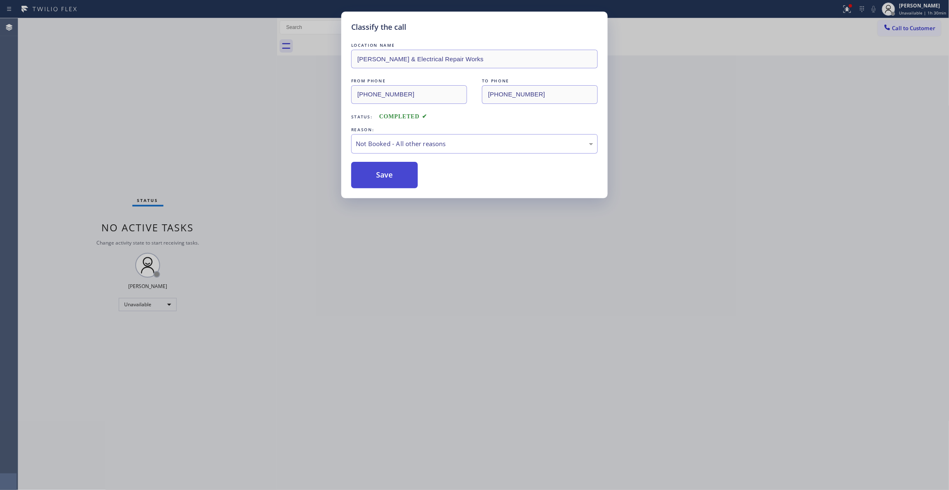
click at [363, 175] on button "Save" at bounding box center [384, 175] width 67 height 26
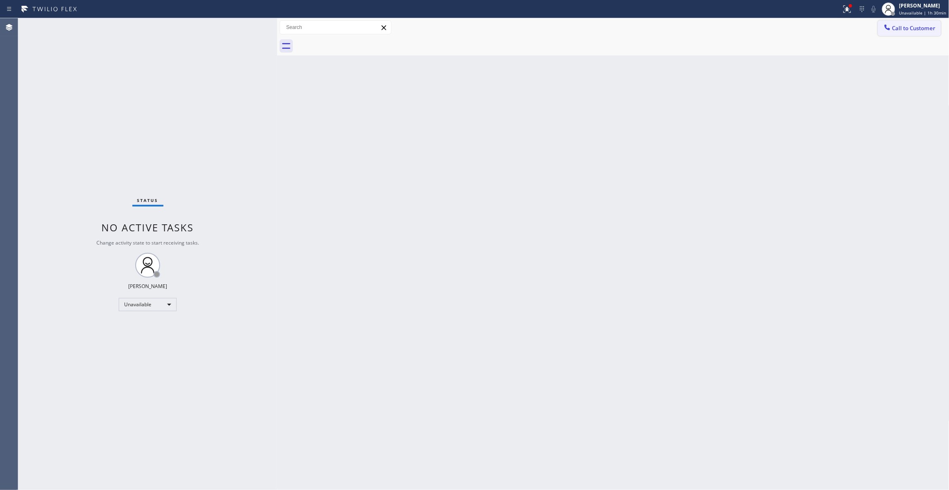
click at [924, 30] on span "Call to Customer" at bounding box center [913, 27] width 43 height 7
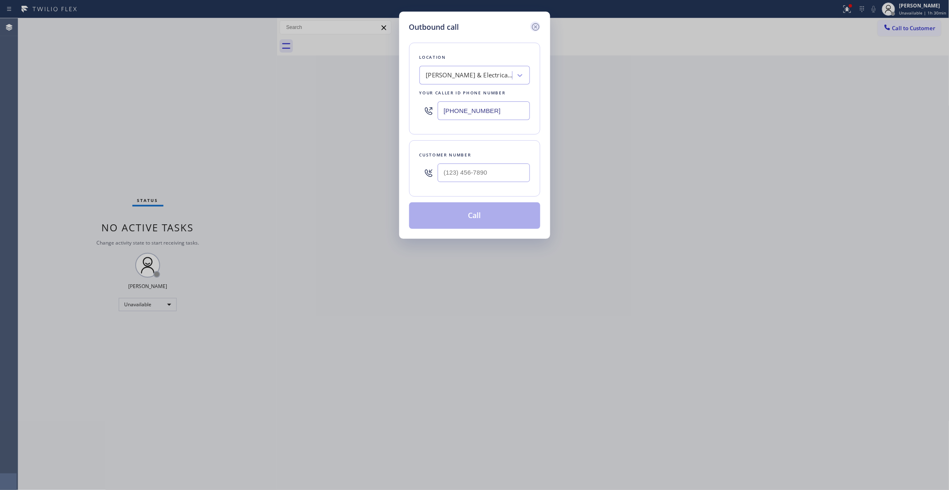
click at [537, 25] on icon at bounding box center [536, 27] width 10 height 10
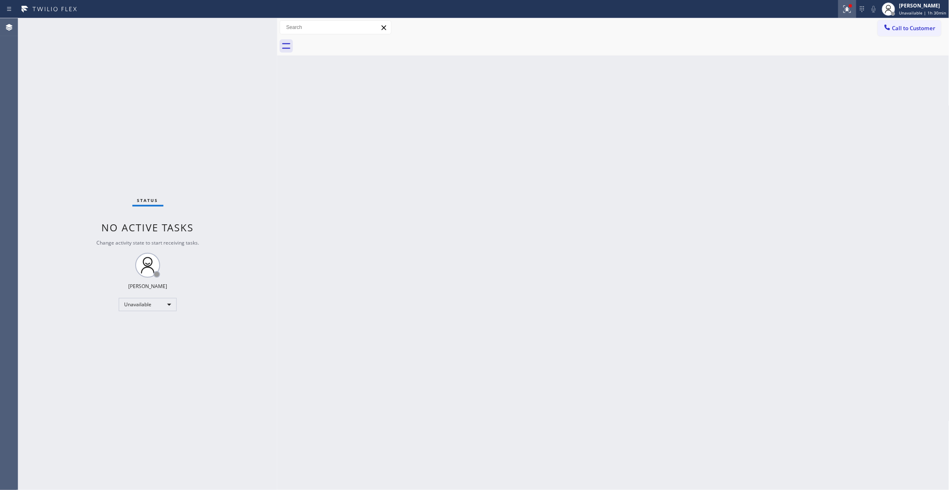
click at [842, 9] on icon at bounding box center [847, 9] width 10 height 10
drag, startPoint x: 829, startPoint y: 107, endPoint x: 892, endPoint y: 55, distance: 81.1
click at [830, 105] on button "Clear issues" at bounding box center [799, 109] width 97 height 12
click at [922, 30] on span "Call to Customer" at bounding box center [913, 27] width 43 height 7
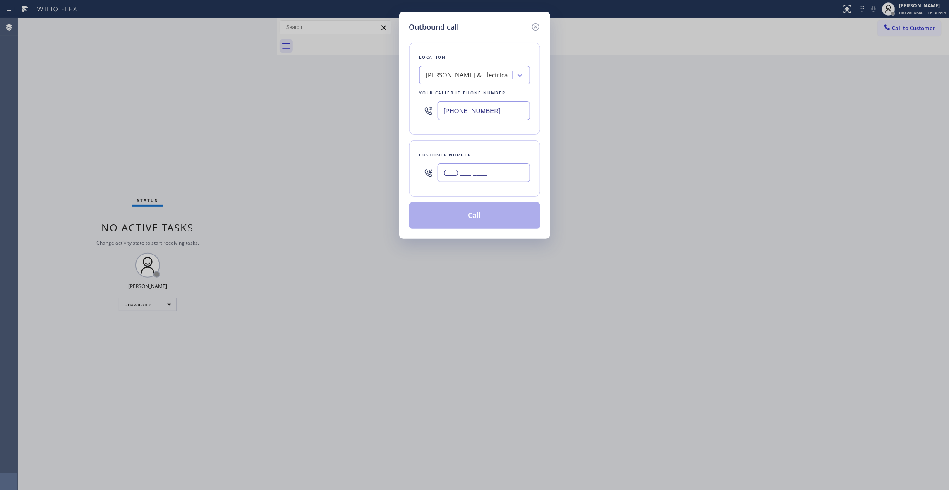
click at [493, 165] on input "(___) ___-____" at bounding box center [484, 172] width 92 height 19
paste input "415) 969-8401"
type input "[PHONE_NUMBER]"
click at [467, 210] on button "Call" at bounding box center [474, 215] width 131 height 26
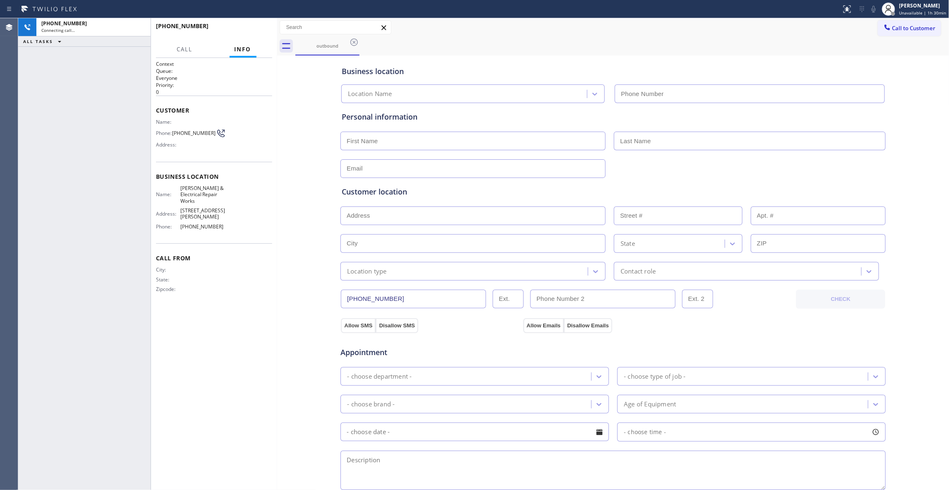
type input "[PHONE_NUMBER]"
click at [265, 33] on button "HANG UP" at bounding box center [253, 30] width 38 height 12
click at [258, 32] on button "HANG UP" at bounding box center [253, 30] width 38 height 12
click at [251, 30] on span "COMPLETE" at bounding box center [251, 30] width 29 height 6
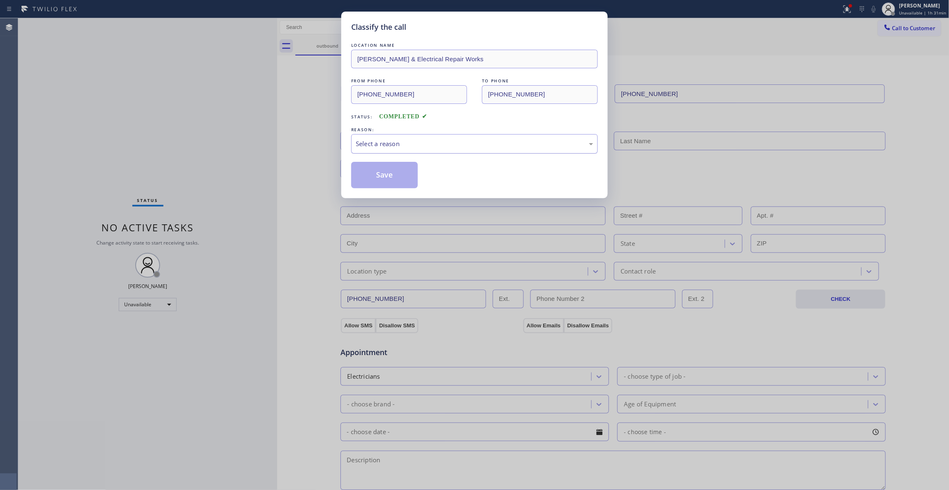
click at [378, 141] on div "Select a reason" at bounding box center [474, 144] width 237 height 10
click at [382, 182] on button "Save" at bounding box center [384, 175] width 67 height 26
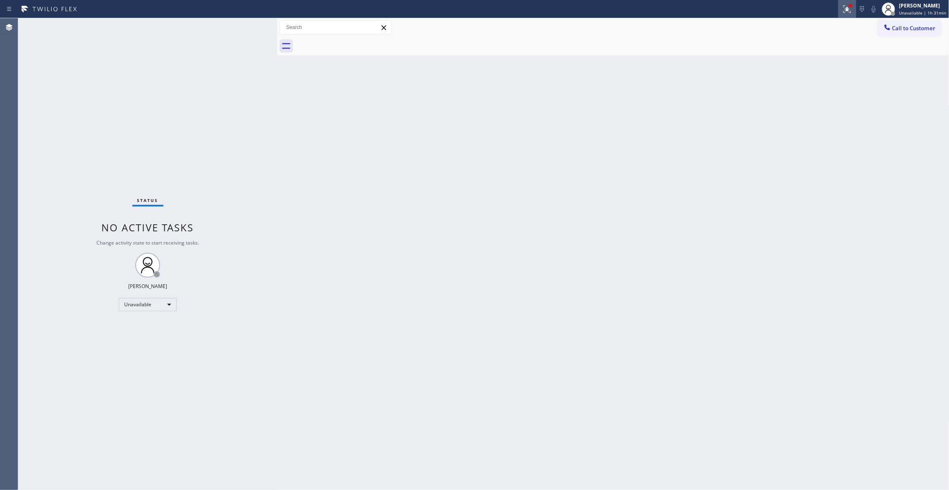
click at [847, 11] on icon at bounding box center [847, 9] width 10 height 10
click at [768, 112] on button "Clear issues" at bounding box center [799, 109] width 97 height 12
click at [30, 123] on div "Status No active tasks Change activity state to start receiving tasks. [PERSON_…" at bounding box center [147, 253] width 259 height 471
drag, startPoint x: 100, startPoint y: 181, endPoint x: 166, endPoint y: 328, distance: 160.9
click at [100, 181] on div "Status No active tasks Change activity state to start receiving tasks. [PERSON_…" at bounding box center [147, 253] width 259 height 471
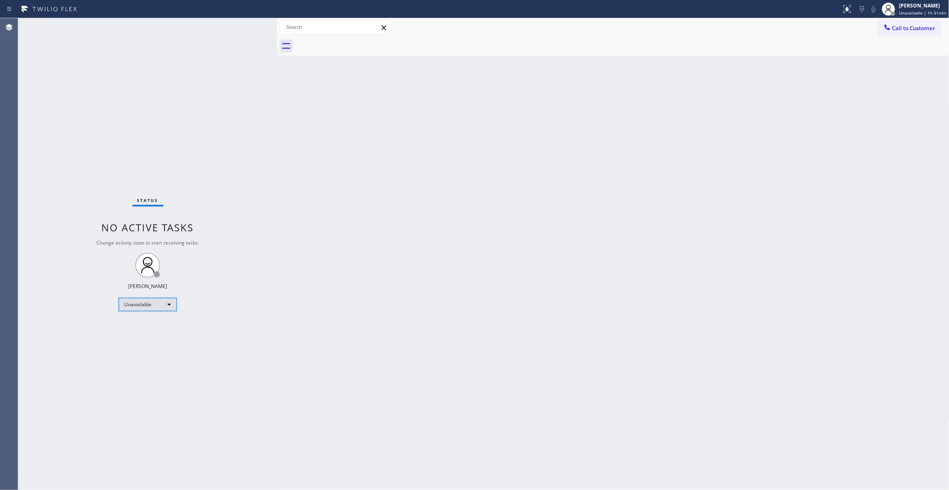
click at [146, 303] on div "Unavailable" at bounding box center [148, 304] width 58 height 13
click at [146, 349] on li "Break" at bounding box center [147, 347] width 56 height 10
